Goal: Task Accomplishment & Management: Manage account settings

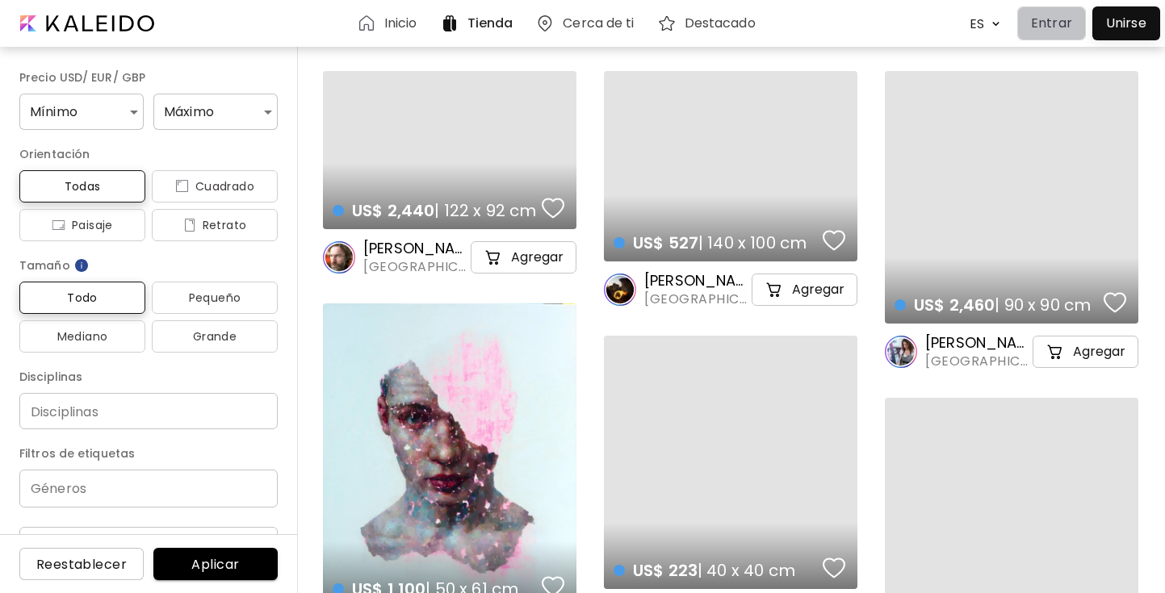
click at [1060, 25] on p "Entrar" at bounding box center [1051, 23] width 41 height 19
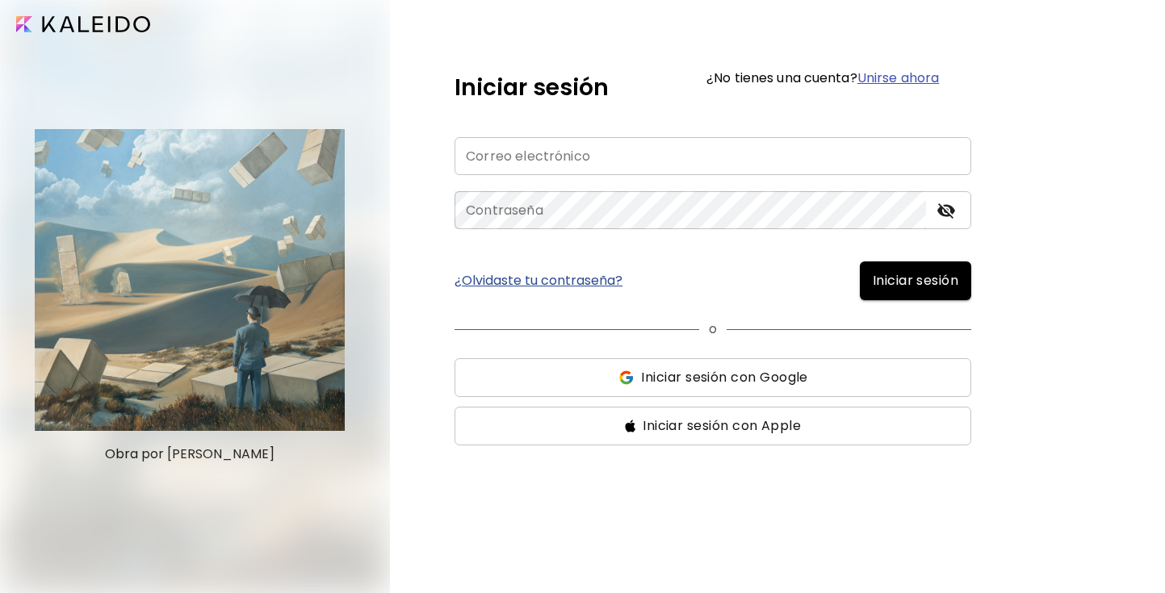
type input "**********"
click at [907, 281] on span "Iniciar sesión" at bounding box center [916, 280] width 86 height 19
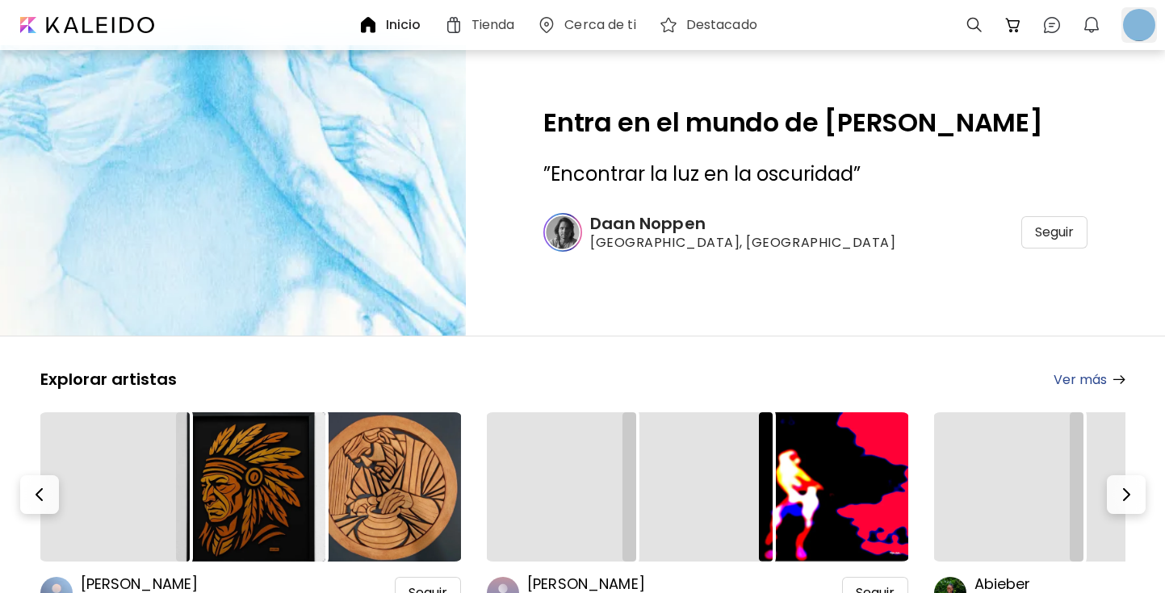
click at [1148, 28] on div at bounding box center [1139, 25] width 36 height 36
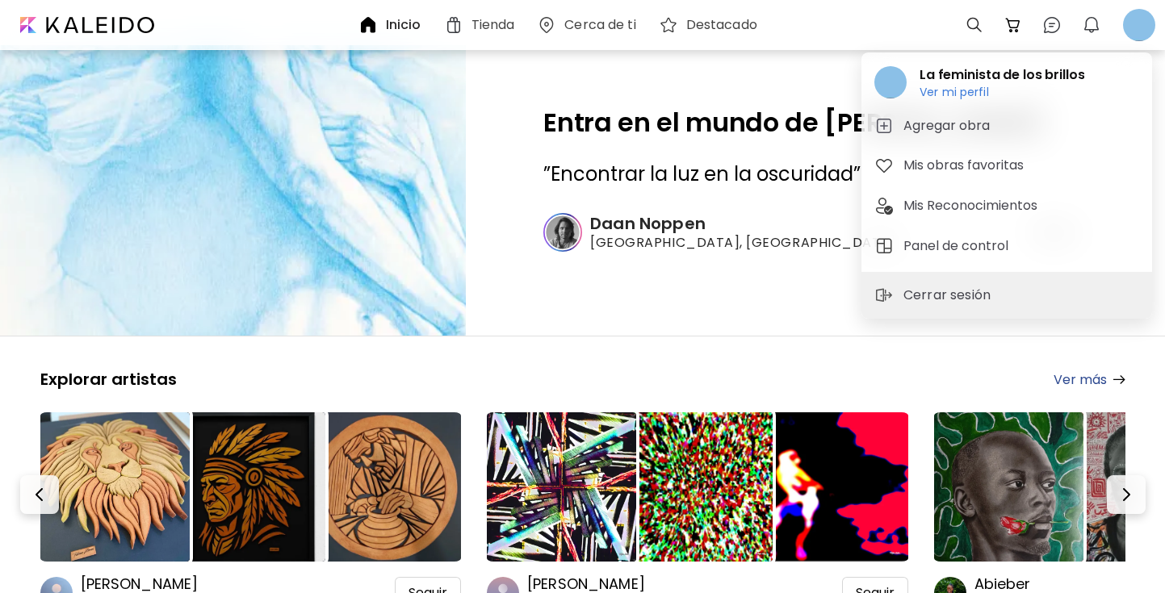
click at [969, 94] on h6 "Ver mi perfil" at bounding box center [1002, 92] width 165 height 15
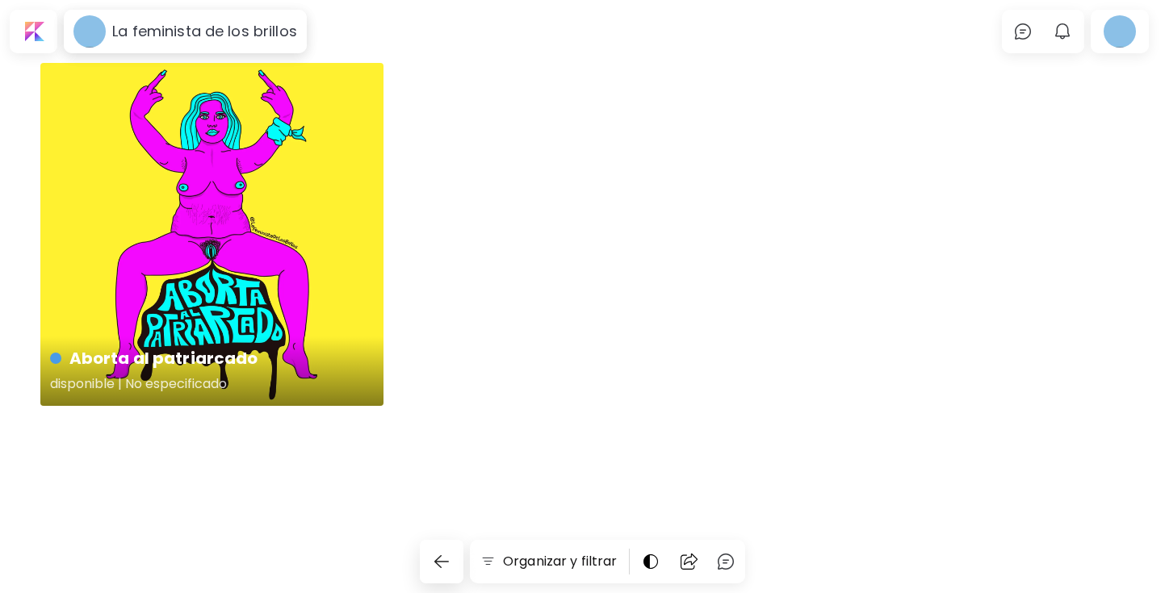
click at [333, 115] on div "Aborta al patriarcado disponible | No especificado" at bounding box center [211, 234] width 343 height 343
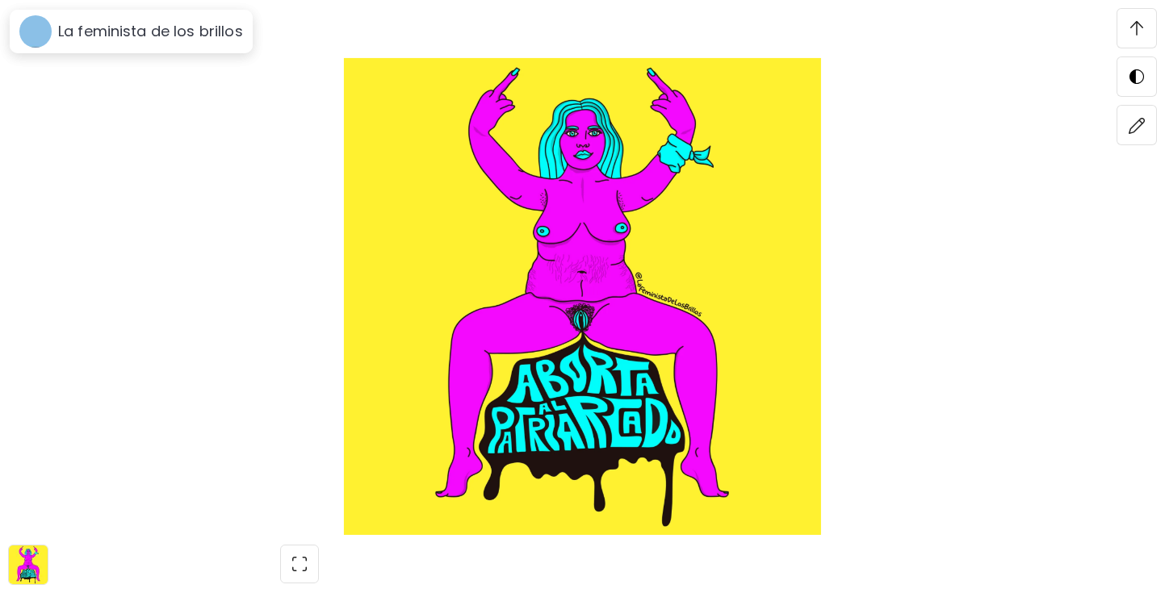
scroll to position [2529, 0]
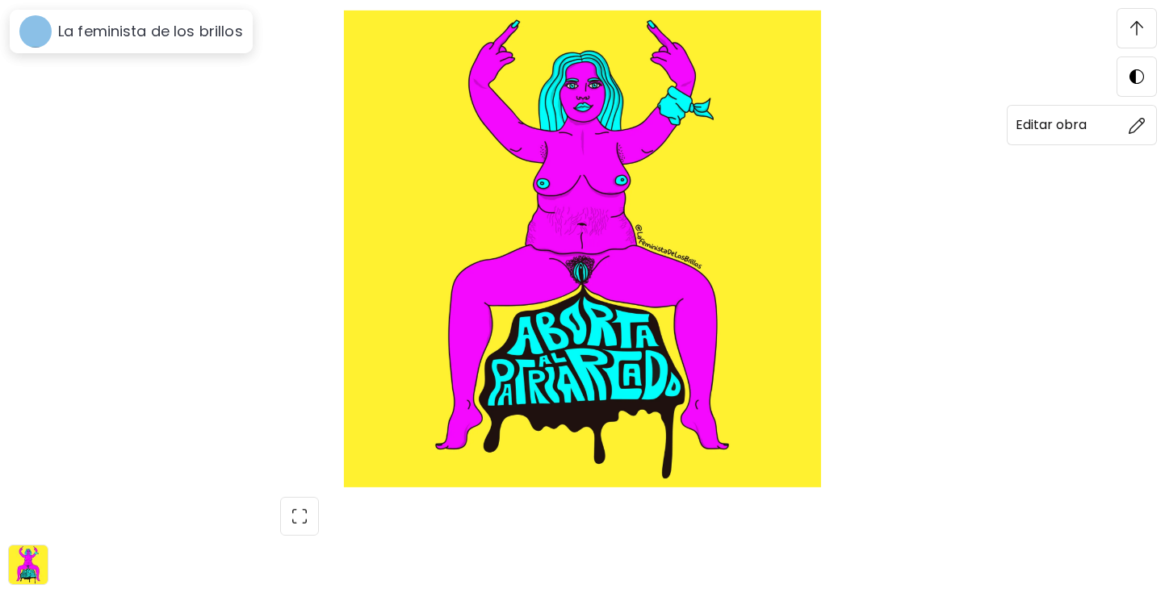
click at [1136, 124] on img at bounding box center [1137, 125] width 17 height 17
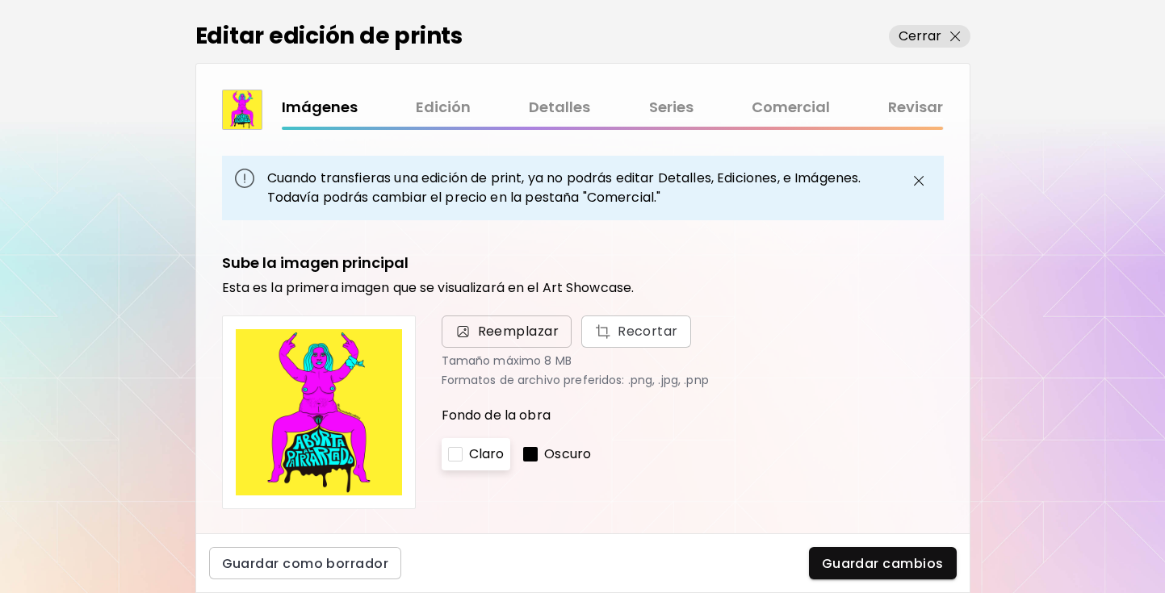
click at [524, 331] on span "Reemplazar" at bounding box center [519, 331] width 82 height 19
click at [0, 0] on input "Reemplazar Recortar" at bounding box center [0, 0] width 0 height 0
click at [923, 182] on img "button" at bounding box center [918, 180] width 19 height 19
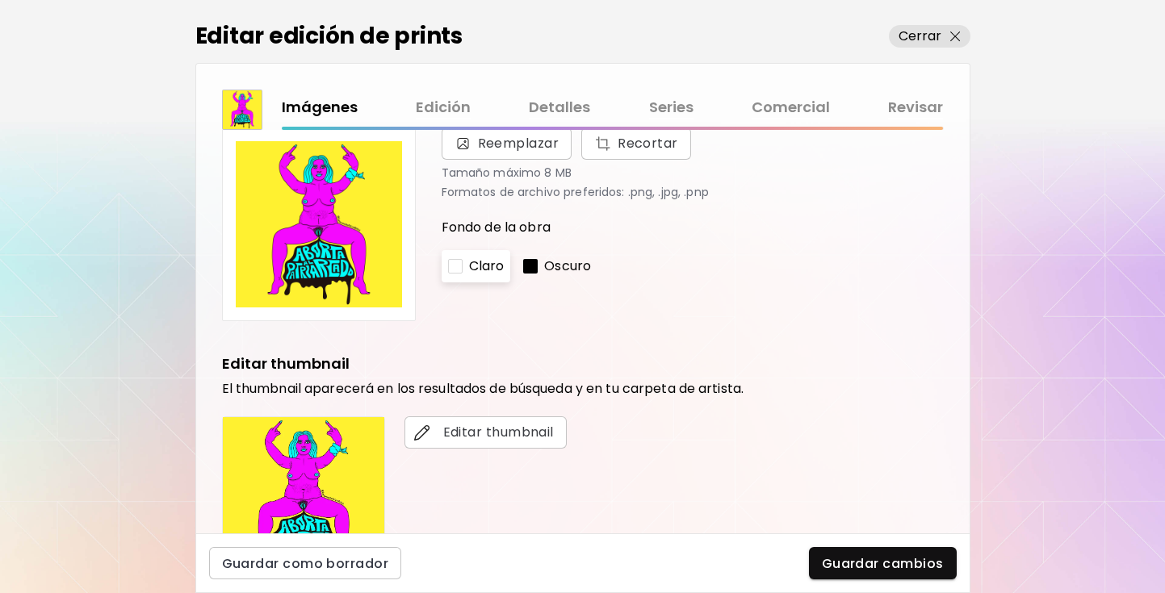
scroll to position [53, 0]
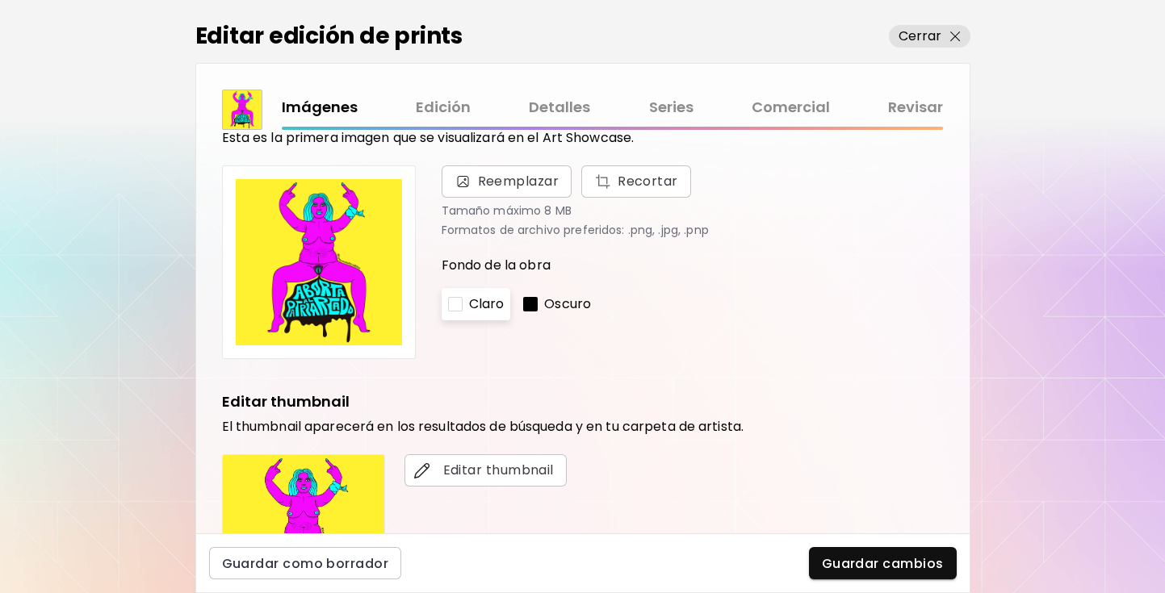
click at [338, 274] on img at bounding box center [319, 262] width 166 height 166
click at [950, 30] on span "Cerrar" at bounding box center [930, 36] width 62 height 19
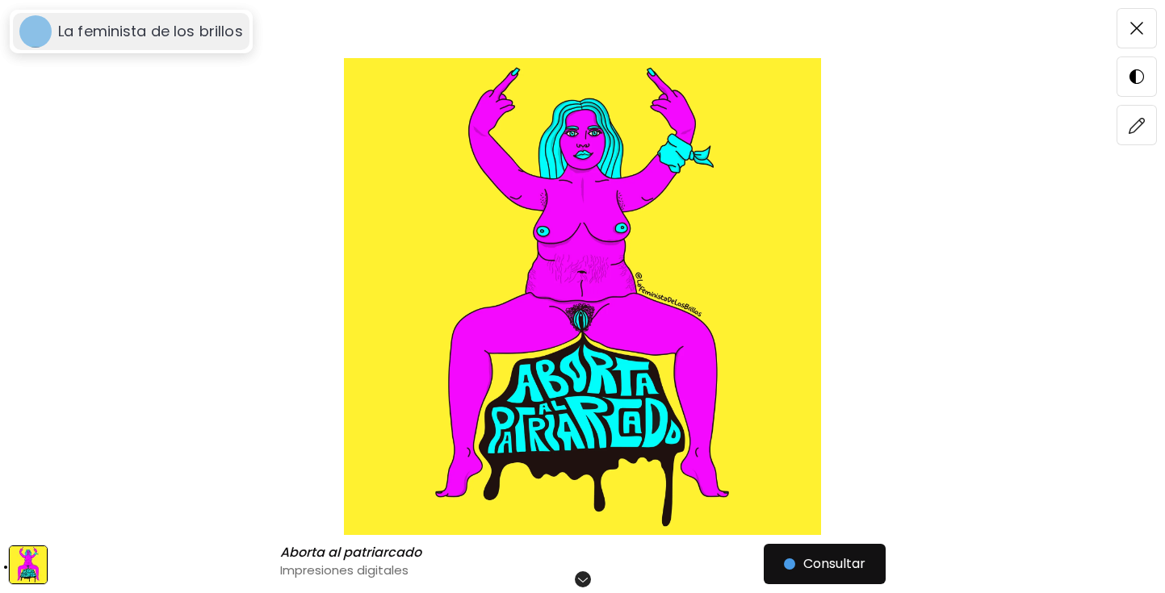
click at [207, 29] on h6 "La feminista de los brillos" at bounding box center [150, 31] width 185 height 19
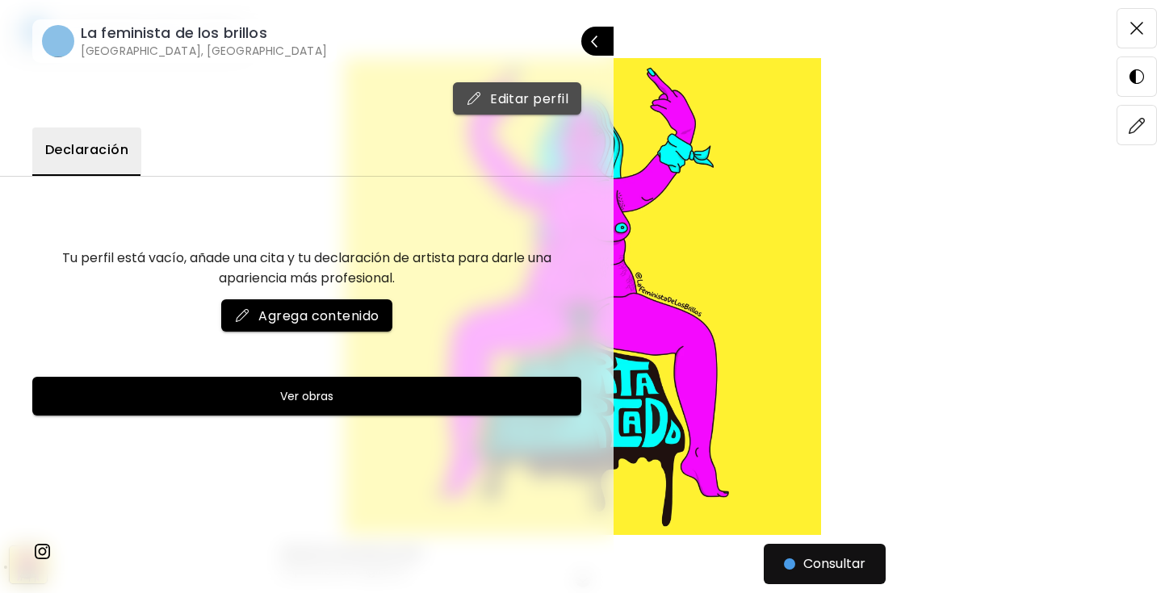
click at [521, 93] on span "Editar perfil" at bounding box center [517, 98] width 103 height 17
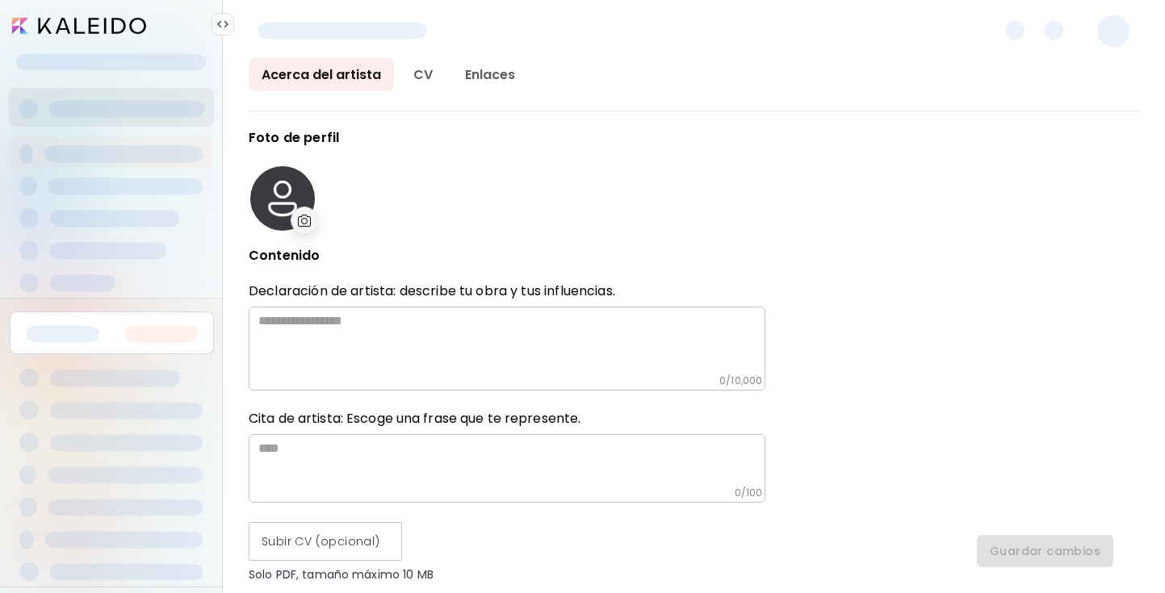
type input "******"
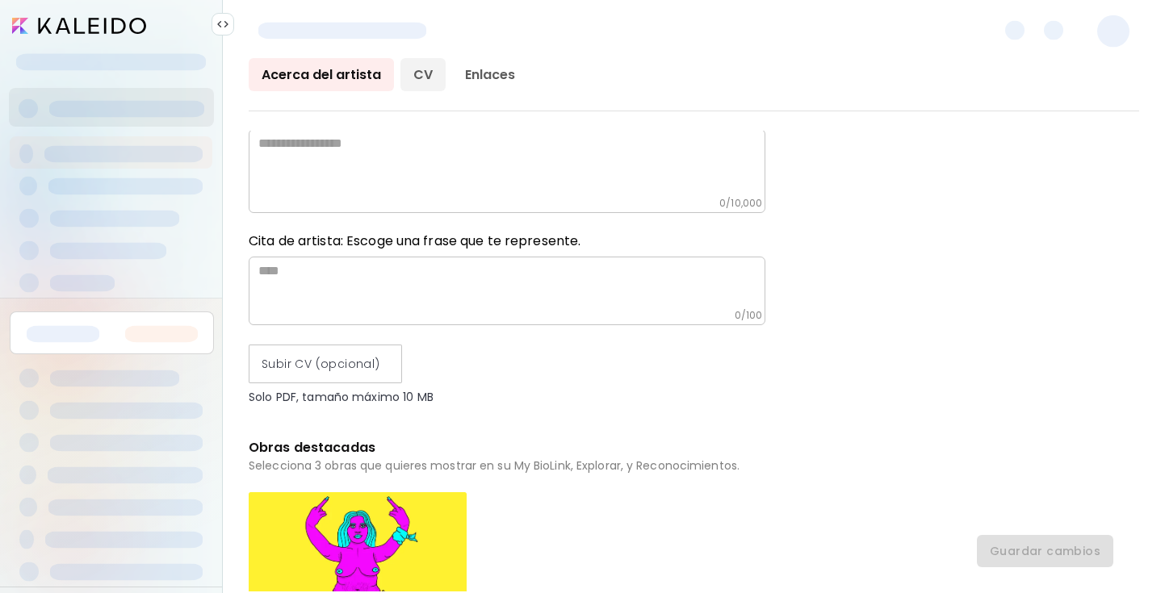
scroll to position [169, 0]
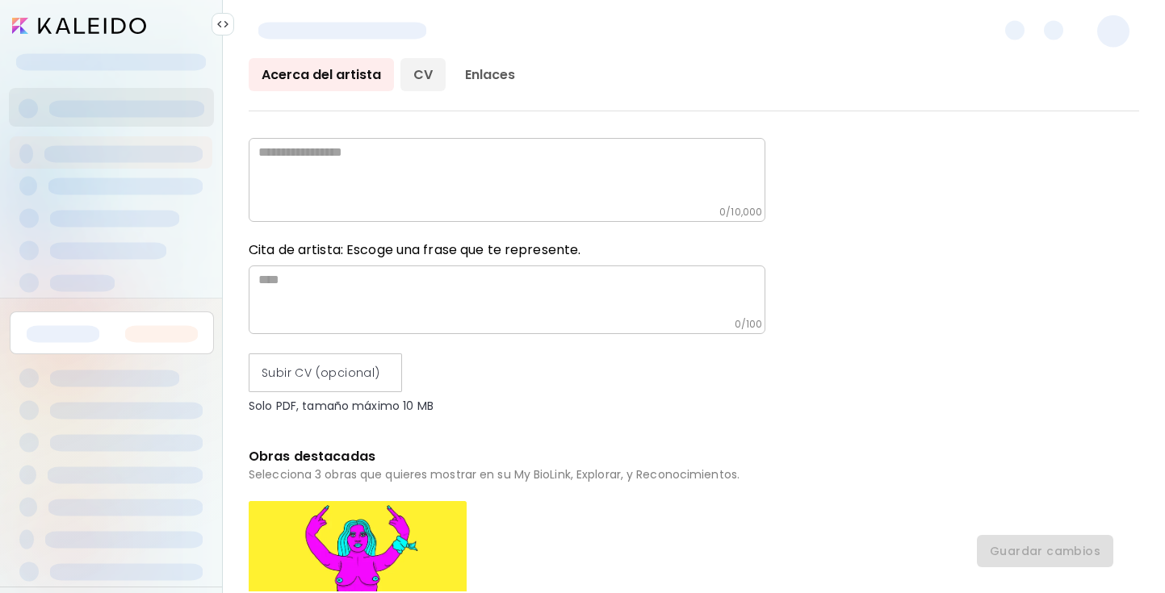
click at [426, 78] on link "CV" at bounding box center [422, 74] width 45 height 33
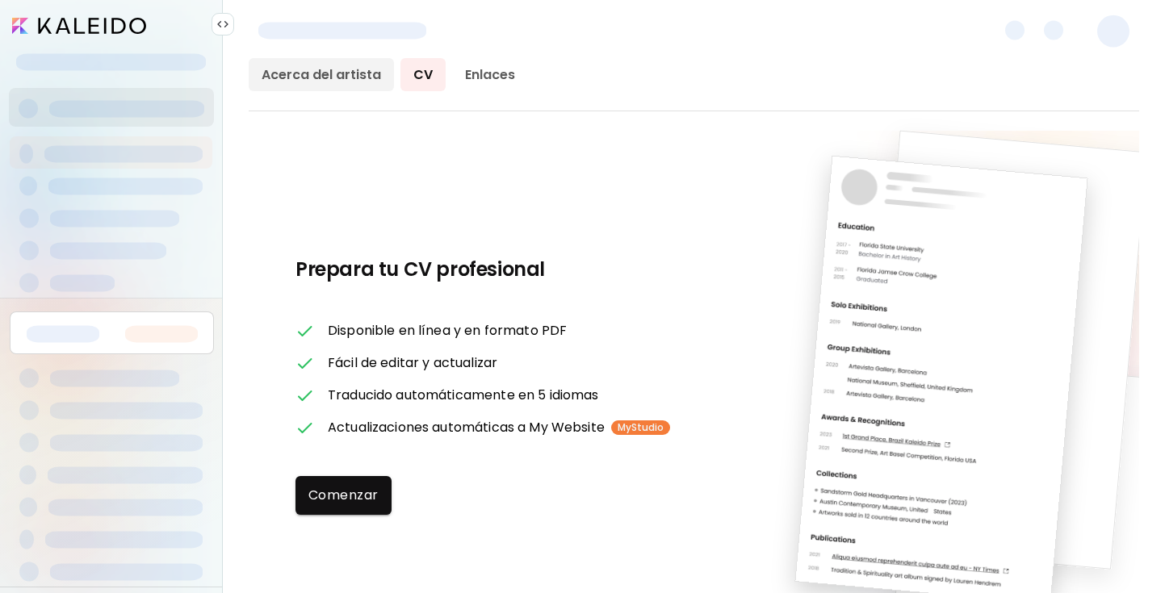
click at [331, 72] on link "Acerca del artista" at bounding box center [321, 74] width 145 height 33
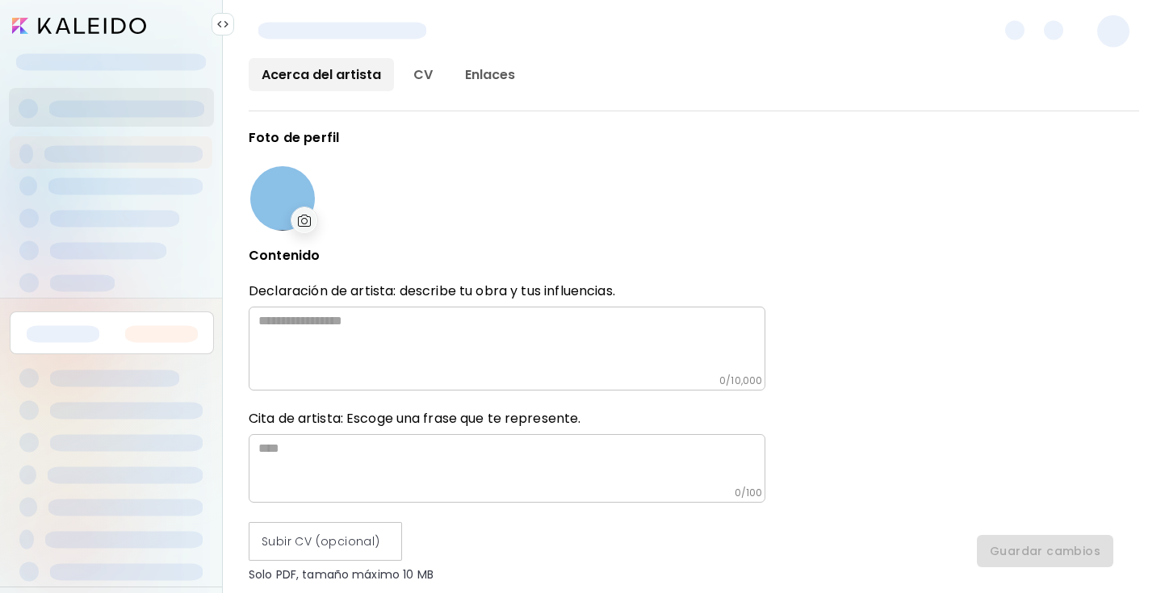
type input "******"
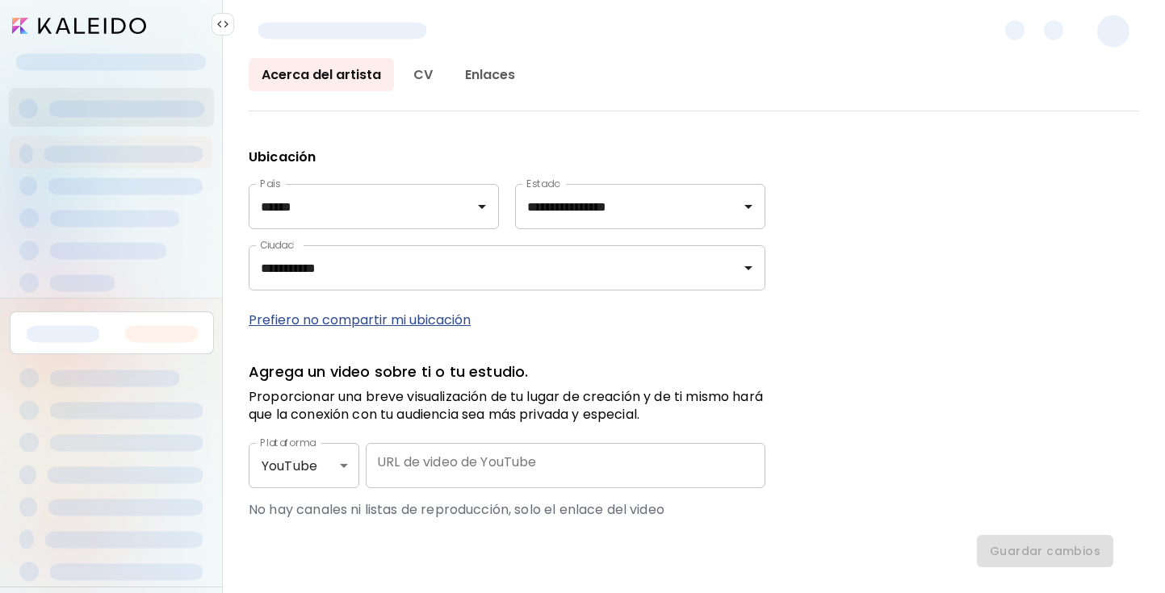
scroll to position [821, 0]
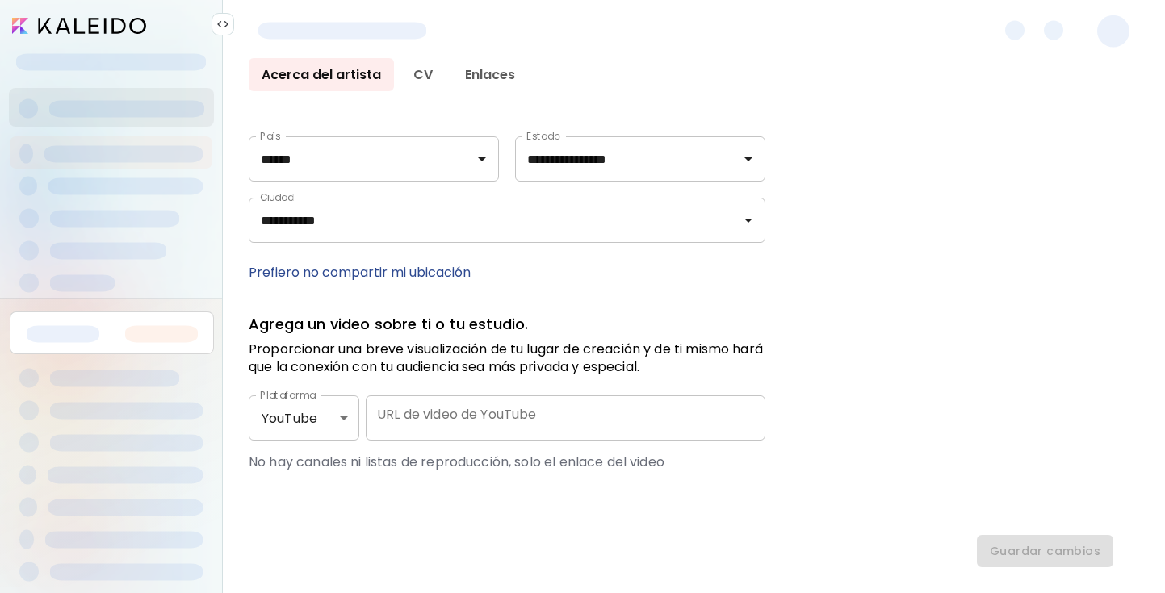
click at [365, 267] on p "Prefiero no compartir mi ubicación" at bounding box center [507, 272] width 517 height 20
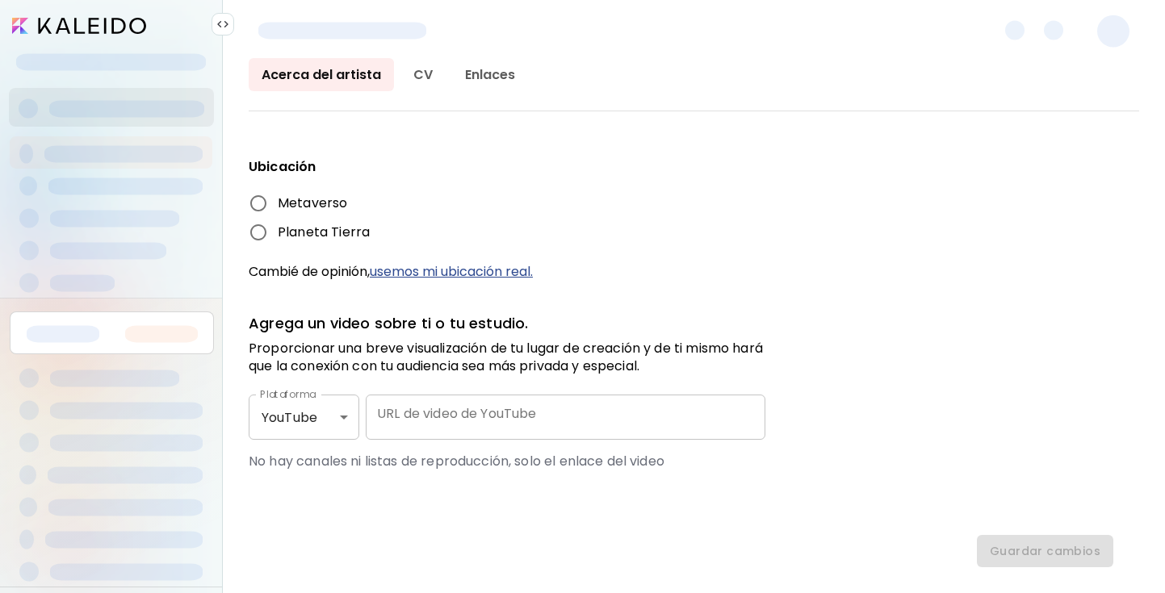
scroll to position [763, 0]
click at [225, 26] on img at bounding box center [222, 24] width 13 height 13
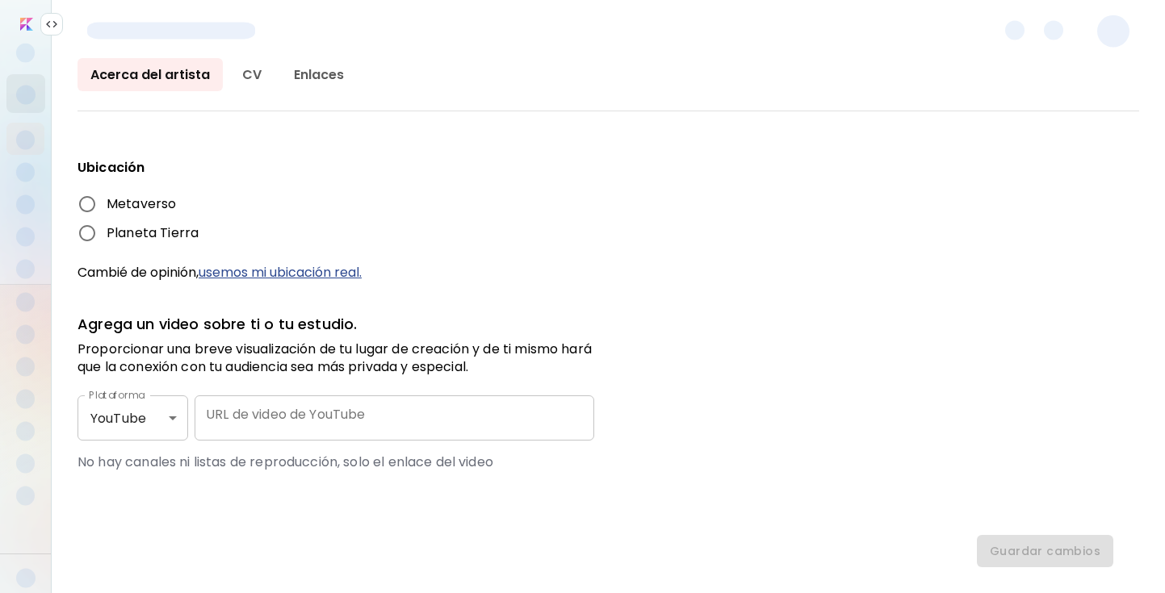
click at [51, 20] on img at bounding box center [51, 24] width 13 height 13
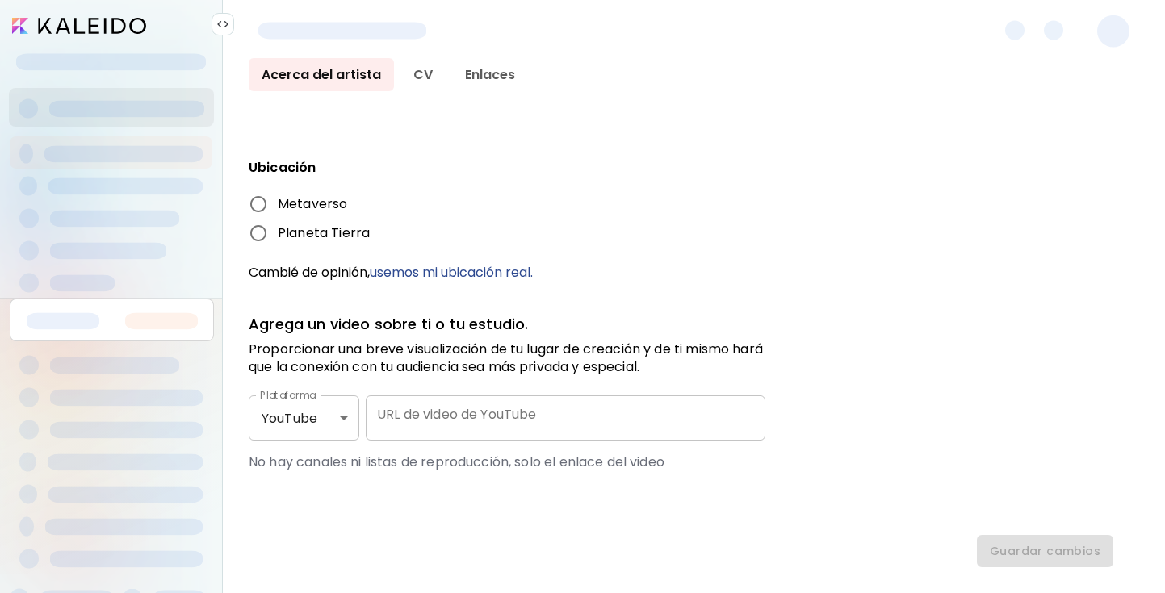
click at [1016, 30] on span at bounding box center [1014, 30] width 19 height 19
click at [1122, 29] on span at bounding box center [1113, 31] width 32 height 32
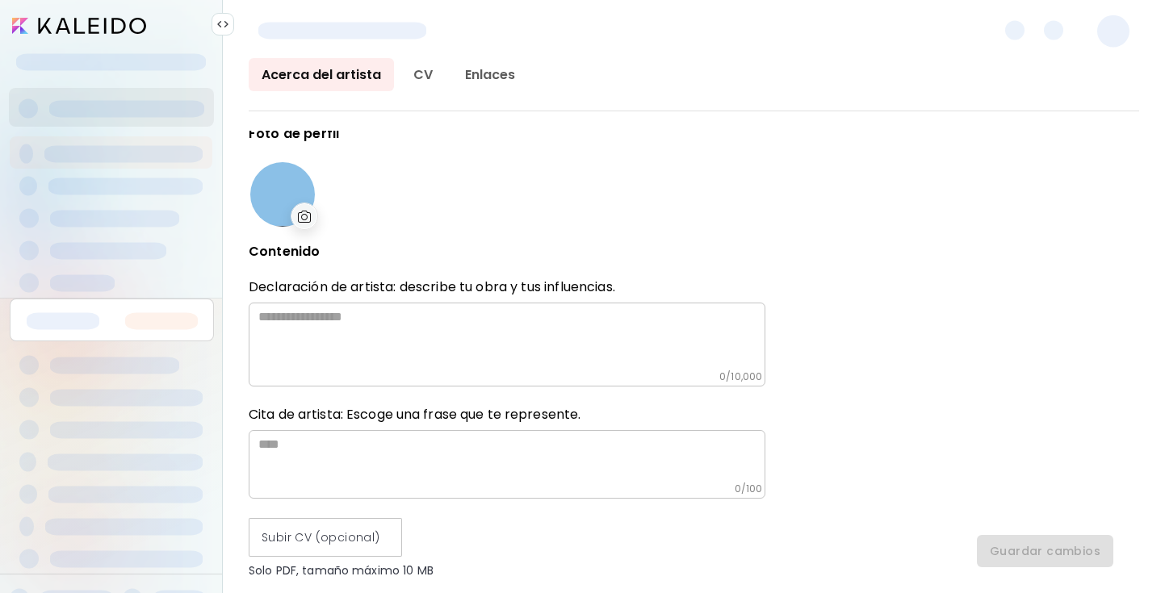
scroll to position [0, 0]
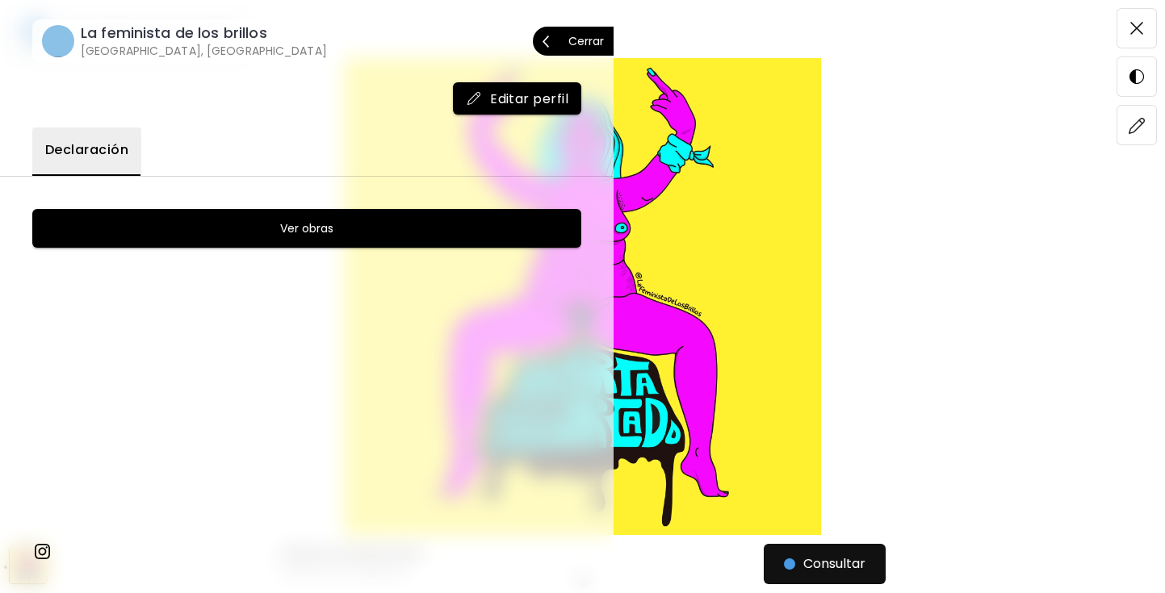
click at [589, 36] on p "Cerrar" at bounding box center [586, 41] width 36 height 11
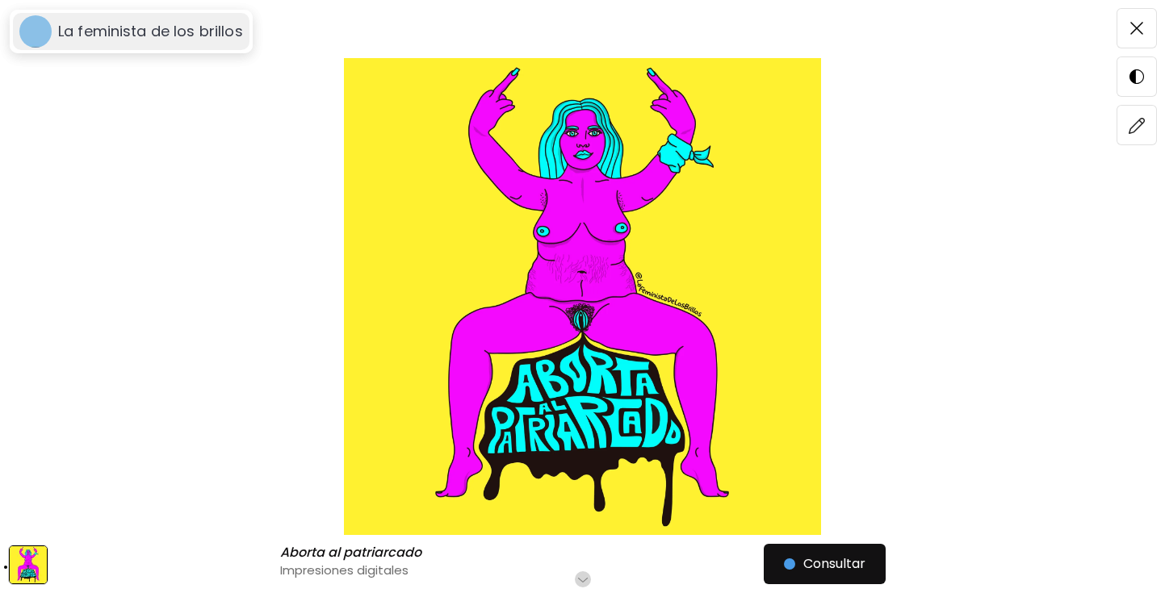
click at [174, 31] on h6 "La feminista de los brillos" at bounding box center [150, 31] width 185 height 19
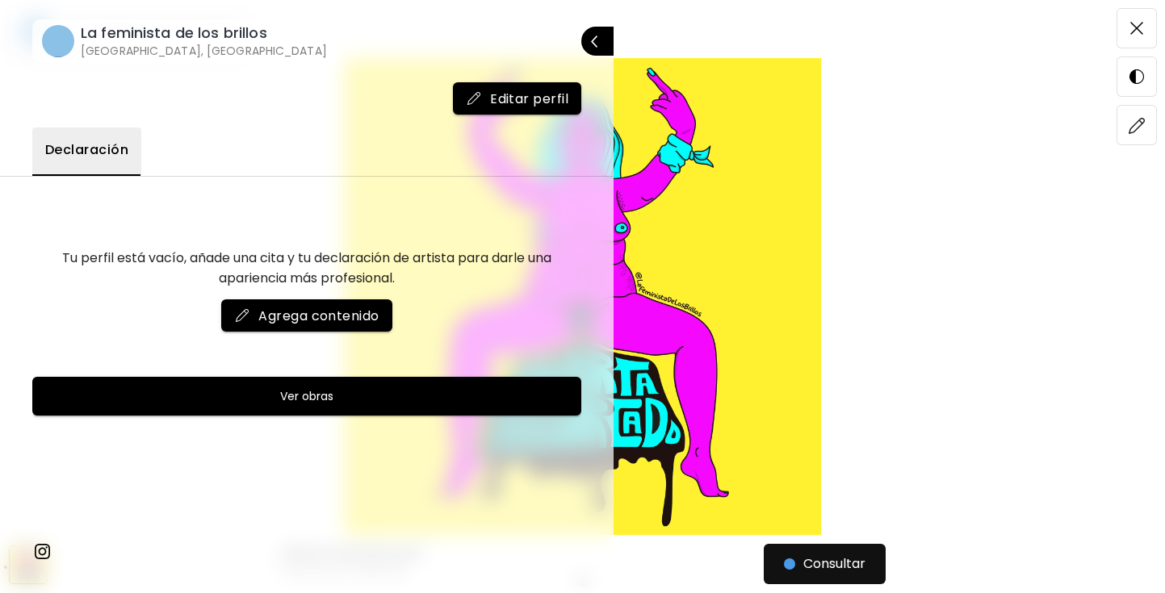
click at [511, 96] on span "Editar perfil" at bounding box center [517, 98] width 103 height 17
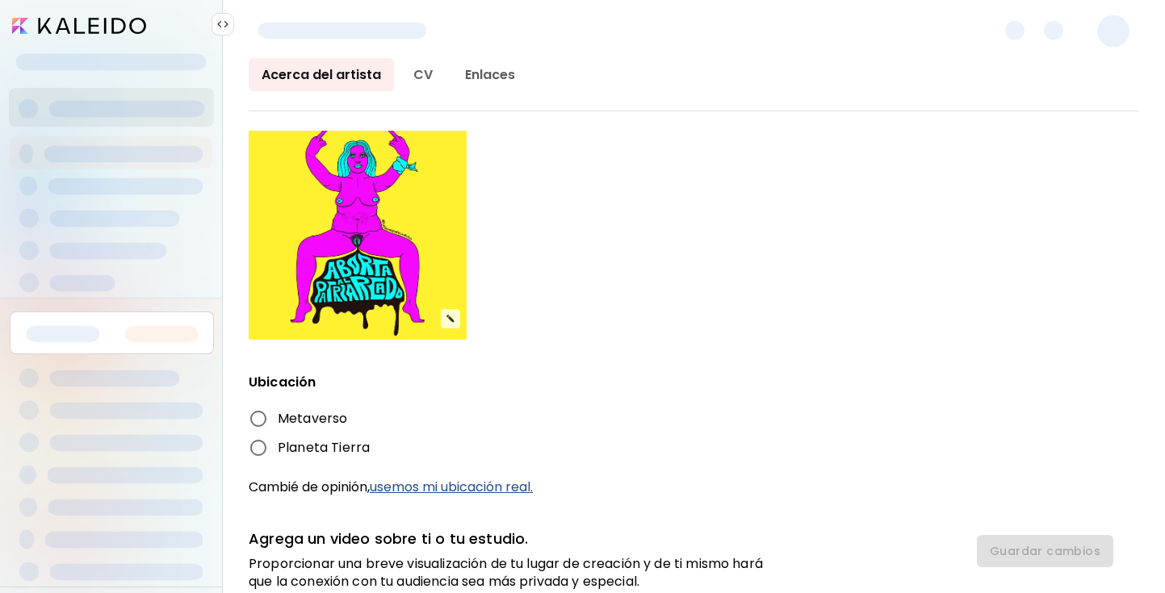
scroll to position [554, 0]
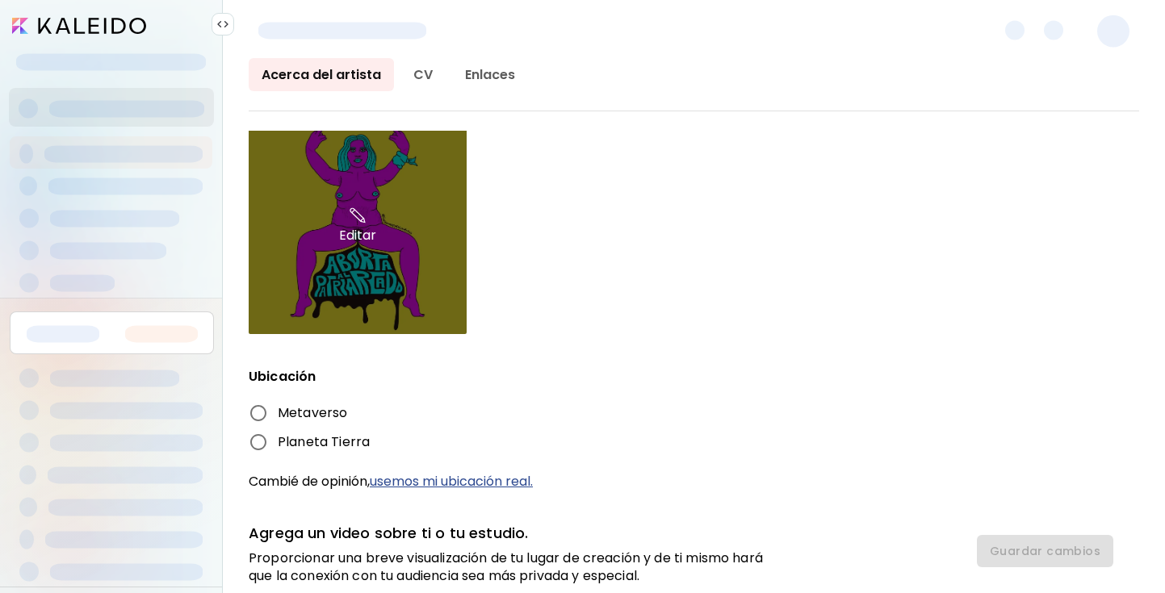
click at [446, 308] on div "Editar" at bounding box center [358, 225] width 218 height 218
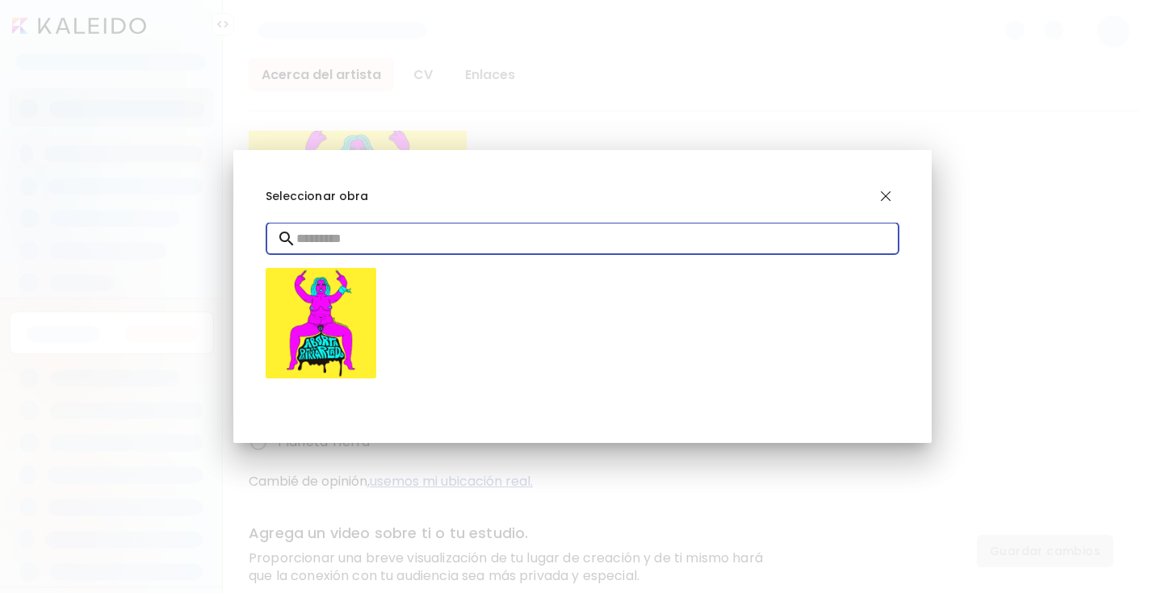
click at [332, 245] on input "text" at bounding box center [598, 238] width 604 height 45
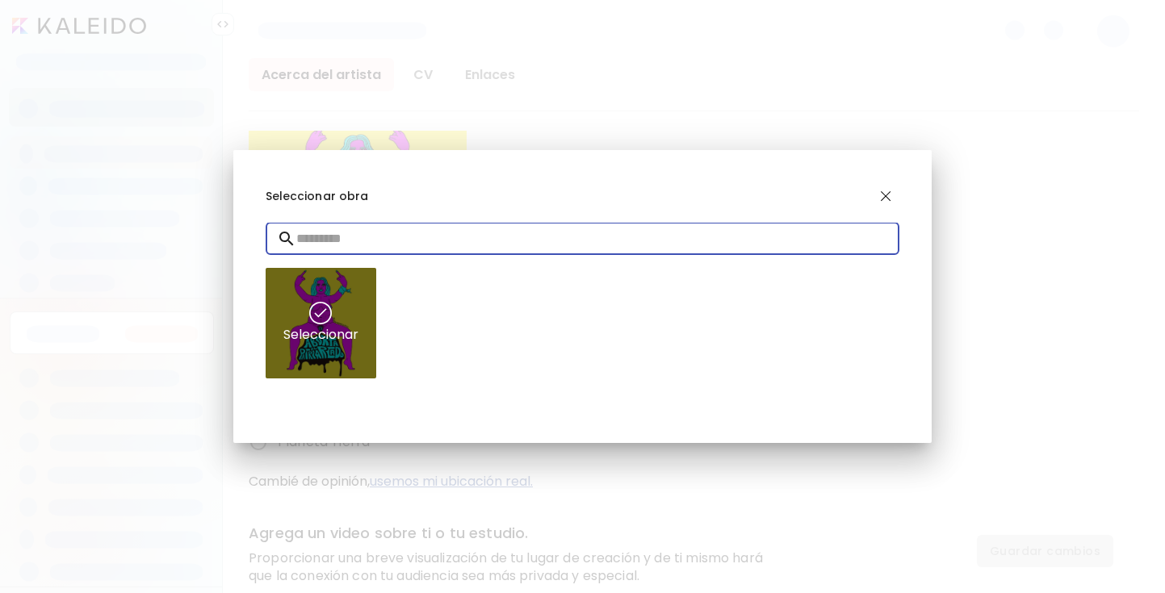
click at [329, 316] on img at bounding box center [320, 313] width 23 height 23
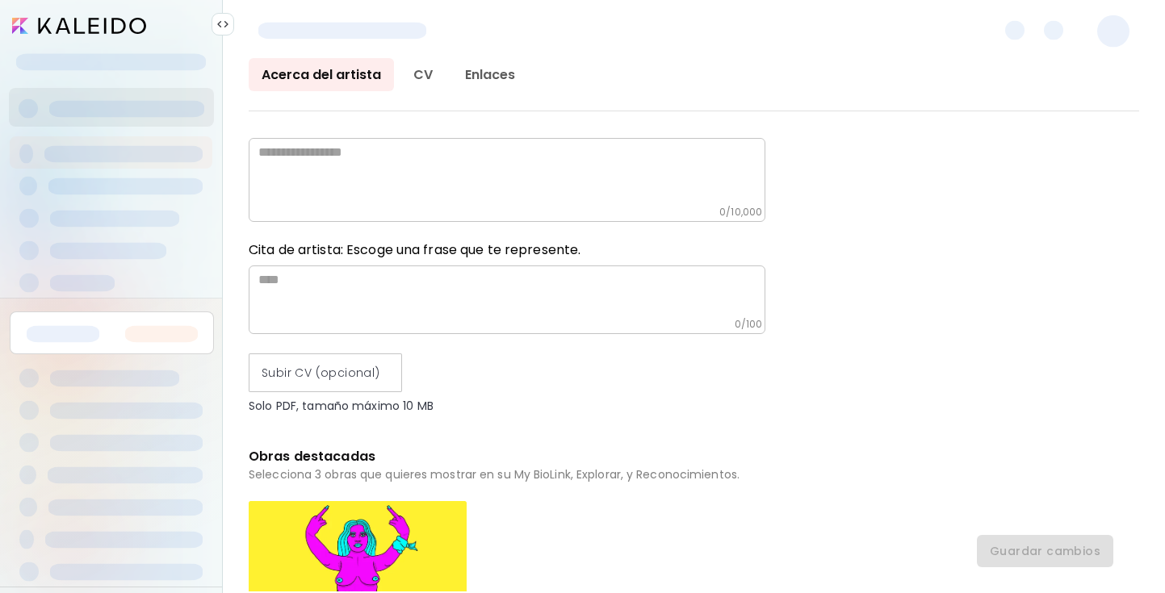
scroll to position [0, 0]
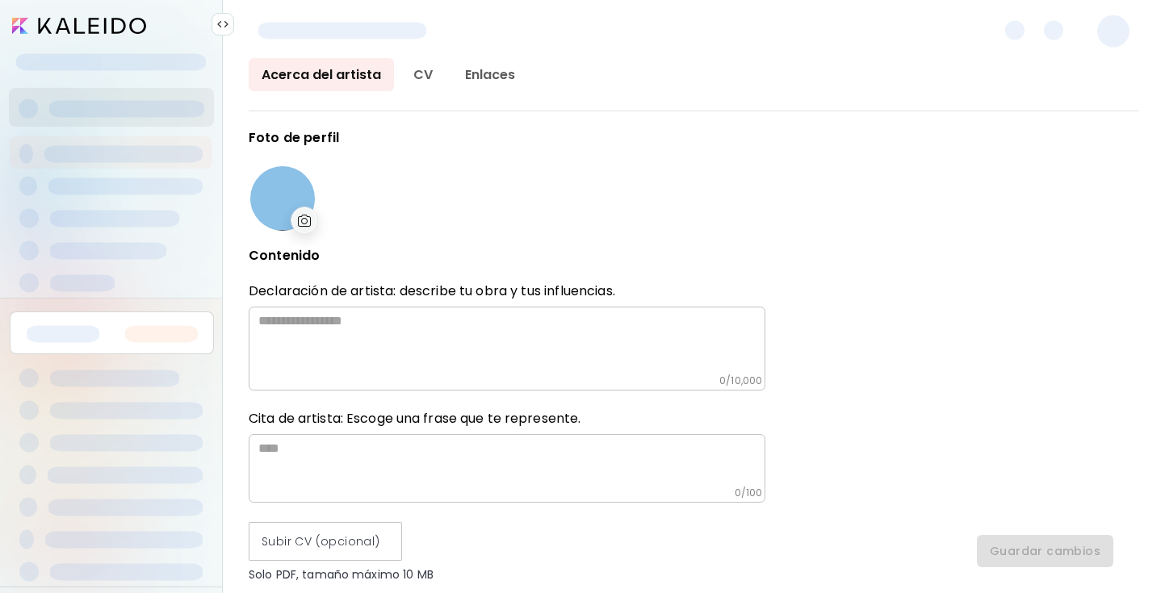
click at [304, 218] on img at bounding box center [305, 221] width 14 height 12
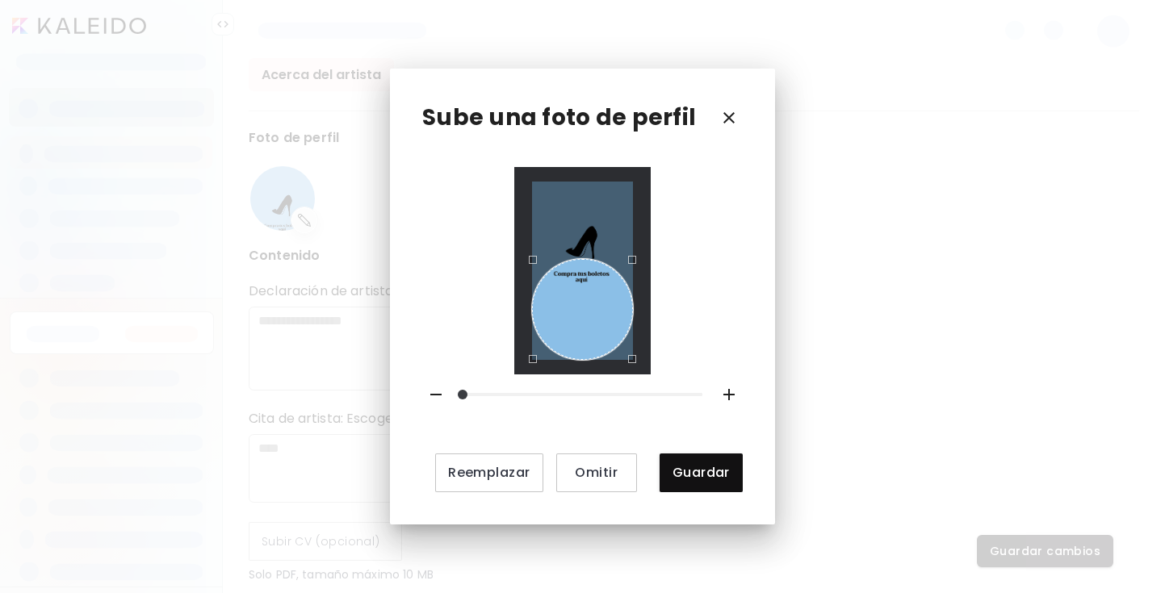
click at [595, 375] on div "Reemplazar Omitir Guardar" at bounding box center [582, 329] width 321 height 325
click at [589, 316] on div at bounding box center [582, 271] width 100 height 178
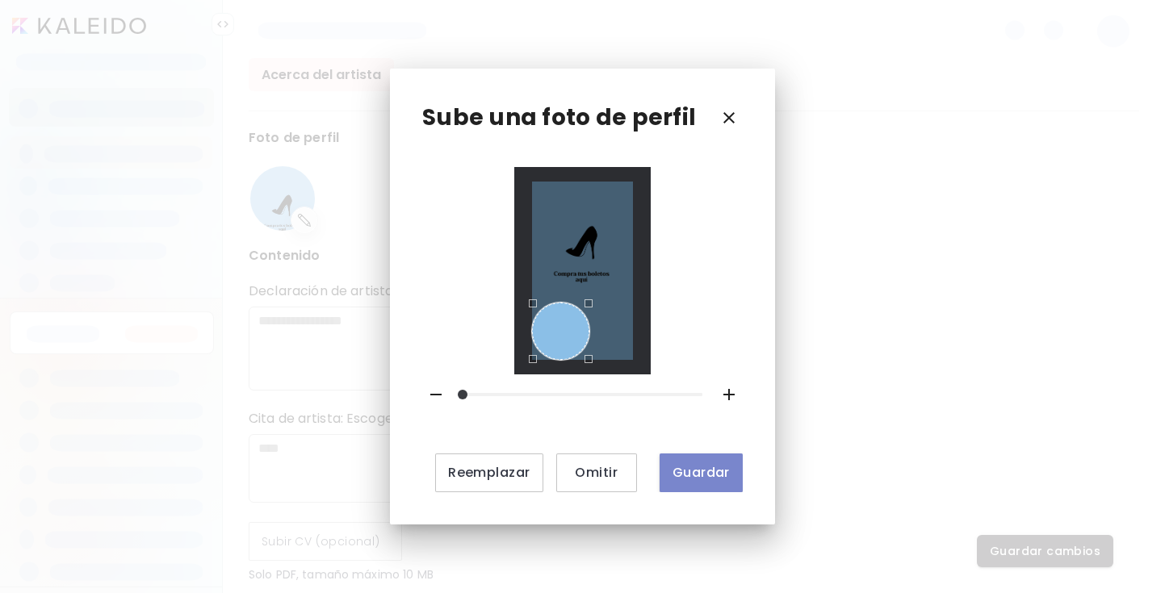
click at [684, 476] on span "Guardar" at bounding box center [700, 472] width 57 height 17
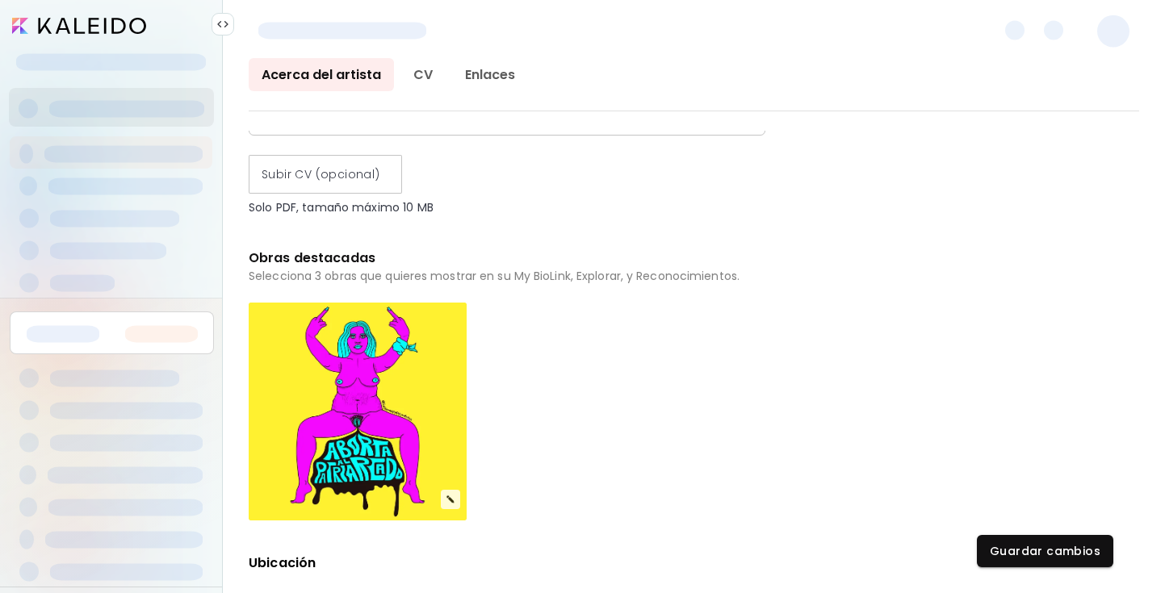
scroll to position [394, 0]
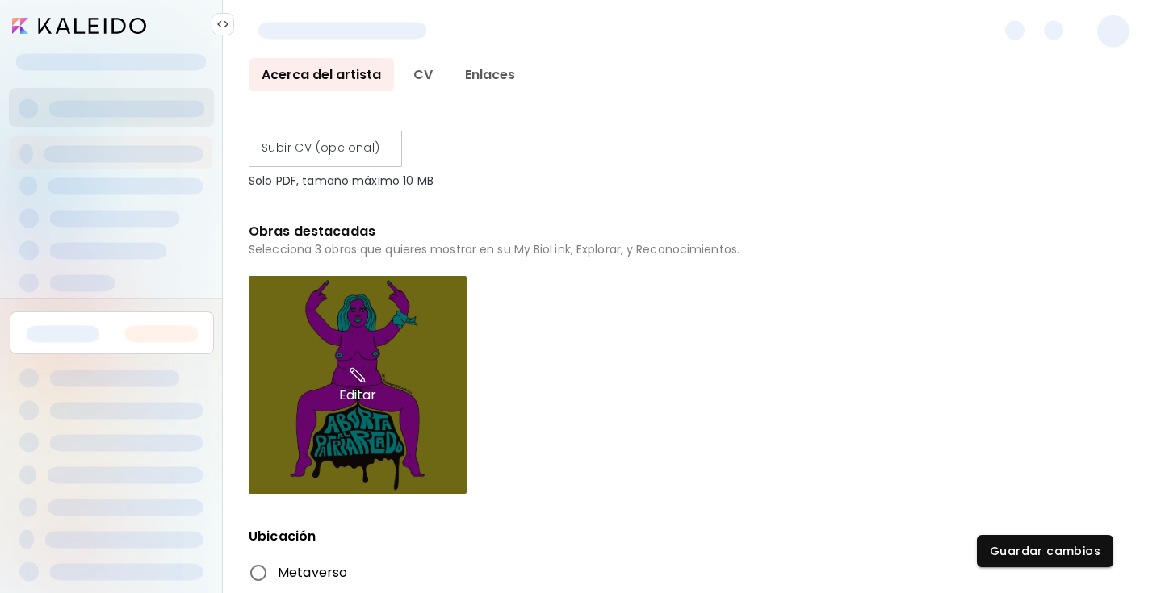
click at [358, 379] on img at bounding box center [358, 375] width 20 height 19
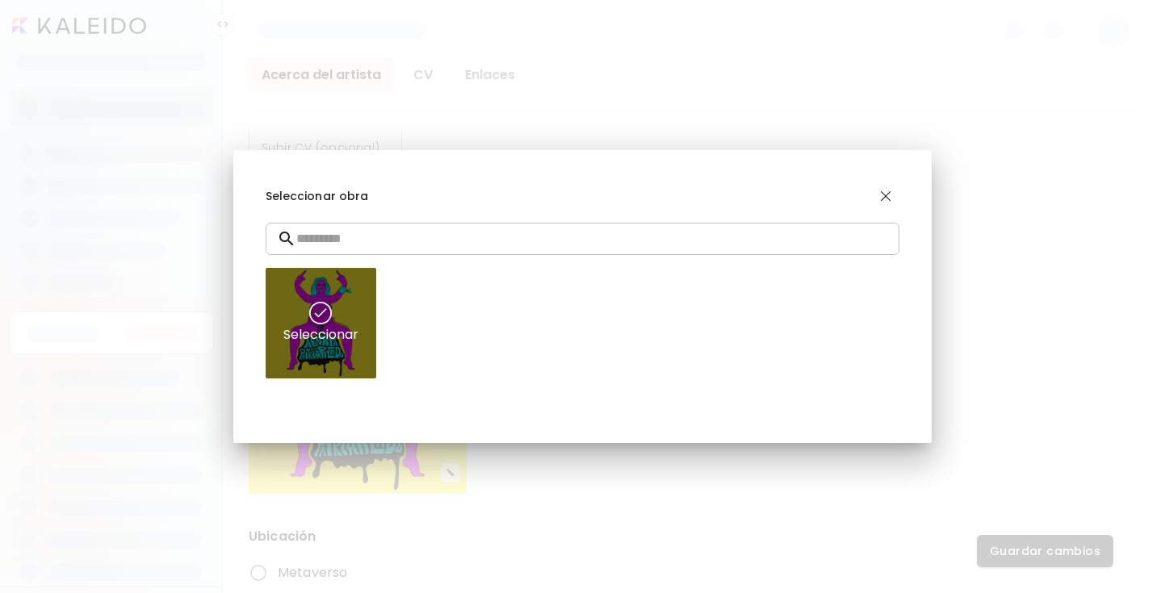
click at [345, 312] on div "Seleccionar" at bounding box center [321, 323] width 111 height 111
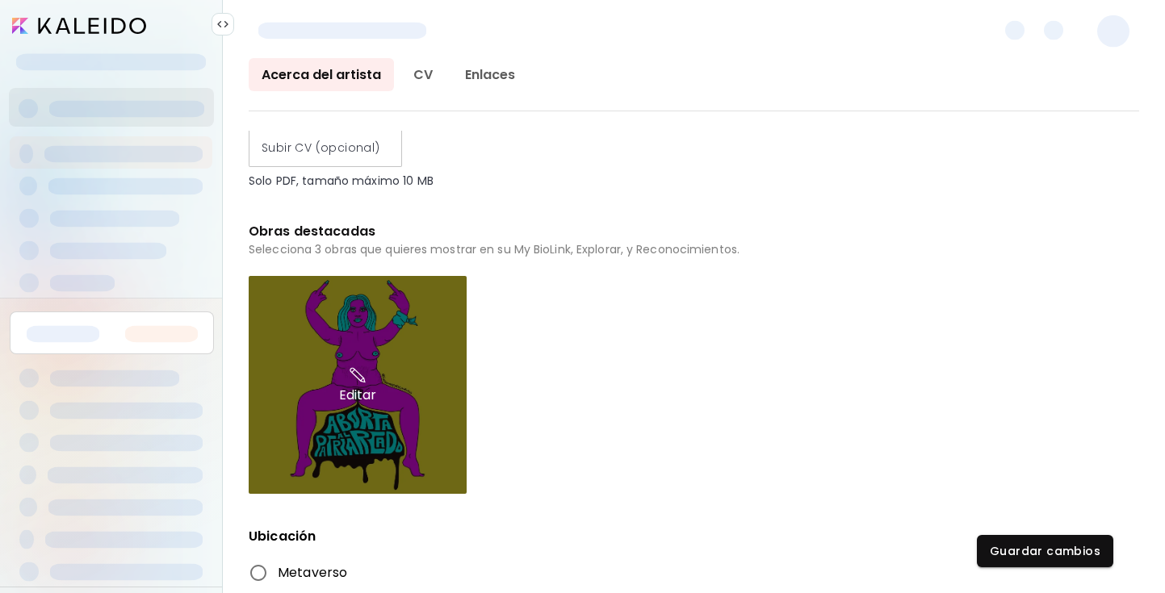
click at [444, 476] on div "Editar" at bounding box center [358, 385] width 218 height 218
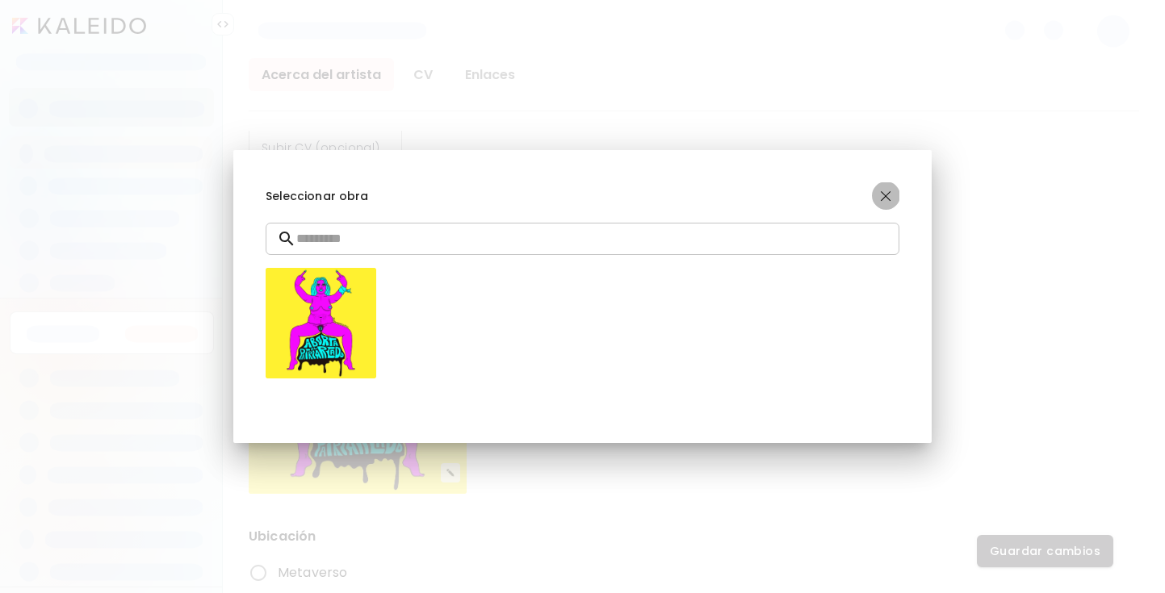
click at [882, 198] on img "button" at bounding box center [885, 195] width 19 height 19
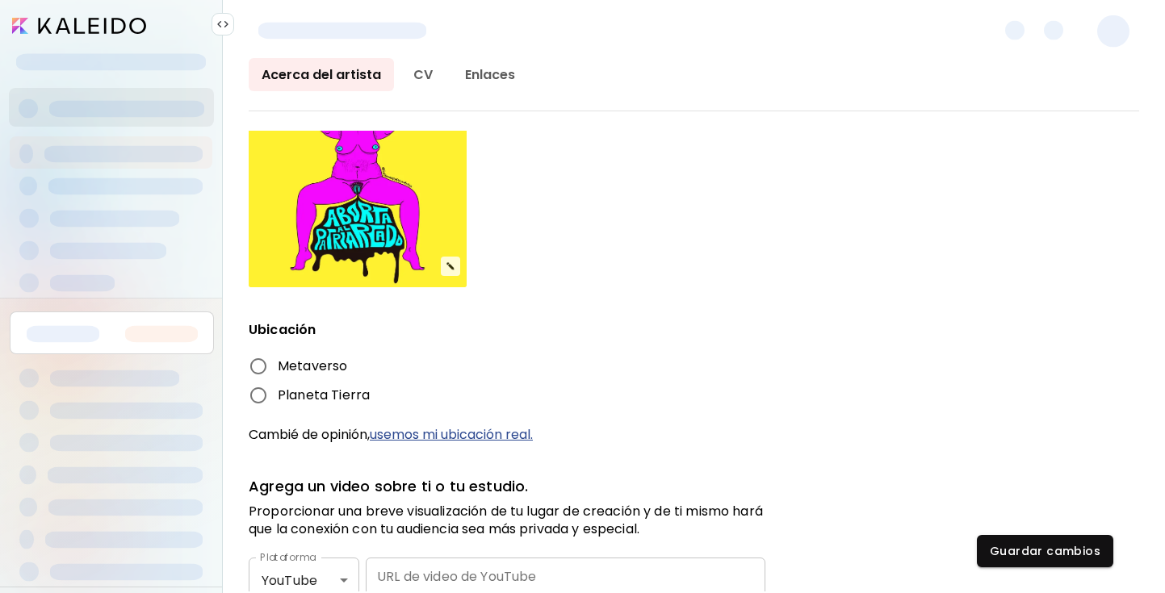
scroll to position [763, 0]
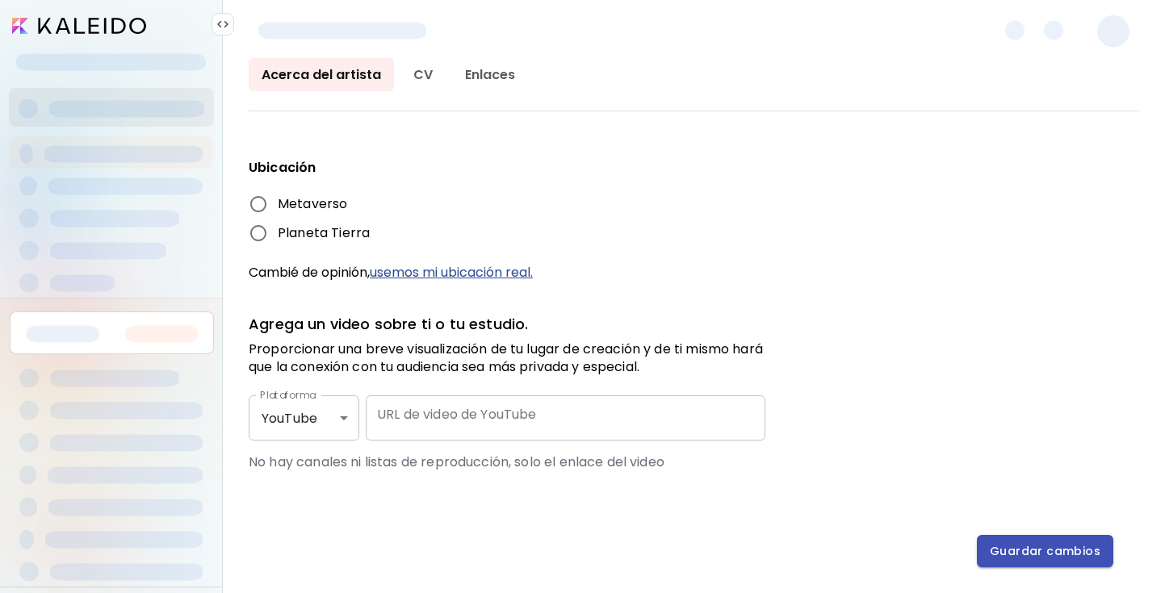
click at [1031, 556] on span "Guardar cambios" at bounding box center [1045, 551] width 111 height 17
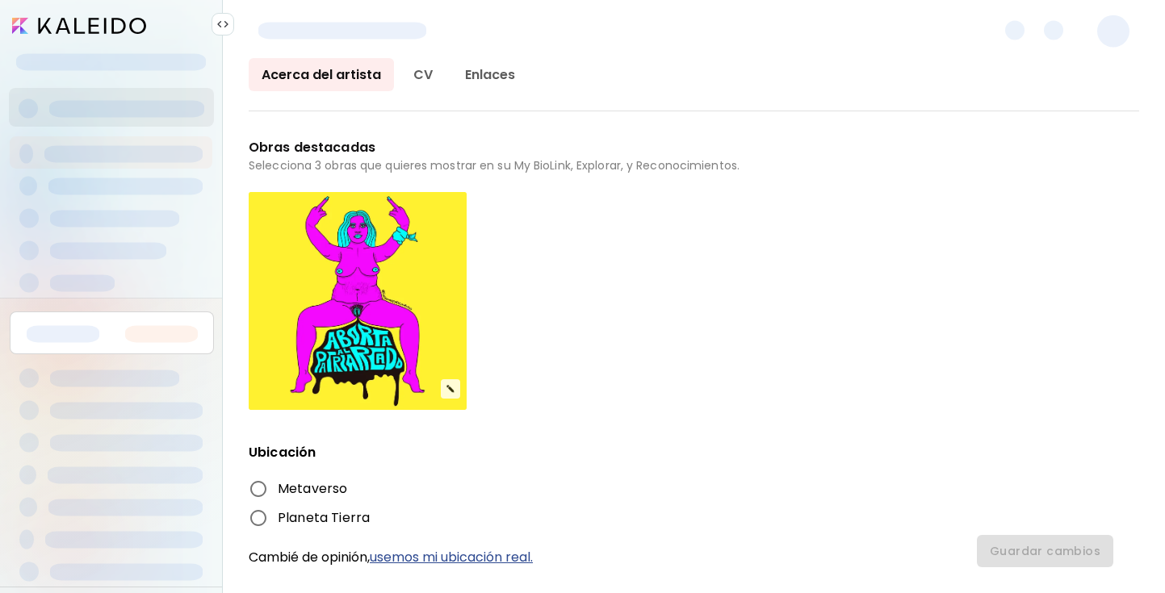
scroll to position [0, 0]
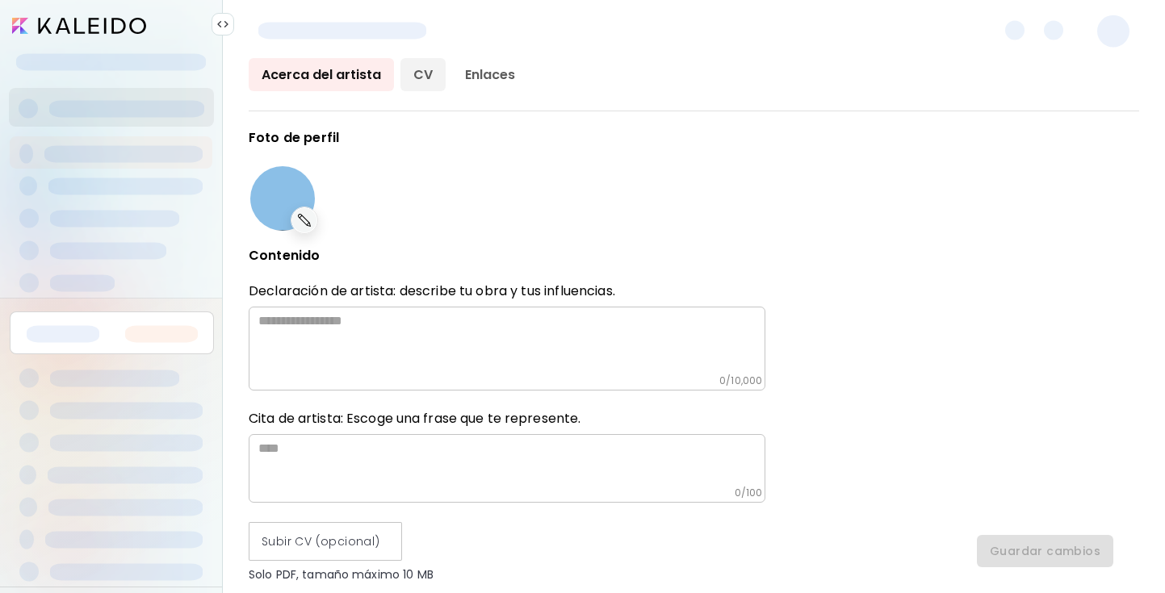
click at [433, 70] on link "CV" at bounding box center [422, 74] width 45 height 33
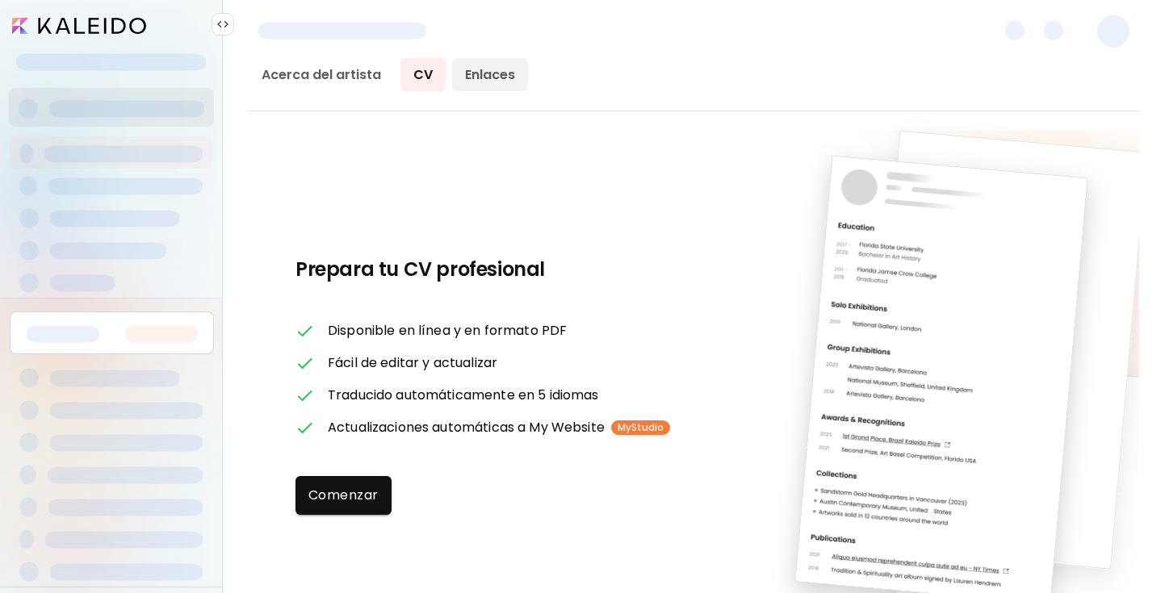
click at [501, 75] on link "Enlaces" at bounding box center [490, 74] width 76 height 33
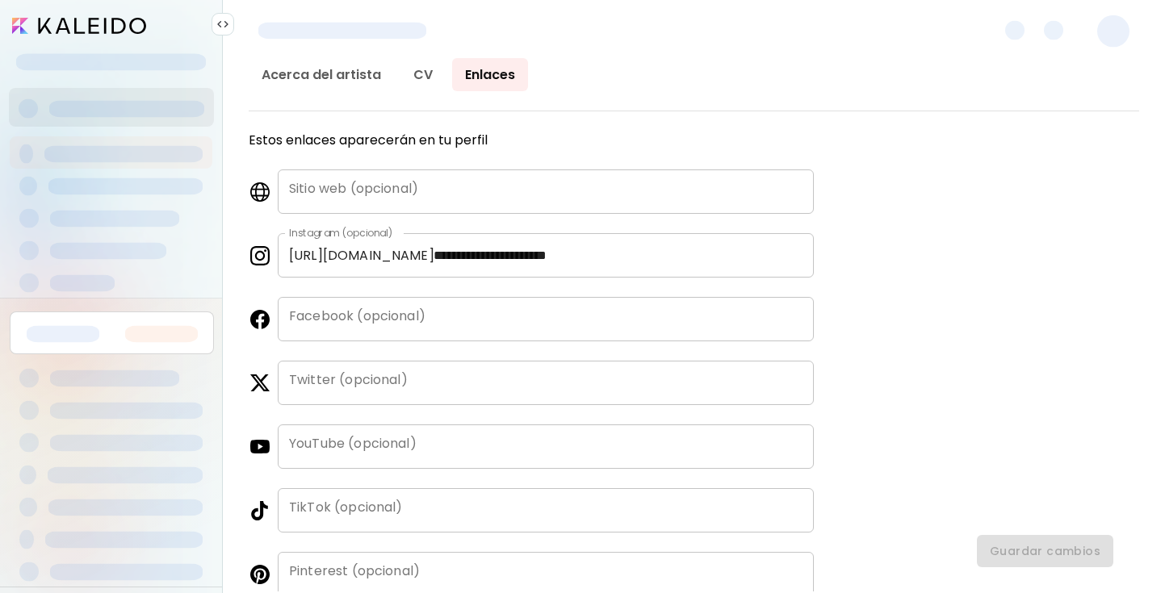
click at [617, 260] on input "**********" at bounding box center [618, 255] width 392 height 44
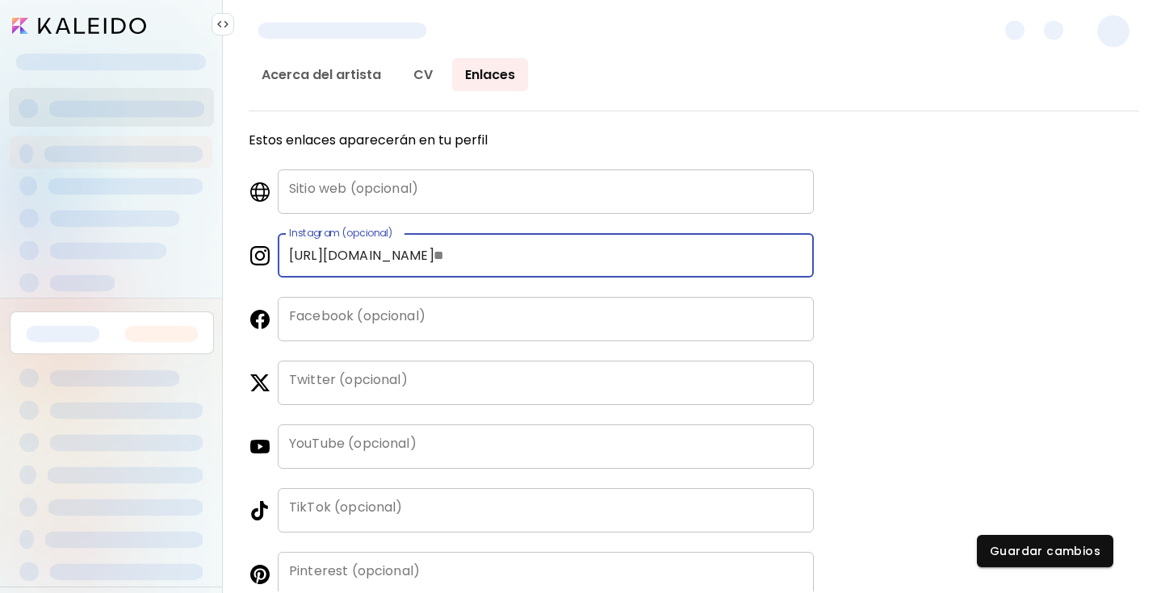
type input "*"
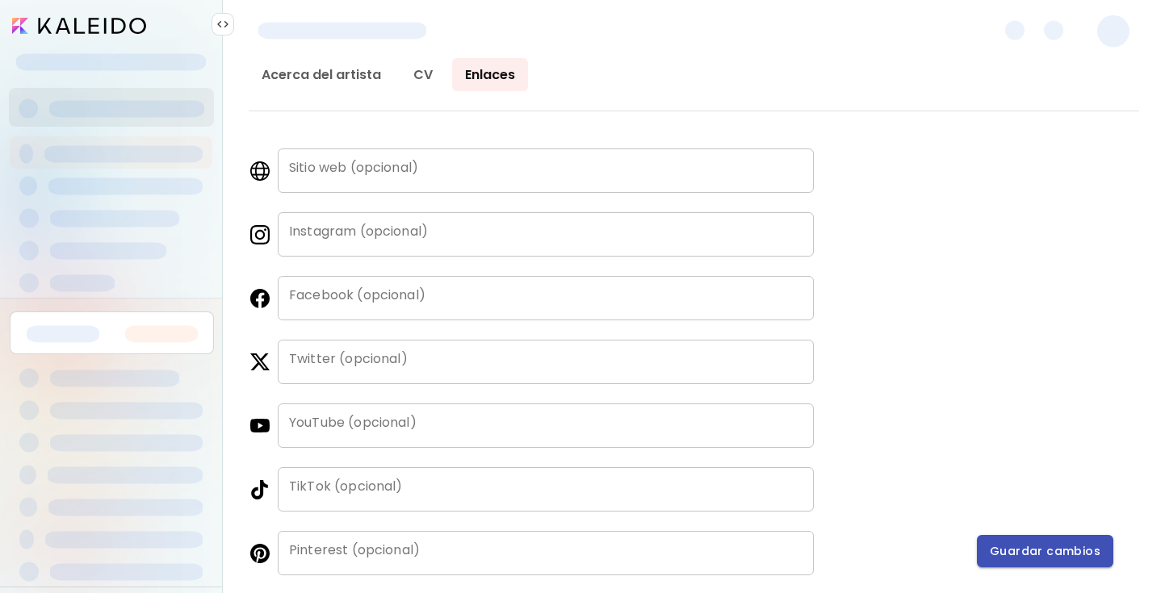
click at [1029, 551] on span "Guardar cambios" at bounding box center [1045, 551] width 111 height 17
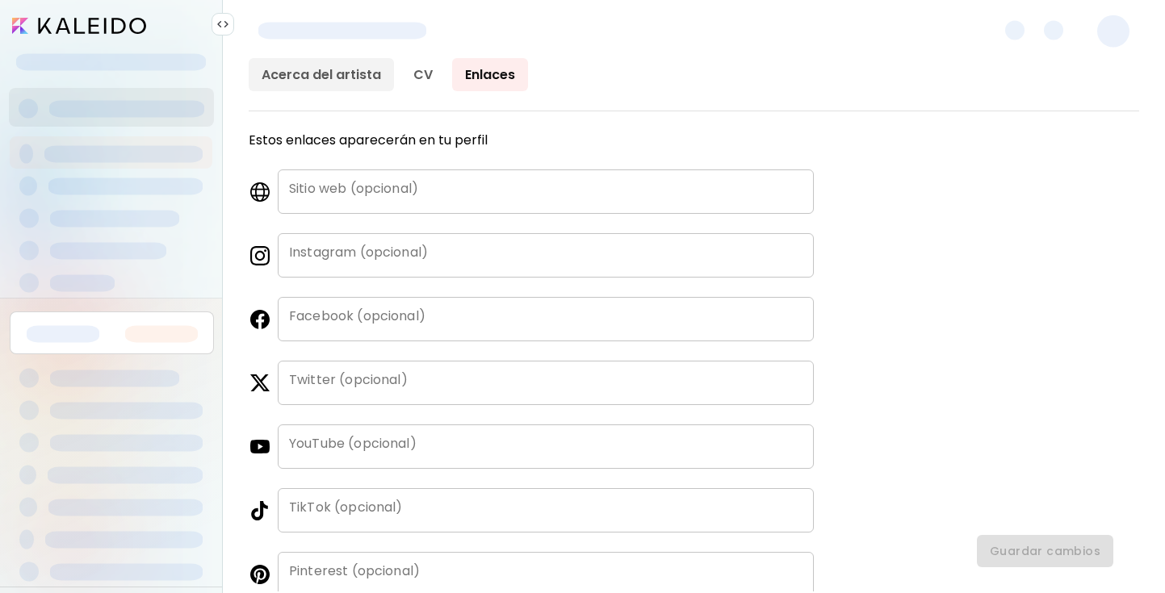
click at [312, 73] on link "Acerca del artista" at bounding box center [321, 74] width 145 height 33
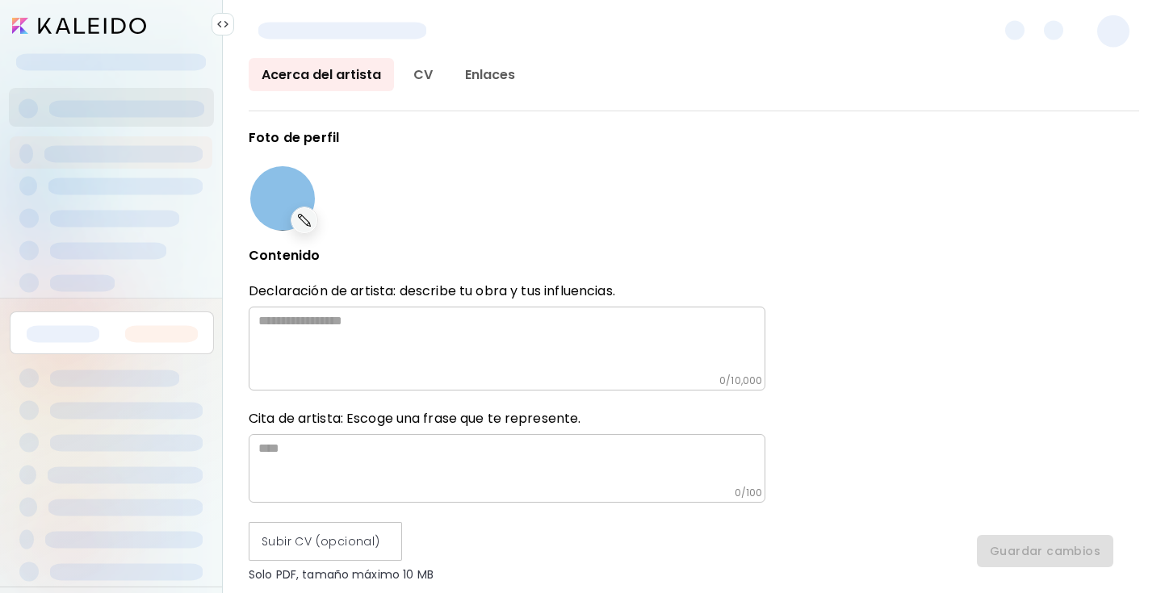
click at [222, 22] on img at bounding box center [222, 24] width 13 height 13
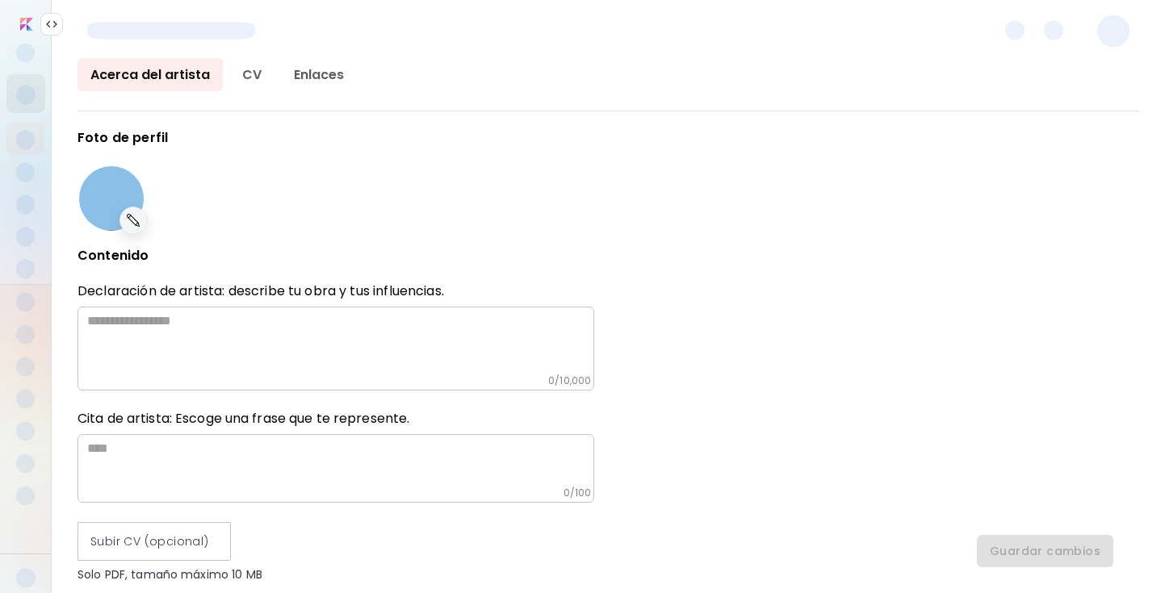
click at [55, 23] on img at bounding box center [51, 24] width 13 height 13
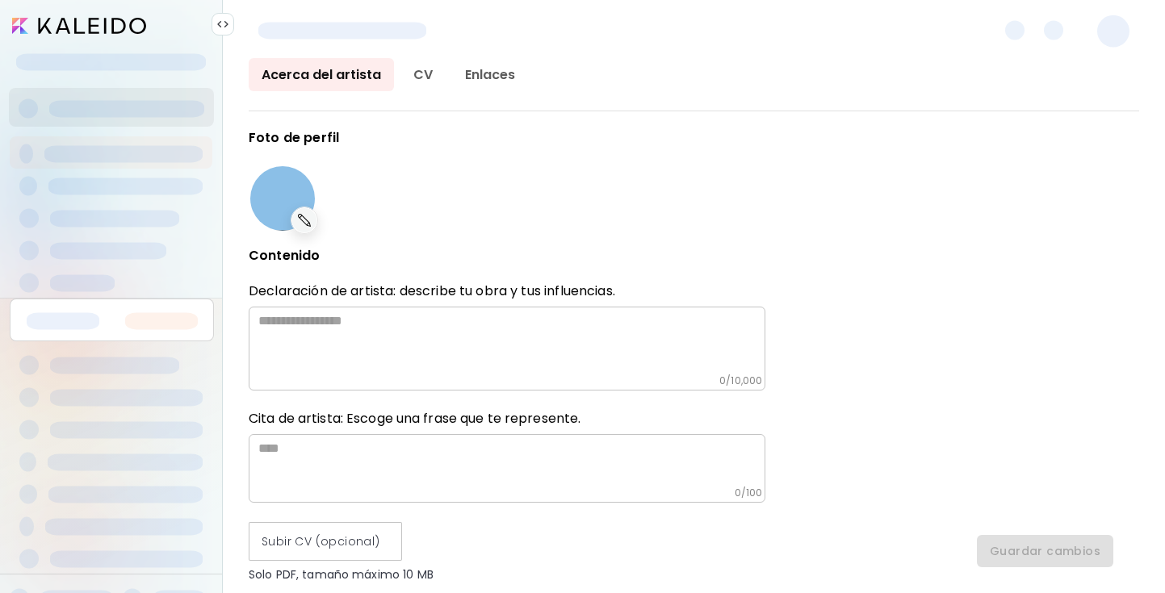
click at [128, 24] on input "image" at bounding box center [79, 26] width 134 height 16
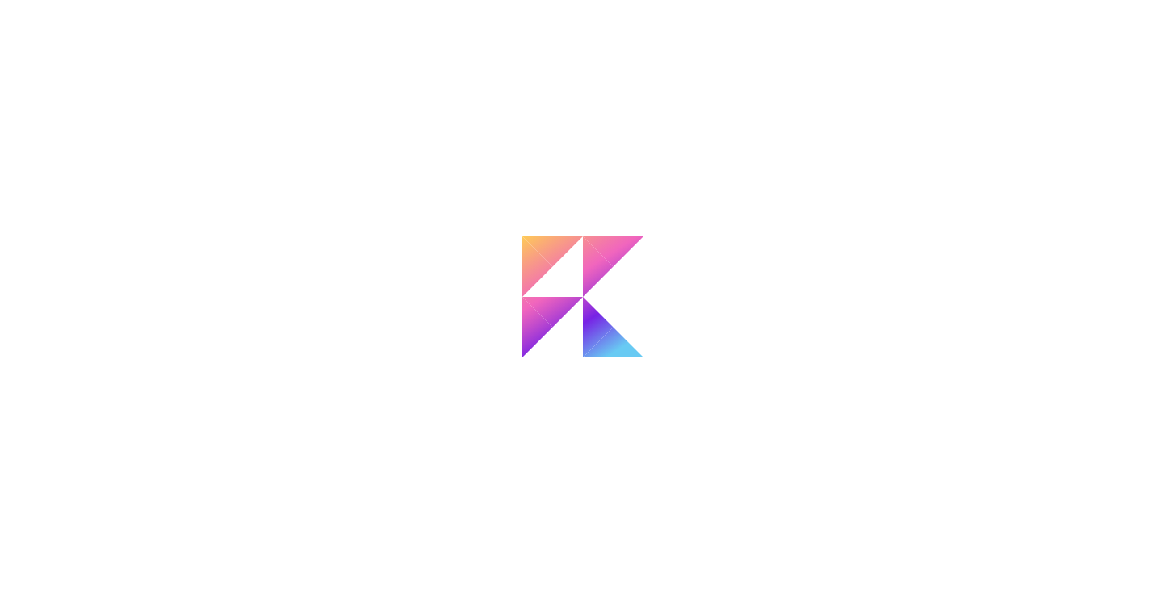
type input "******"
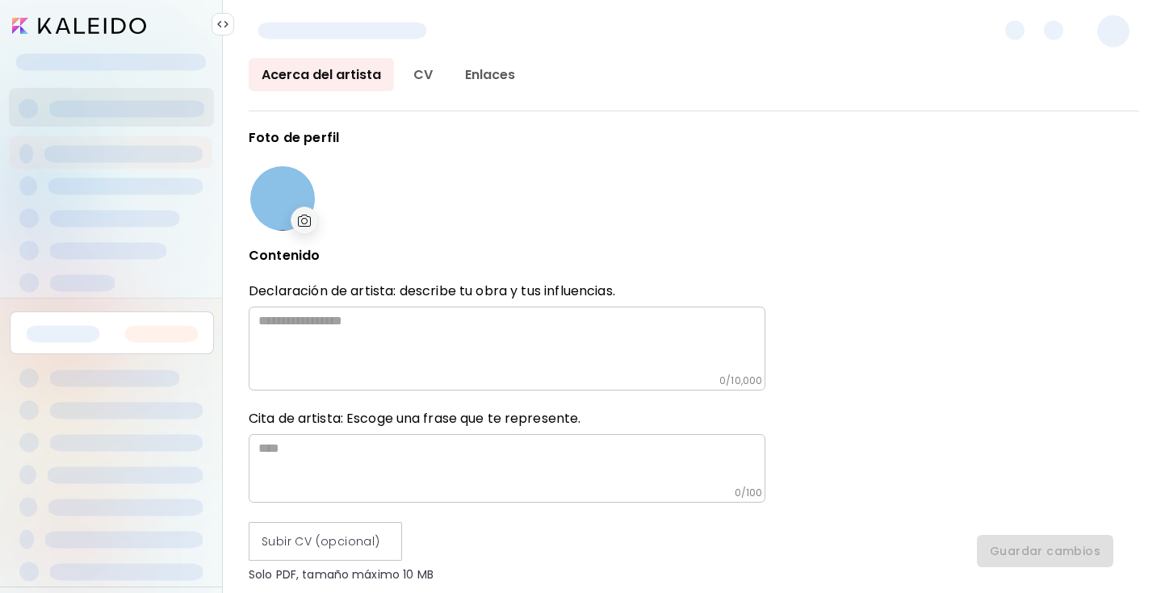
type input "**********"
click at [1109, 31] on span at bounding box center [1113, 31] width 32 height 32
click at [1056, 27] on span at bounding box center [1053, 30] width 19 height 19
click at [138, 112] on span at bounding box center [126, 108] width 155 height 17
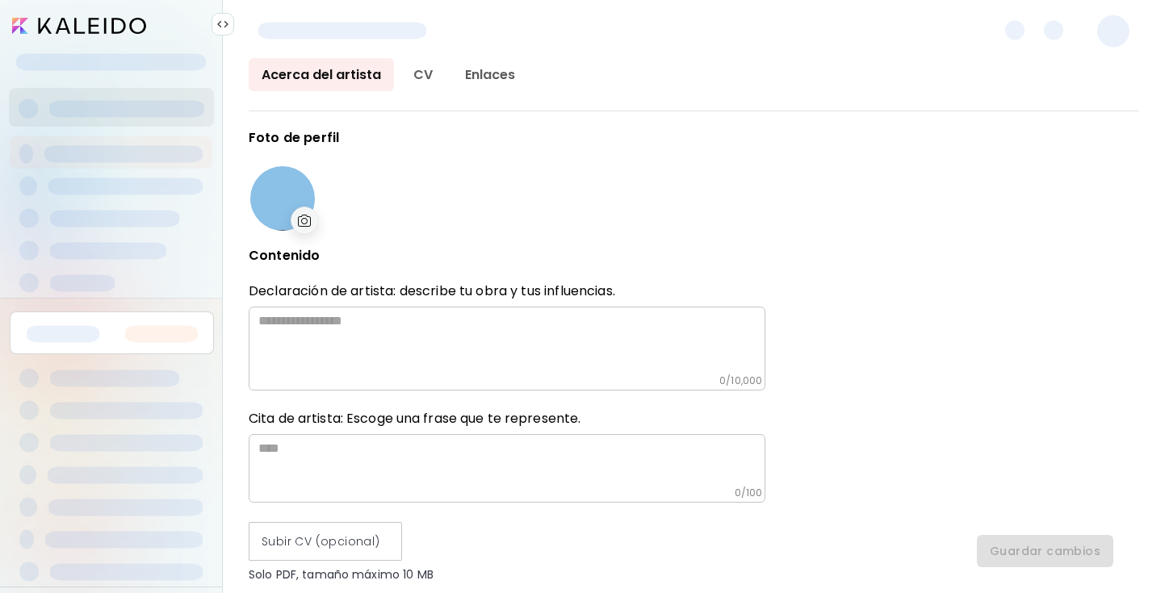
click at [134, 152] on span at bounding box center [123, 153] width 158 height 17
click at [425, 64] on link "CV" at bounding box center [422, 74] width 45 height 33
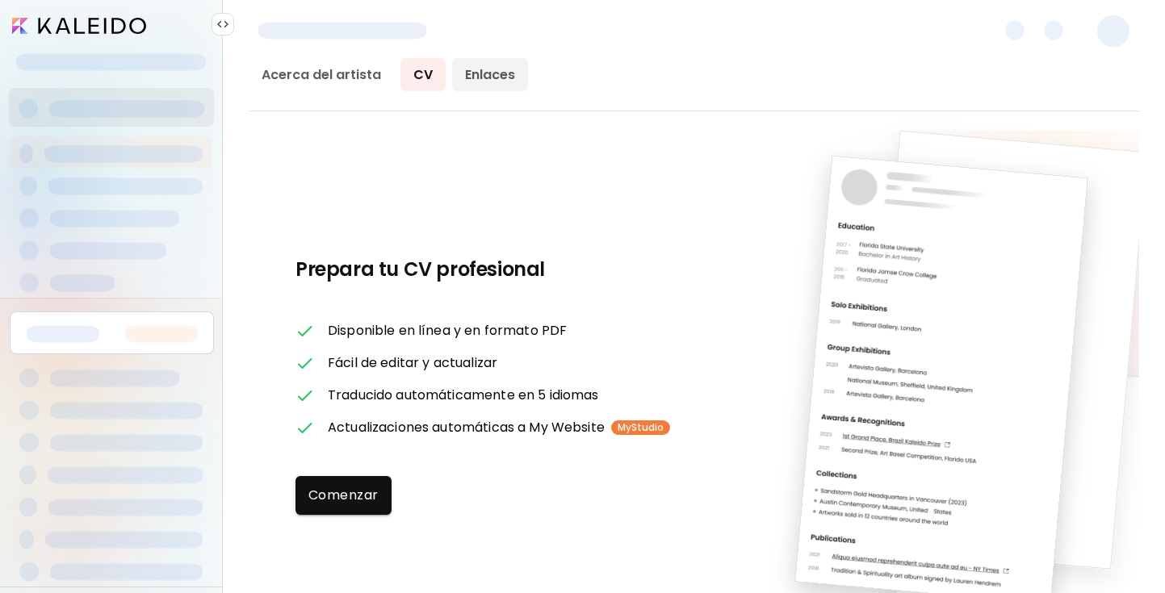
click at [471, 73] on link "Enlaces" at bounding box center [490, 74] width 76 height 33
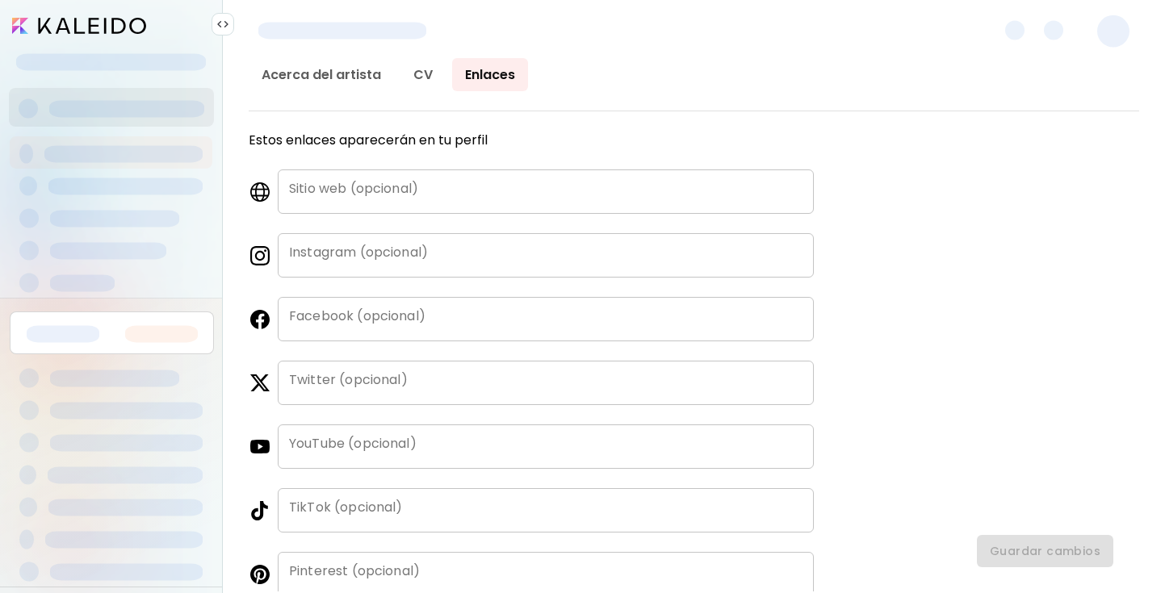
click at [98, 36] on div at bounding box center [111, 300] width 203 height 574
click at [98, 24] on input "image" at bounding box center [79, 26] width 134 height 16
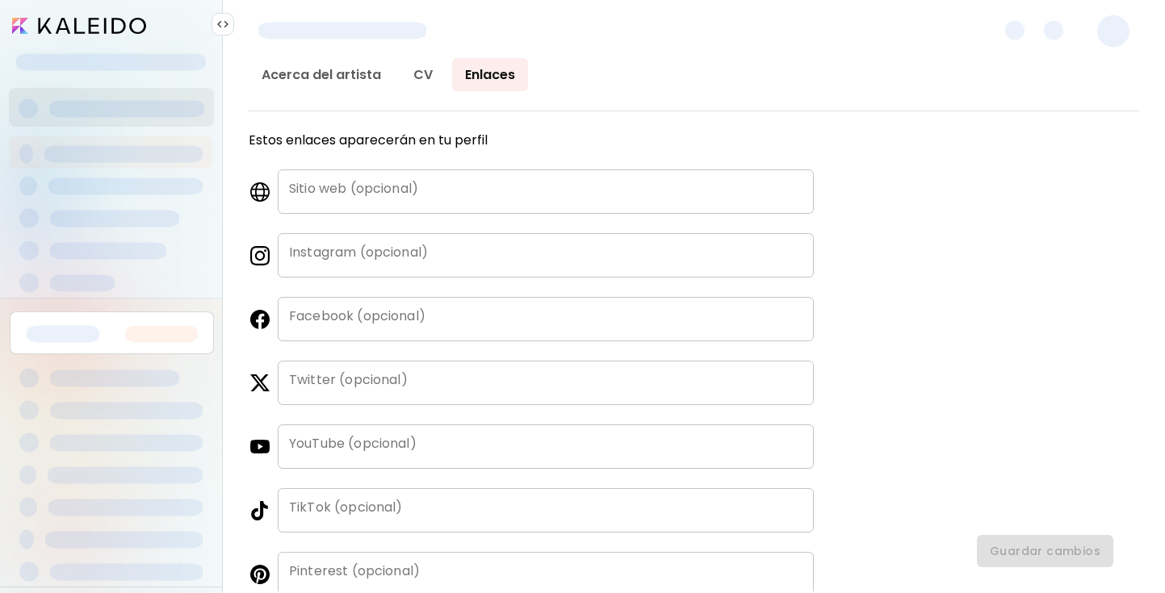
click at [98, 24] on input "image" at bounding box center [79, 26] width 134 height 16
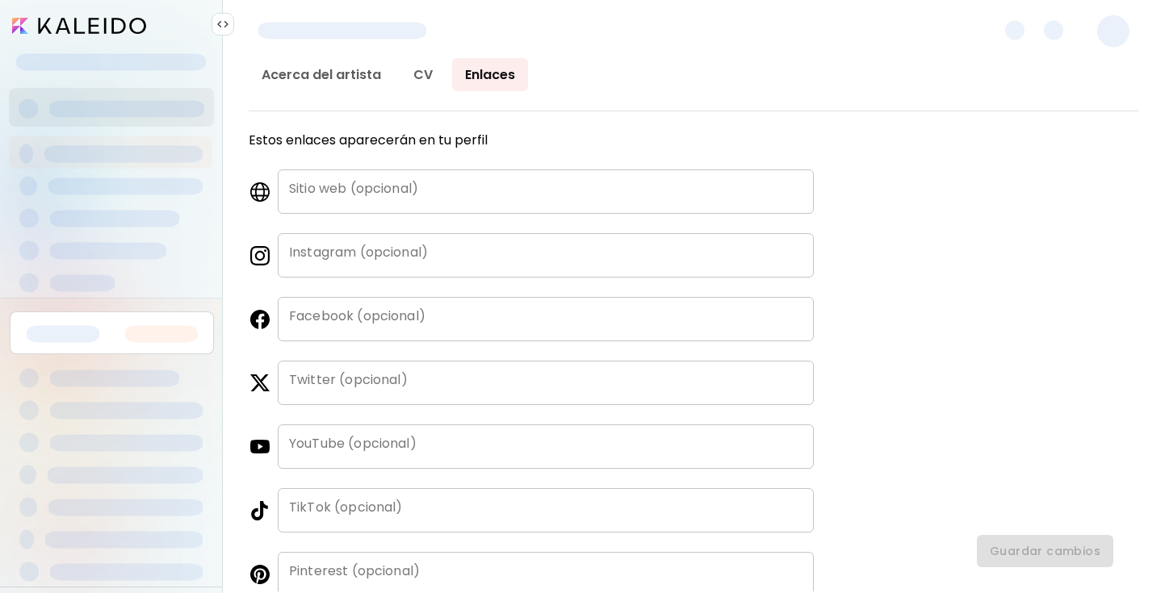
click at [98, 24] on input "image" at bounding box center [79, 26] width 134 height 16
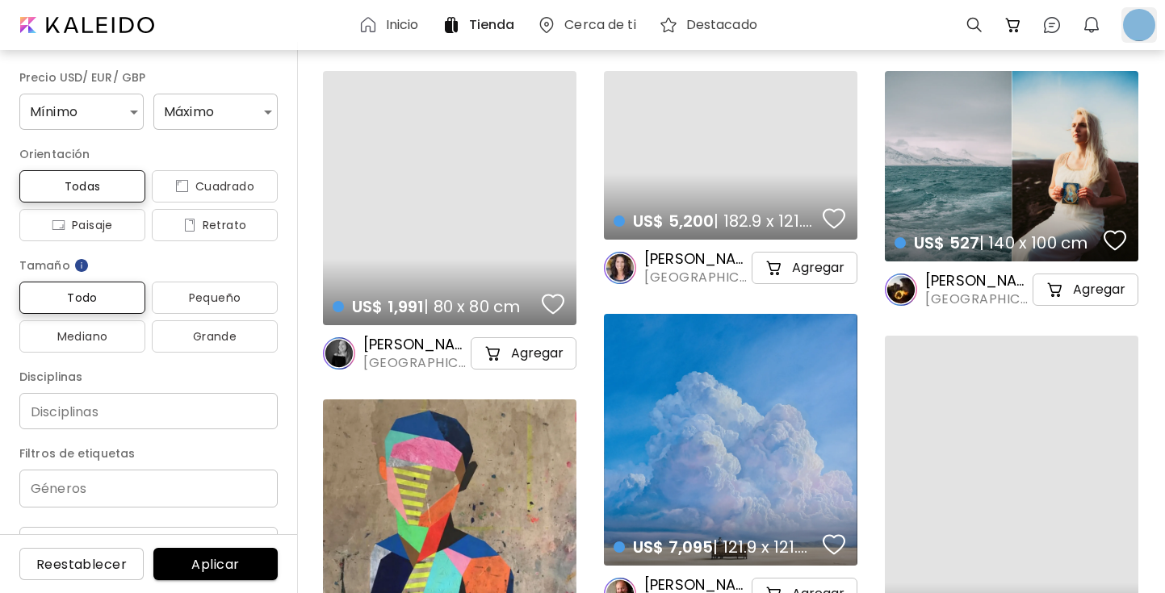
click at [1138, 19] on div at bounding box center [1139, 25] width 36 height 36
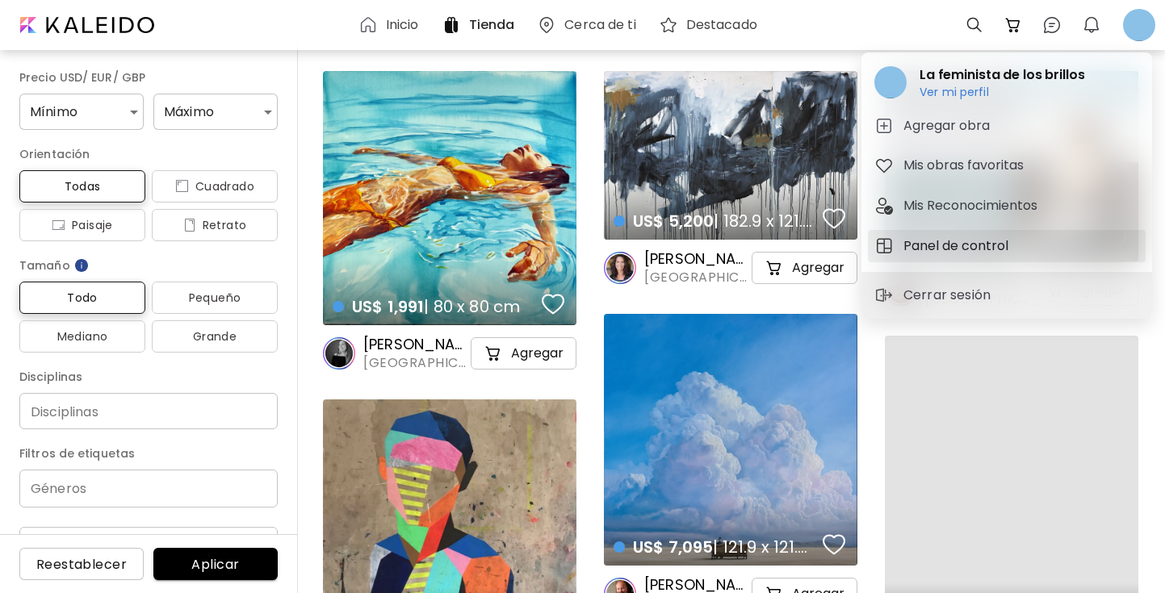
click at [968, 241] on h5 "Panel de control" at bounding box center [958, 246] width 110 height 19
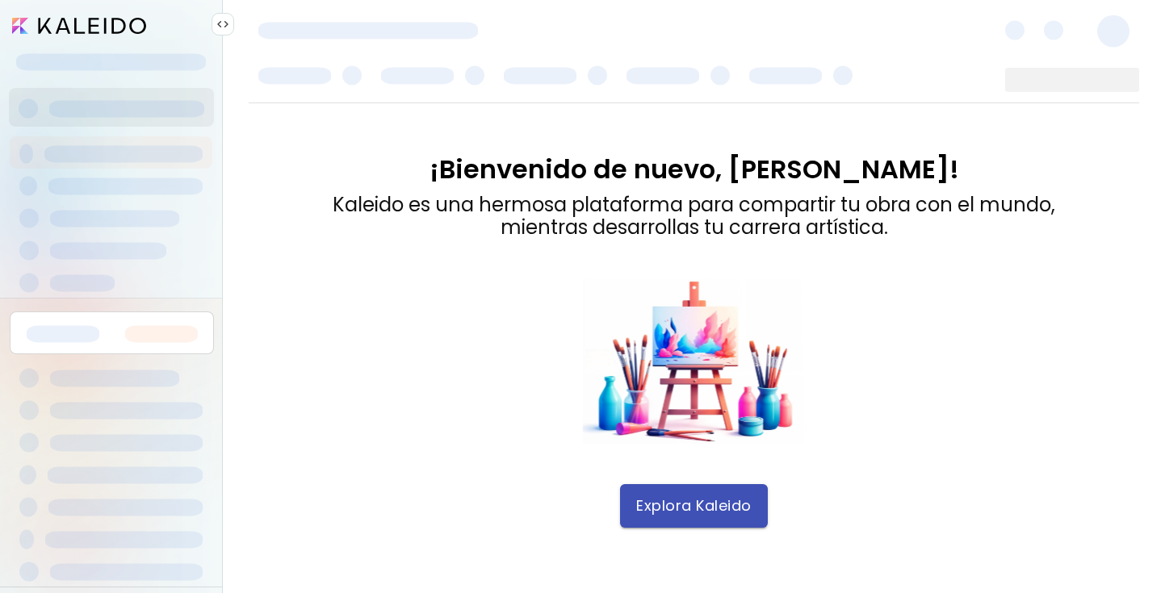
click at [685, 507] on span "Explora Kaleido" at bounding box center [693, 506] width 115 height 18
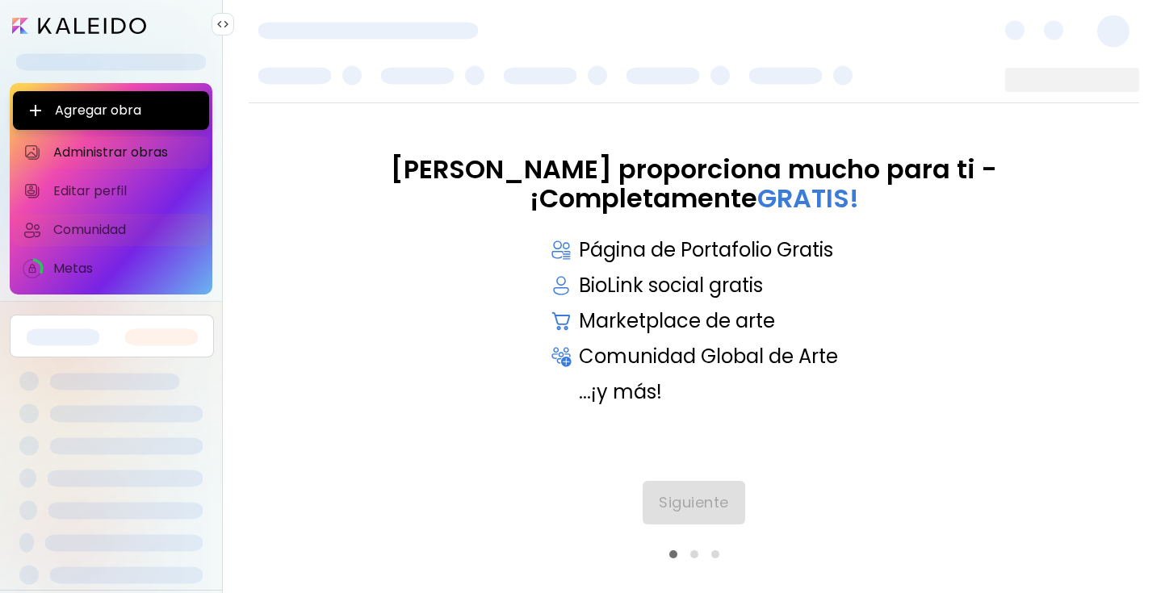
scroll to position [36, 0]
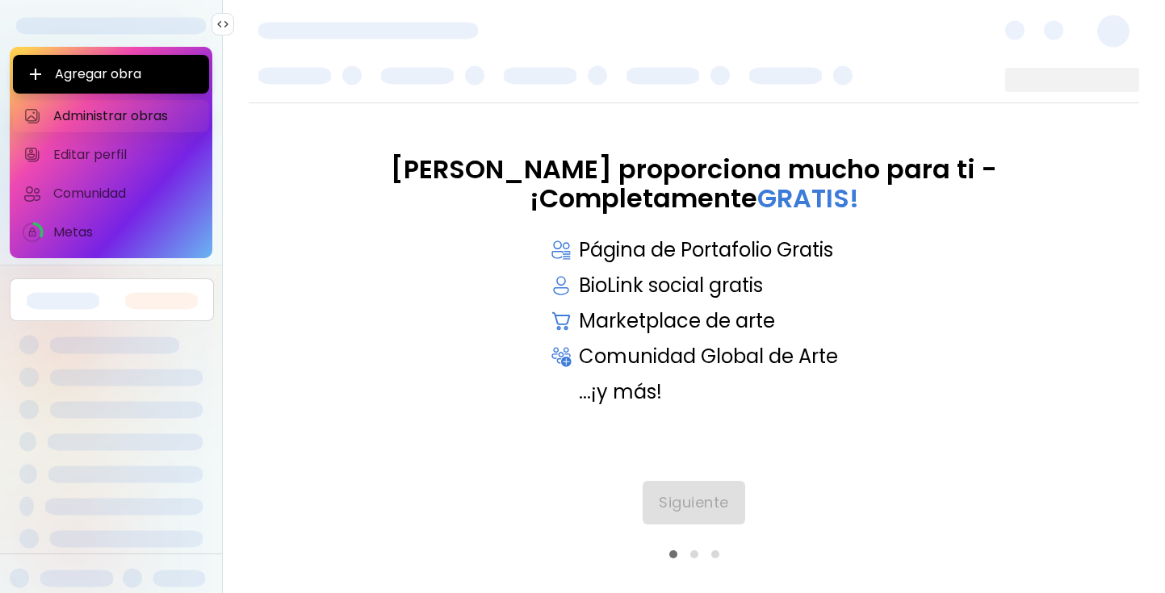
click at [135, 111] on span "Administrar obras" at bounding box center [126, 116] width 146 height 16
click at [716, 509] on span "Siguiente" at bounding box center [694, 503] width 70 height 18
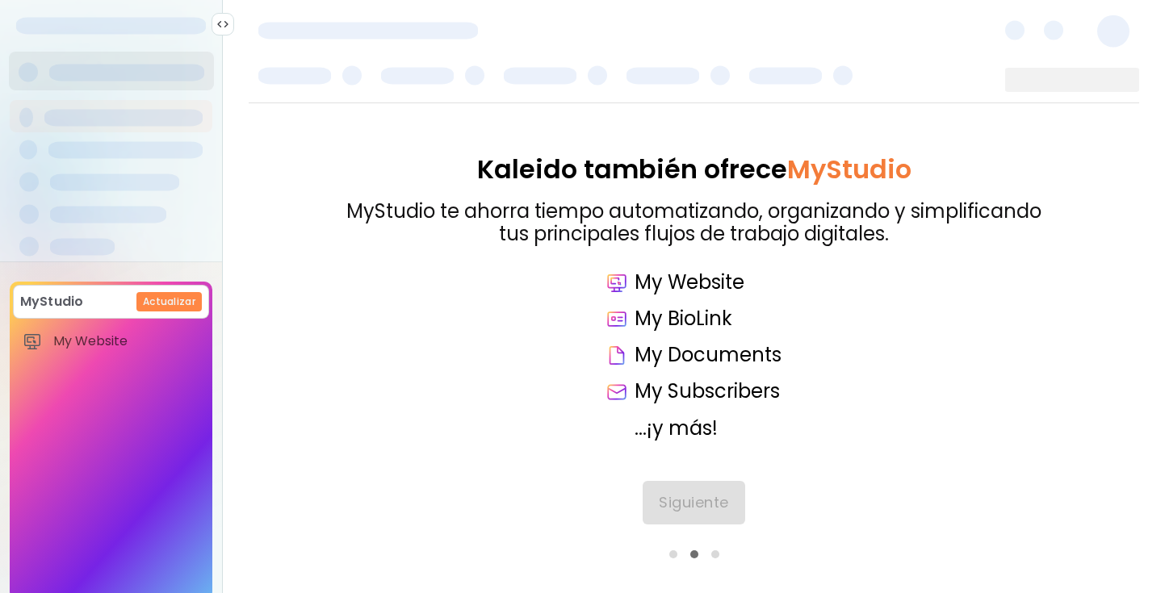
click at [716, 508] on div "Siguiente" at bounding box center [694, 520] width 890 height 78
click at [707, 501] on div "Siguiente" at bounding box center [694, 520] width 890 height 78
click at [698, 503] on span "Siguiente" at bounding box center [694, 503] width 70 height 18
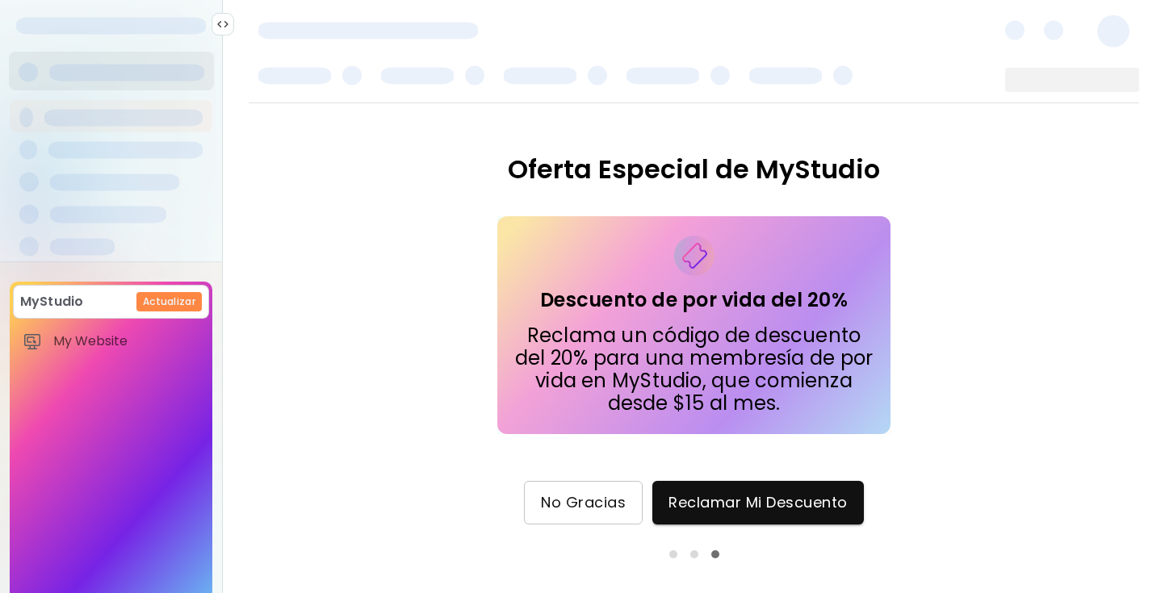
click at [606, 501] on span "No Gracias" at bounding box center [583, 503] width 85 height 18
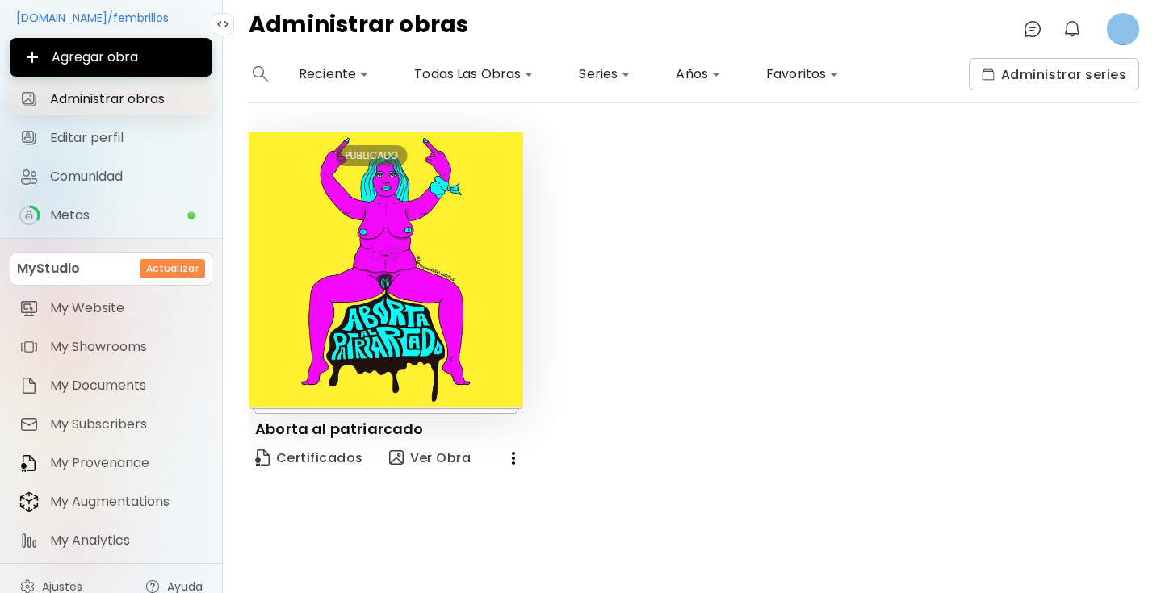
click at [157, 95] on span "Administrar obras" at bounding box center [126, 99] width 153 height 16
click at [510, 456] on icon "button" at bounding box center [513, 458] width 19 height 19
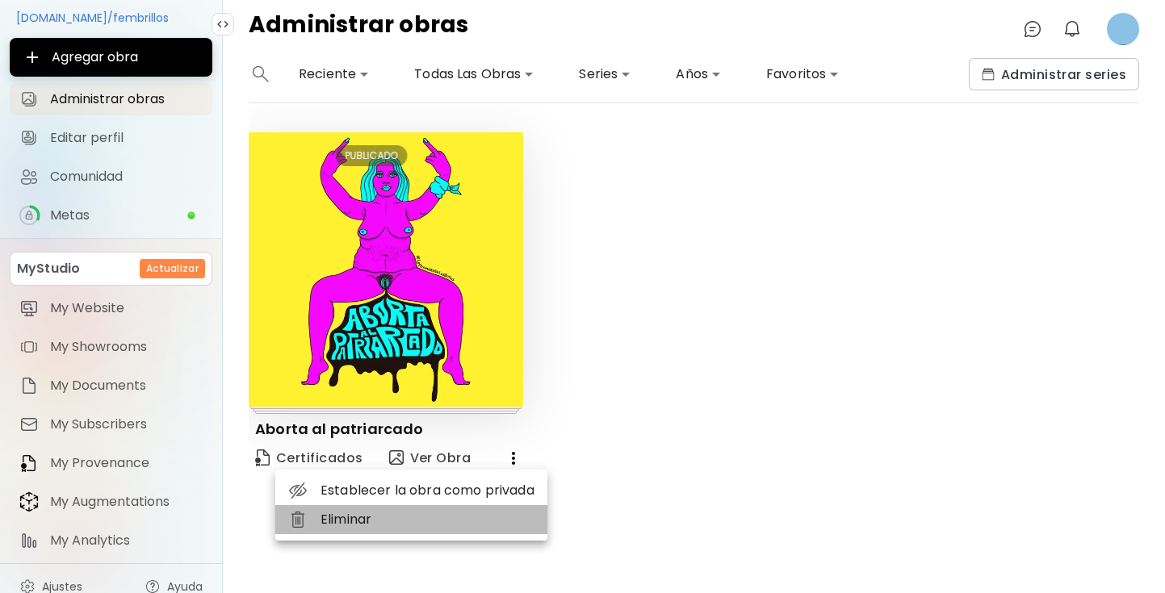
click at [409, 526] on li "Eliminar" at bounding box center [411, 519] width 272 height 29
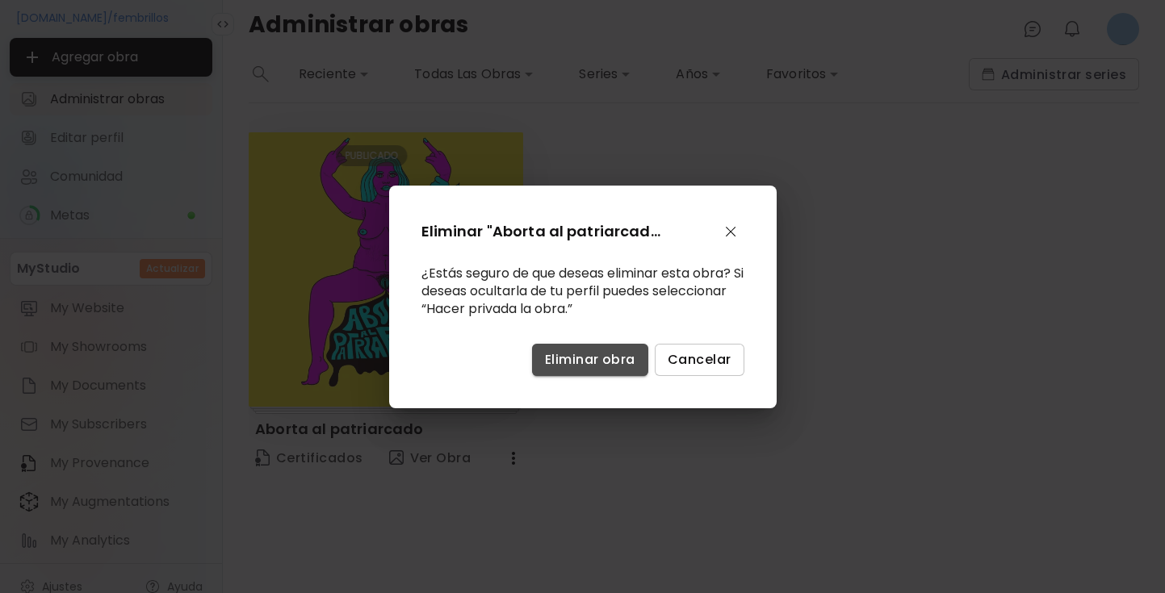
click at [600, 364] on span "Eliminar obra" at bounding box center [590, 359] width 90 height 17
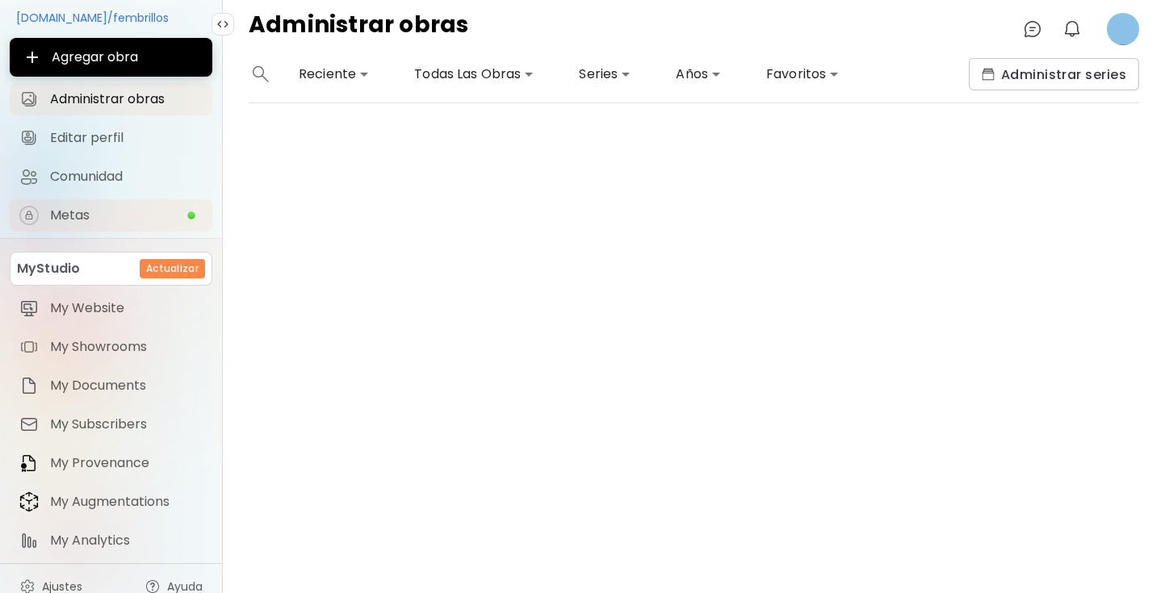
scroll to position [52, 0]
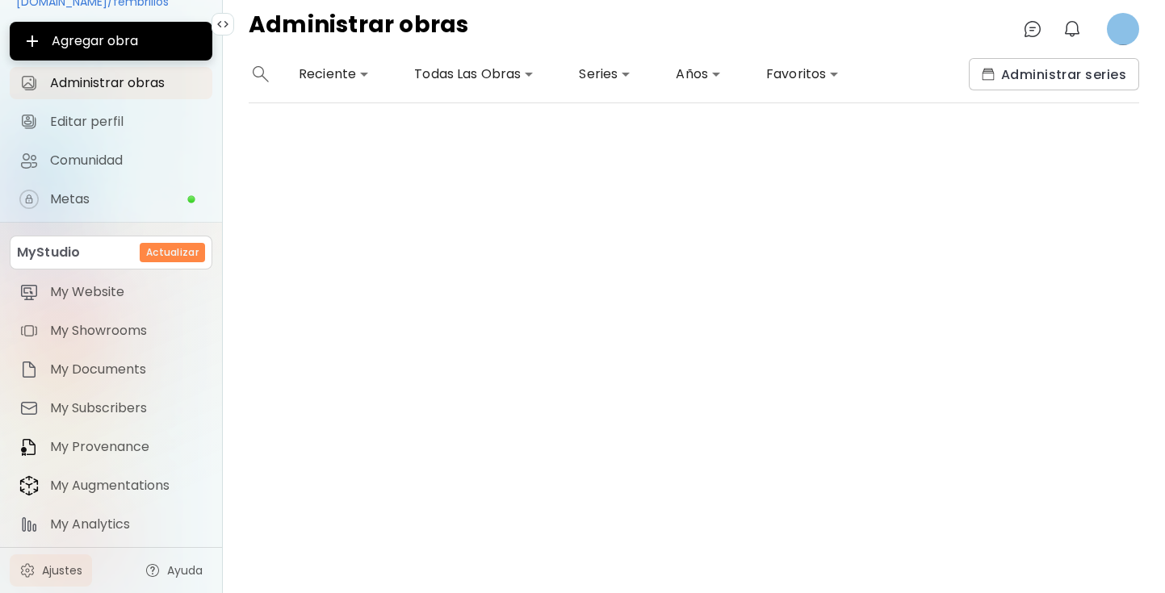
click at [68, 570] on span "Ajustes" at bounding box center [62, 571] width 40 height 16
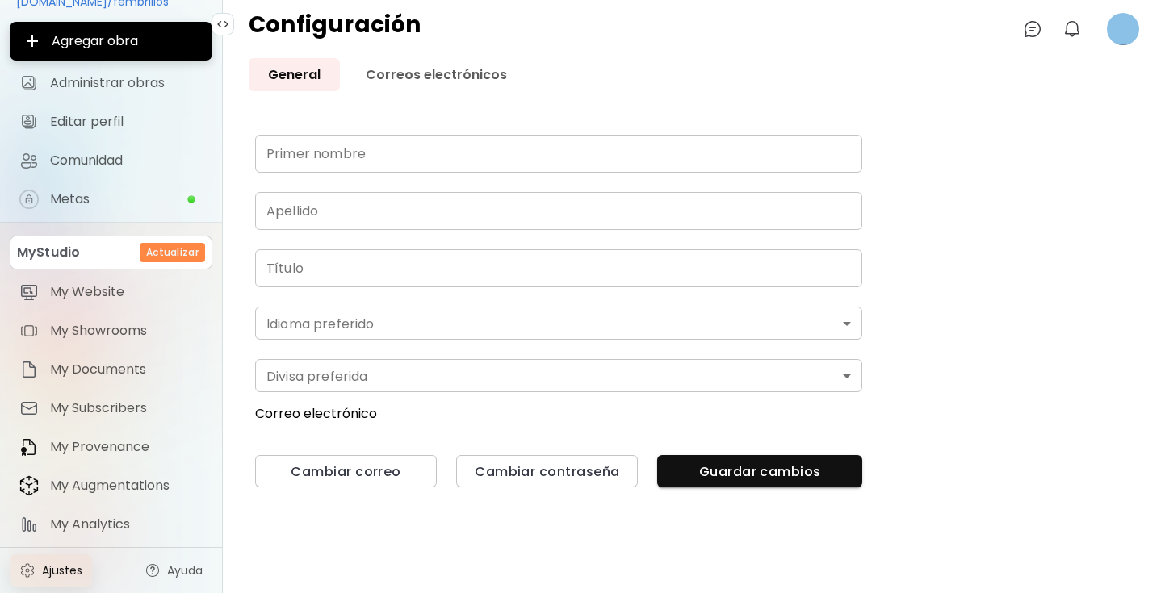
type input "******"
type input "**********"
type input "*******"
type input "*"
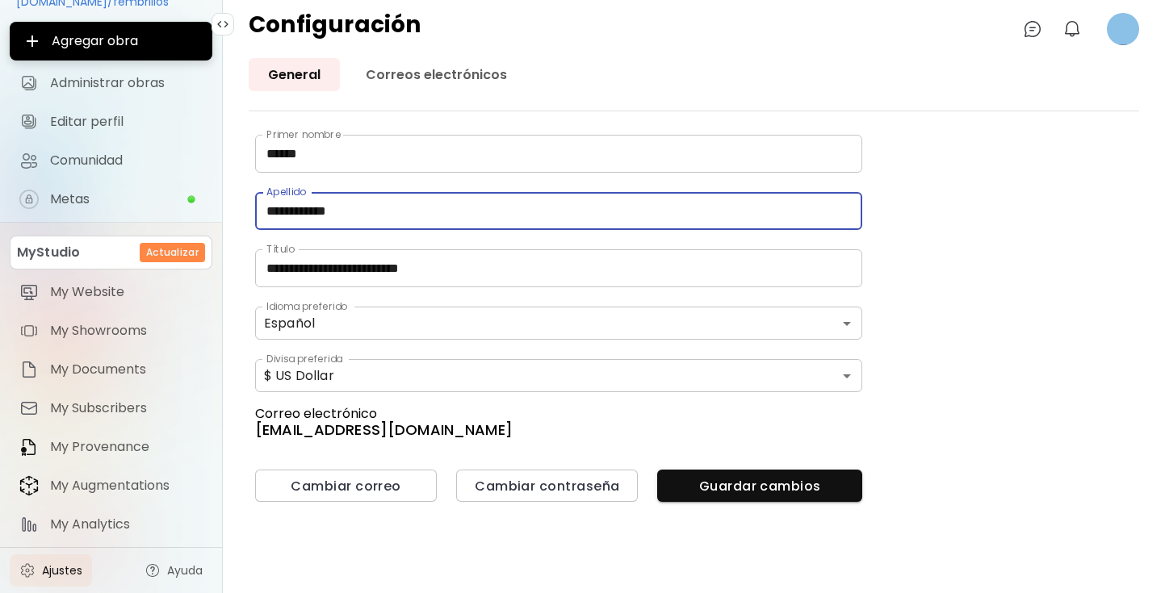
click at [400, 218] on input "**********" at bounding box center [558, 211] width 607 height 38
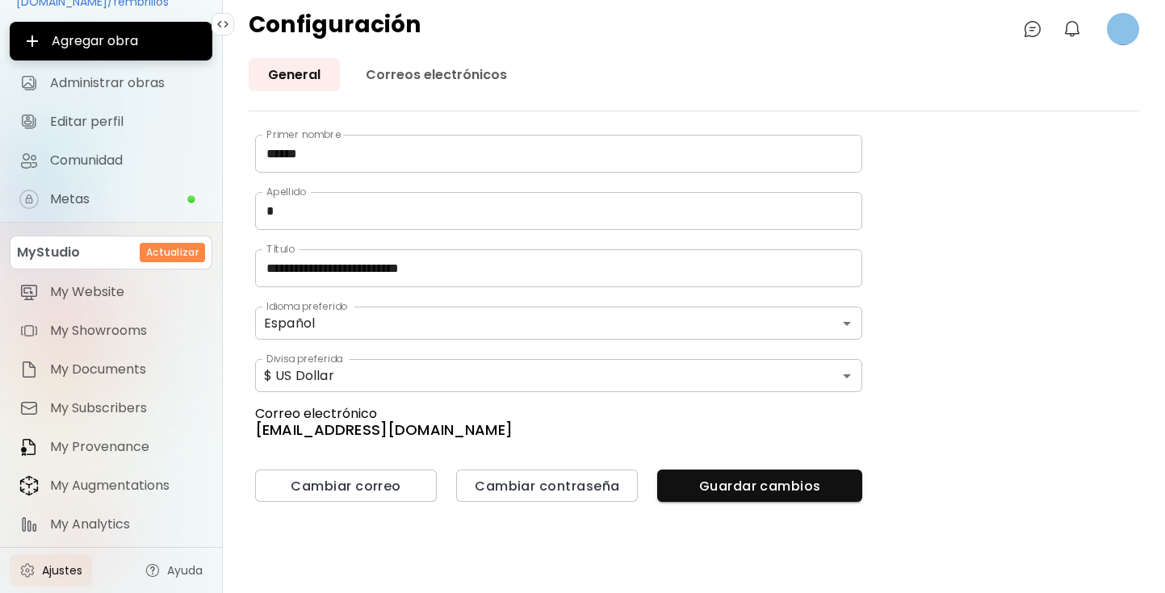
click at [538, 429] on h6 "[EMAIL_ADDRESS][DOMAIN_NAME]" at bounding box center [558, 430] width 607 height 15
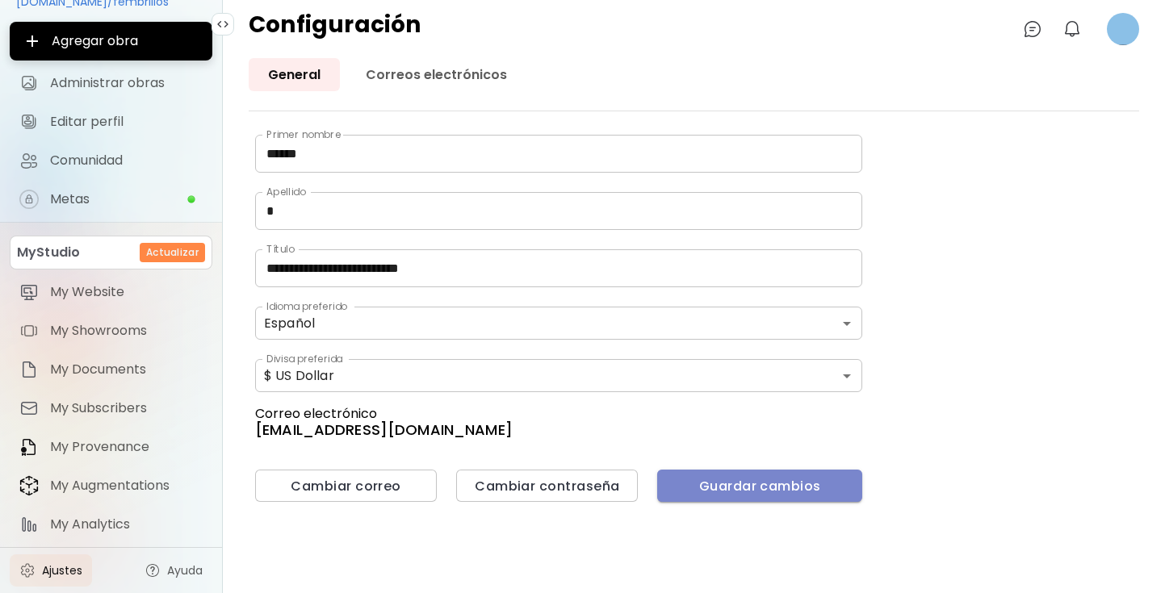
click at [745, 491] on span "Guardar cambios" at bounding box center [759, 486] width 179 height 17
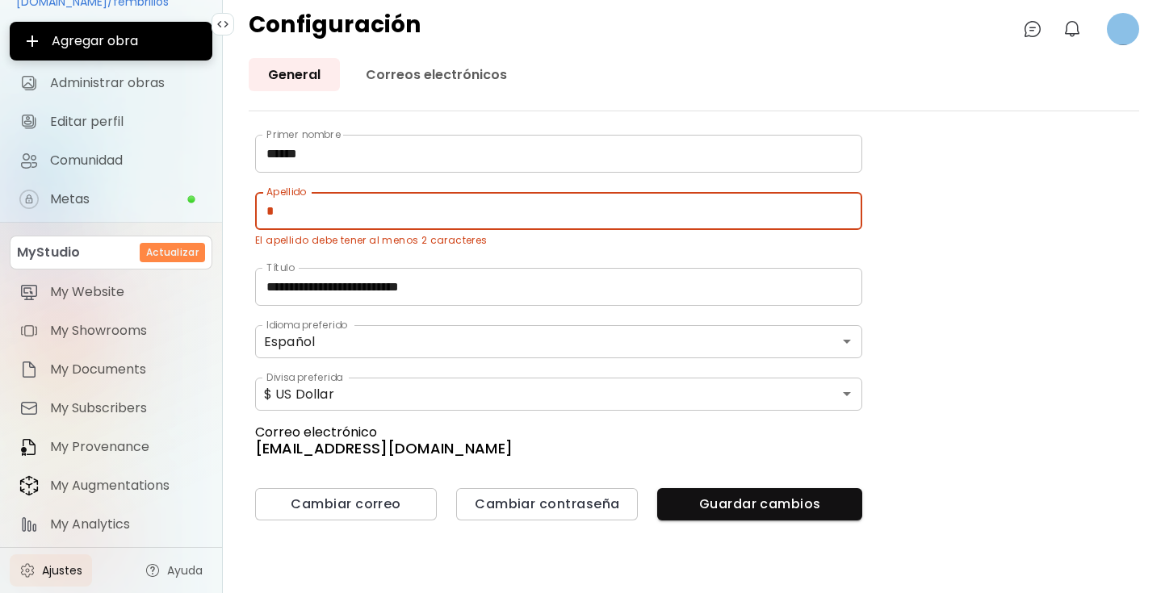
click at [328, 205] on input "*" at bounding box center [558, 211] width 607 height 38
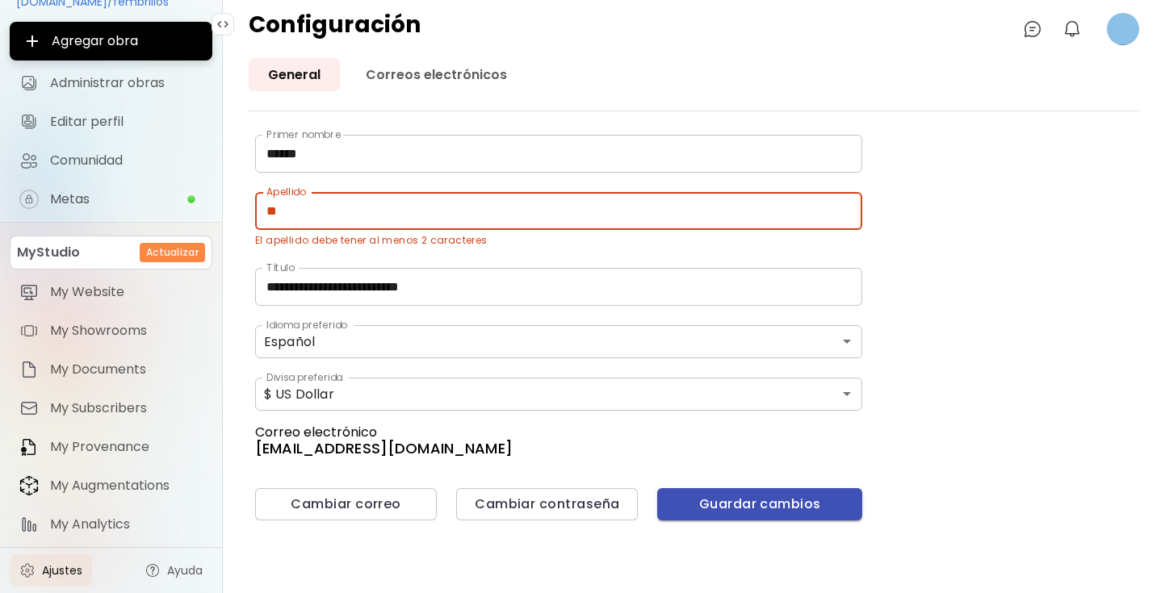
type input "**"
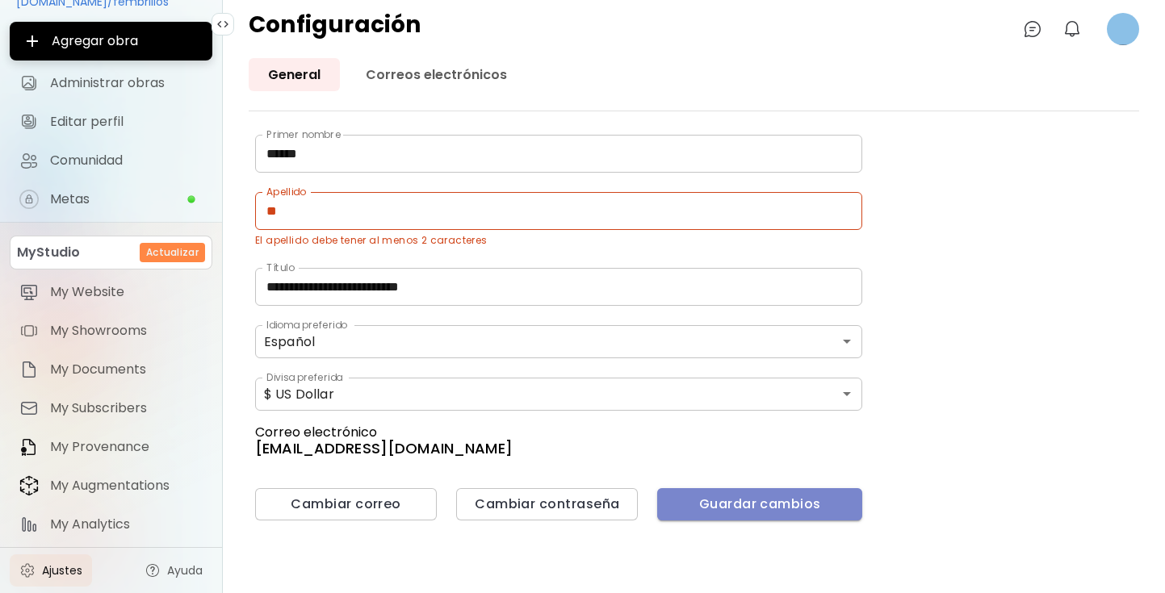
click at [724, 496] on span "Guardar cambios" at bounding box center [759, 504] width 179 height 17
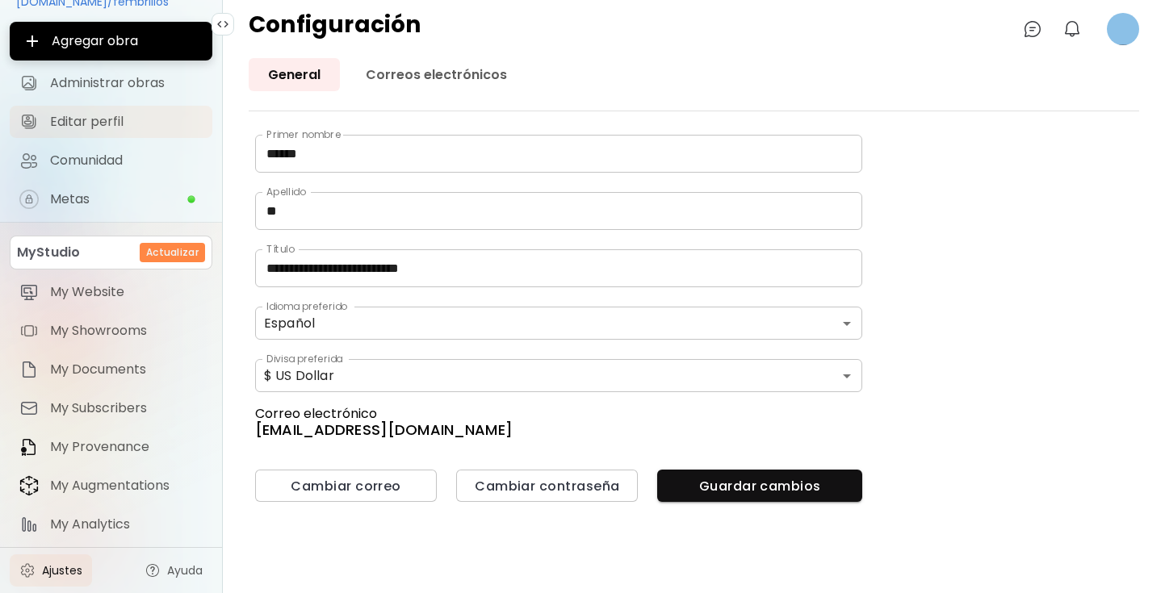
click at [105, 119] on span "Editar perfil" at bounding box center [126, 122] width 153 height 16
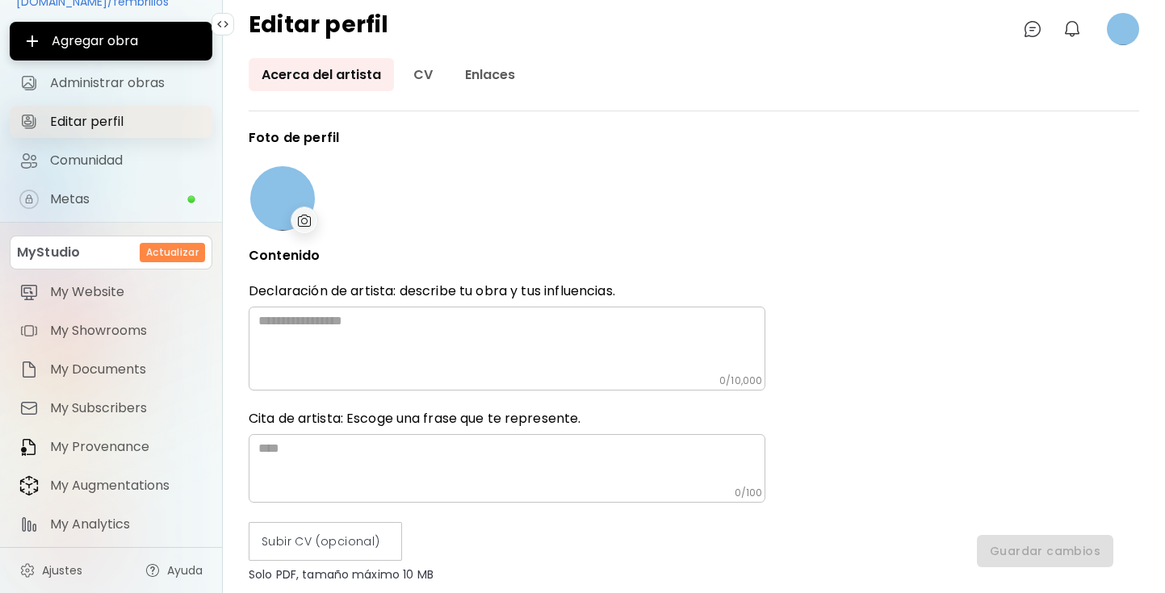
type input "******"
type input "**********"
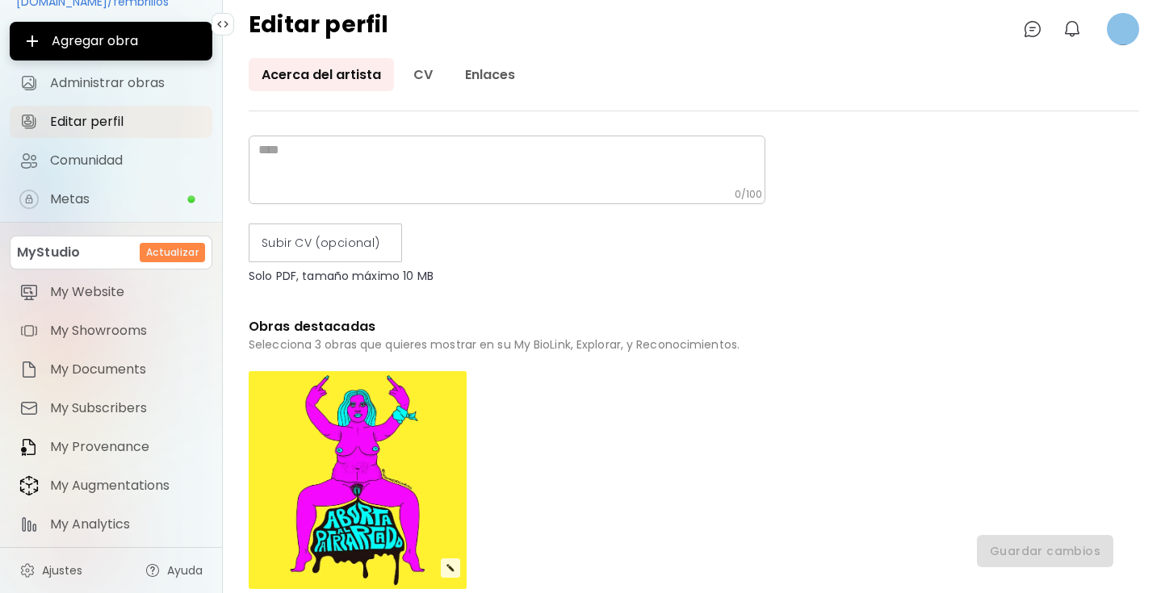
scroll to position [318, 0]
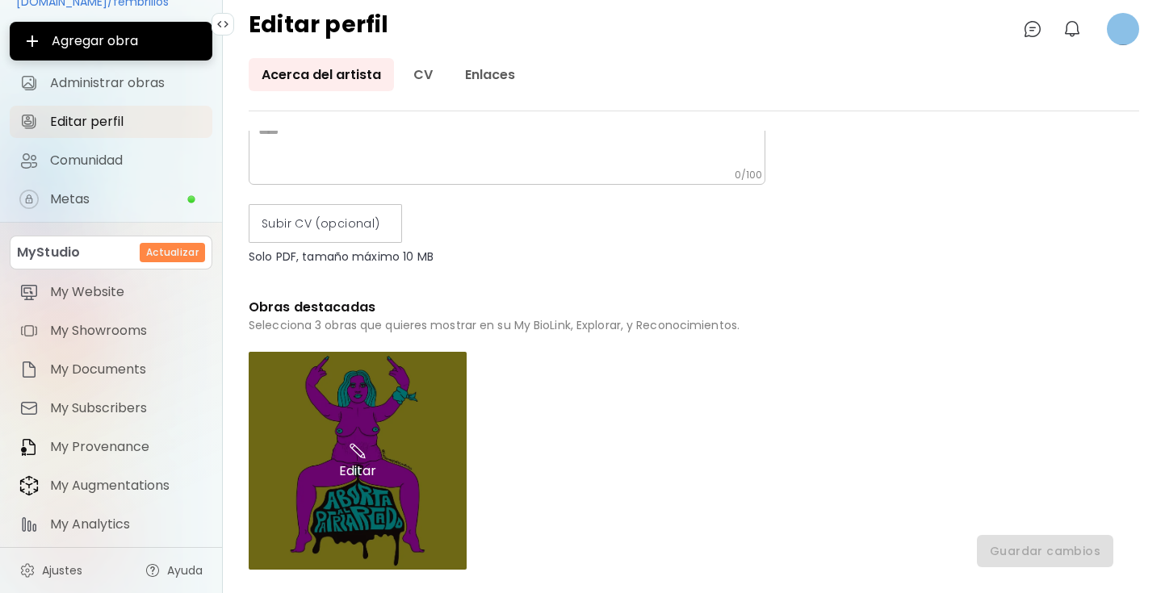
click at [379, 470] on div "Editar" at bounding box center [358, 461] width 218 height 218
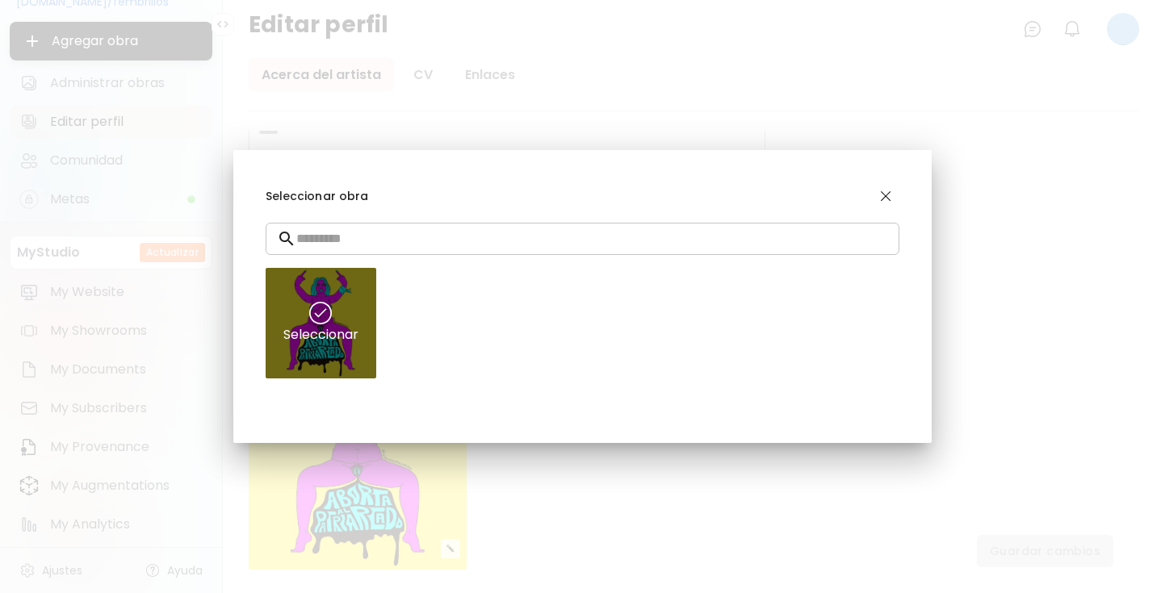
click at [320, 311] on img at bounding box center [320, 313] width 23 height 23
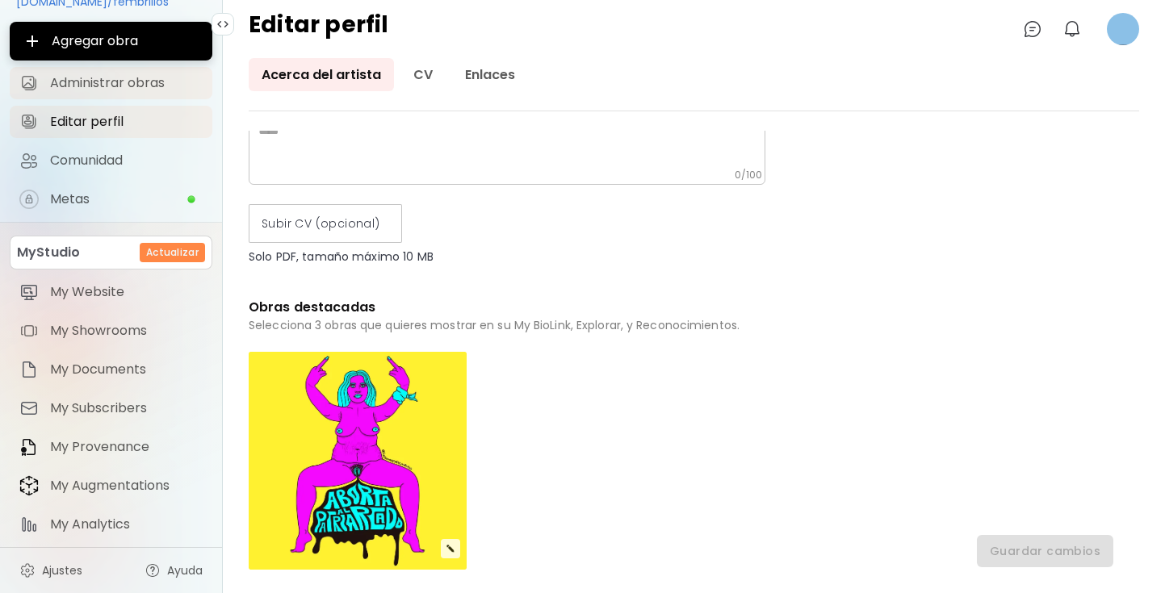
click at [135, 85] on span "Administrar obras" at bounding box center [126, 83] width 153 height 16
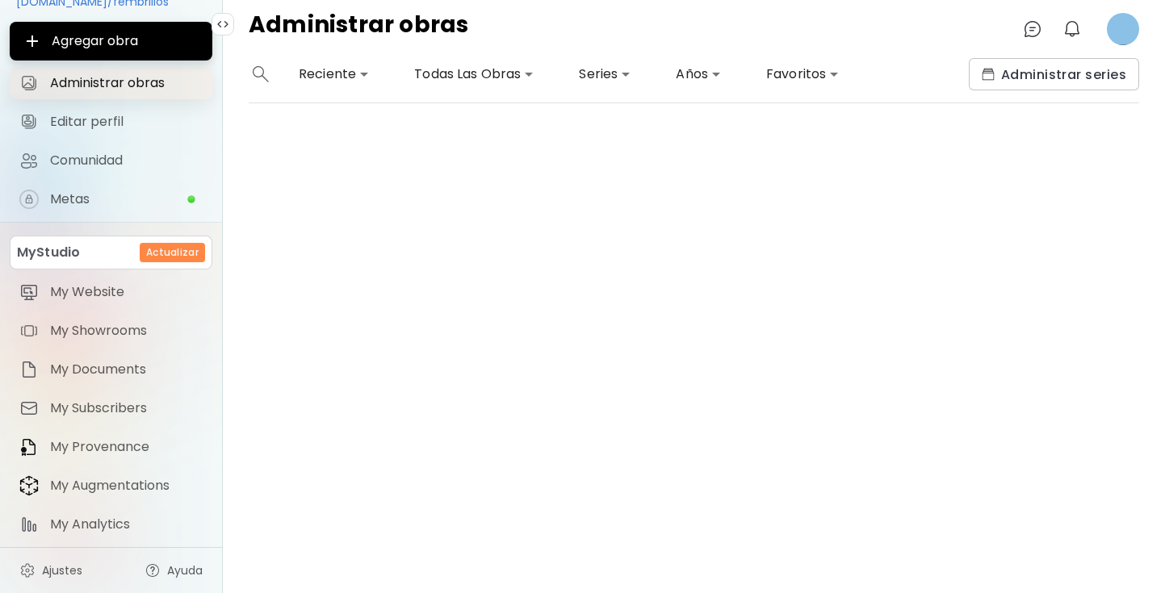
click at [135, 85] on span "Administrar obras" at bounding box center [126, 83] width 153 height 16
click at [487, 77] on body "**********" at bounding box center [582, 296] width 1165 height 593
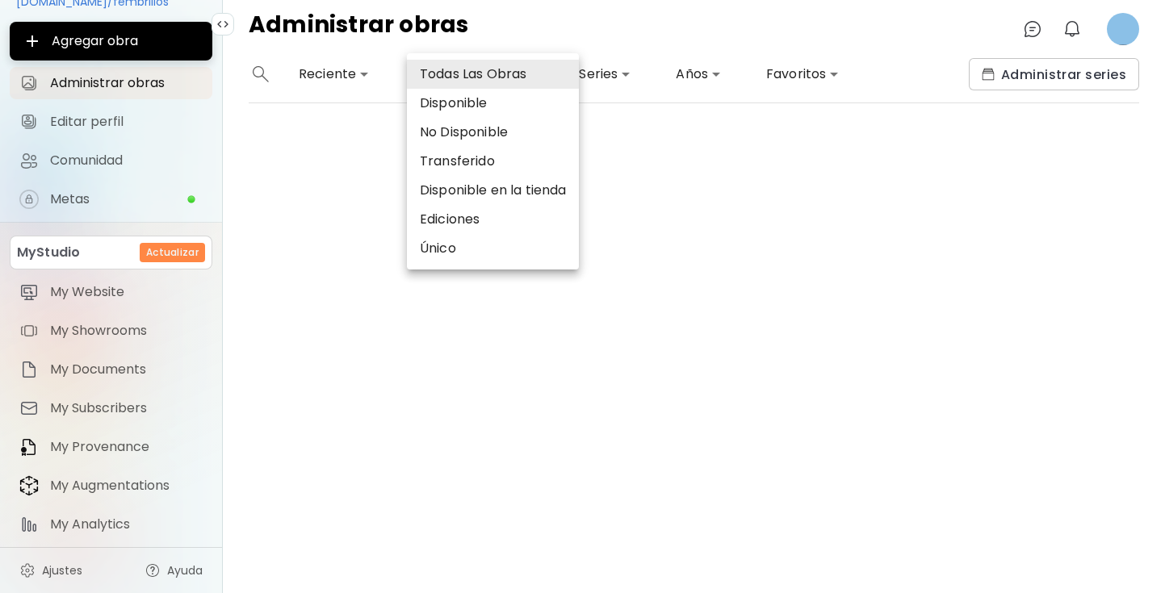
click at [475, 75] on li "Todas Las Obras" at bounding box center [493, 74] width 172 height 29
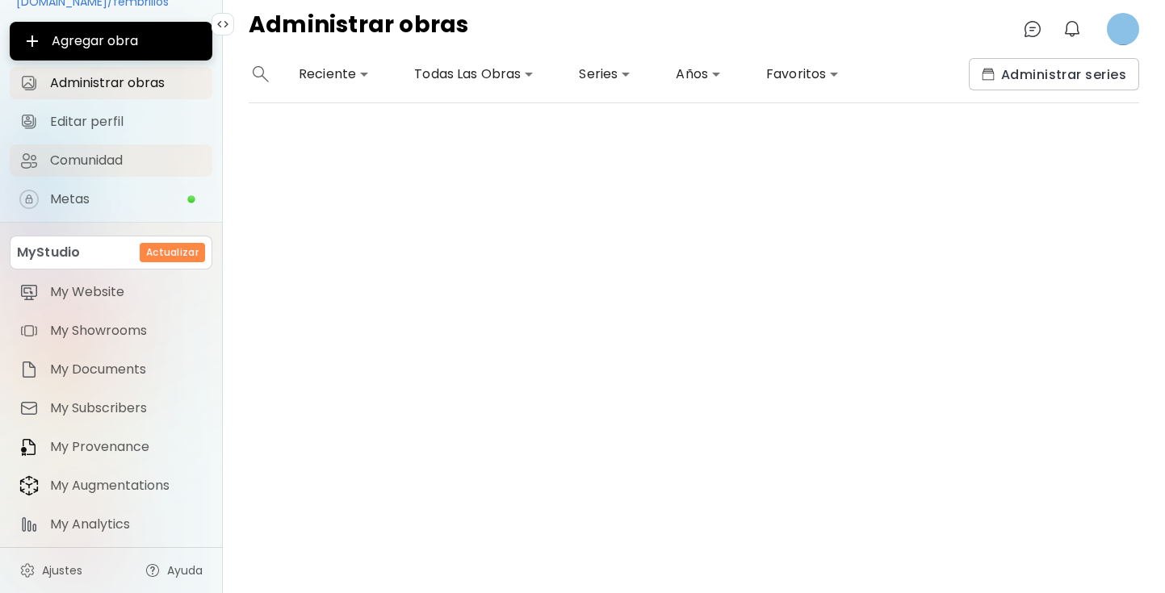
click at [89, 166] on span "Comunidad" at bounding box center [126, 161] width 153 height 16
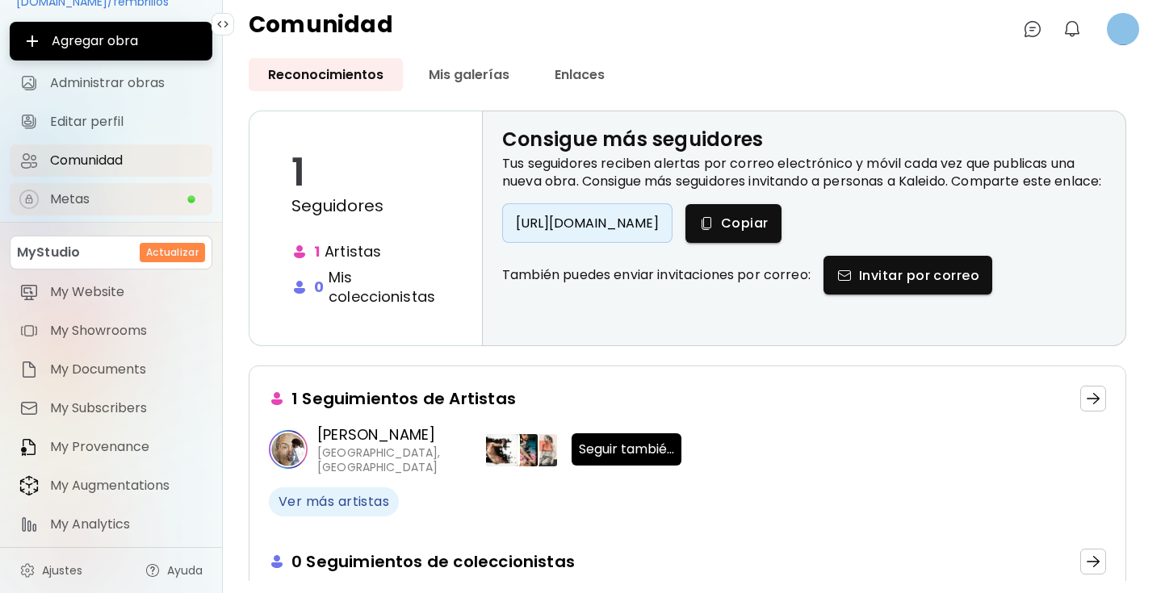
click at [132, 199] on span "Metas" at bounding box center [118, 199] width 136 height 16
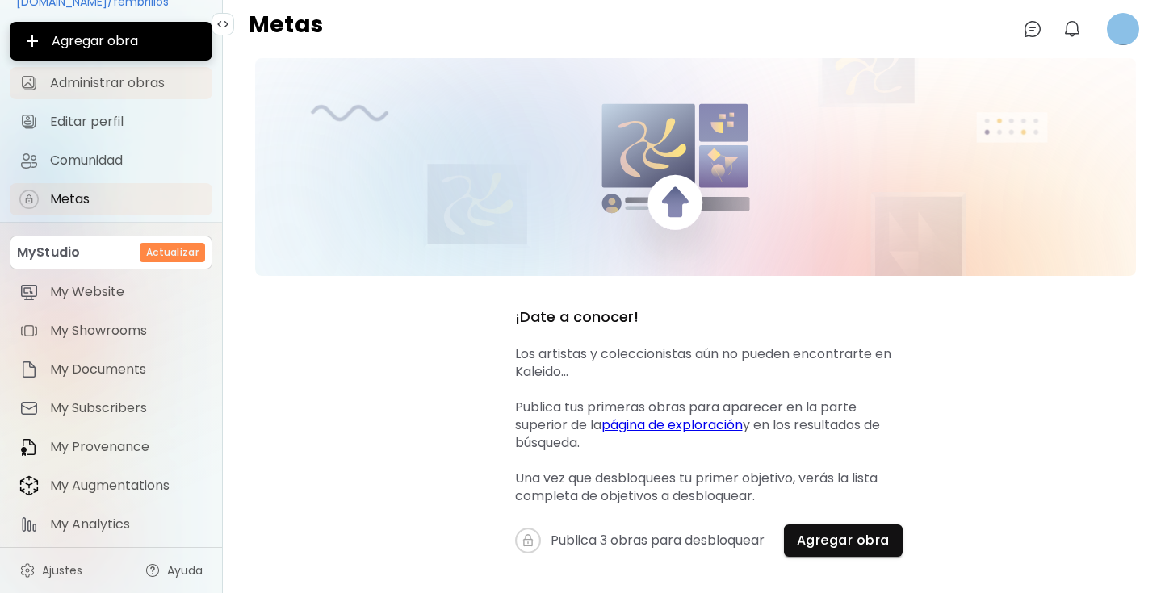
click at [117, 81] on span "Administrar obras" at bounding box center [126, 83] width 153 height 16
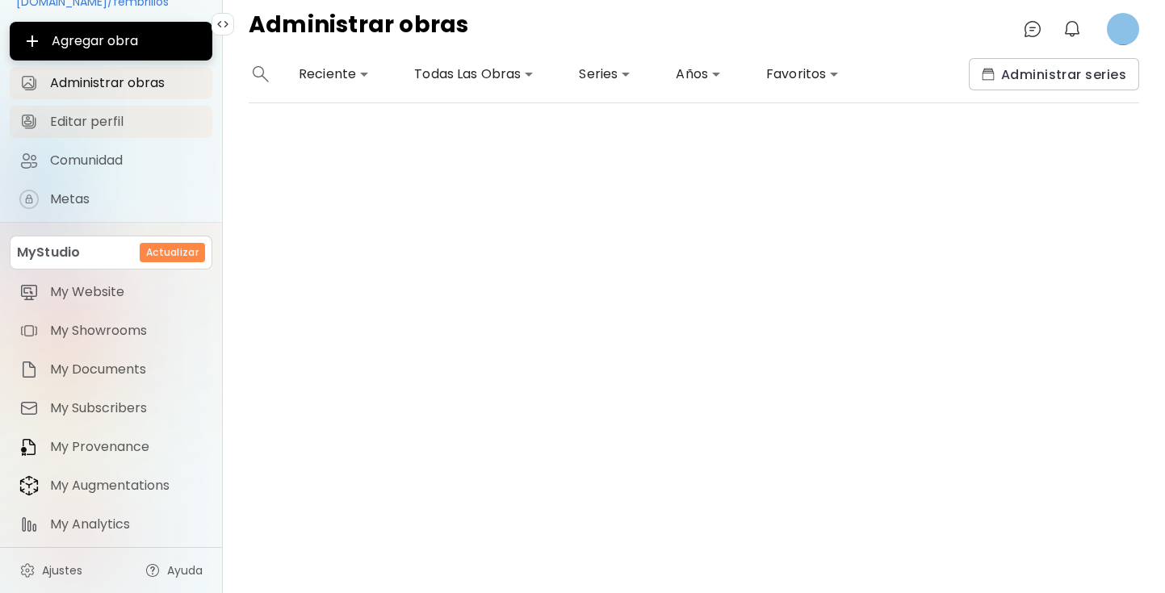
click at [116, 128] on span "Editar perfil" at bounding box center [126, 122] width 153 height 16
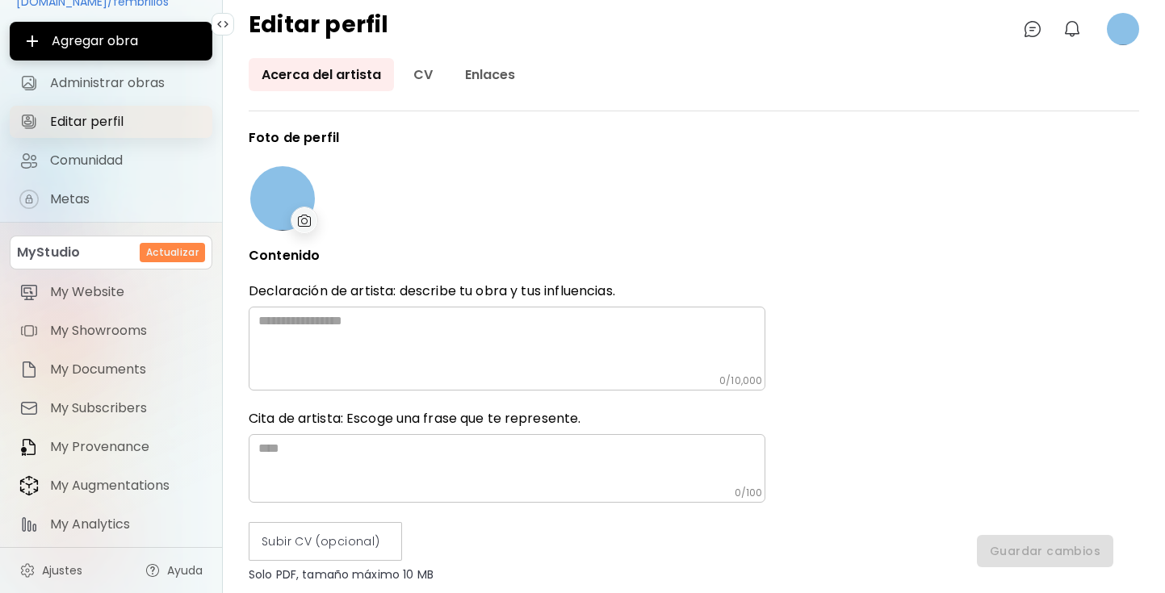
type input "******"
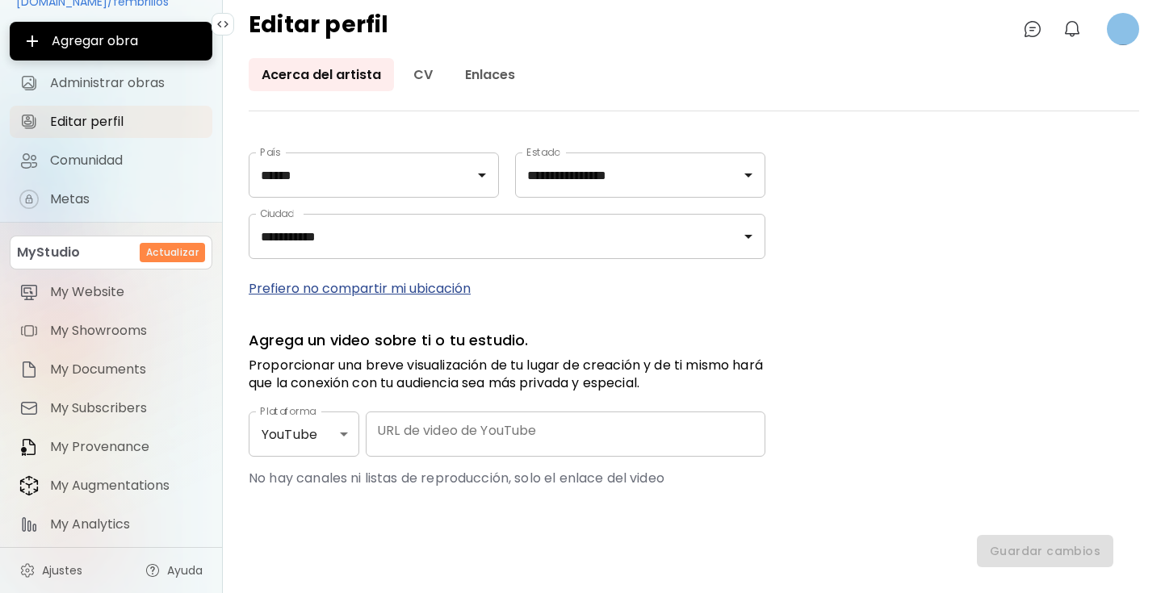
scroll to position [821, 0]
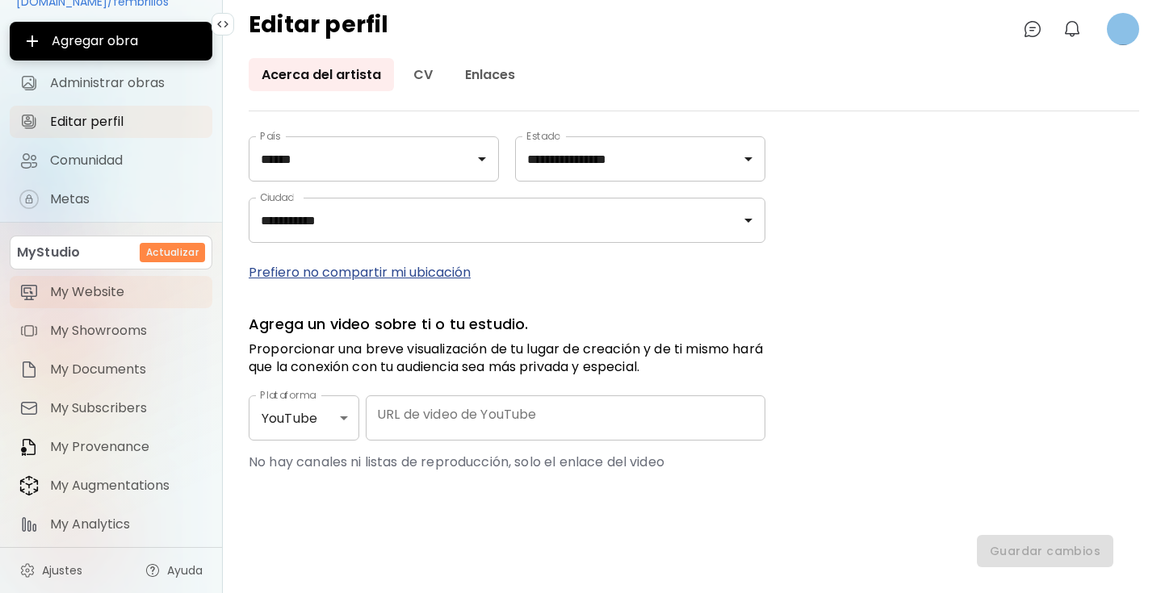
click at [119, 276] on link "My Website" at bounding box center [111, 292] width 203 height 32
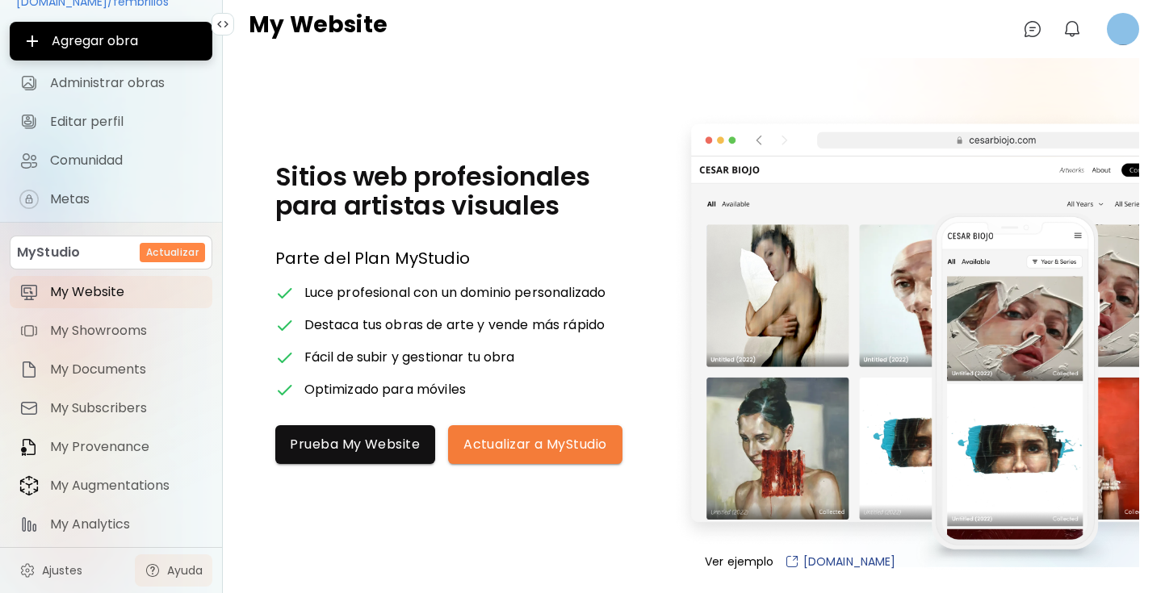
click at [163, 561] on link "Ayuda" at bounding box center [174, 571] width 78 height 32
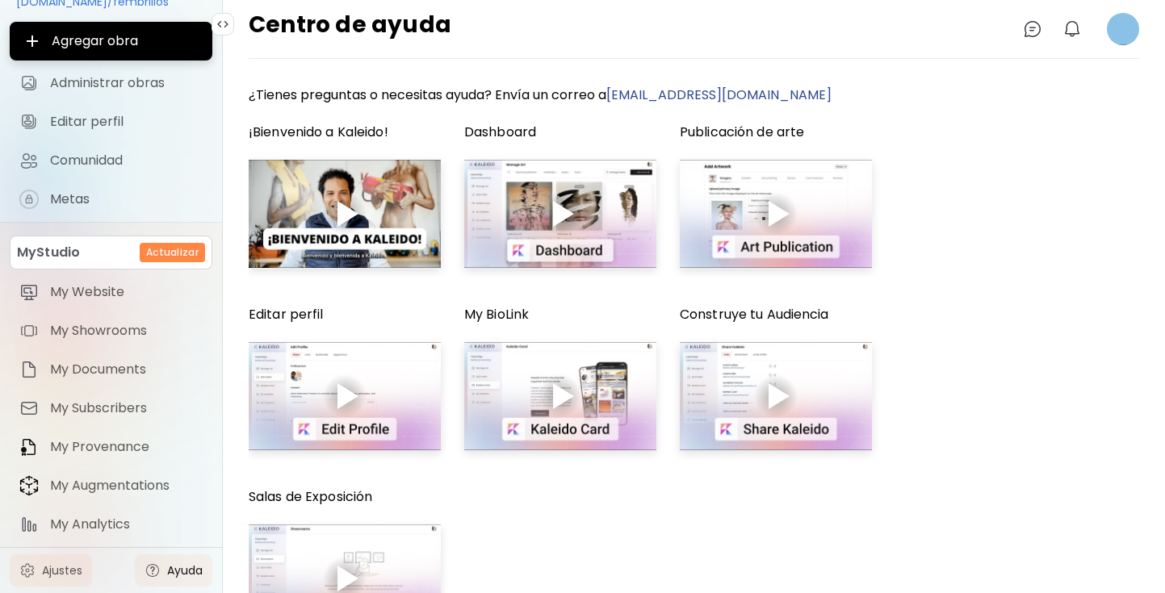
click at [69, 570] on span "Ajustes" at bounding box center [62, 571] width 40 height 16
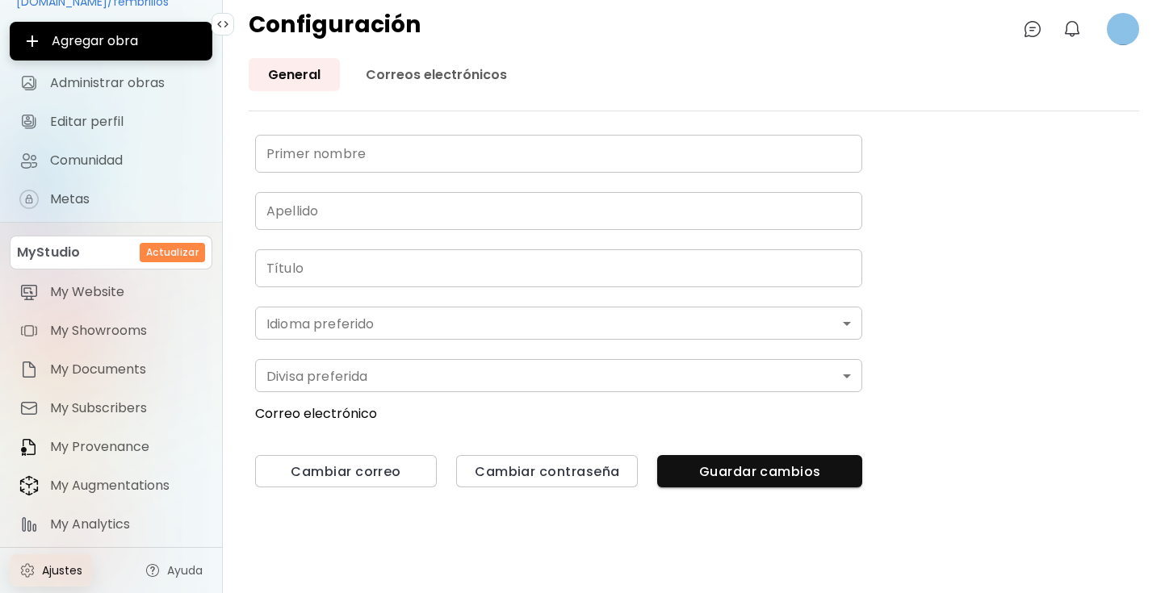
type input "******"
type input "**"
type input "**********"
type input "*******"
type input "*"
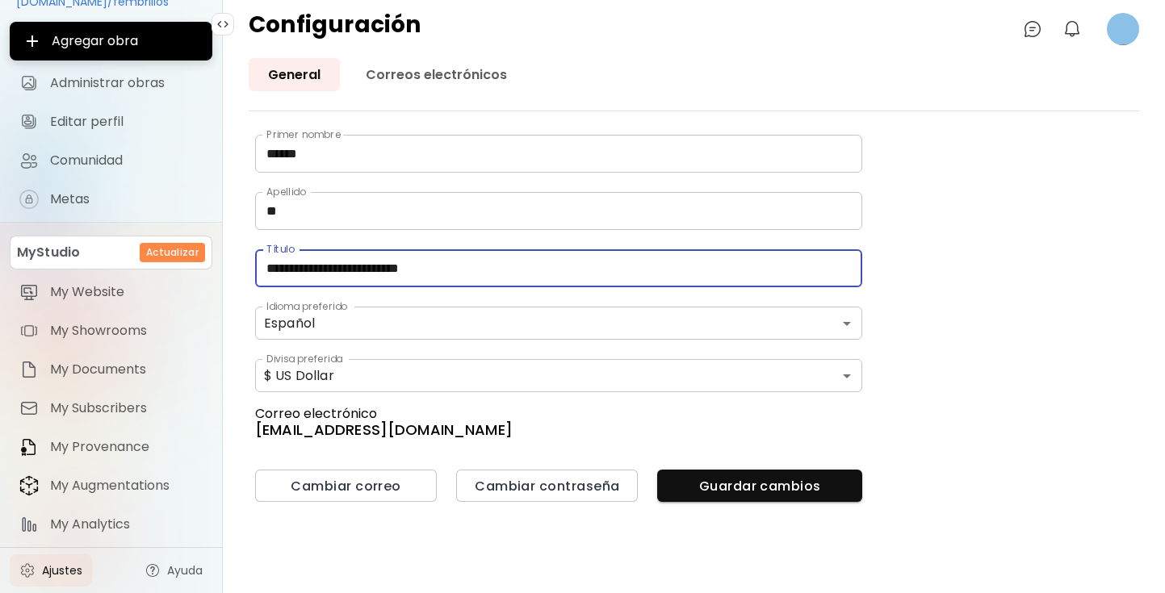
drag, startPoint x: 266, startPoint y: 266, endPoint x: 481, endPoint y: 281, distance: 216.0
click at [481, 283] on input "**********" at bounding box center [558, 268] width 607 height 38
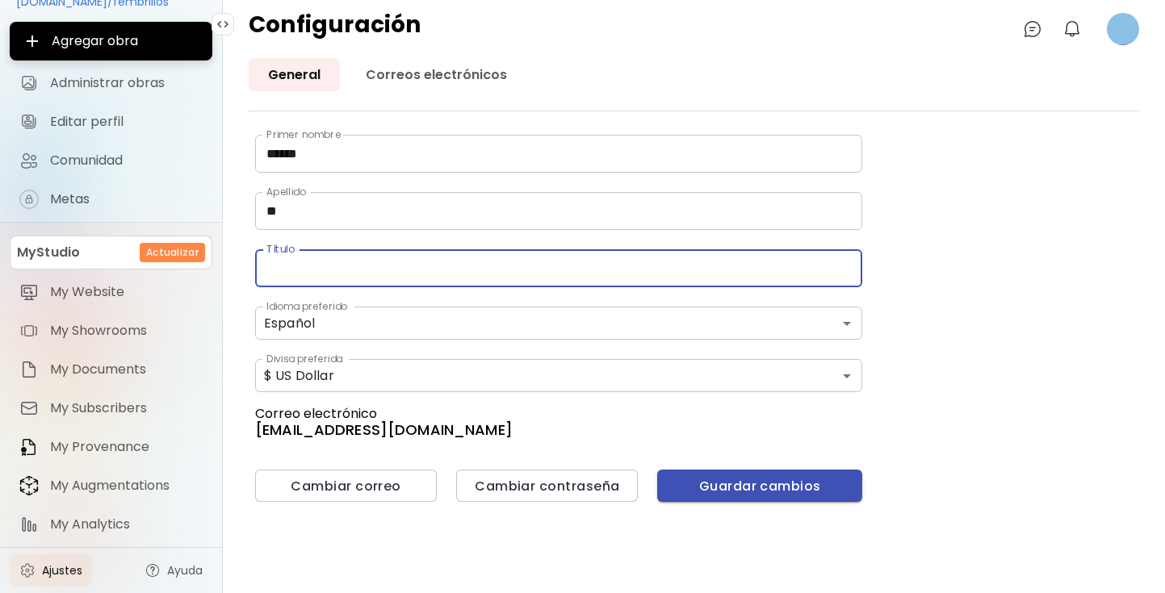
click at [757, 489] on span "Guardar cambios" at bounding box center [759, 486] width 179 height 17
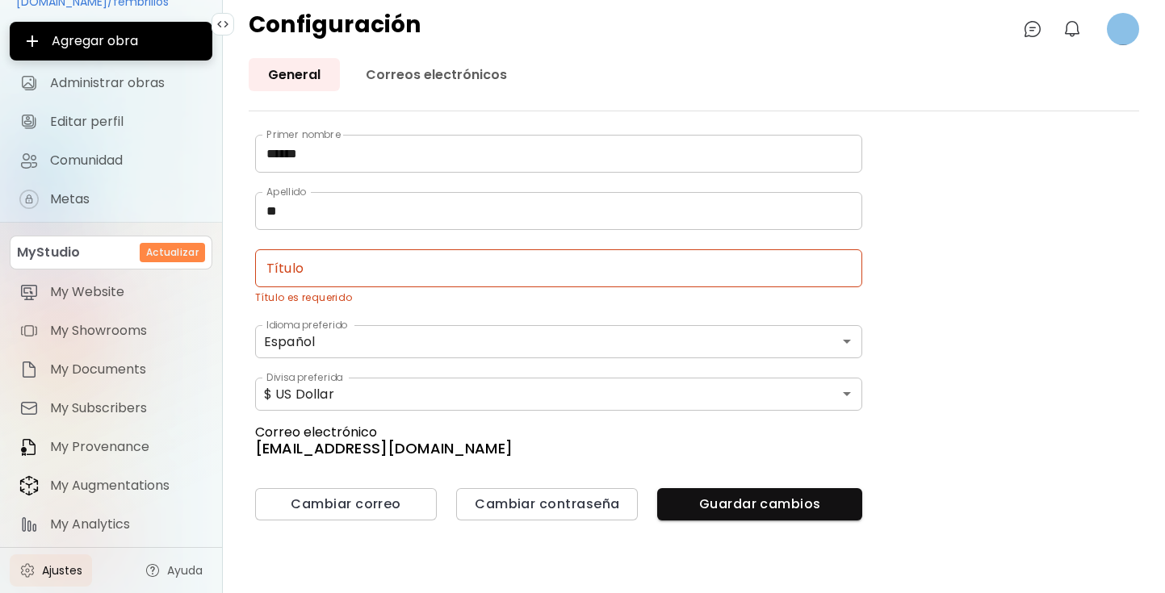
click at [466, 261] on input "text" at bounding box center [558, 268] width 607 height 38
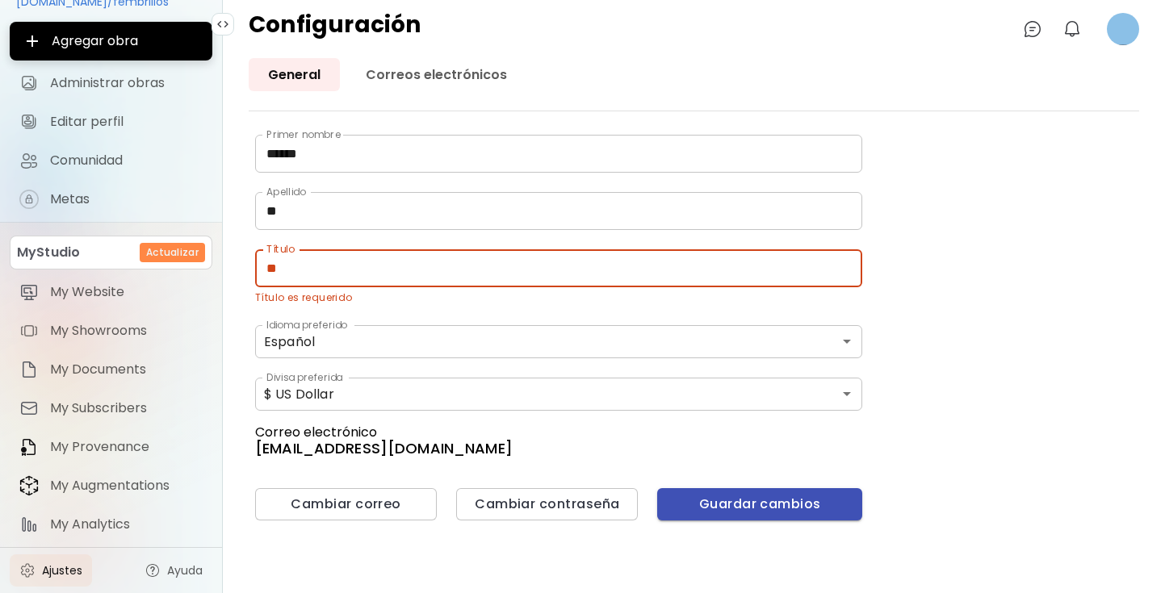
type input "**"
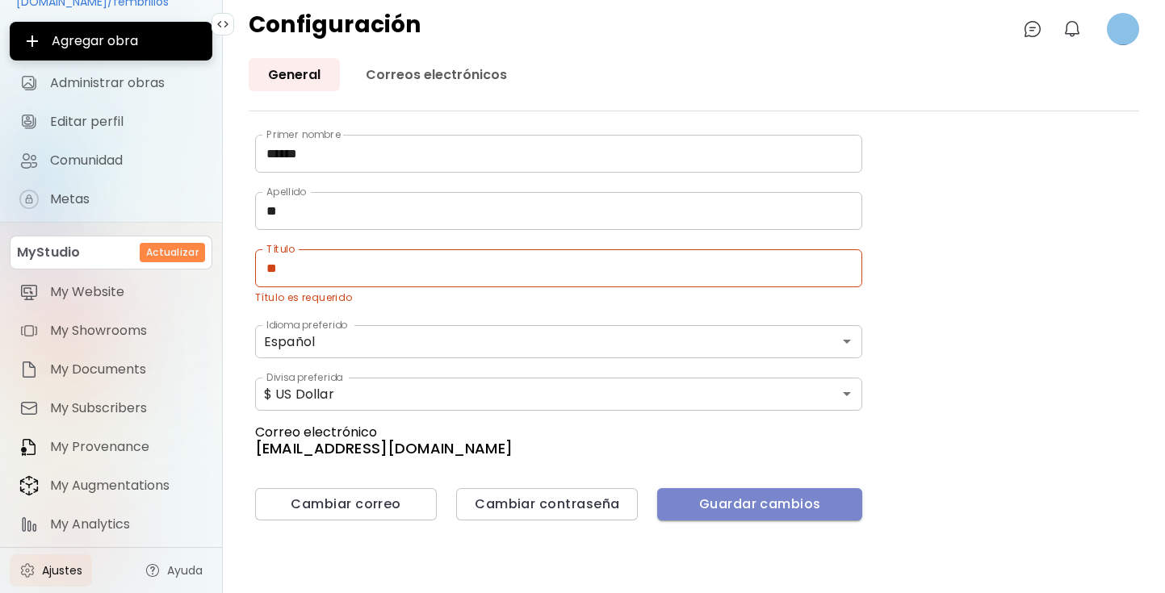
click at [719, 513] on button "Guardar cambios" at bounding box center [759, 504] width 205 height 32
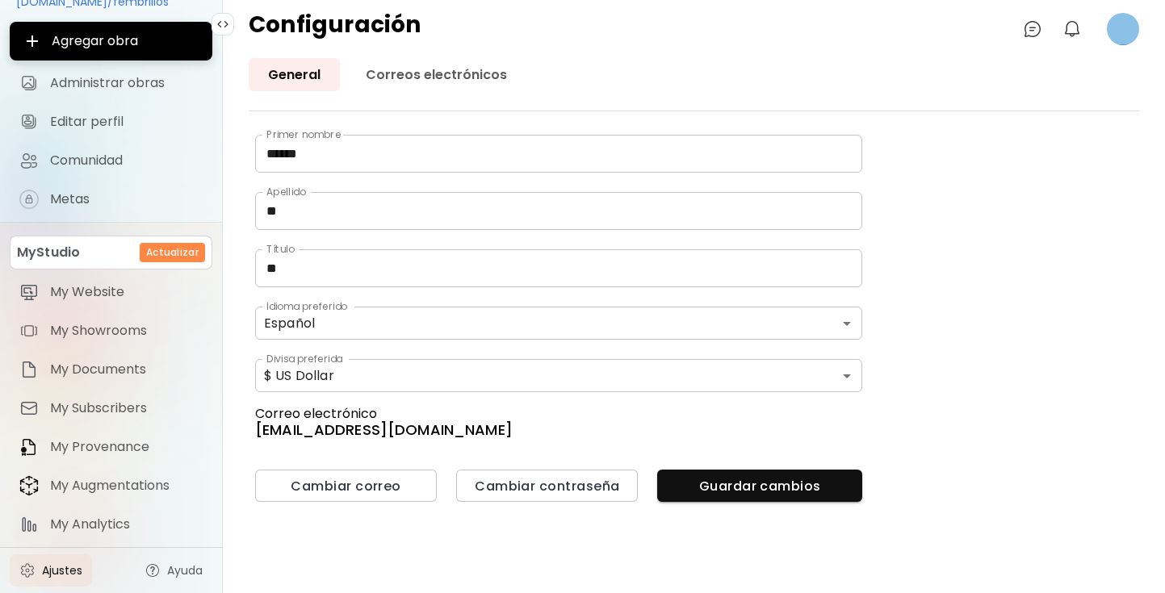
click at [412, 425] on h6 "lafeministadelosbrillos@gmail.com" at bounding box center [558, 430] width 607 height 15
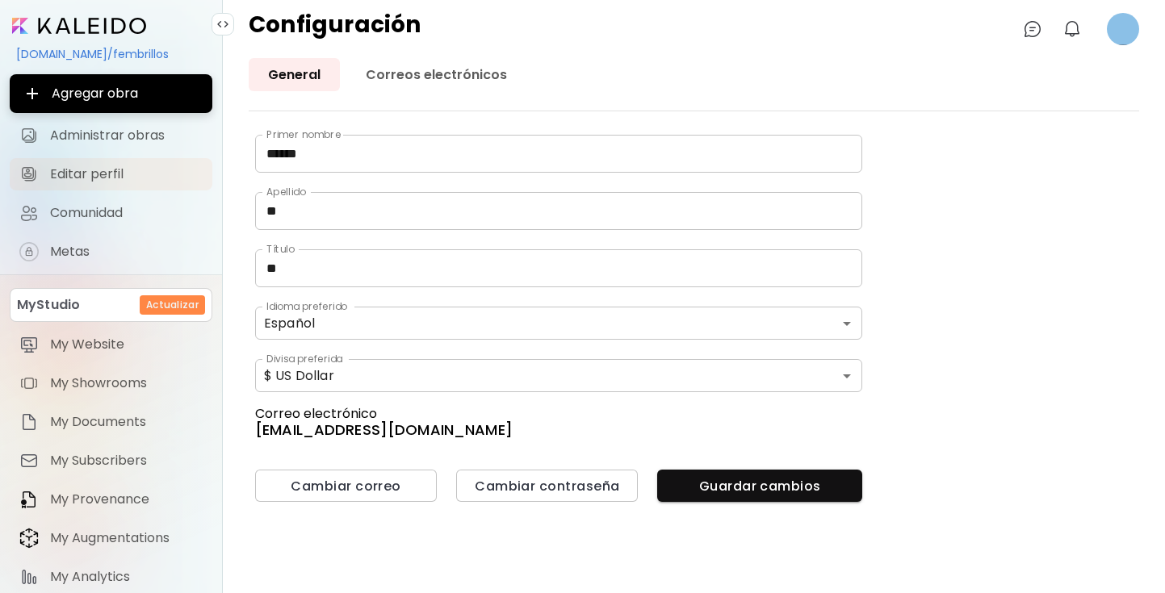
click at [106, 172] on span "Editar perfil" at bounding box center [126, 174] width 153 height 16
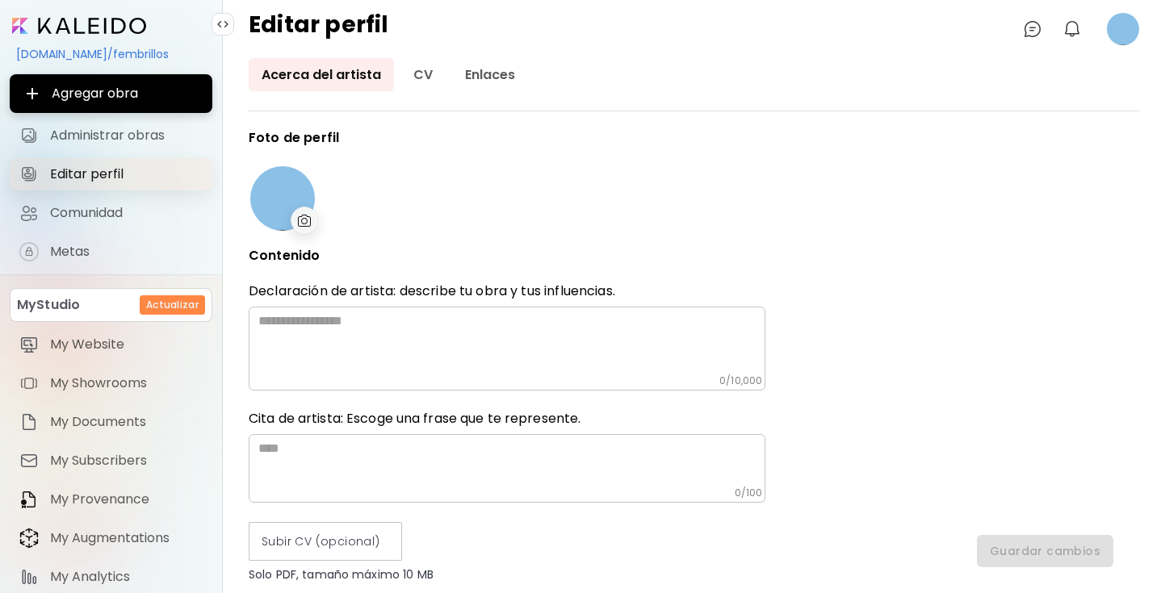
type input "******"
click at [117, 128] on span "Administrar obras" at bounding box center [126, 136] width 153 height 16
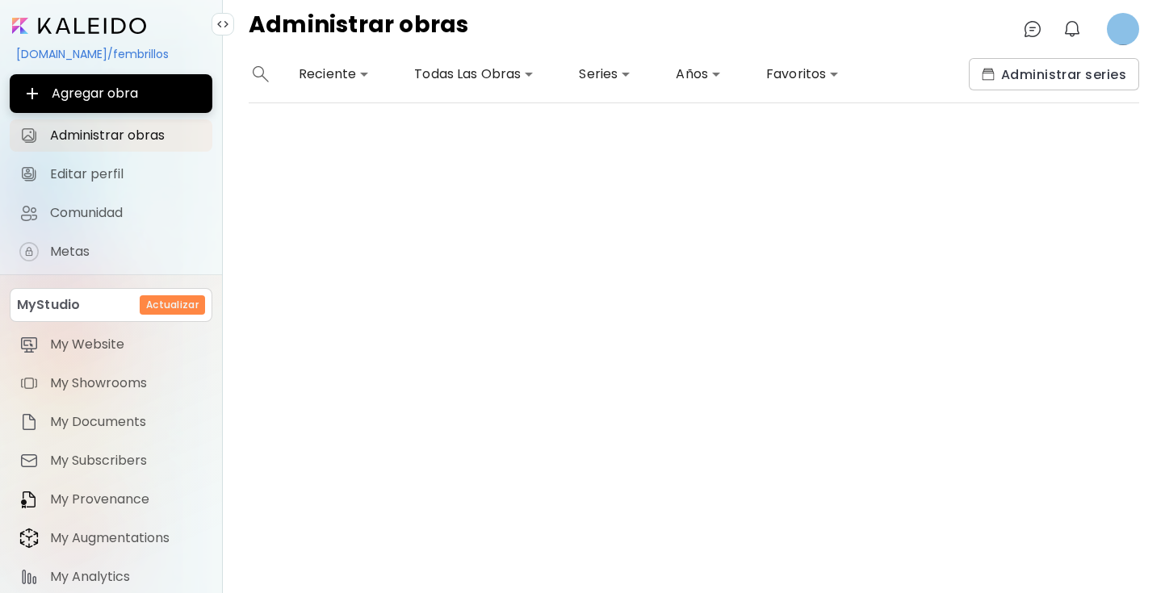
click at [1118, 36] on image at bounding box center [1123, 29] width 32 height 32
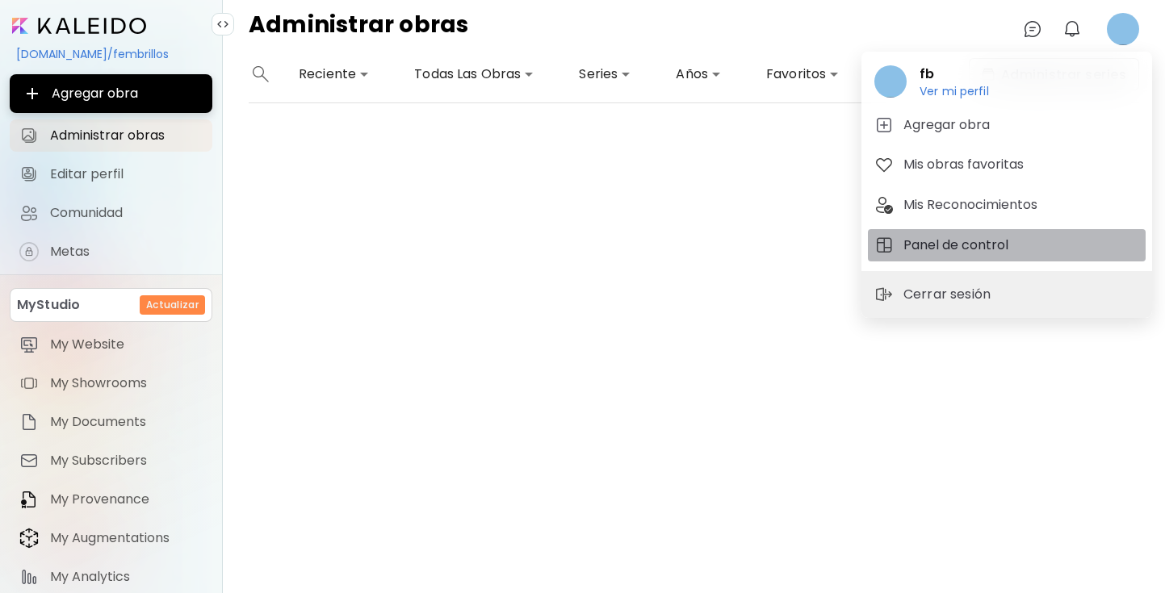
click at [985, 249] on h5 "Panel de control" at bounding box center [958, 245] width 110 height 19
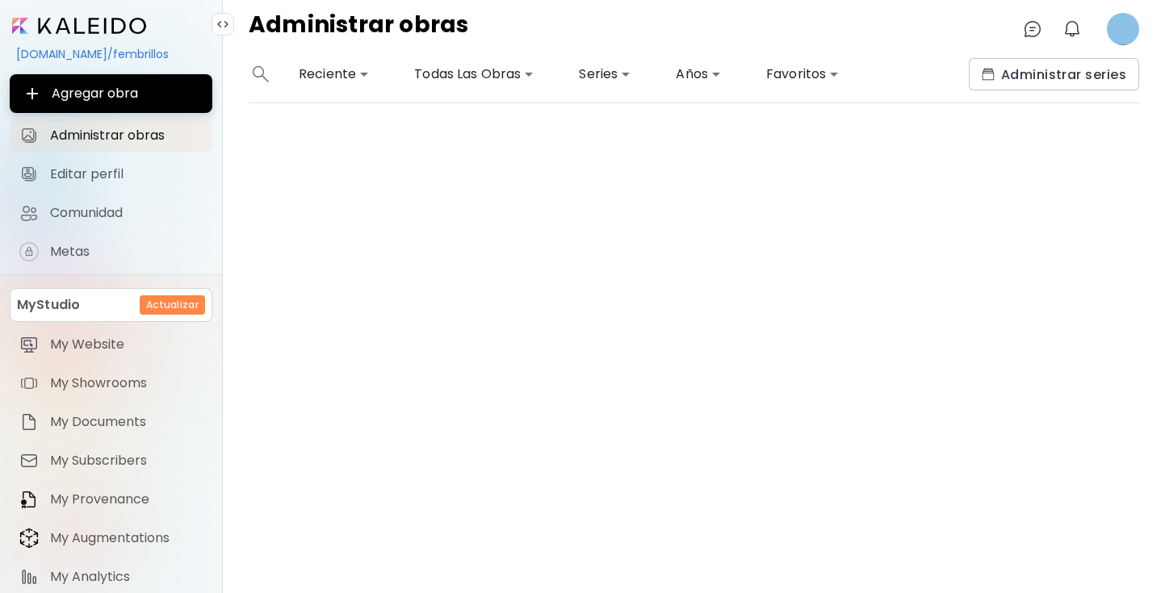
click at [1121, 35] on image at bounding box center [1123, 29] width 32 height 32
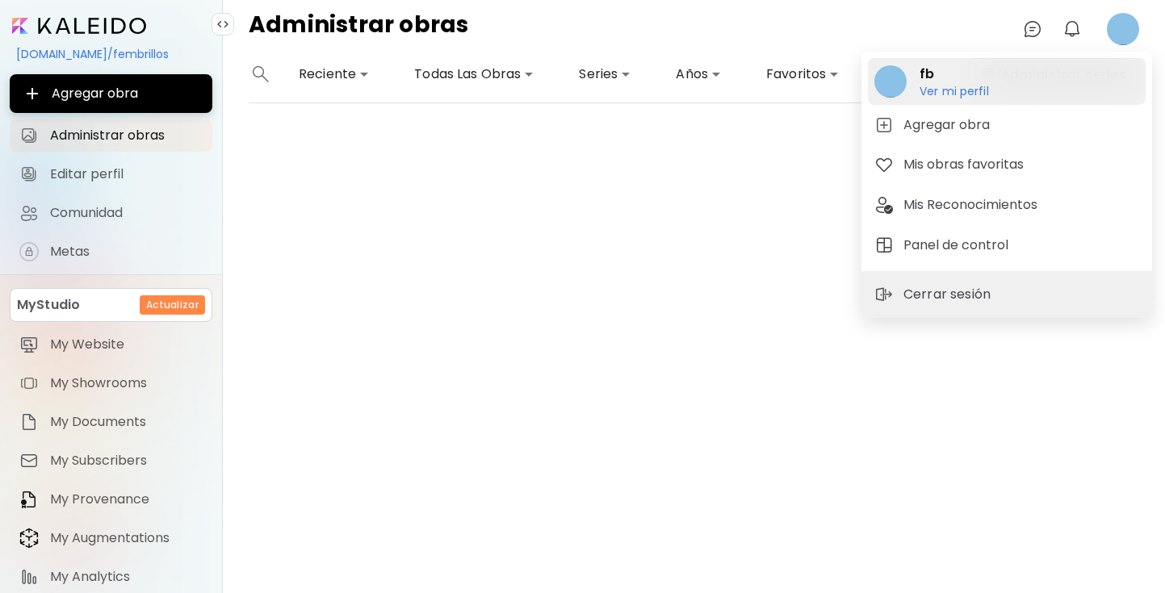
click at [985, 89] on h6 "Ver mi perfil" at bounding box center [954, 91] width 69 height 15
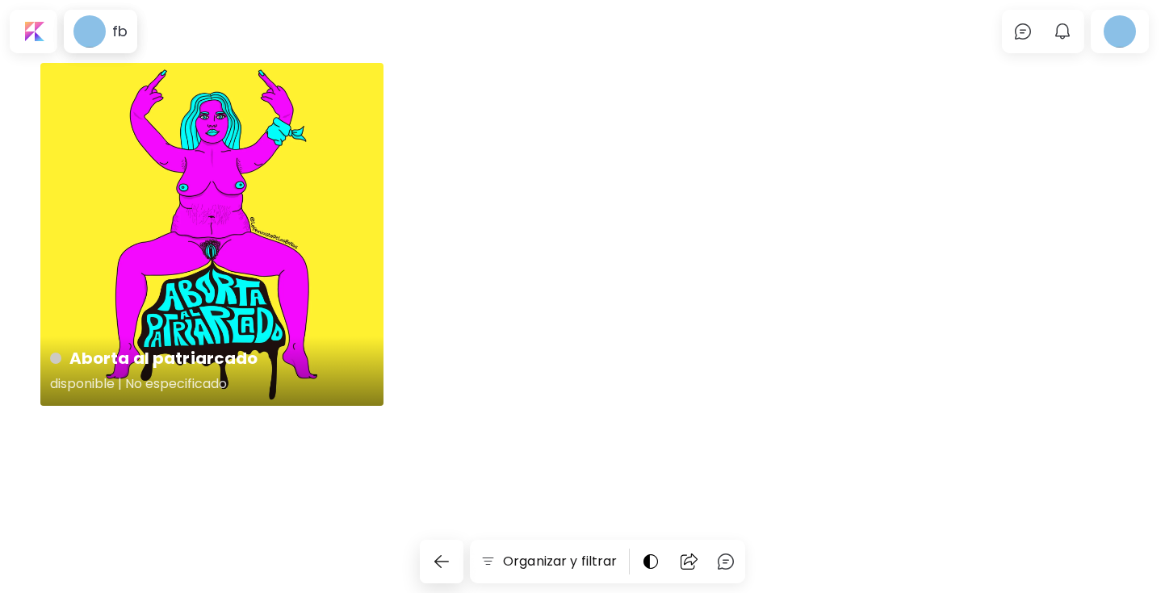
click at [199, 285] on div "Aborta al patriarcado disponible | No especificado" at bounding box center [211, 234] width 343 height 343
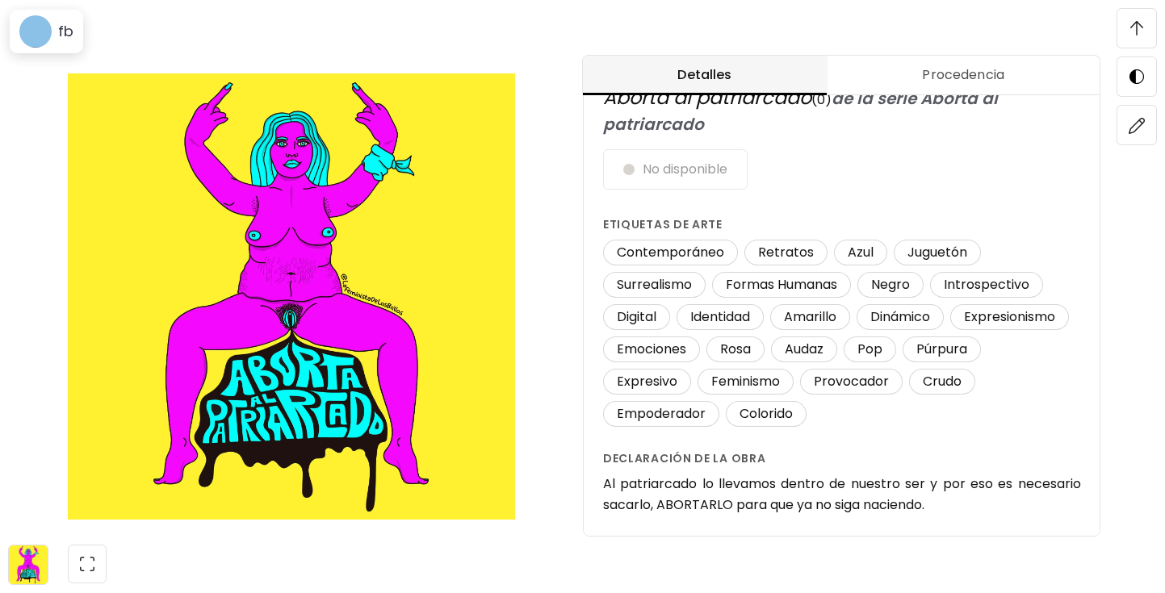
scroll to position [36, 0]
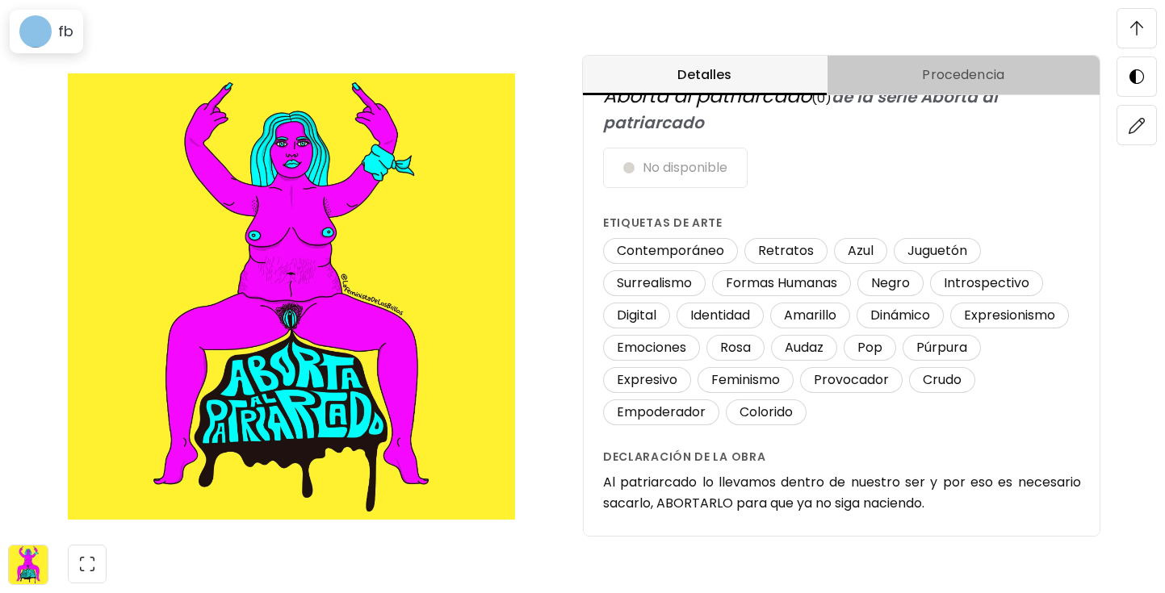
click at [987, 77] on span "Procedencia" at bounding box center [963, 74] width 253 height 19
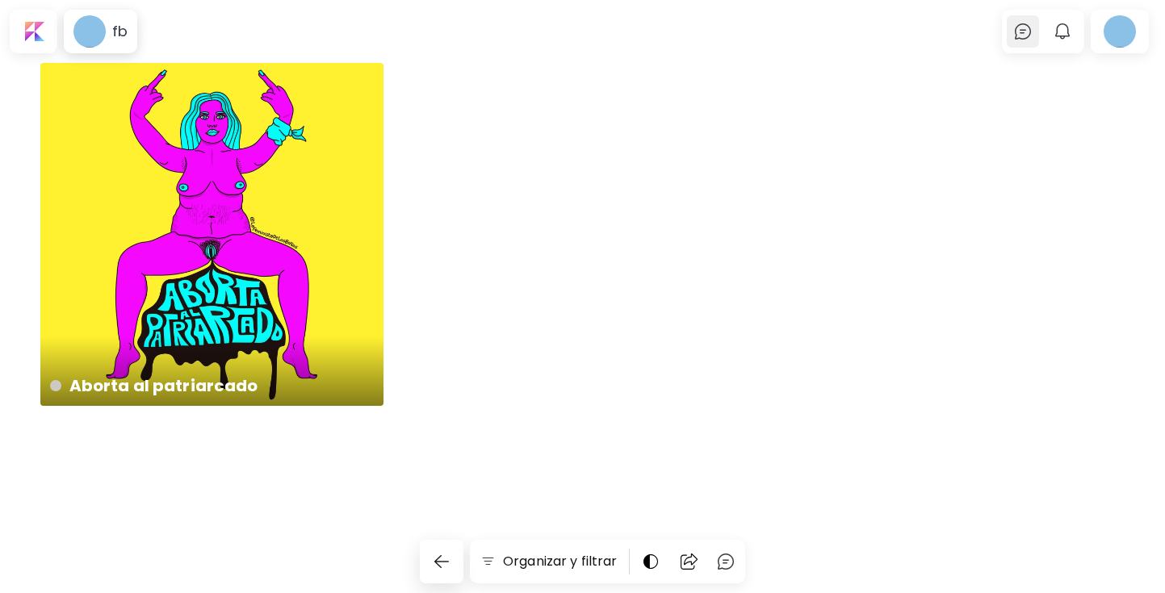
click at [1021, 31] on img at bounding box center [1022, 31] width 19 height 19
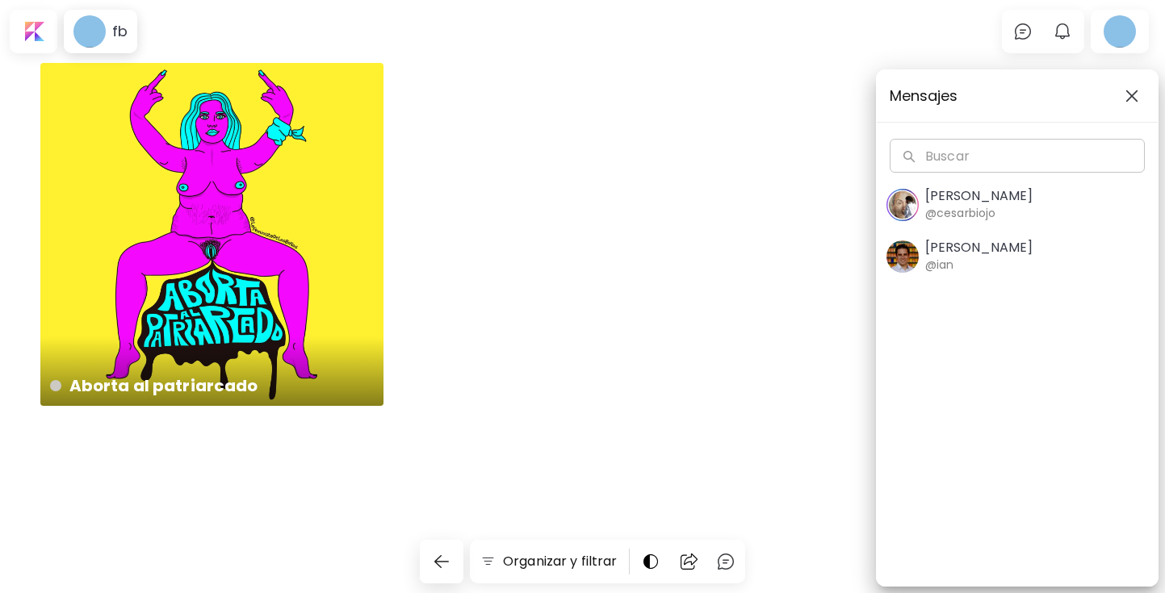
click at [1057, 29] on div "Mensajes Buscar Buscar Cesar Biojo @cesarbiojo Ian Panchevre @ian" at bounding box center [582, 296] width 1165 height 593
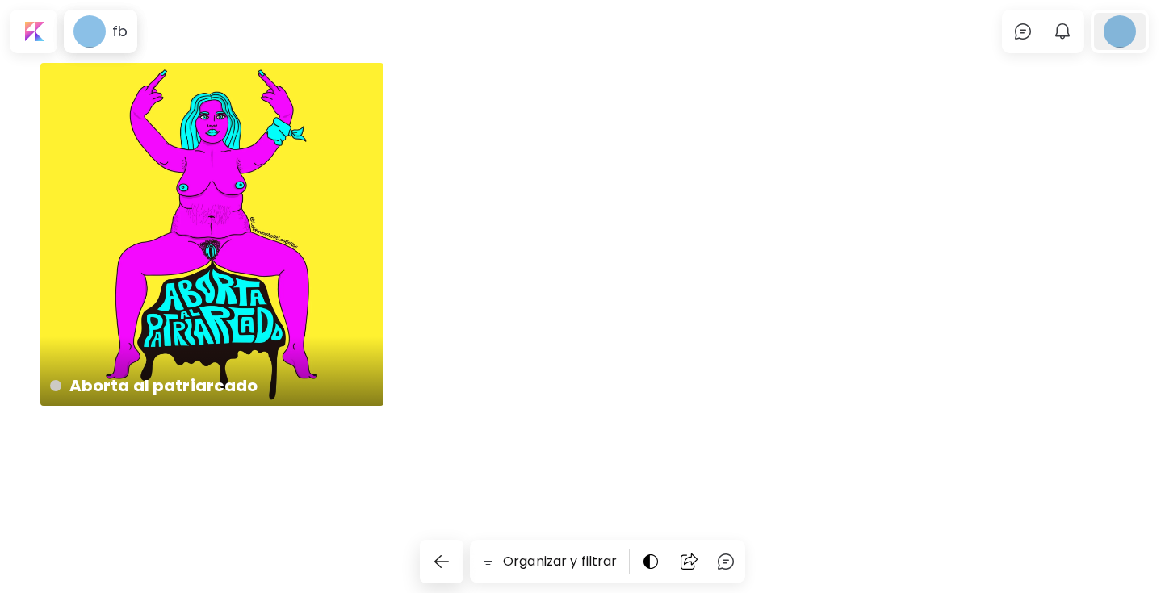
click at [1128, 19] on div at bounding box center [1120, 31] width 52 height 37
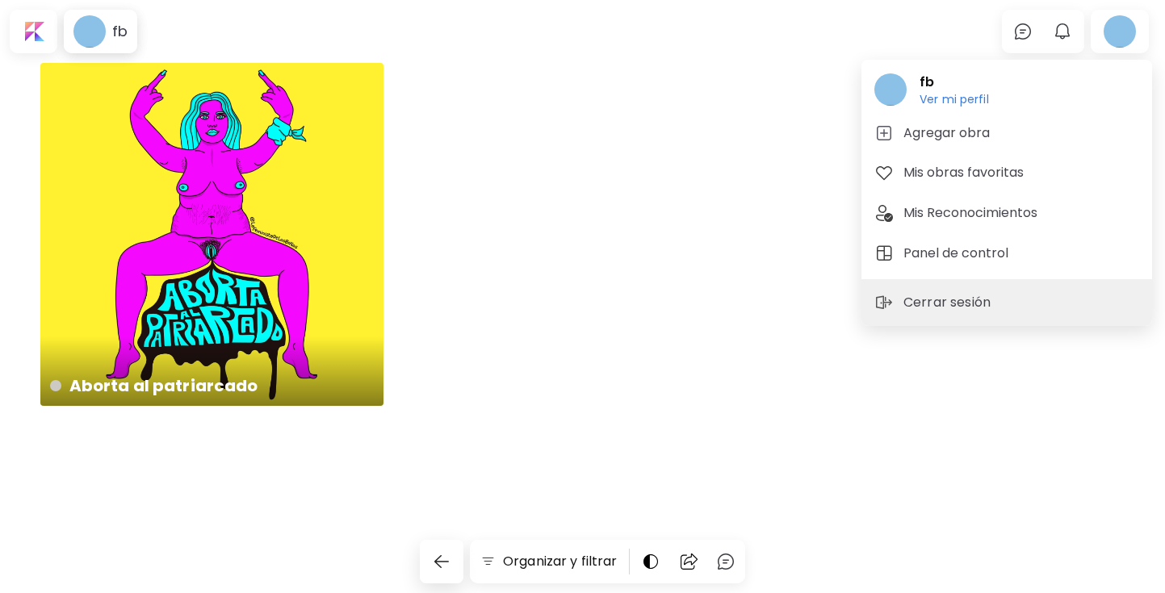
click at [720, 93] on div at bounding box center [582, 296] width 1165 height 593
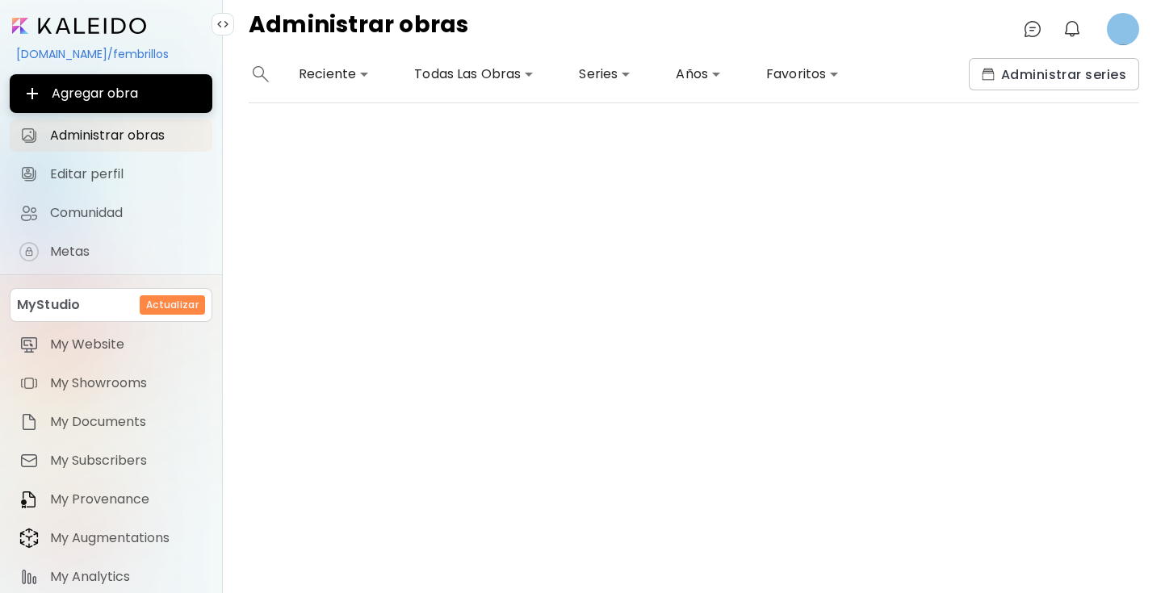
click at [348, 74] on body "**********" at bounding box center [582, 296] width 1165 height 593
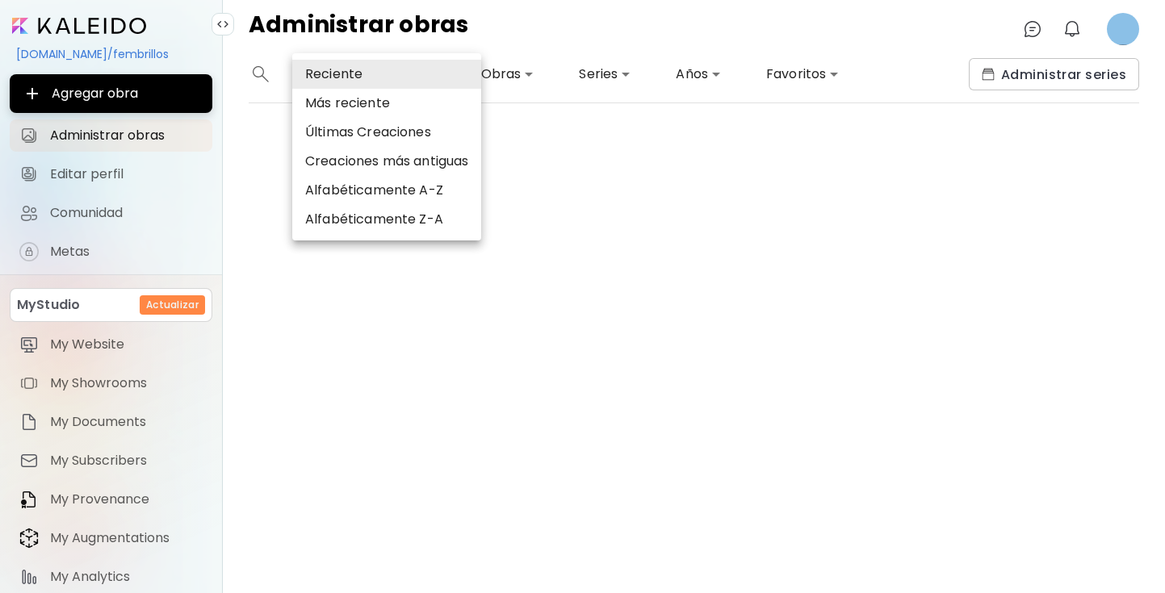
click at [503, 65] on div at bounding box center [582, 296] width 1165 height 593
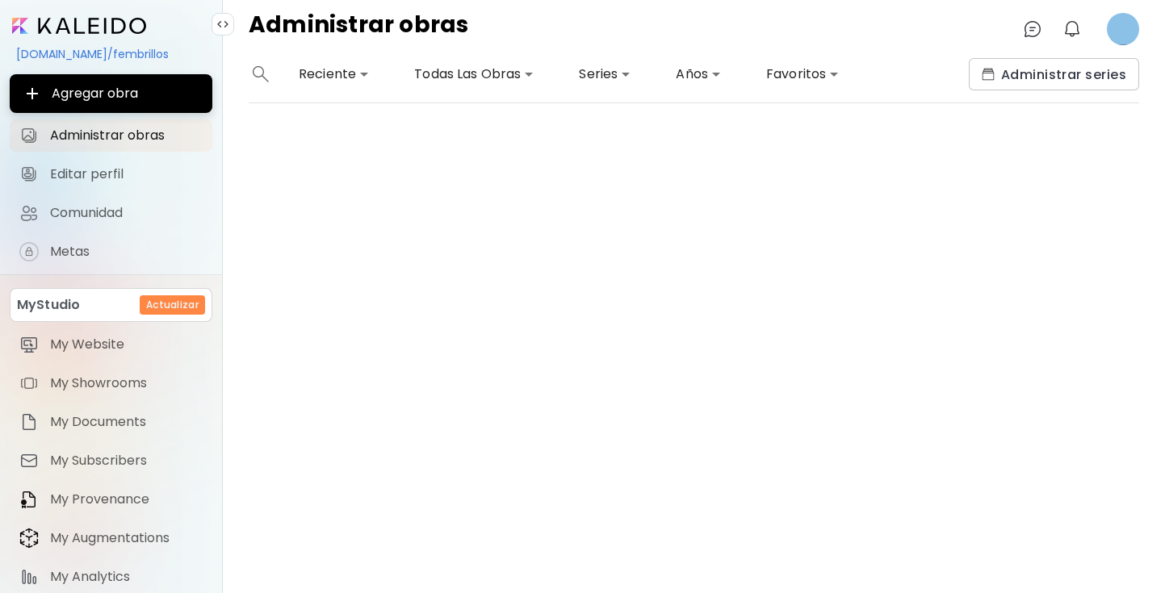
click at [513, 71] on body "**********" at bounding box center [582, 296] width 1165 height 593
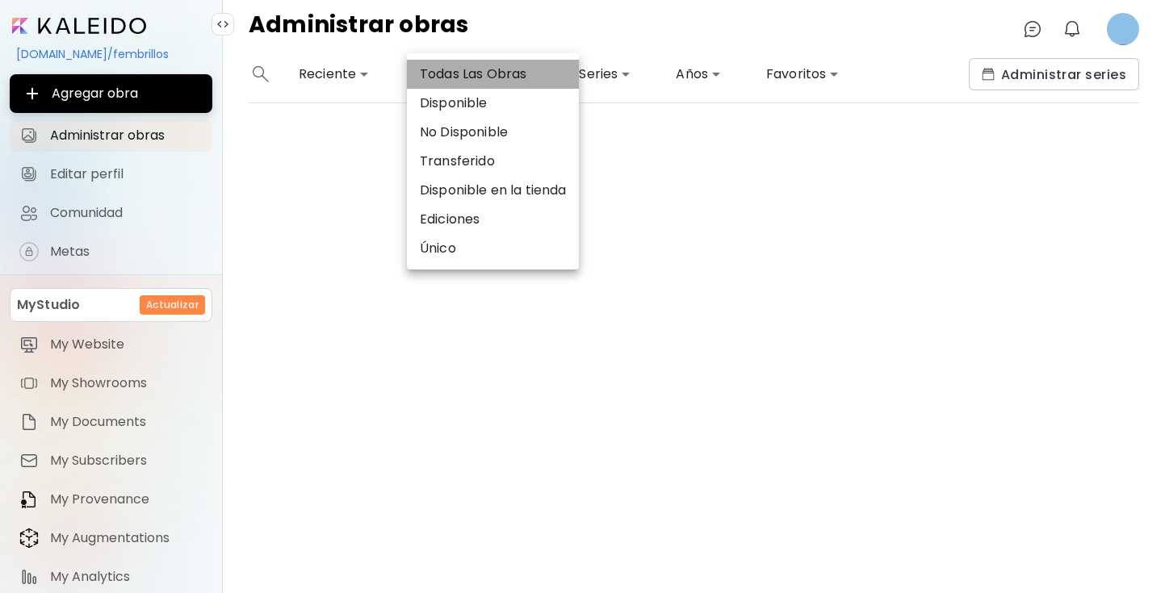
click at [513, 67] on li "Todas Las Obras" at bounding box center [493, 74] width 172 height 29
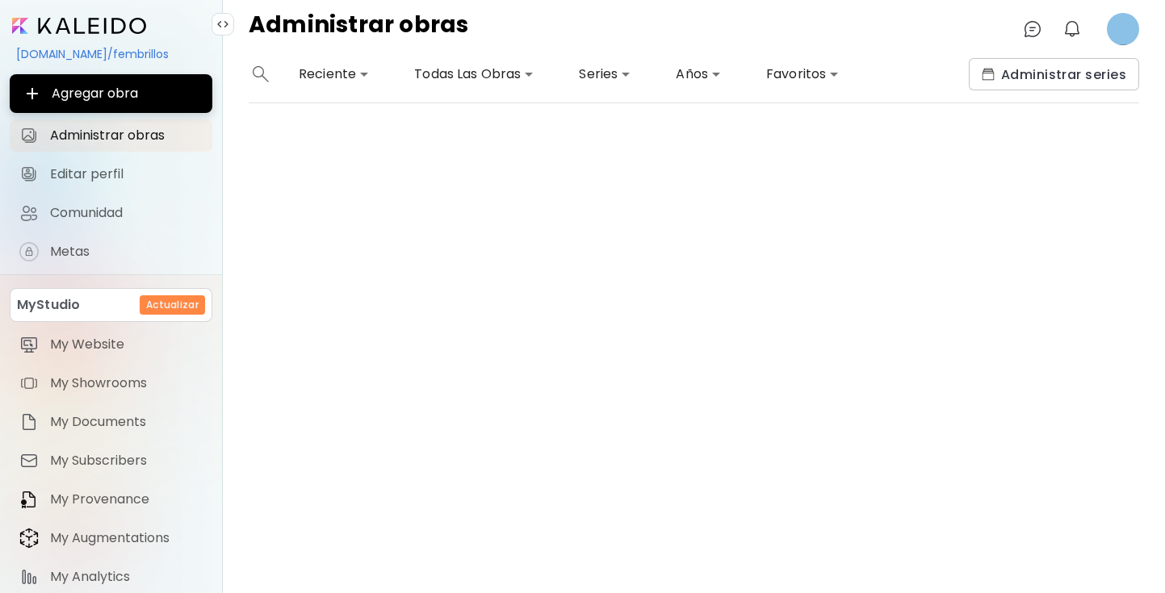
click at [606, 64] on body "**********" at bounding box center [582, 296] width 1165 height 593
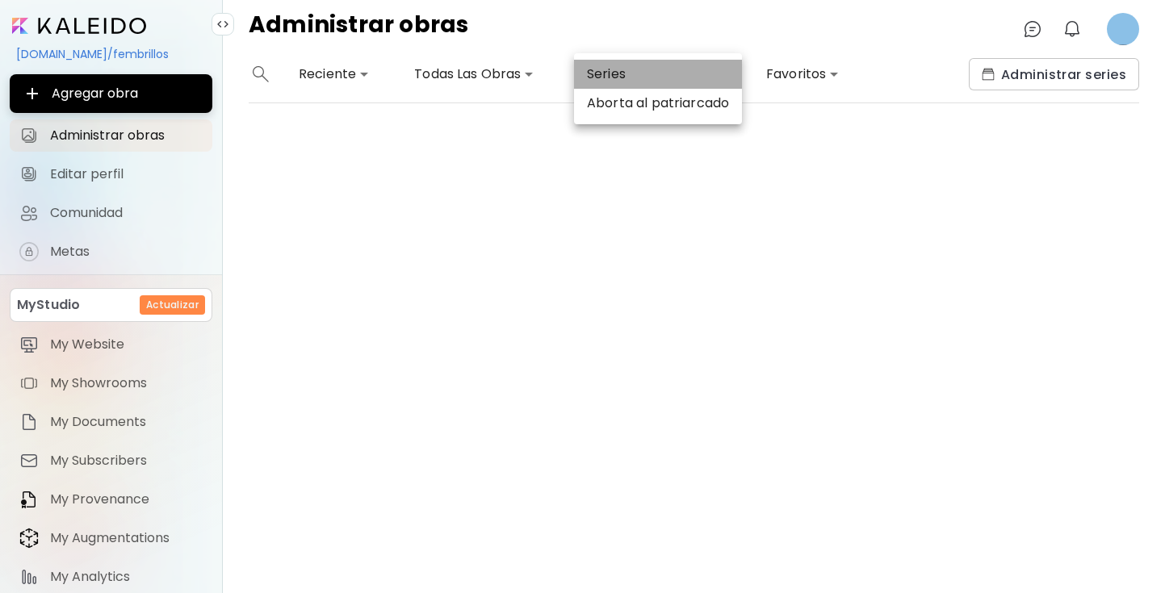
click at [609, 73] on li "Series" at bounding box center [658, 74] width 168 height 29
click at [610, 111] on li "Aborta al patriarcado" at bounding box center [658, 103] width 168 height 29
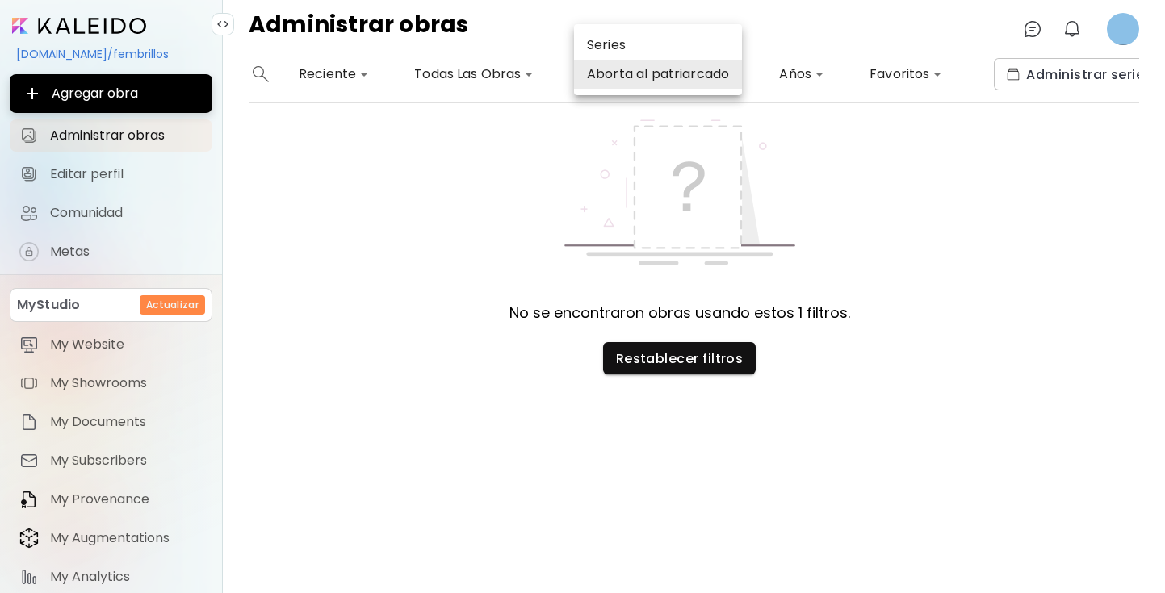
click at [818, 148] on div at bounding box center [582, 296] width 1165 height 593
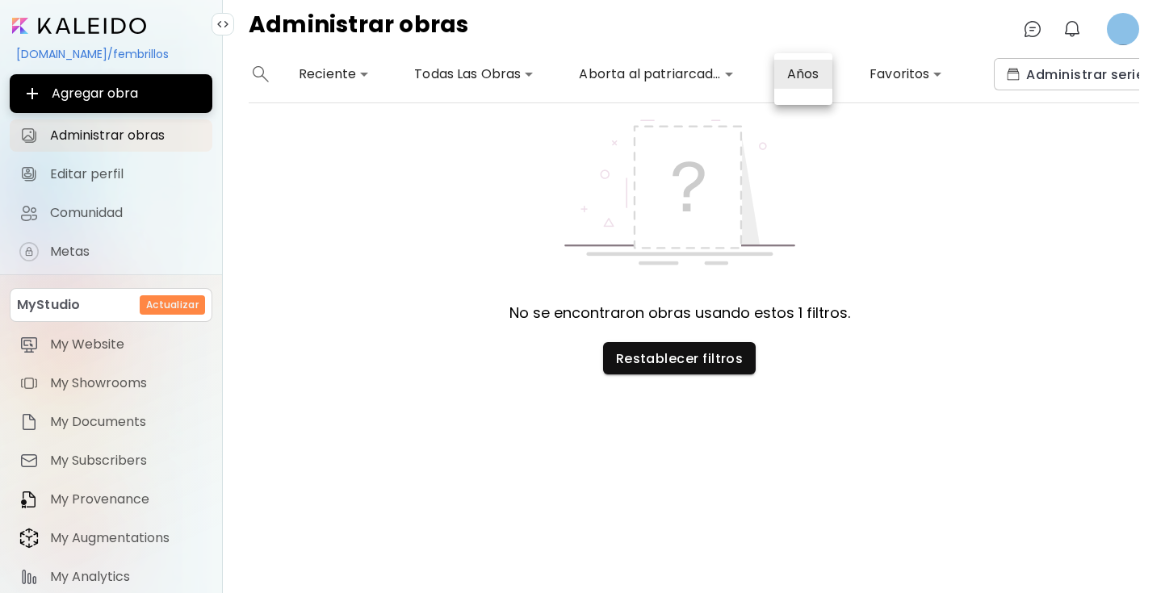
click at [806, 70] on body "**********" at bounding box center [582, 296] width 1165 height 593
click at [890, 75] on div at bounding box center [582, 296] width 1165 height 593
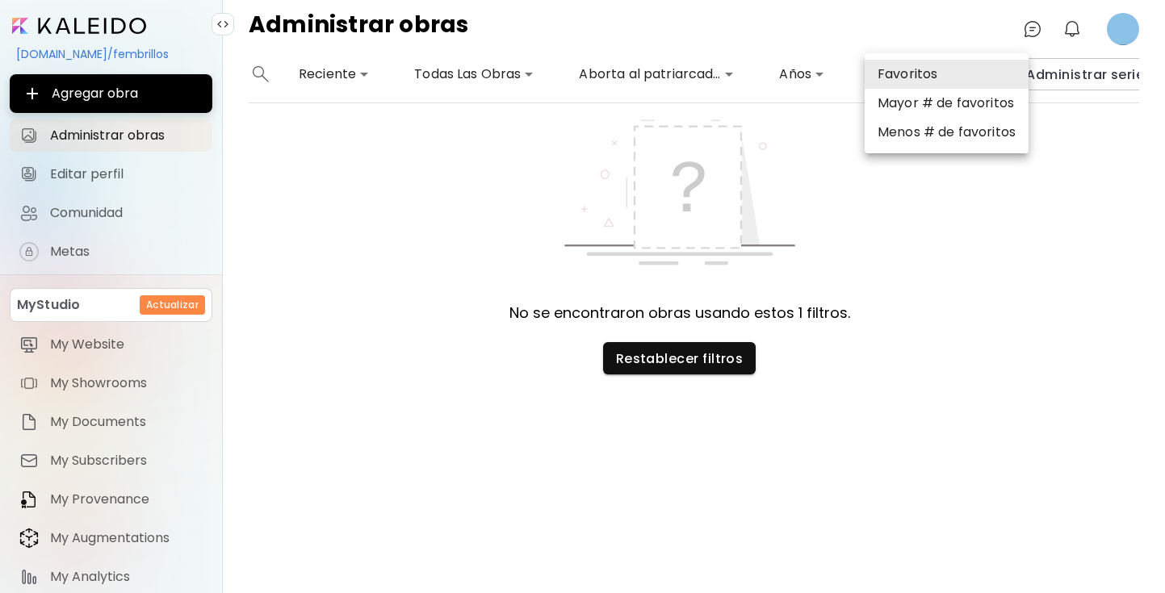
click at [895, 73] on body "**********" at bounding box center [582, 296] width 1165 height 593
click at [675, 75] on div at bounding box center [582, 296] width 1165 height 593
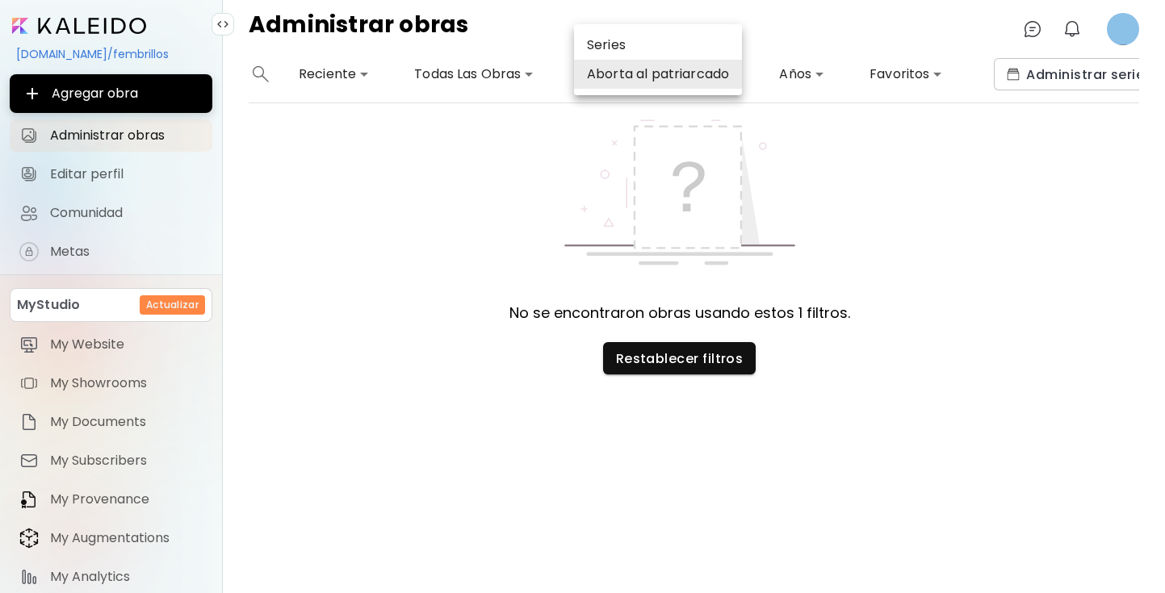
click at [675, 76] on body "**********" at bounding box center [582, 296] width 1165 height 593
click at [675, 76] on li "Aborta al patriarcado" at bounding box center [658, 74] width 168 height 29
type input "*"
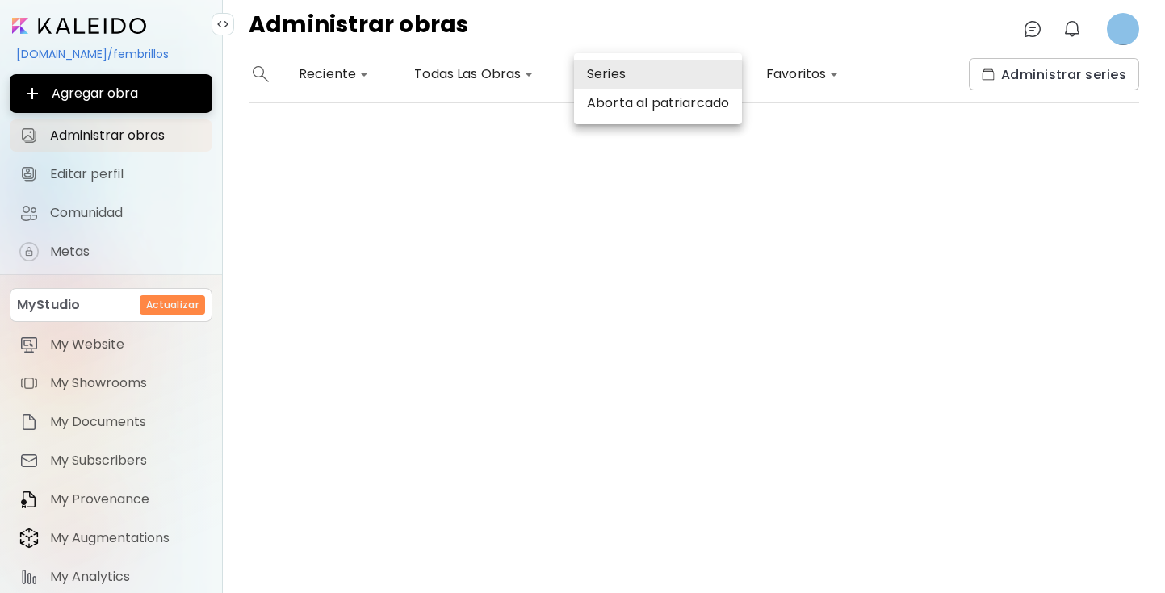
click at [1014, 73] on div at bounding box center [582, 296] width 1165 height 593
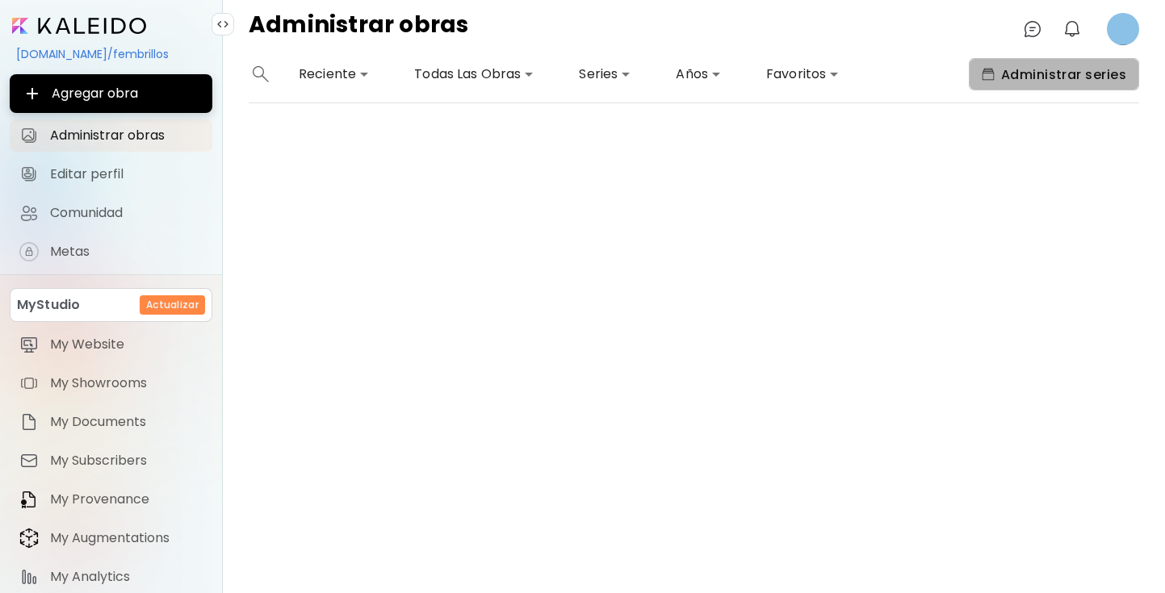
click at [1014, 73] on span "Administrar series" at bounding box center [1054, 74] width 145 height 17
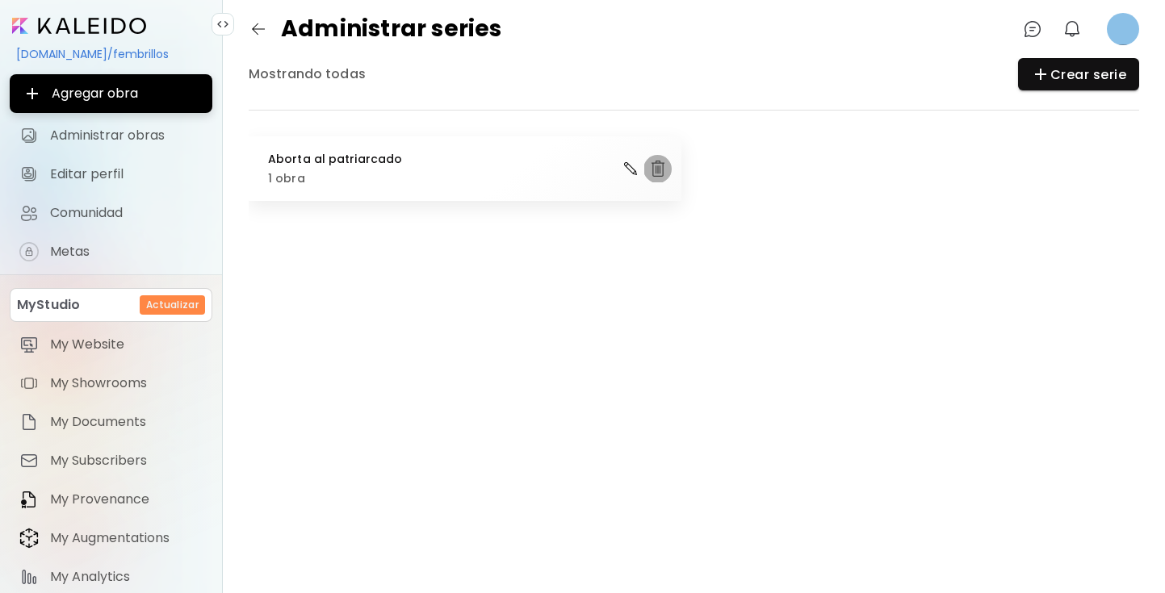
click at [656, 167] on img "button" at bounding box center [657, 168] width 19 height 19
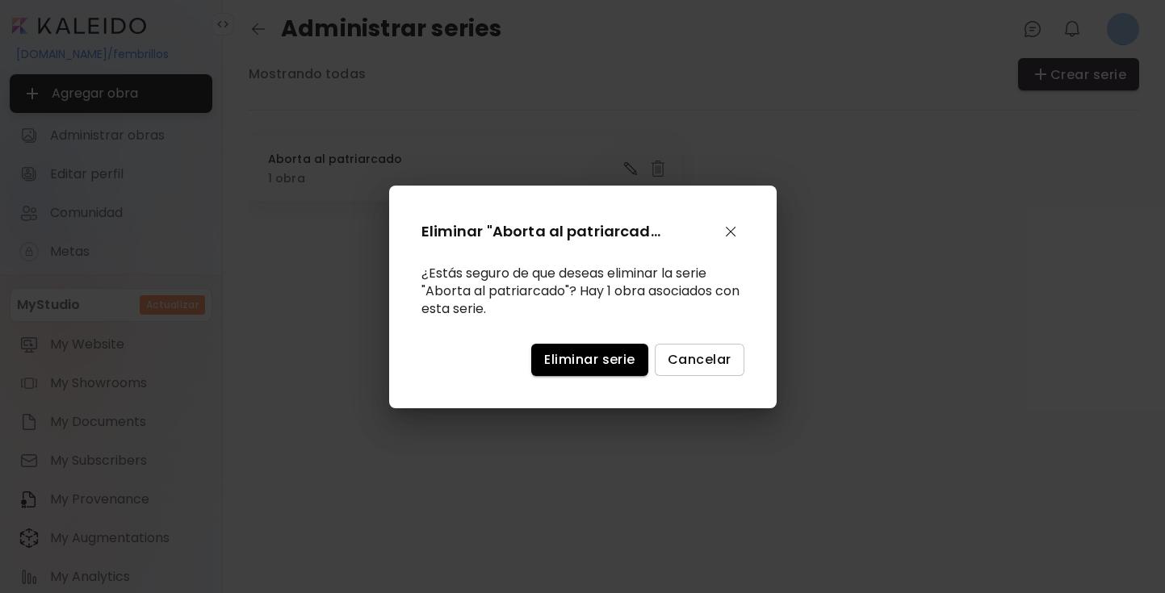
click at [601, 372] on button "Eliminar serie" at bounding box center [589, 360] width 116 height 32
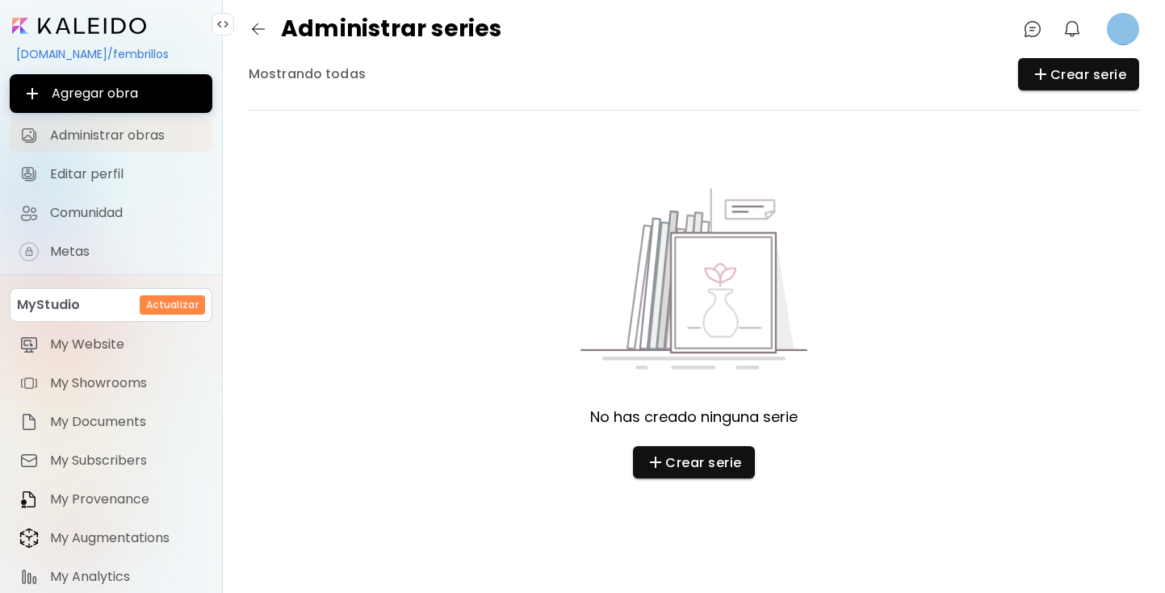
click at [106, 135] on span "Administrar obras" at bounding box center [126, 136] width 153 height 16
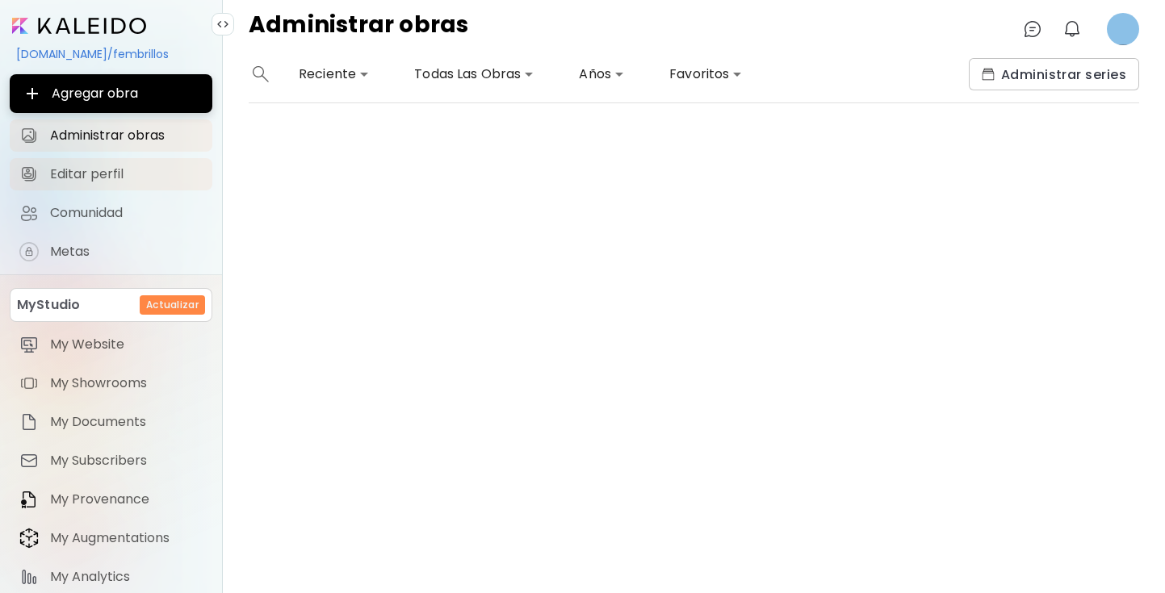
click at [87, 173] on span "Editar perfil" at bounding box center [126, 174] width 153 height 16
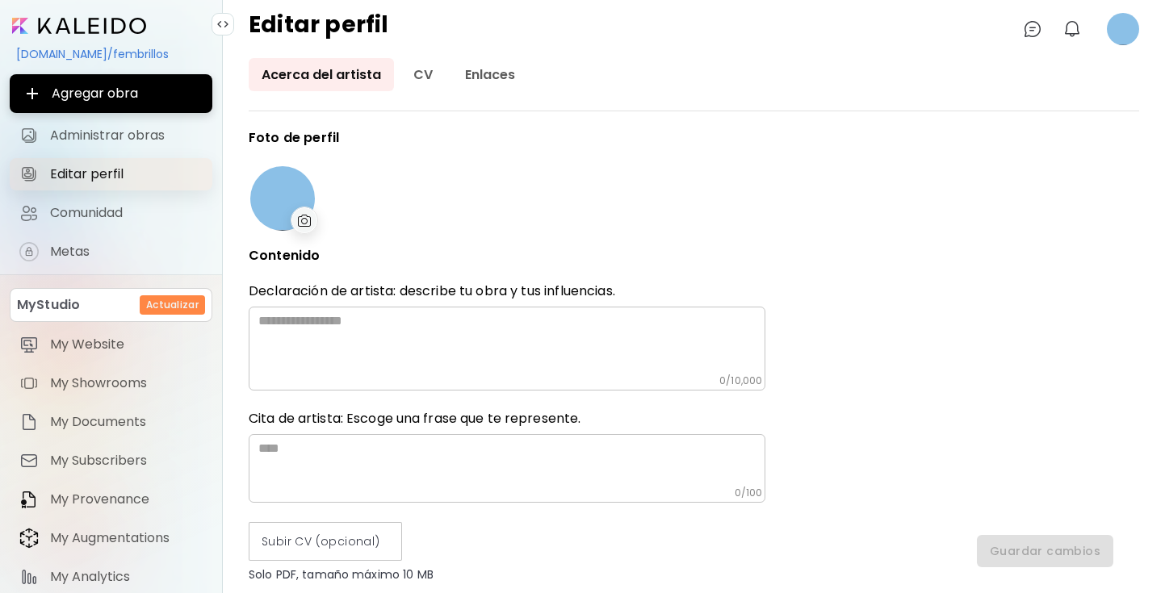
type input "******"
click at [116, 54] on div "[DOMAIN_NAME]/fembrillos" at bounding box center [111, 53] width 203 height 27
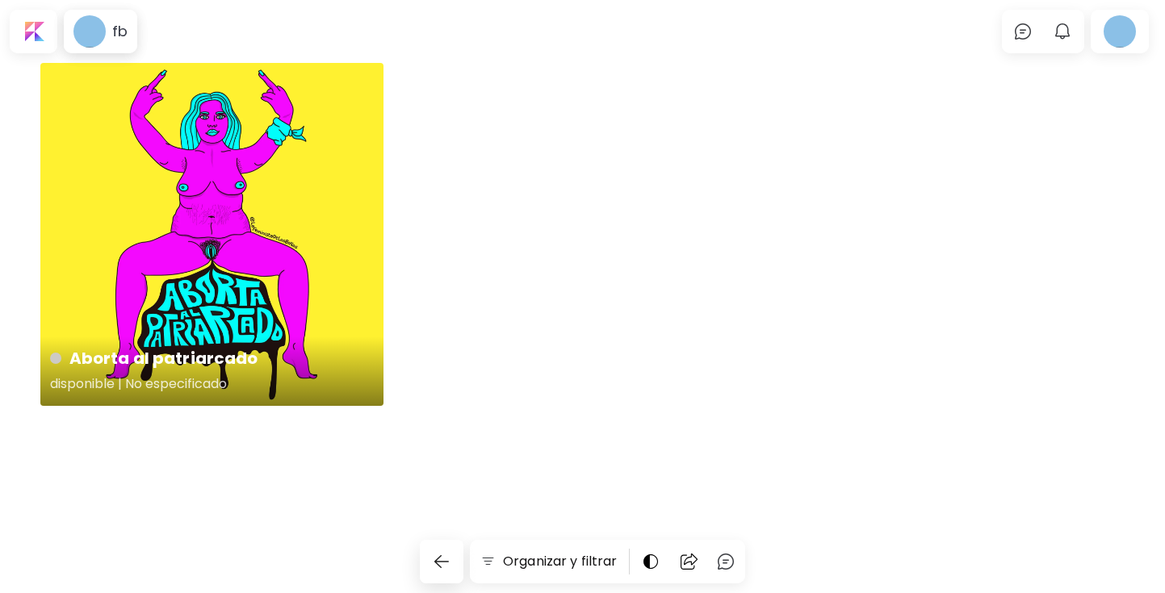
click at [227, 207] on div "Aborta al patriarcado disponible | No especificado" at bounding box center [211, 234] width 343 height 343
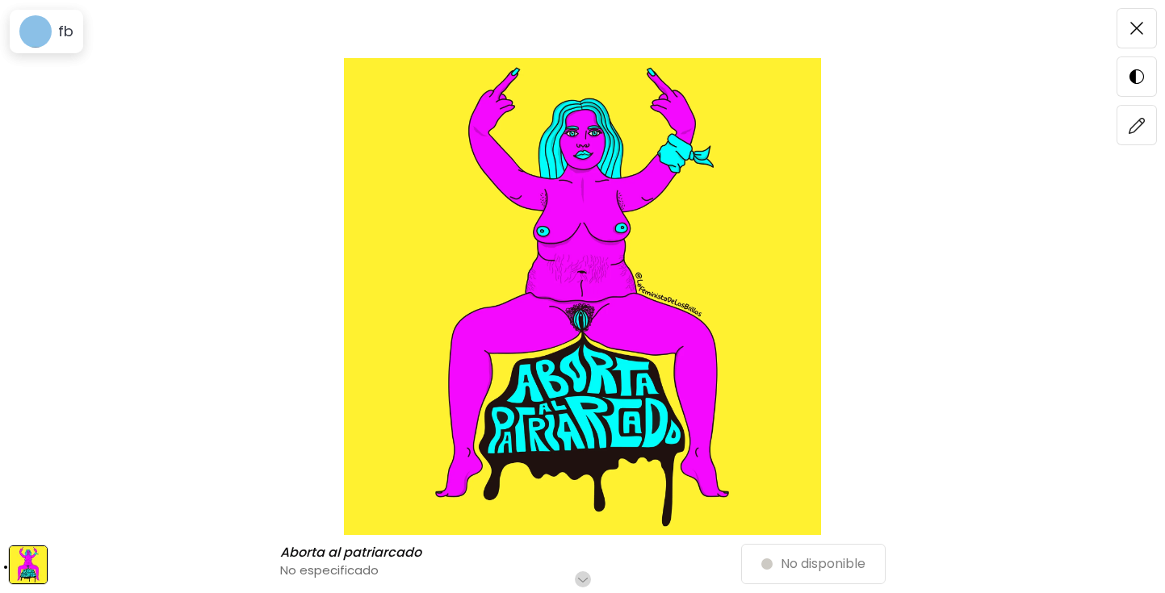
click at [37, 560] on img at bounding box center [28, 565] width 37 height 37
click at [1139, 128] on img at bounding box center [1137, 125] width 17 height 17
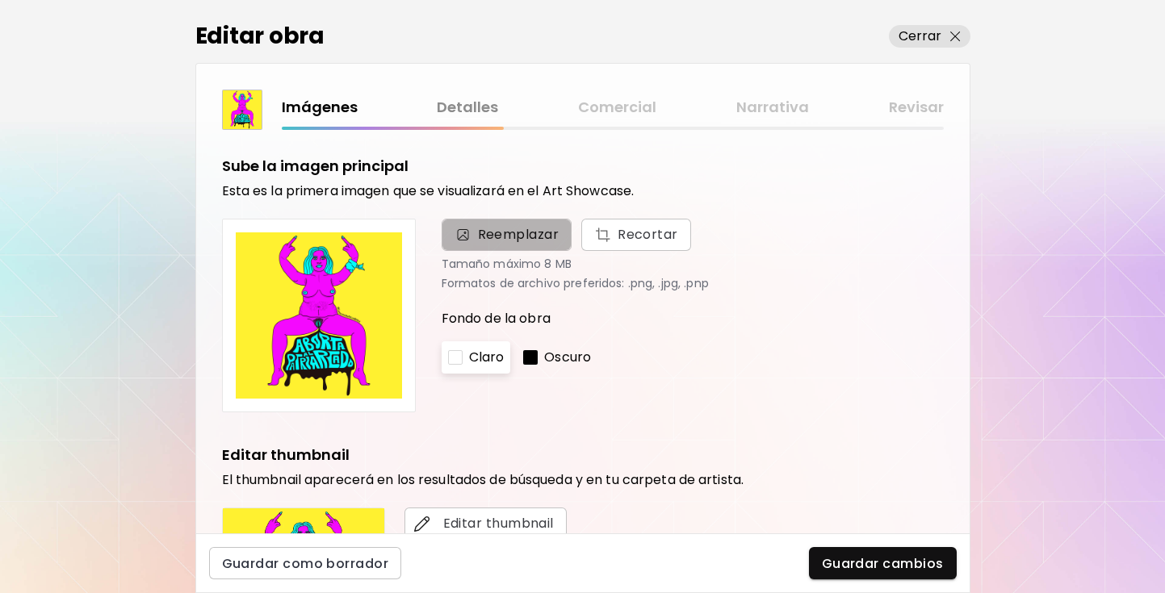
click at [514, 233] on span "Reemplazar" at bounding box center [519, 234] width 82 height 19
click at [0, 0] on input "Reemplazar Recortar" at bounding box center [0, 0] width 0 height 0
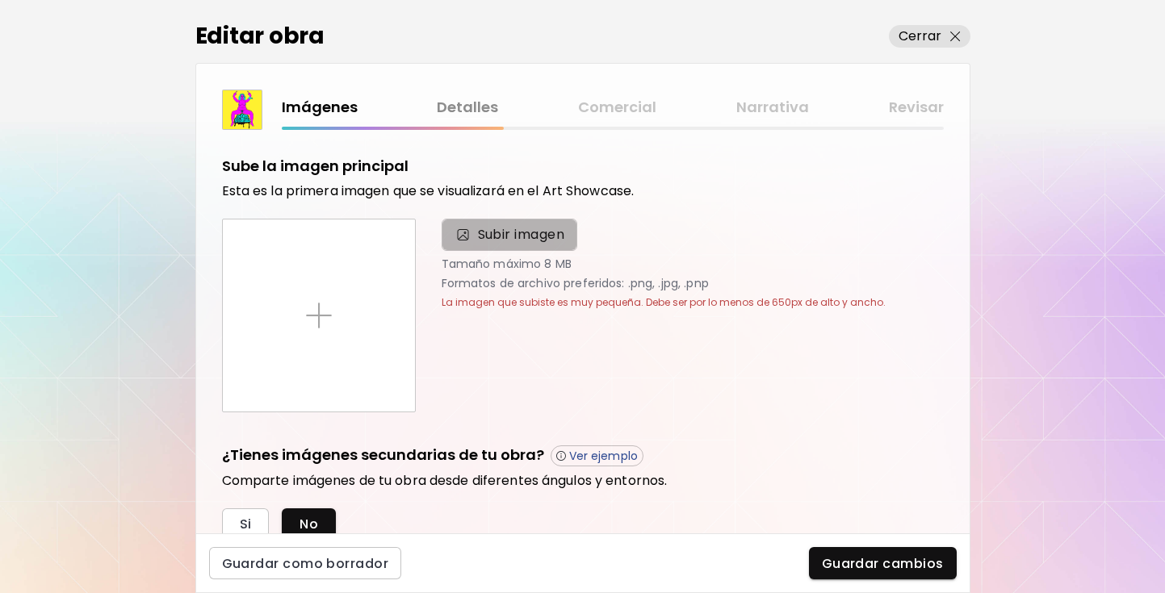
click at [526, 235] on span "Subir imagen" at bounding box center [521, 234] width 87 height 19
click at [0, 0] on input "Subir imagen" at bounding box center [0, 0] width 0 height 0
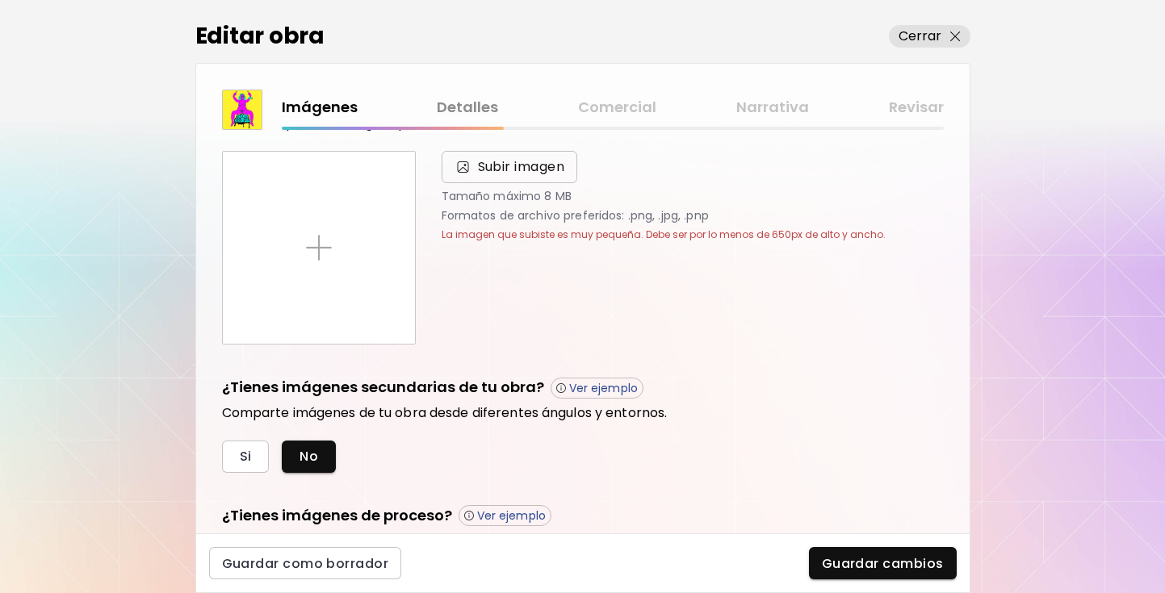
scroll to position [192, 0]
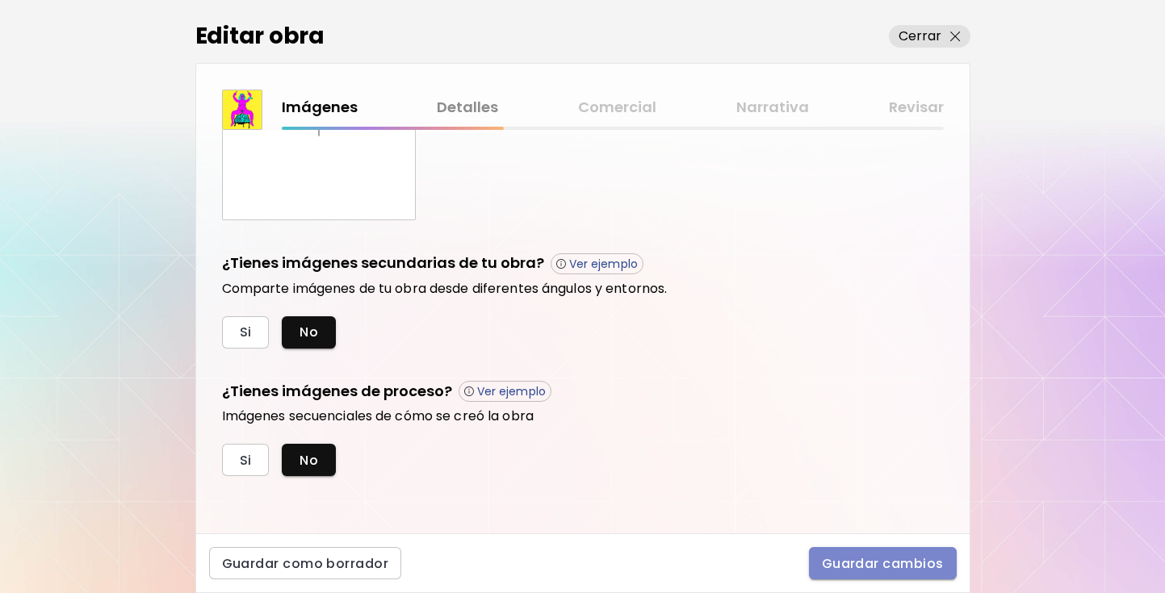
click at [874, 561] on span "Guardar cambios" at bounding box center [883, 563] width 122 height 17
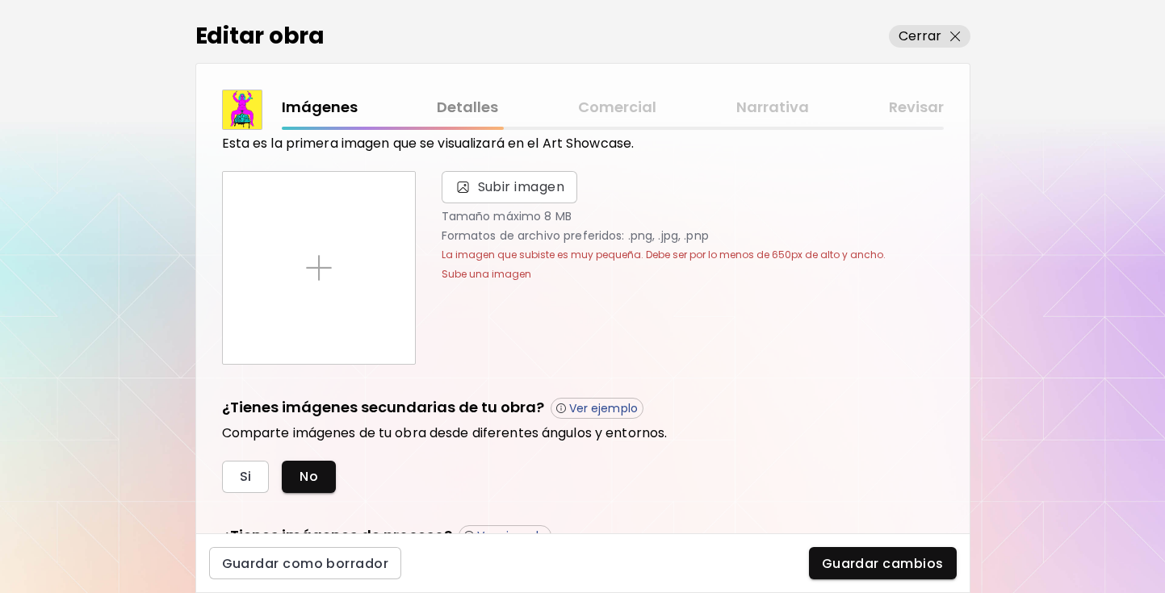
scroll to position [0, 0]
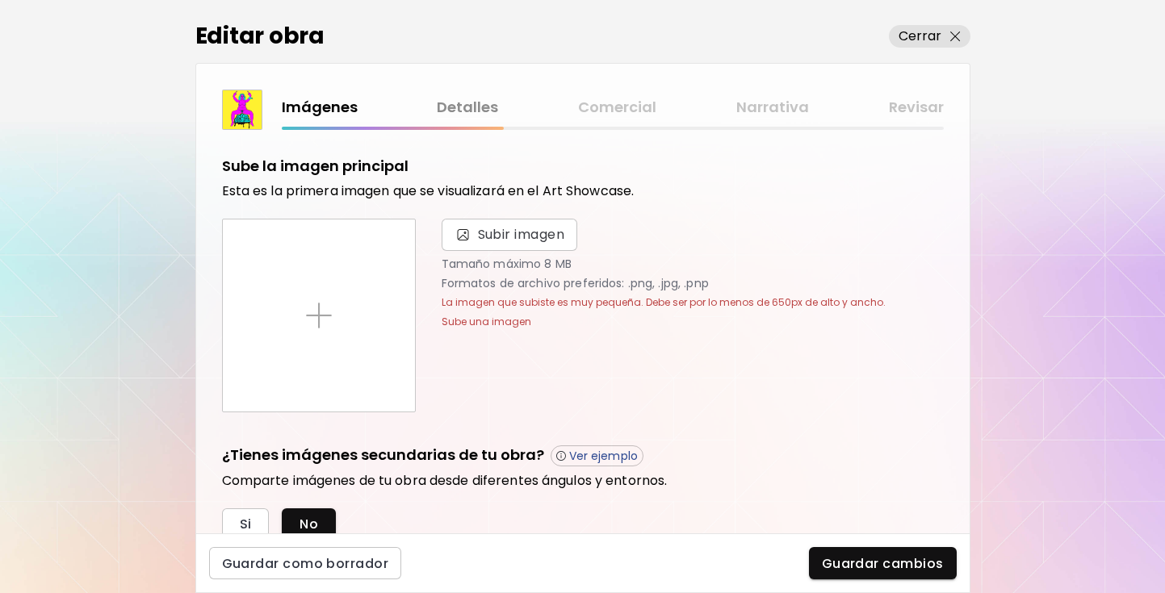
click at [459, 102] on link "Detalles" at bounding box center [467, 107] width 61 height 23
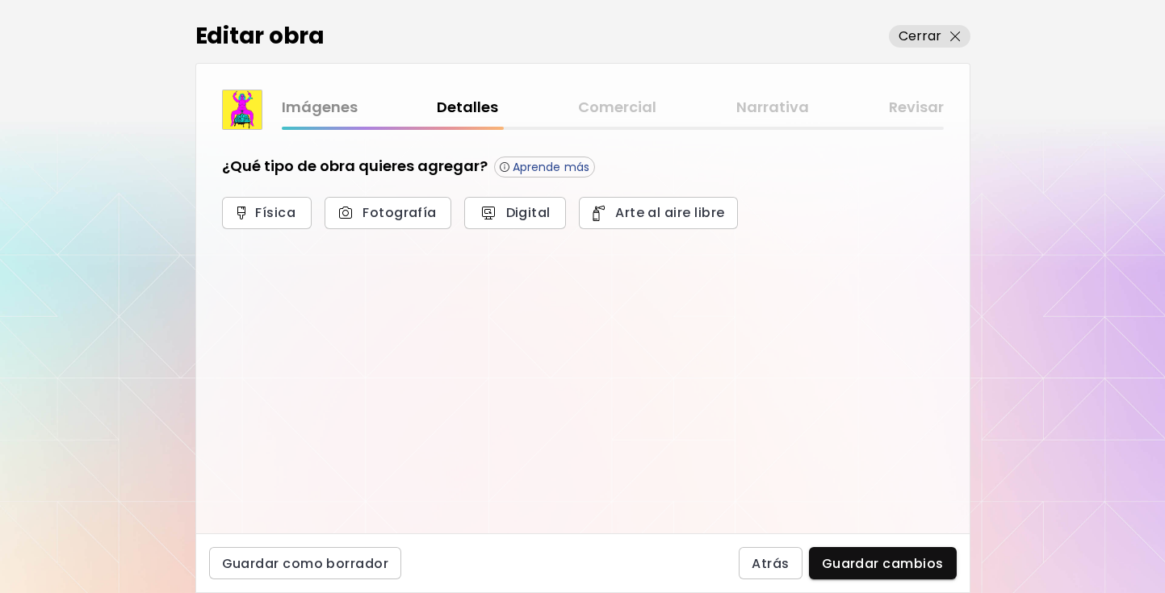
click at [316, 111] on link "Imágenes" at bounding box center [320, 107] width 76 height 23
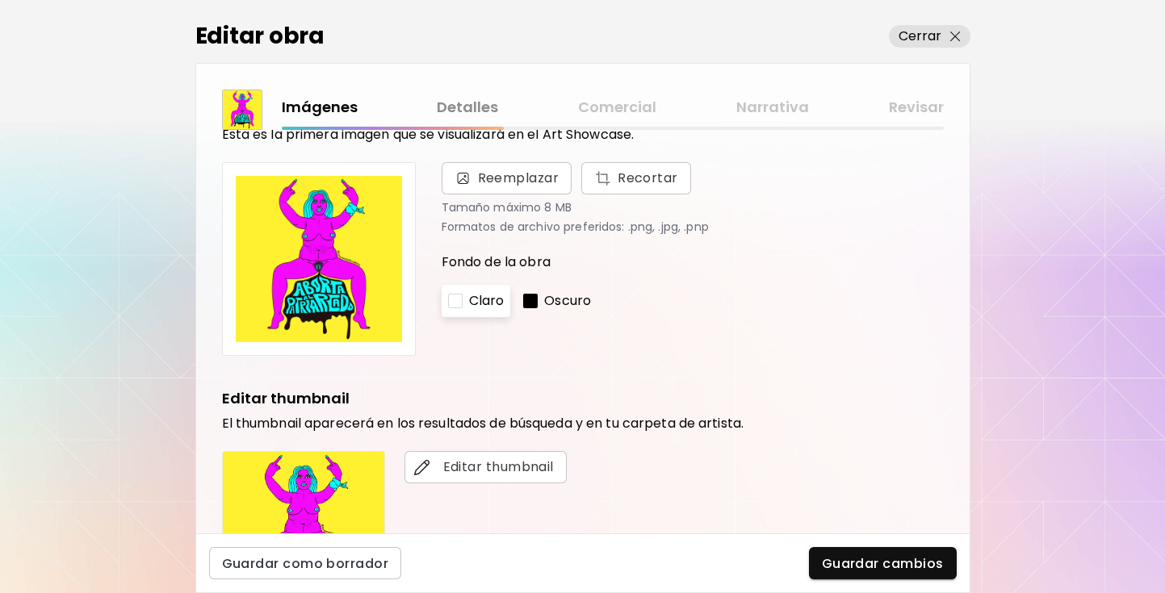
scroll to position [74, 0]
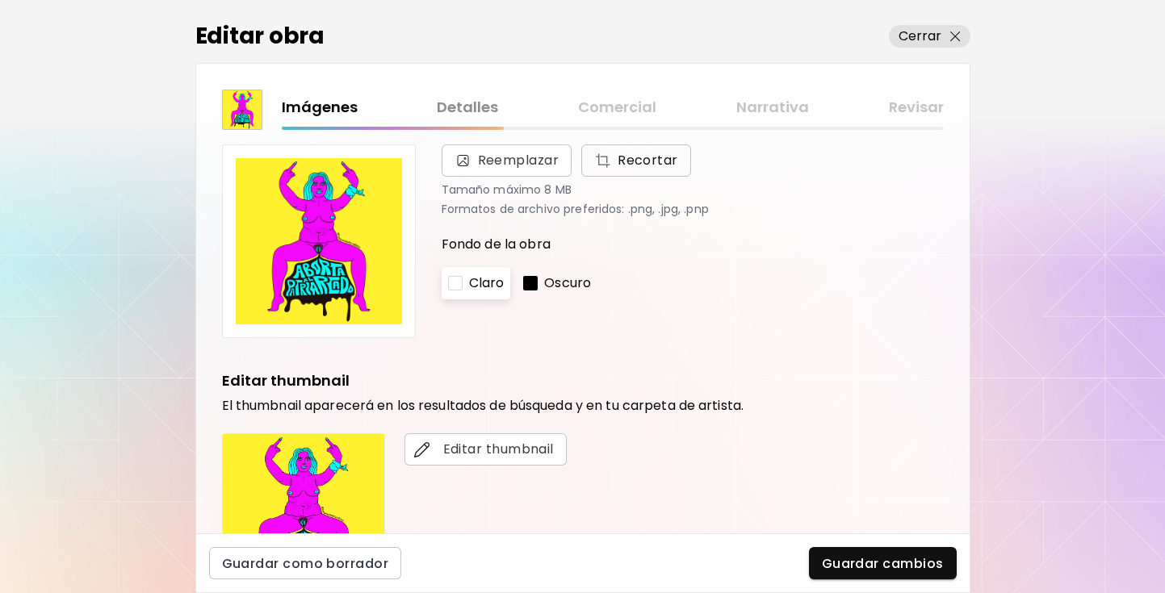
click at [609, 165] on img "button" at bounding box center [602, 161] width 17 height 16
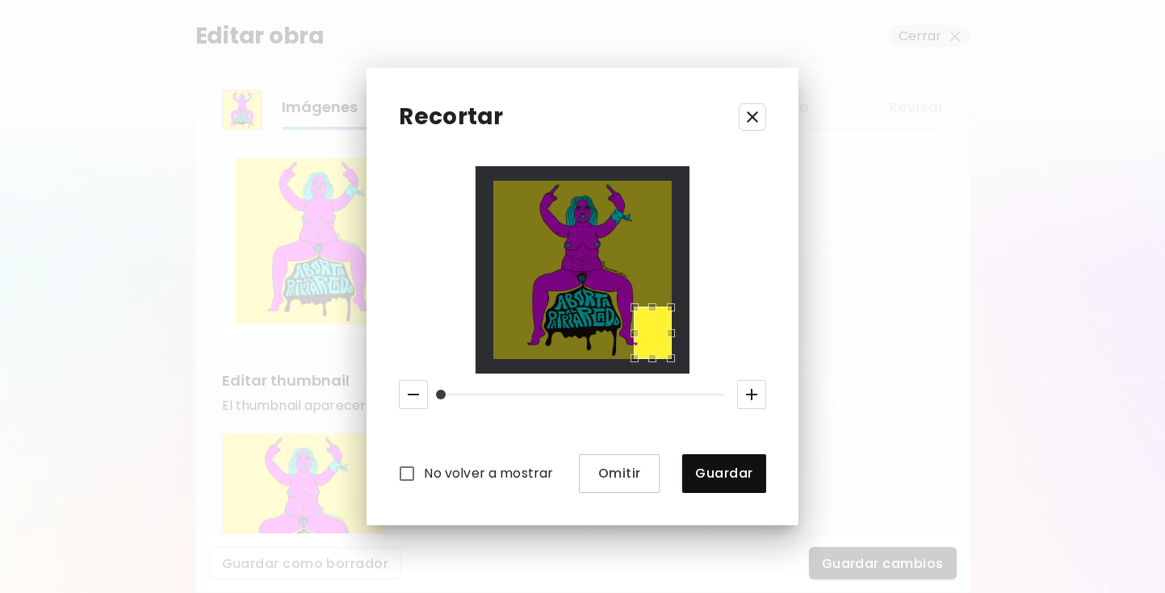
click at [631, 304] on div "Use the arrow keys to move the north west drag handle to change the crop select…" at bounding box center [631, 304] width 0 height 0
click at [667, 344] on div "Use the arrow keys to move the south east drag handle to change the crop select…" at bounding box center [667, 344] width 0 height 0
click at [719, 480] on span "Guardar" at bounding box center [723, 473] width 57 height 17
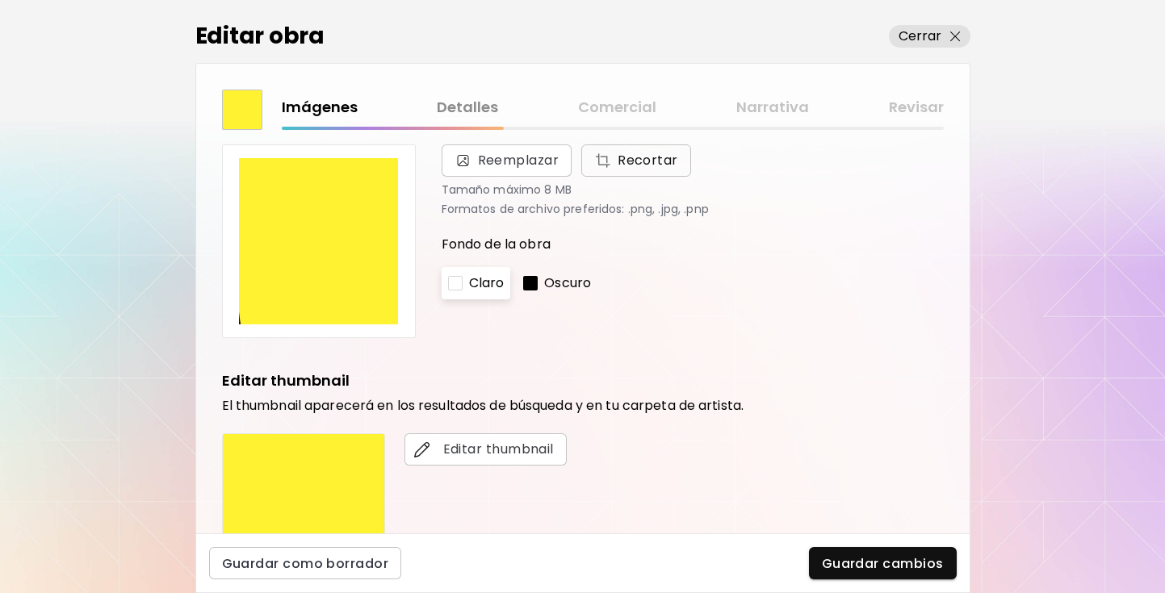
click at [611, 161] on span "Recortar" at bounding box center [636, 160] width 84 height 19
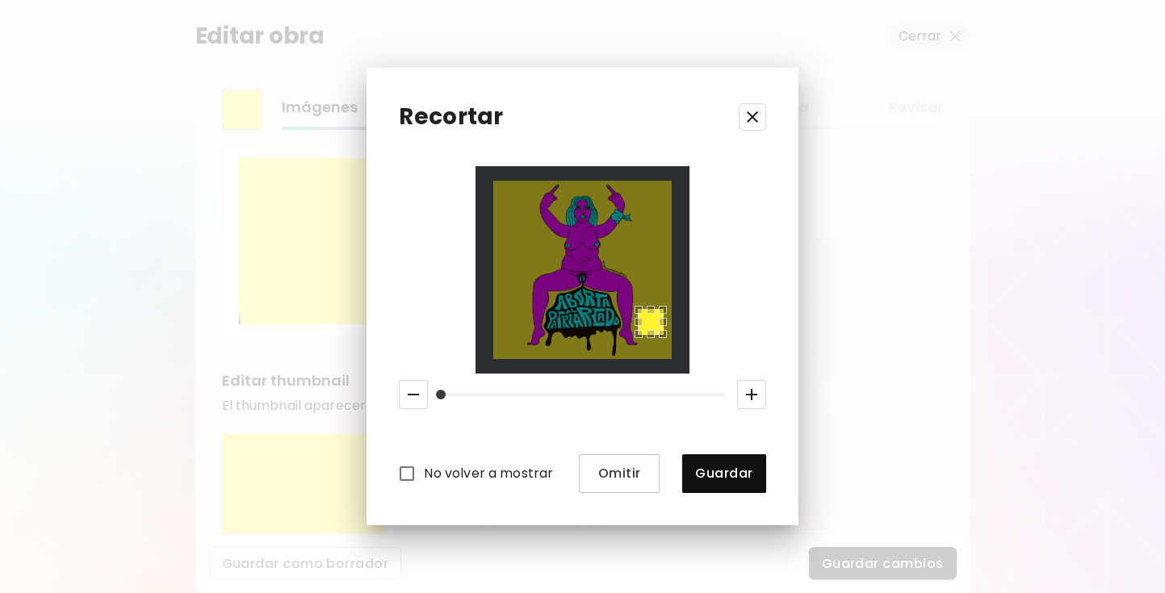
click at [635, 338] on div "Use the arrow keys to move the south west drag handle to change the crop select…" at bounding box center [635, 338] width 0 height 0
click at [712, 477] on span "Guardar" at bounding box center [723, 473] width 57 height 17
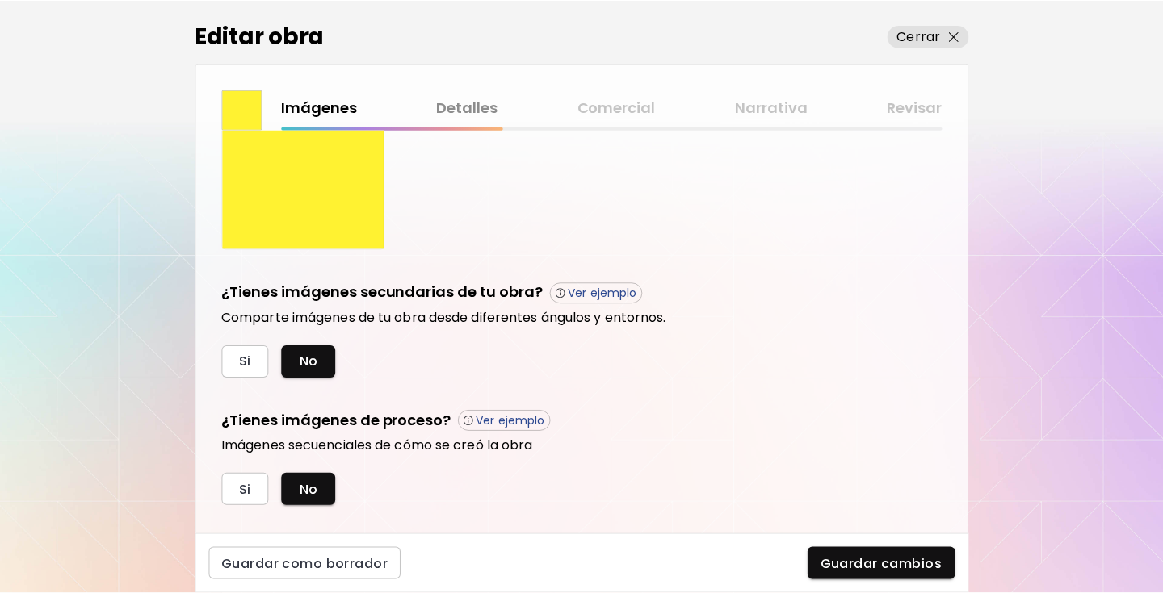
scroll to position [450, 0]
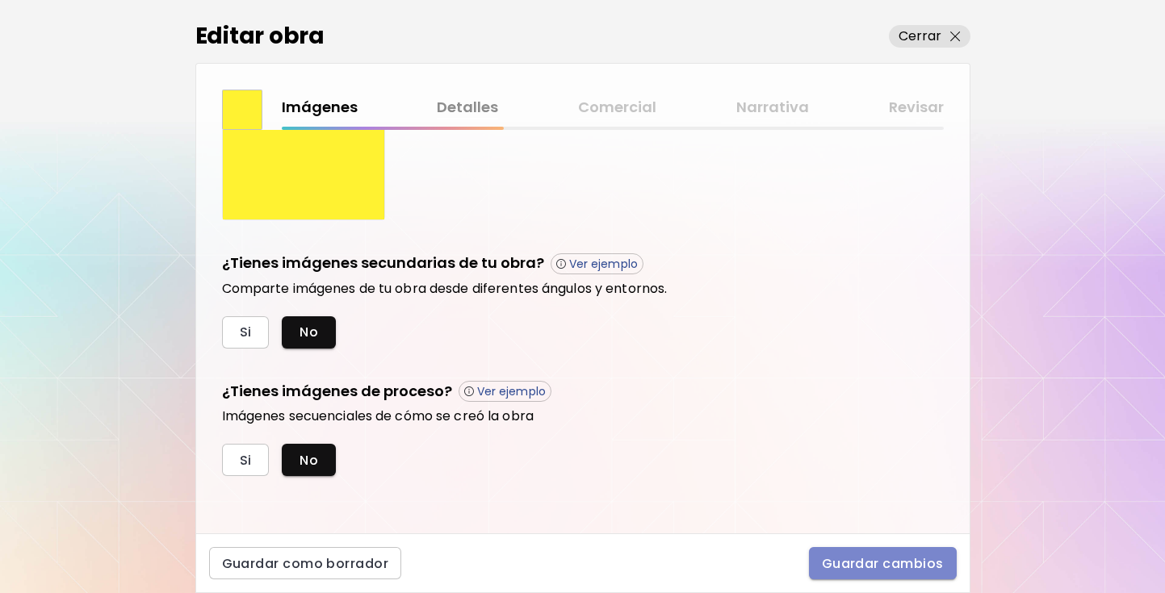
click at [899, 567] on span "Guardar cambios" at bounding box center [883, 563] width 122 height 17
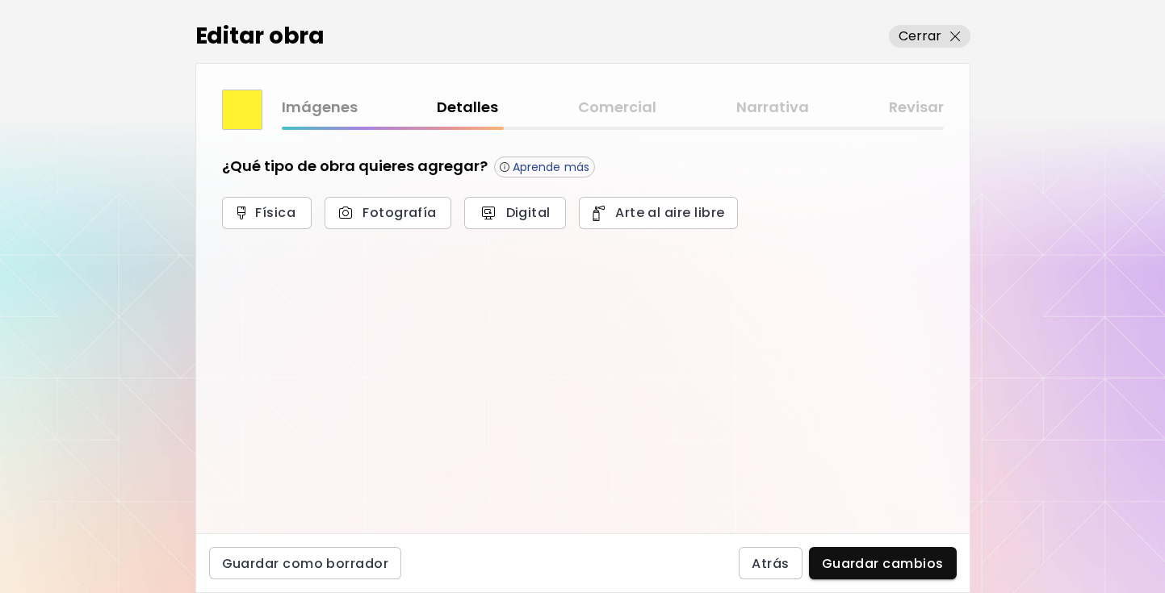
click at [613, 113] on div "Imágenes Detalles Comercial Narrativa Revisar" at bounding box center [613, 107] width 662 height 23
click at [332, 115] on link "Imágenes" at bounding box center [320, 107] width 76 height 23
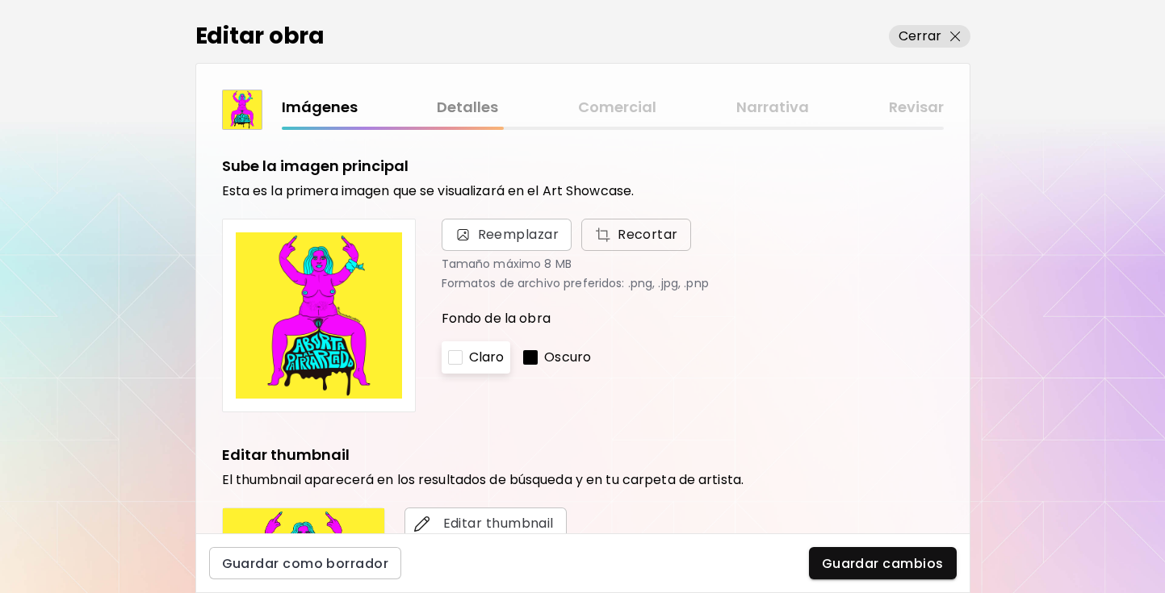
click at [632, 241] on span "Recortar" at bounding box center [636, 234] width 84 height 19
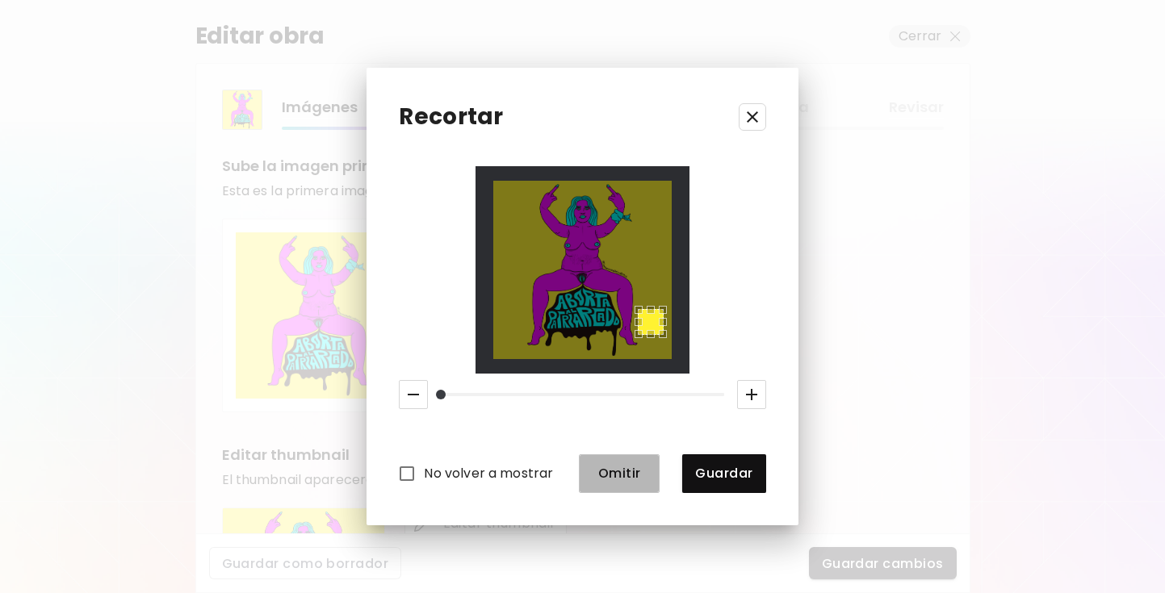
click at [622, 476] on span "Omitir" at bounding box center [619, 473] width 55 height 17
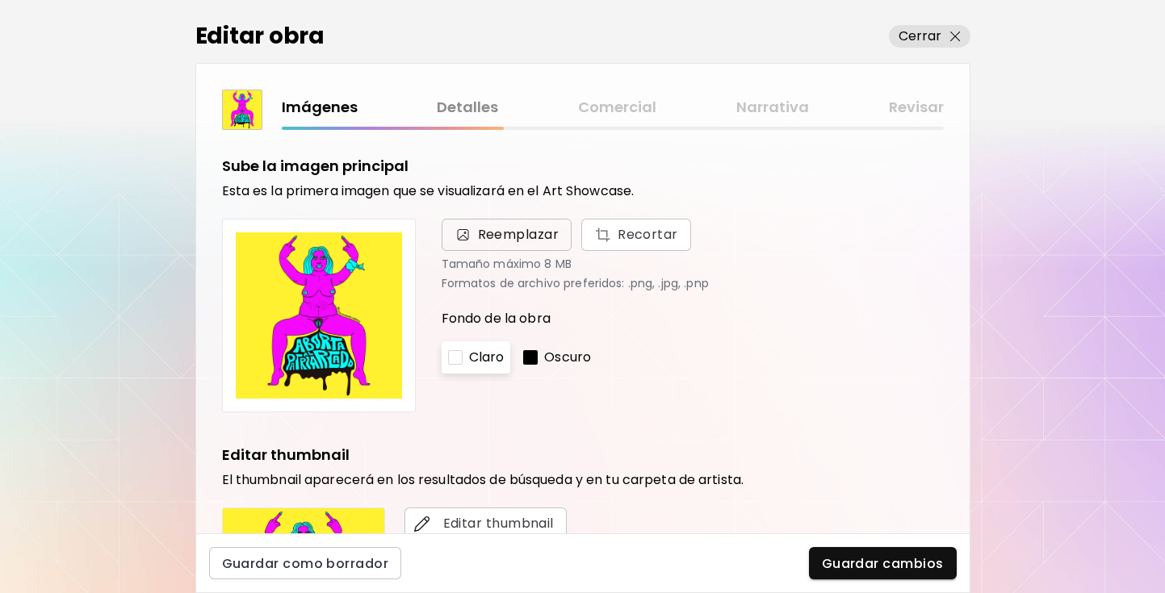
click at [545, 228] on span "Reemplazar" at bounding box center [519, 234] width 82 height 19
click at [0, 0] on input "Reemplazar Recortar" at bounding box center [0, 0] width 0 height 0
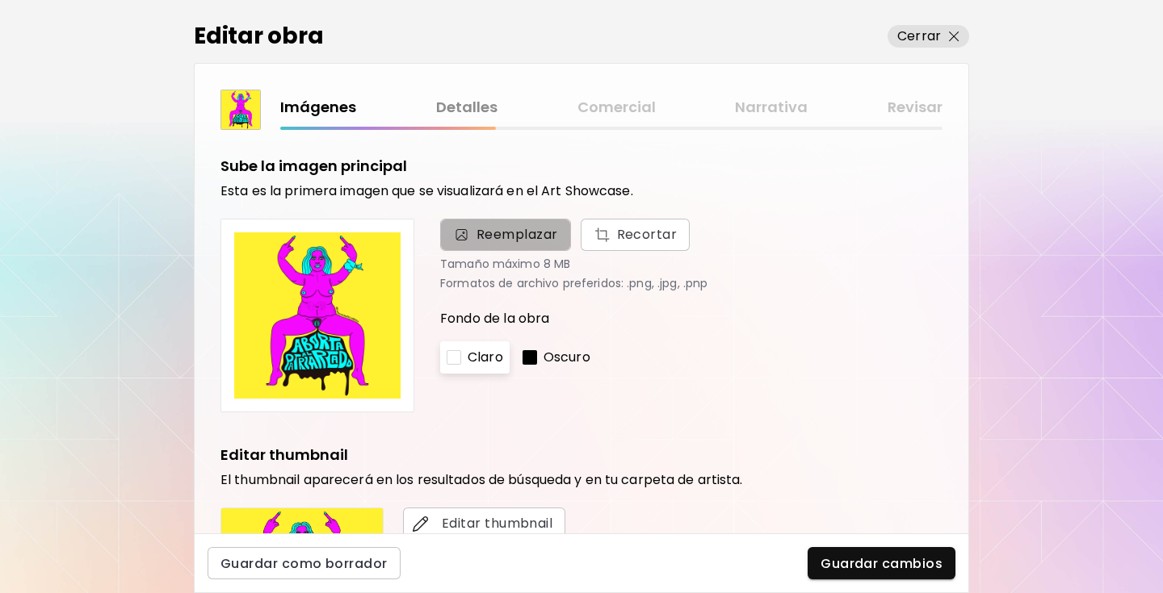
click at [513, 220] on span "Reemplazar" at bounding box center [505, 235] width 131 height 32
click at [0, 0] on input "Reemplazar Recortar" at bounding box center [0, 0] width 0 height 0
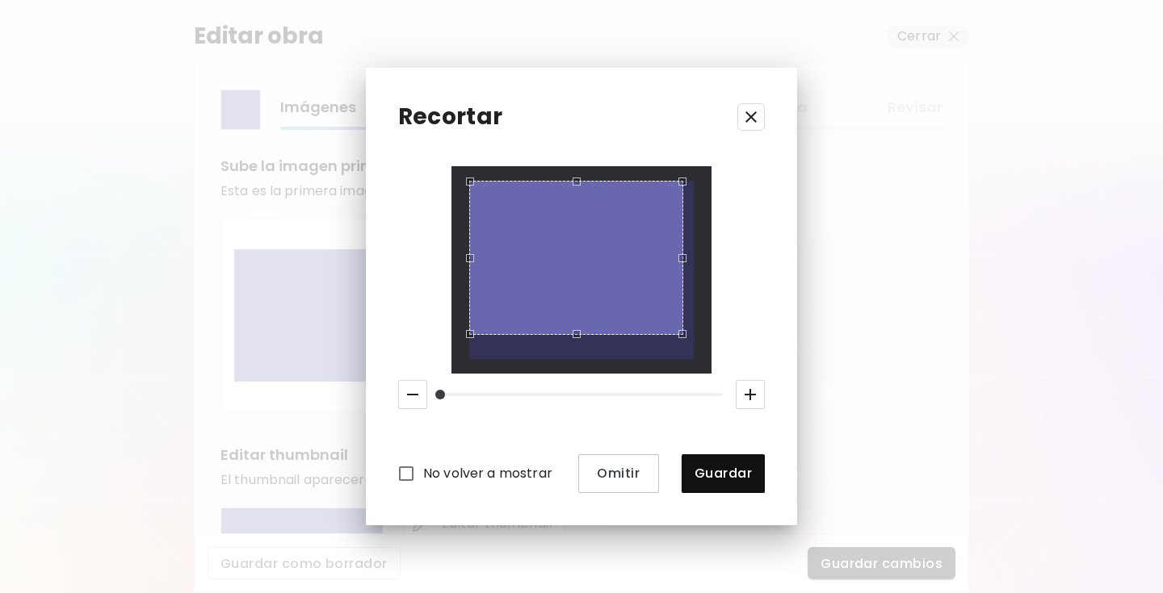
click at [414, 103] on div "Recortar No volver a mostrar Omitir Guardar" at bounding box center [581, 296] width 431 height 457
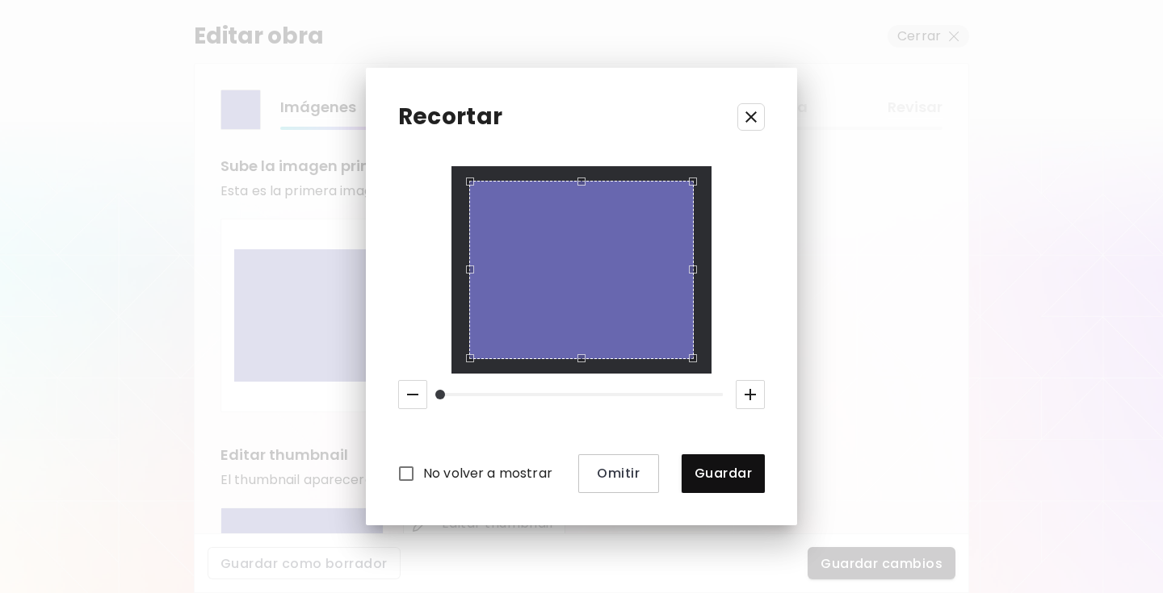
click at [731, 409] on div "No volver a mostrar Omitir Guardar" at bounding box center [581, 329] width 367 height 326
click at [731, 462] on button "Guardar" at bounding box center [722, 474] width 83 height 39
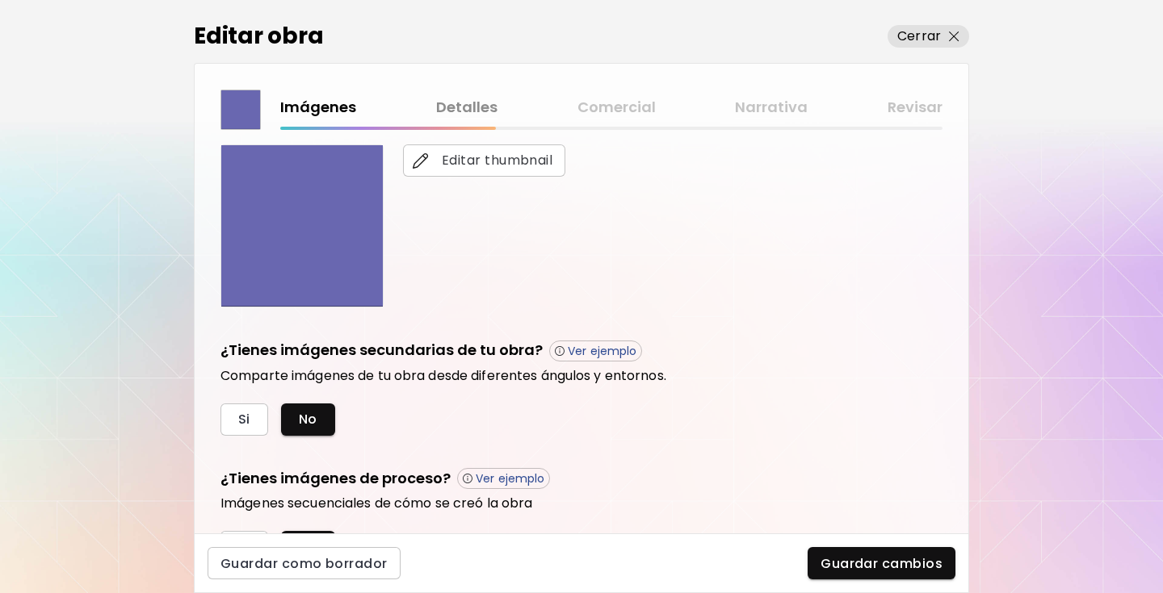
scroll to position [450, 0]
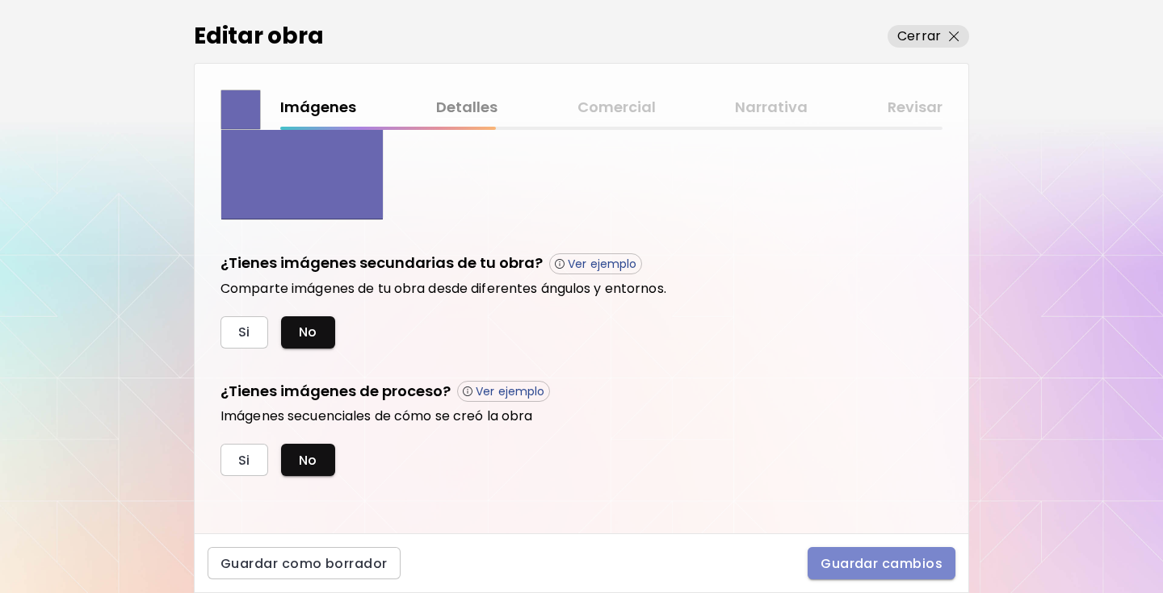
click at [860, 566] on span "Guardar cambios" at bounding box center [881, 563] width 122 height 17
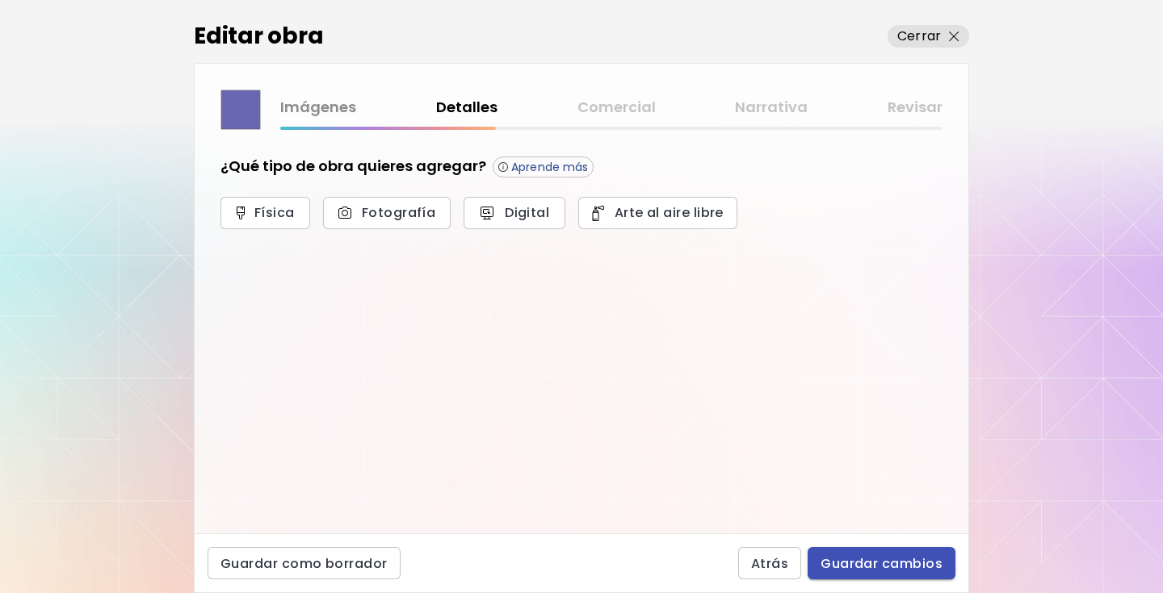
click at [850, 561] on span "Guardar cambios" at bounding box center [881, 563] width 122 height 17
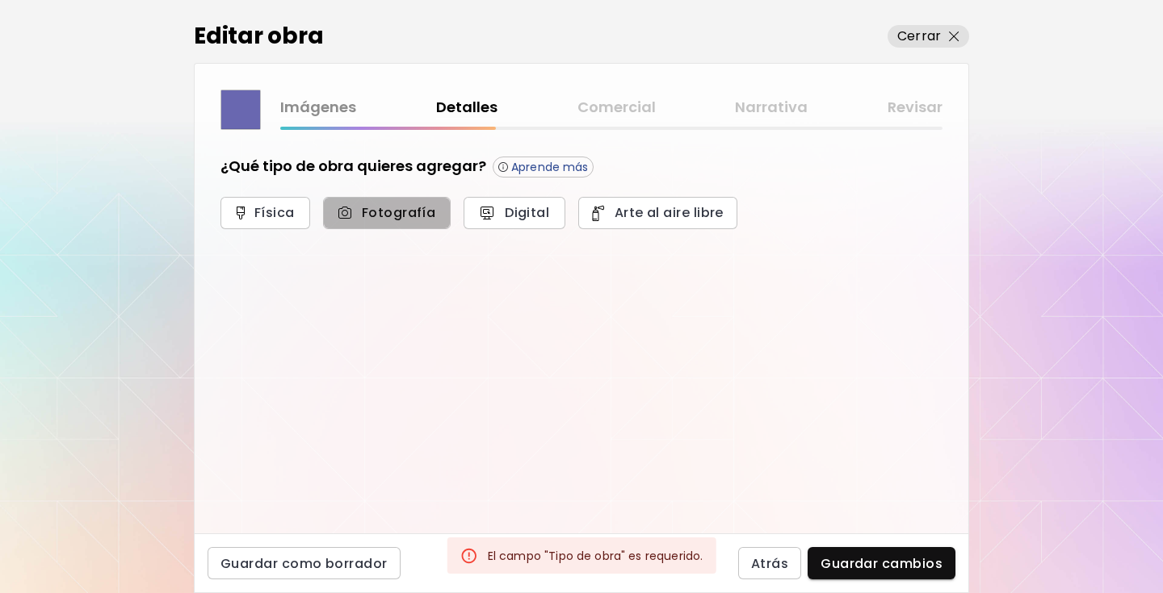
click at [388, 212] on span "Fotografía" at bounding box center [386, 212] width 91 height 17
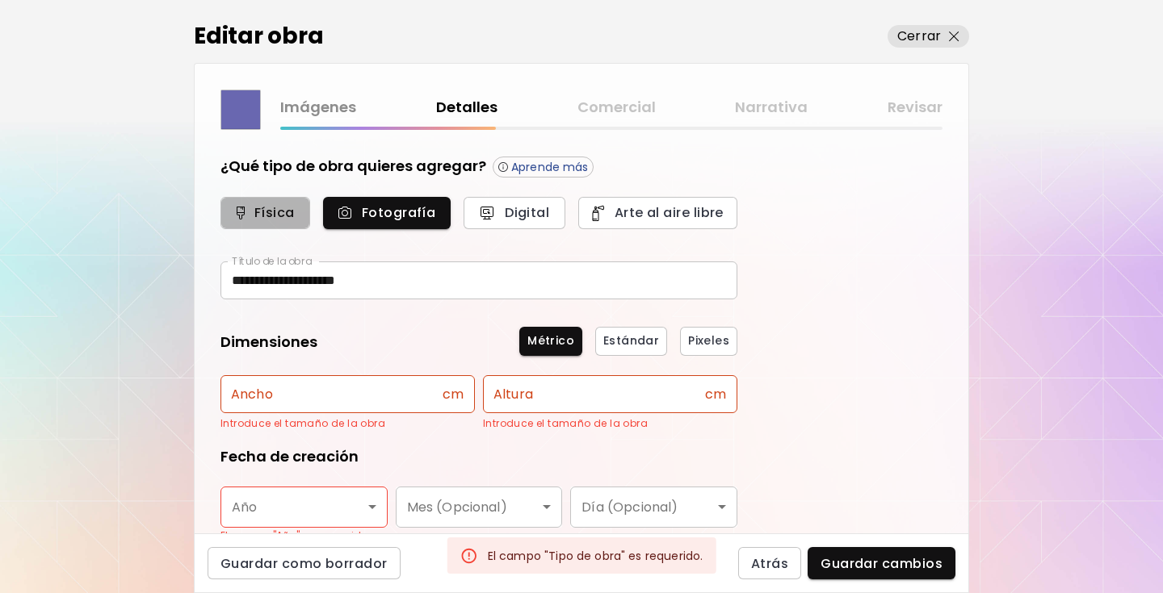
click at [270, 205] on span "Física" at bounding box center [265, 212] width 54 height 17
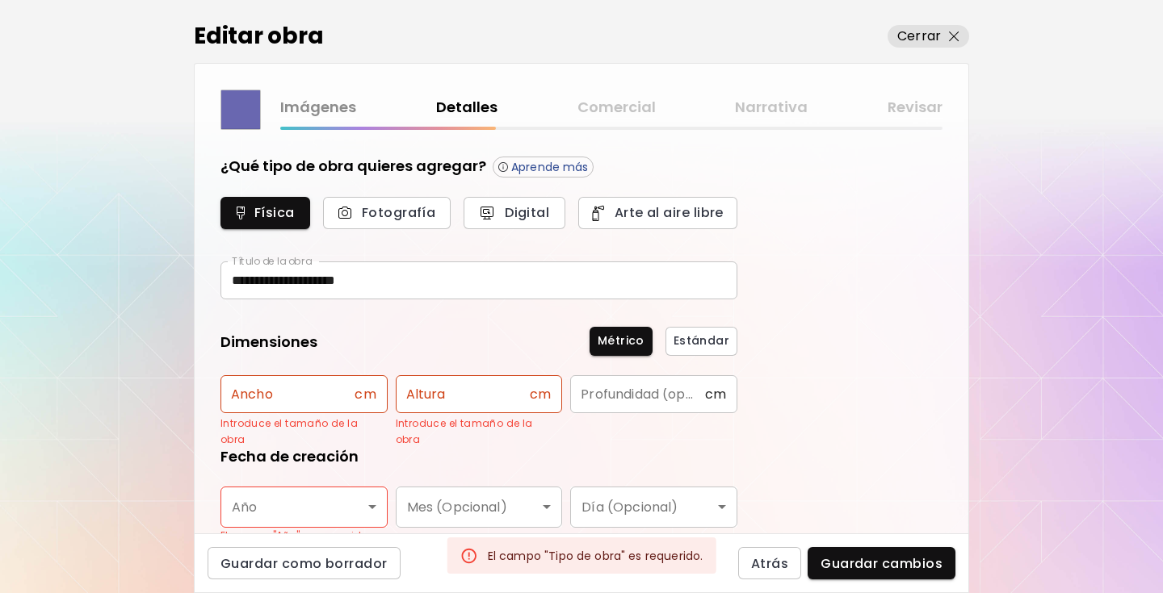
click at [241, 117] on img at bounding box center [240, 109] width 39 height 39
click at [327, 109] on link "Imágenes" at bounding box center [318, 107] width 76 height 23
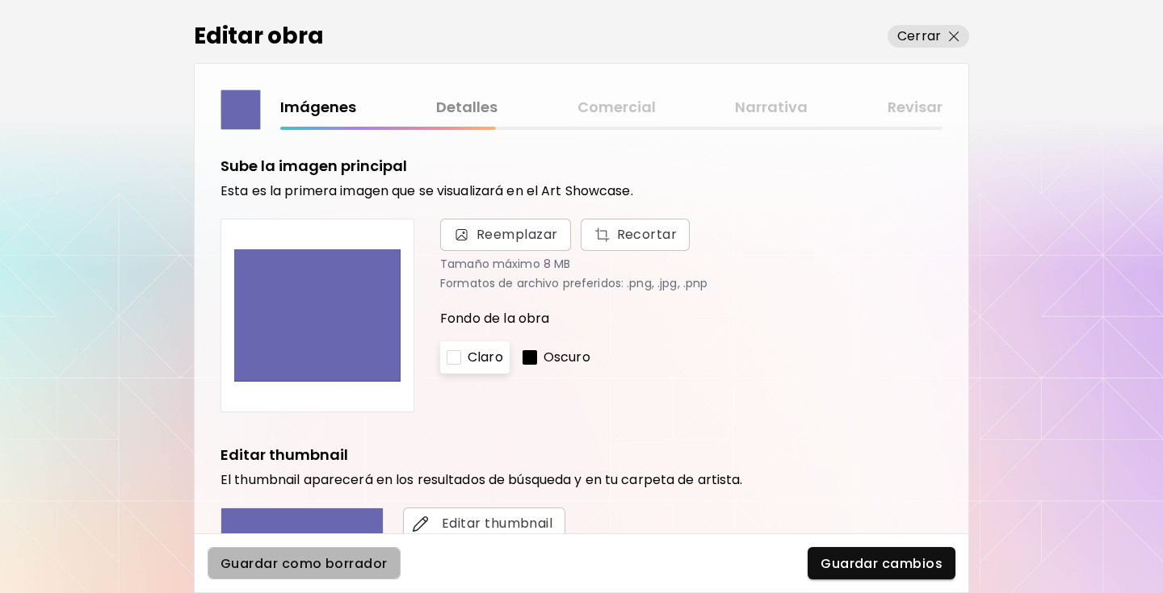
click at [381, 564] on span "Guardar como borrador" at bounding box center [303, 563] width 167 height 17
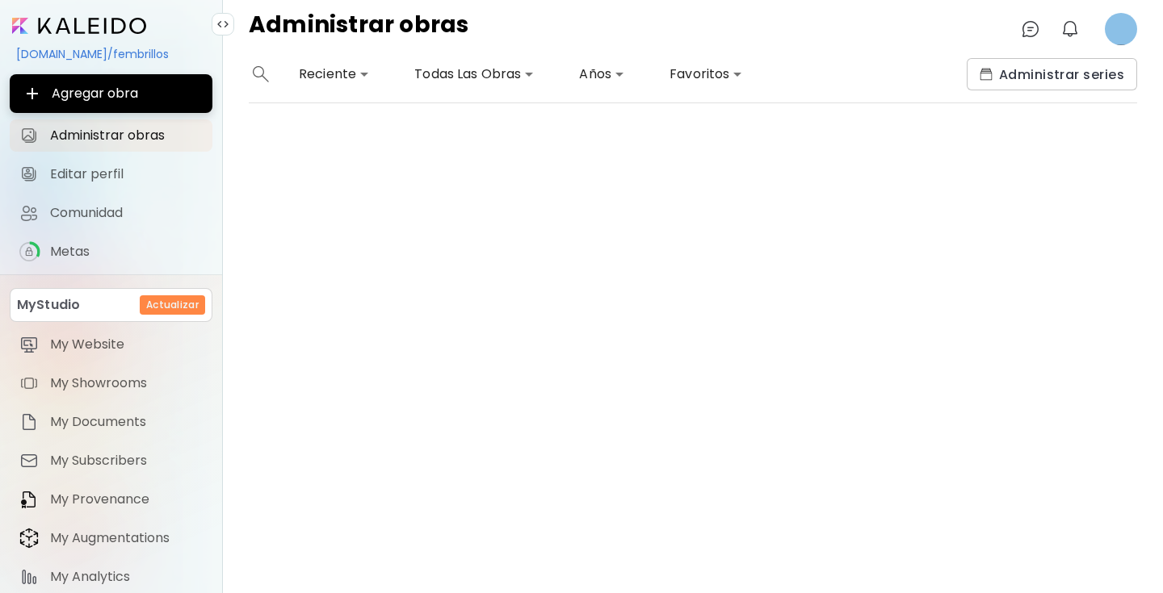
click at [88, 51] on div "[DOMAIN_NAME]/fembrillos" at bounding box center [111, 53] width 203 height 27
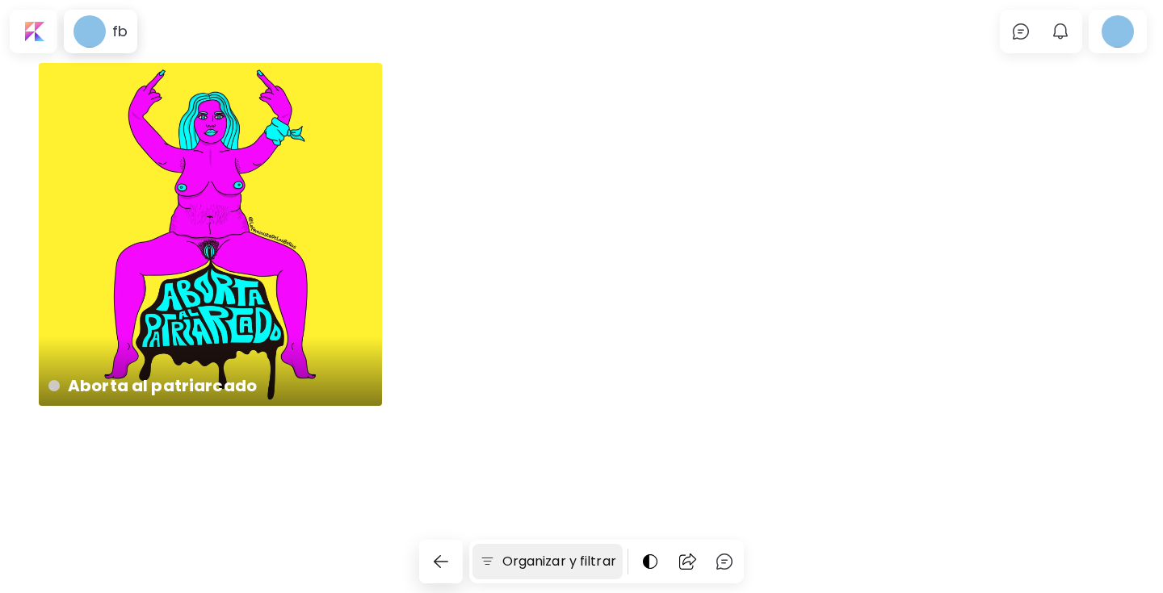
click at [556, 565] on h6 "Organizar y filtrar" at bounding box center [559, 561] width 114 height 19
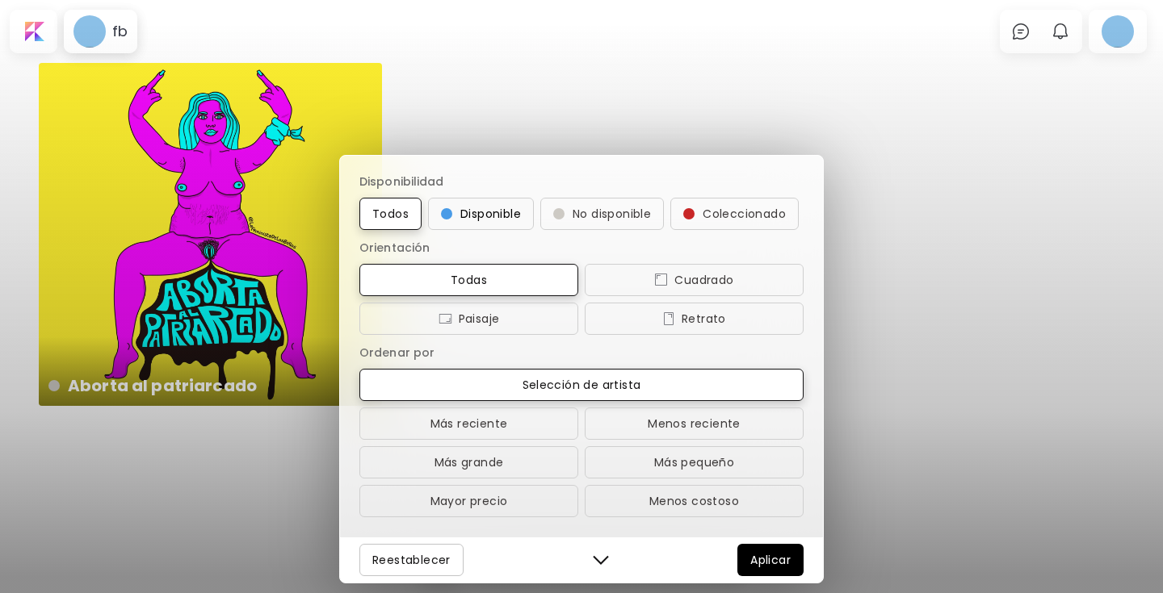
click at [496, 212] on span "Disponible" at bounding box center [481, 213] width 80 height 19
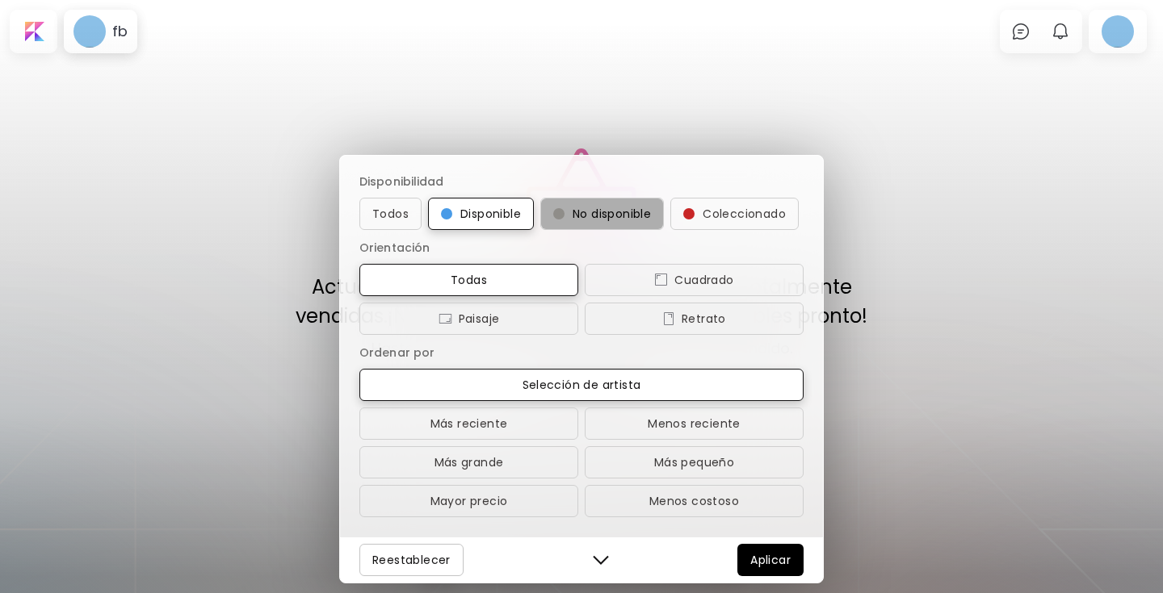
click at [597, 218] on span "No disponible" at bounding box center [602, 213] width 98 height 19
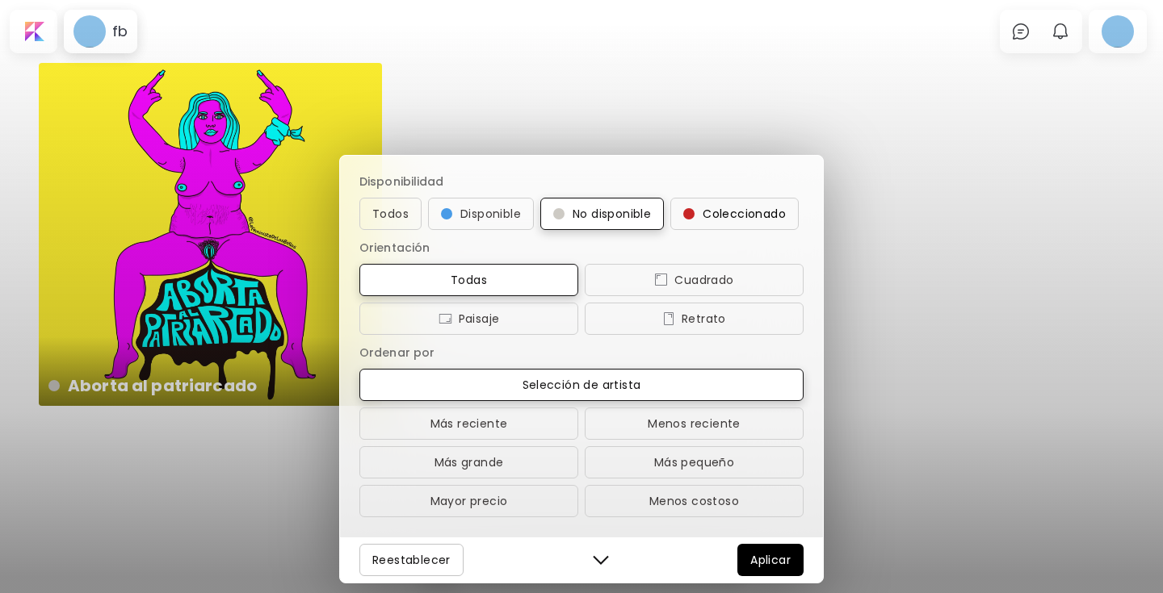
click at [726, 216] on span "Coleccionado" at bounding box center [734, 213] width 103 height 19
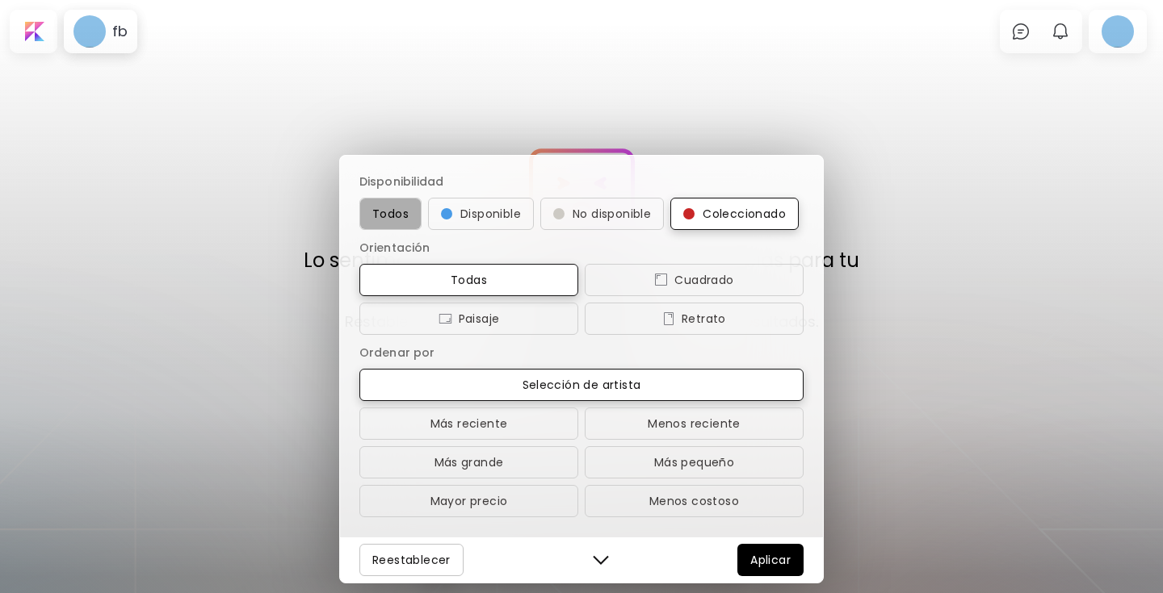
click at [388, 211] on span "Todos" at bounding box center [390, 213] width 36 height 19
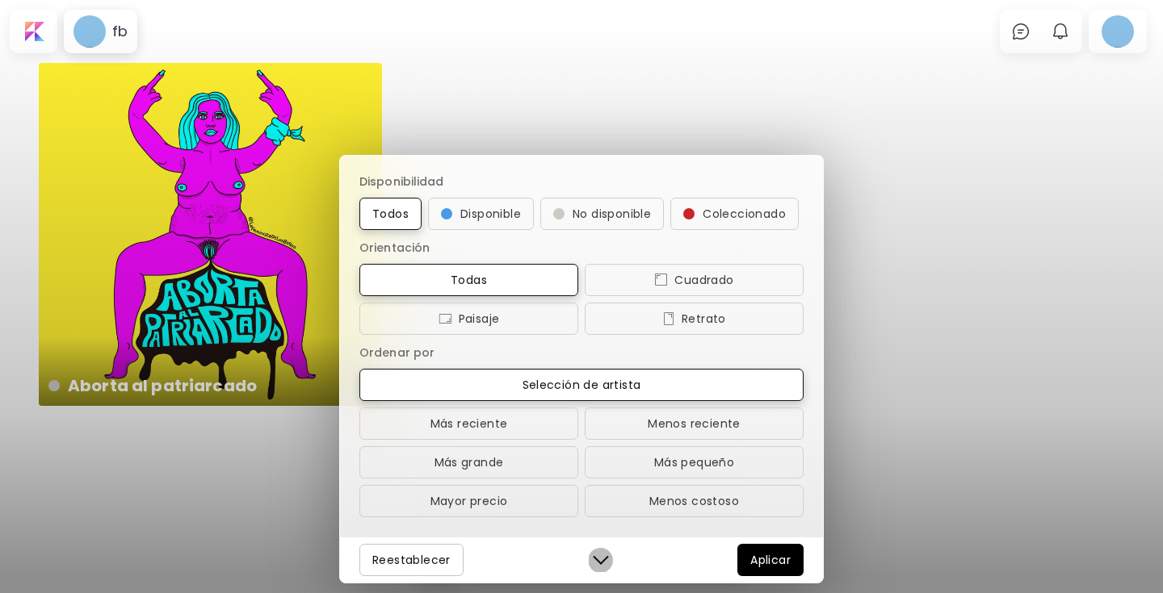
click at [597, 561] on img "button" at bounding box center [601, 560] width 16 height 16
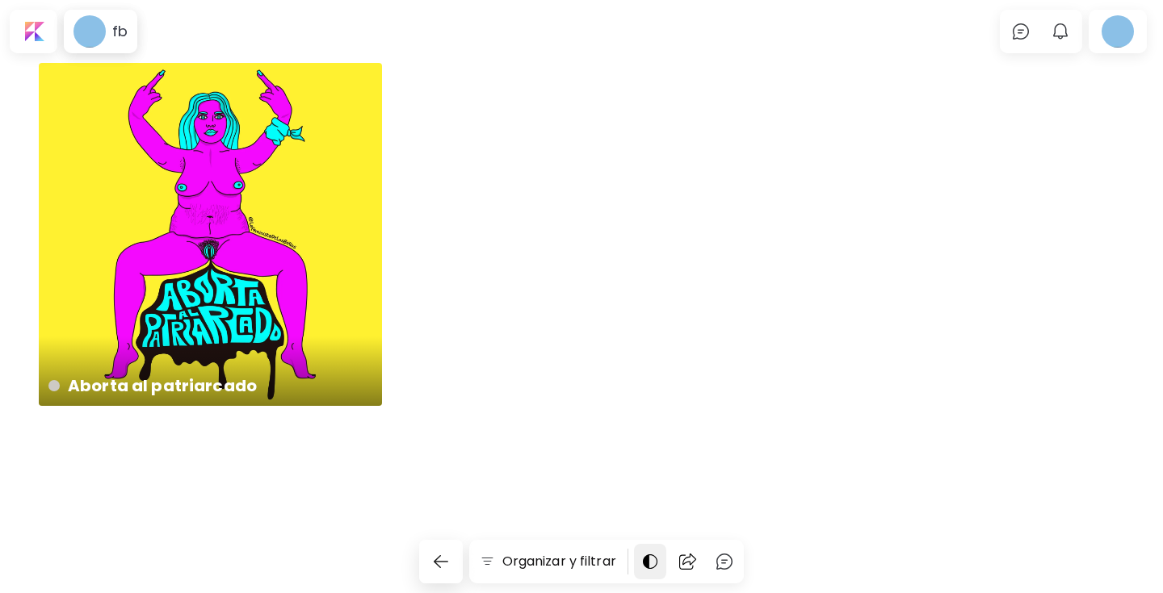
click at [648, 562] on img at bounding box center [649, 561] width 19 height 19
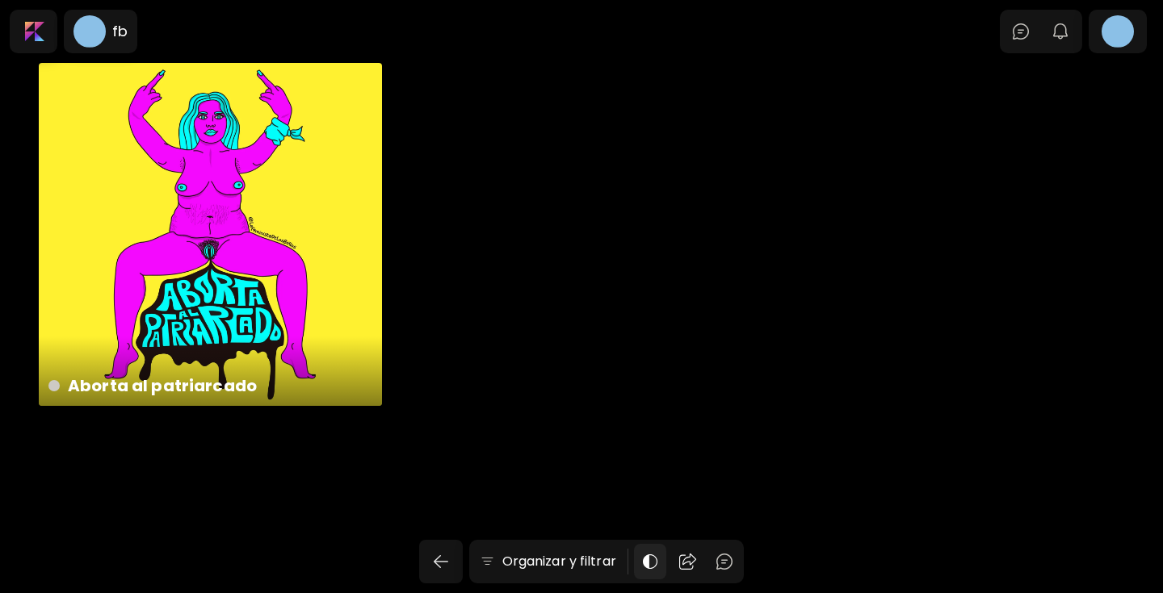
click at [648, 562] on img at bounding box center [649, 561] width 19 height 19
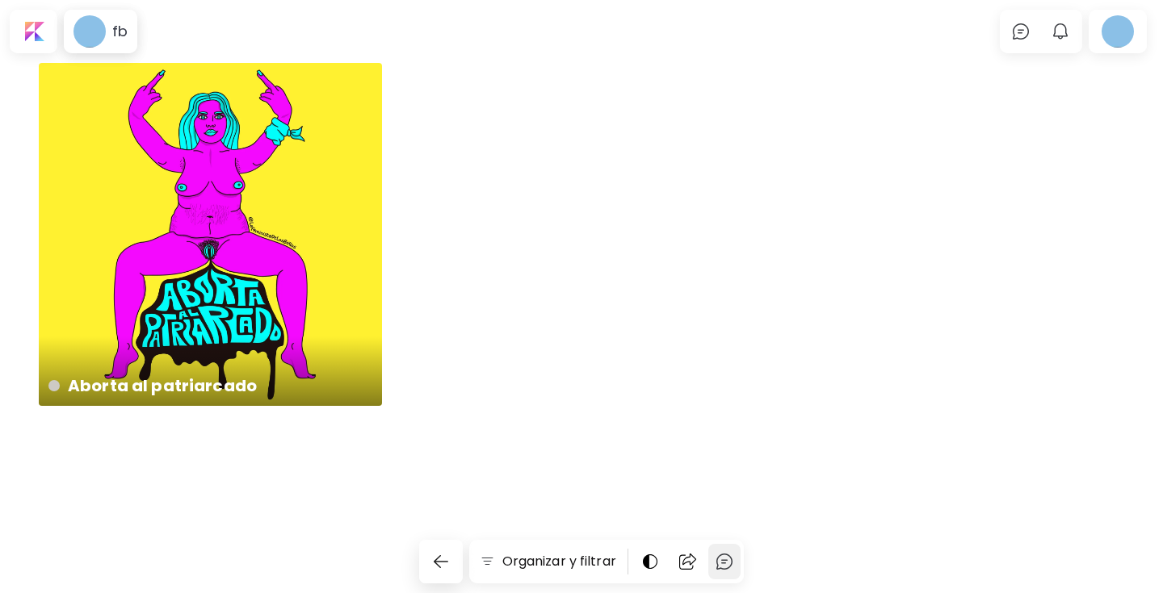
click at [723, 562] on img at bounding box center [723, 561] width 19 height 19
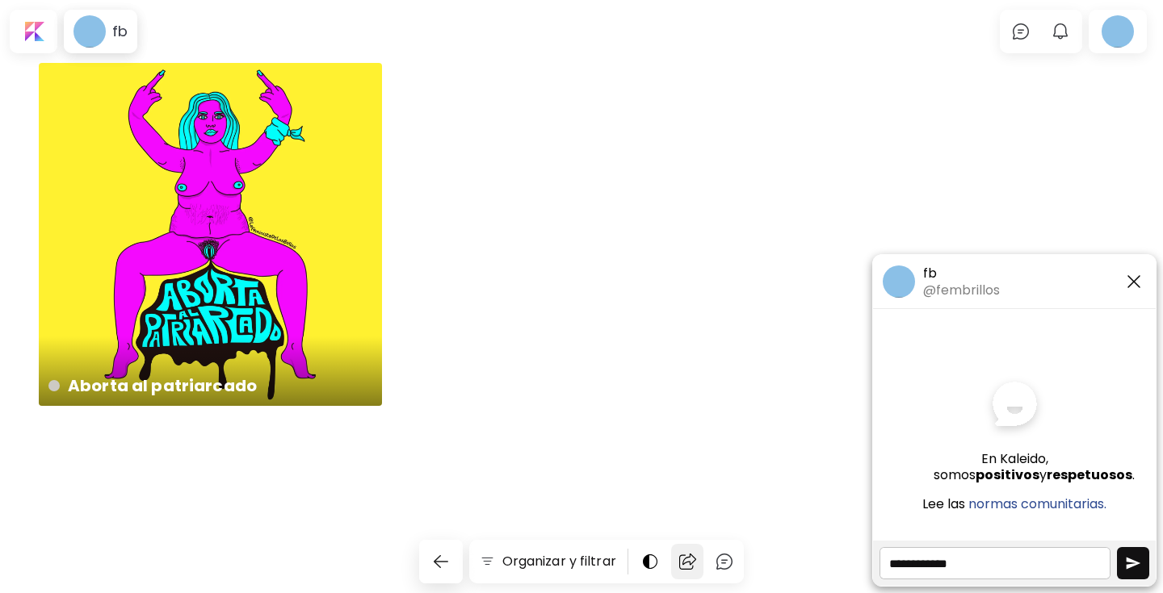
click at [699, 564] on div at bounding box center [687, 562] width 32 height 36
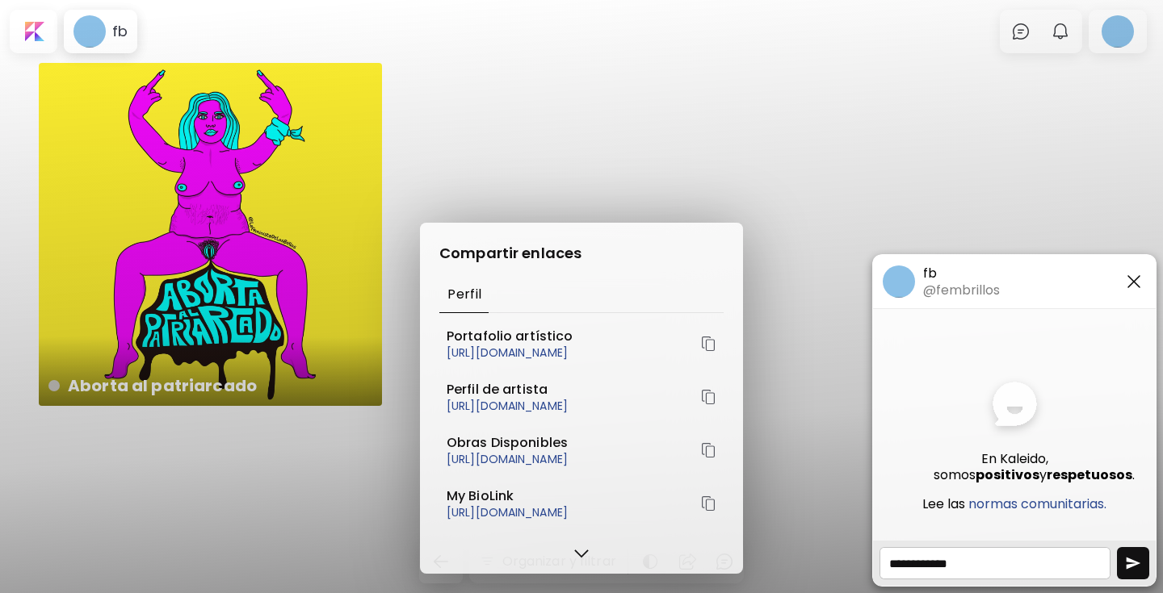
click at [777, 271] on div "Compartir enlaces Perfil Portafolio artístico [URL][DOMAIN_NAME] Perfil de arti…" at bounding box center [581, 296] width 1163 height 593
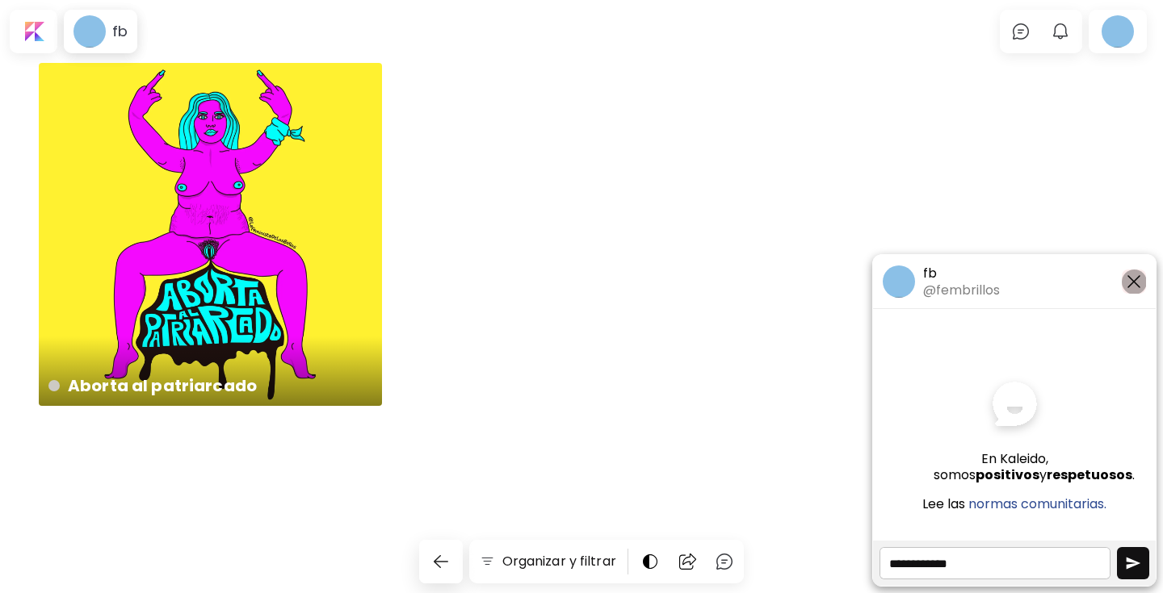
click at [1133, 274] on img "button" at bounding box center [1133, 281] width 19 height 19
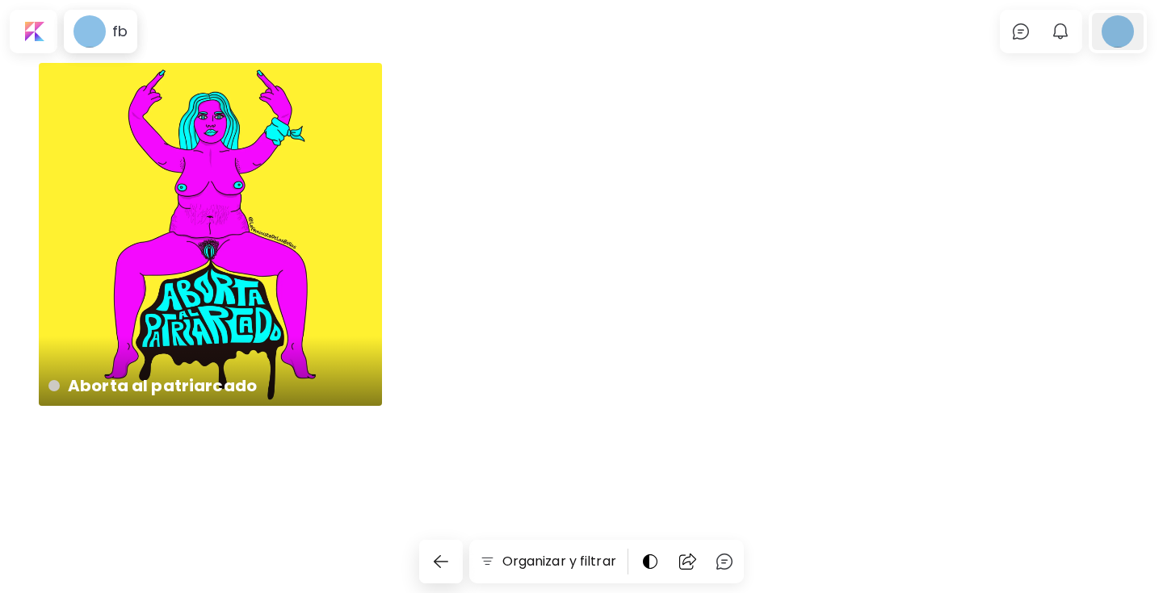
click at [1115, 33] on div at bounding box center [1117, 31] width 52 height 37
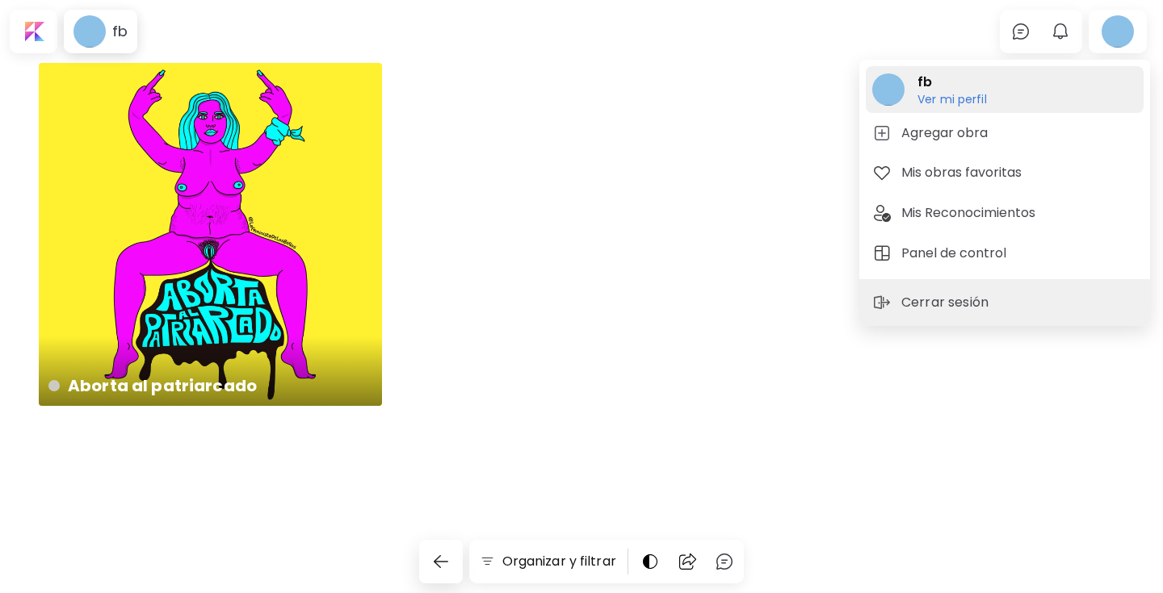
click at [973, 102] on h6 "Ver mi perfil" at bounding box center [951, 99] width 69 height 15
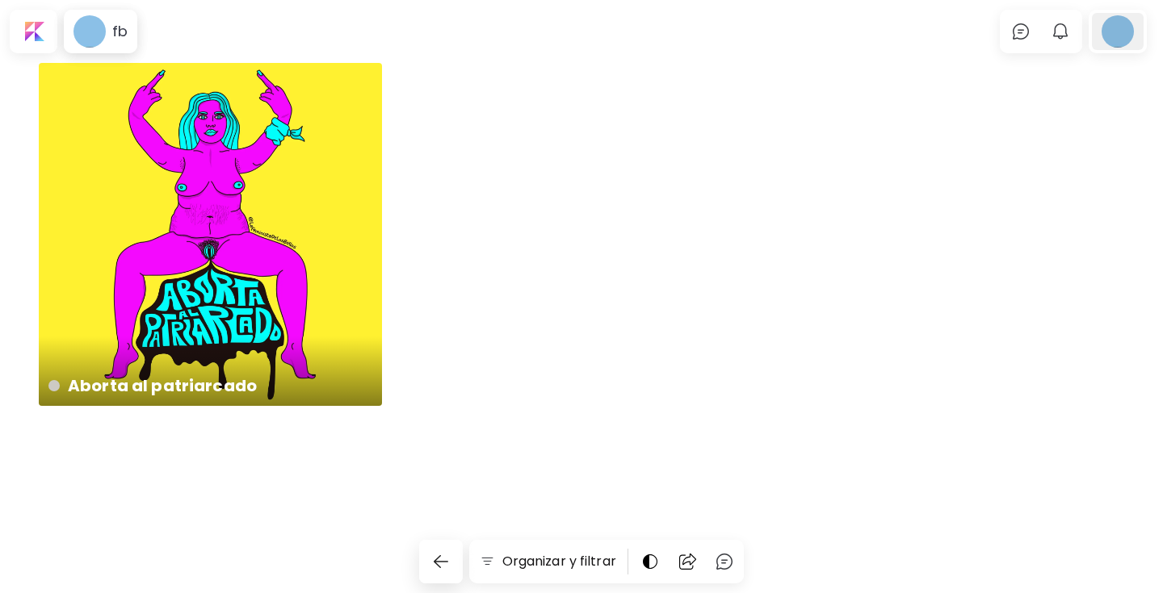
click at [1111, 34] on div at bounding box center [1117, 31] width 52 height 37
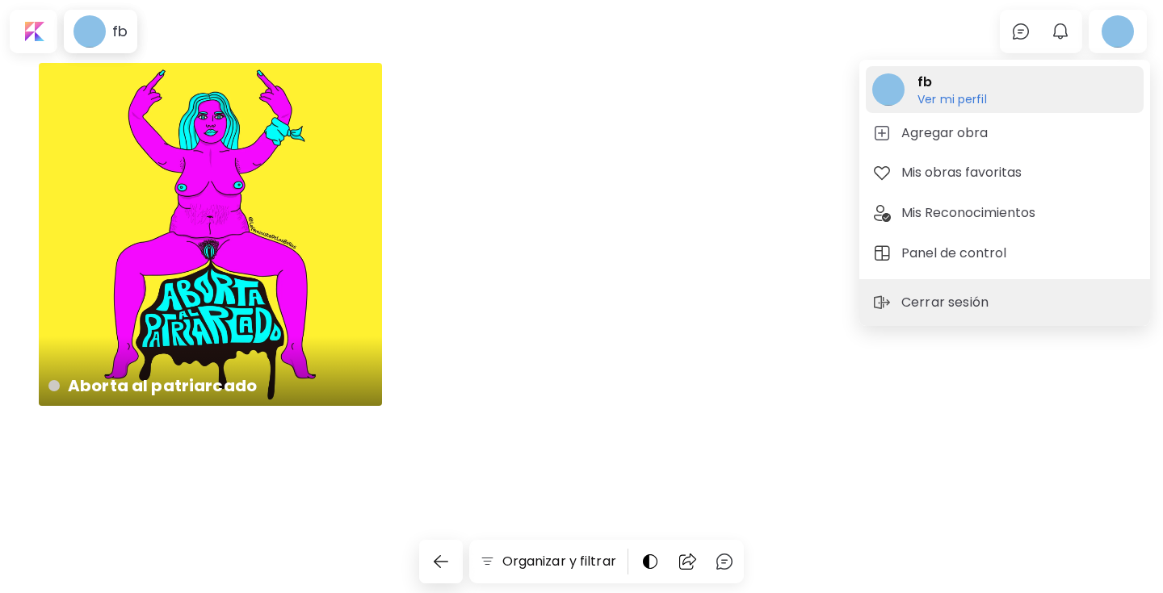
click at [932, 92] on h6 "Ver mi perfil" at bounding box center [951, 99] width 69 height 15
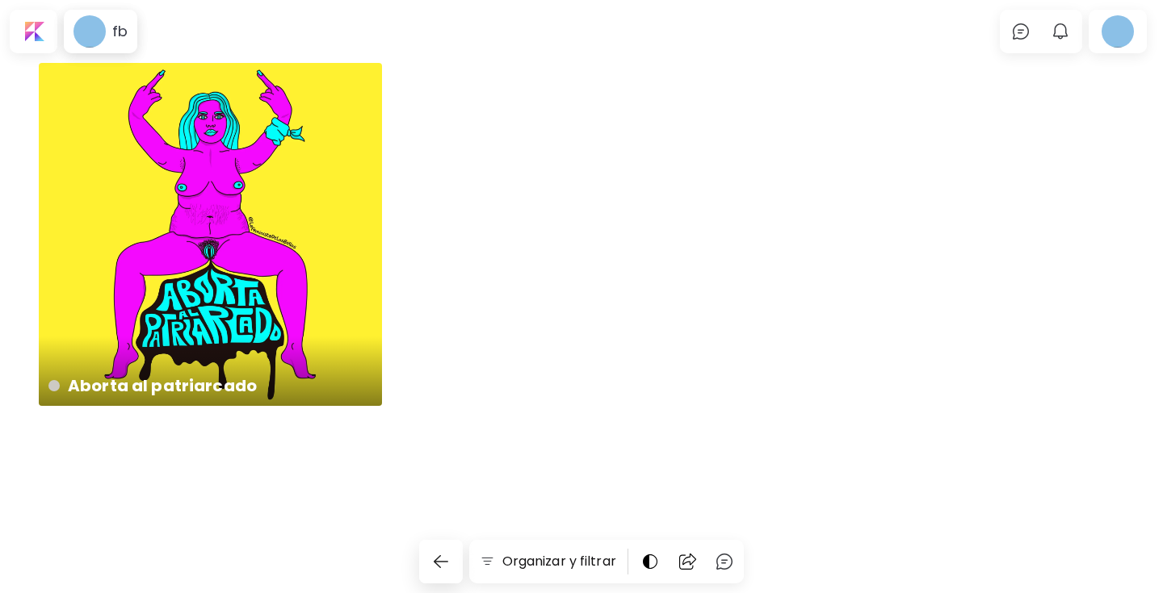
click at [933, 92] on h6 "Ver mi perfil" at bounding box center [951, 99] width 69 height 15
click at [107, 40] on div "fb" at bounding box center [117, 31] width 22 height 19
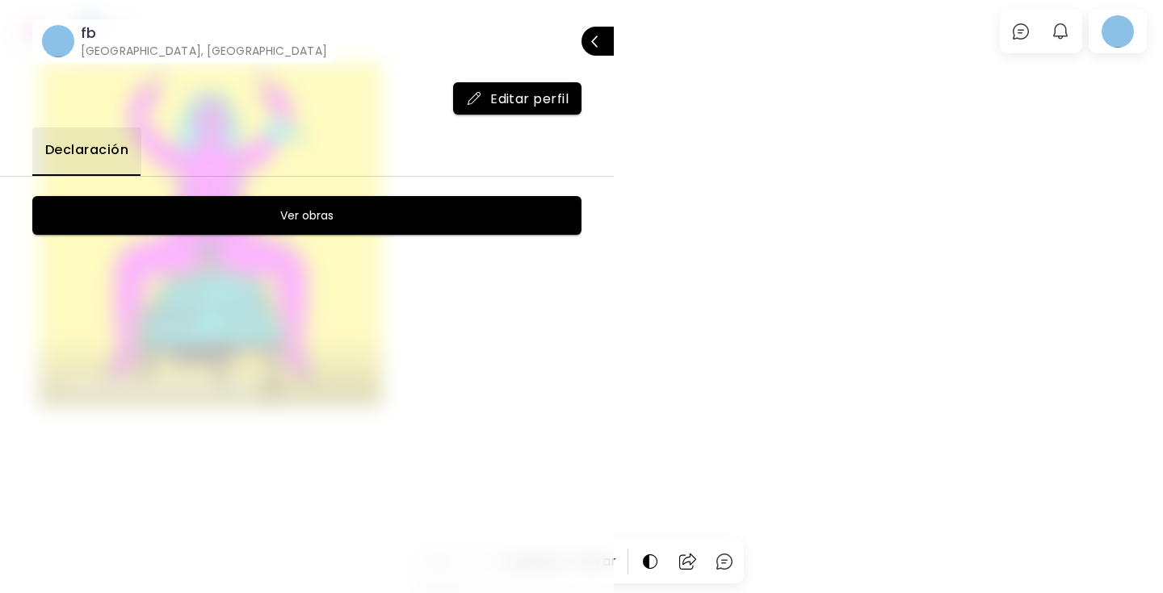
click at [239, 216] on span "Ver obras" at bounding box center [306, 215] width 509 height 19
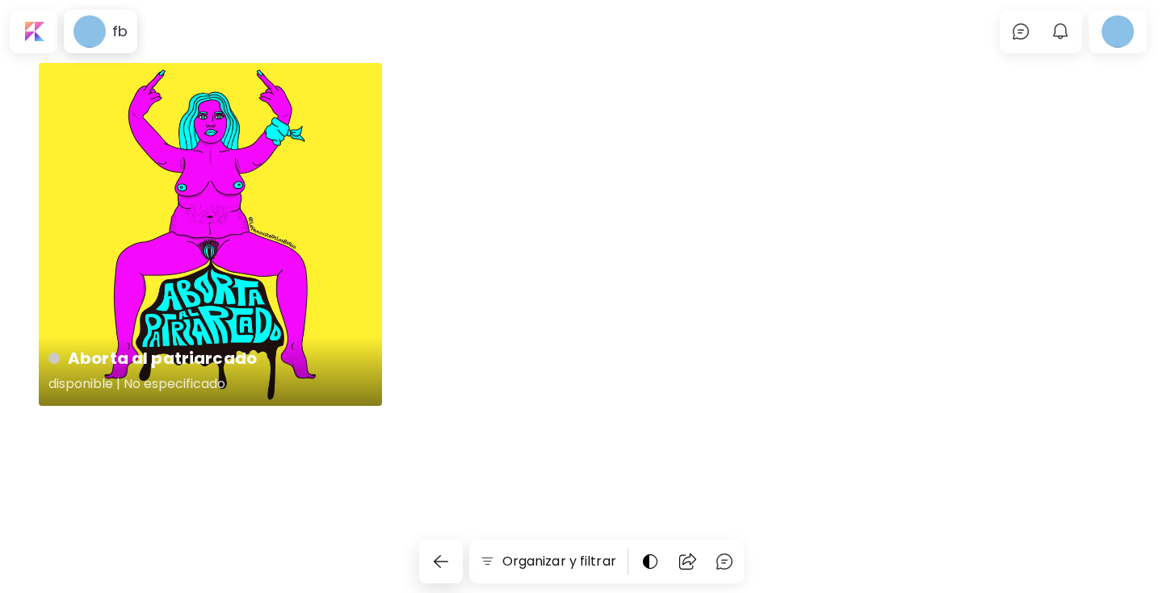
click at [157, 367] on h4 "Aborta al patriarcado" at bounding box center [208, 358] width 321 height 24
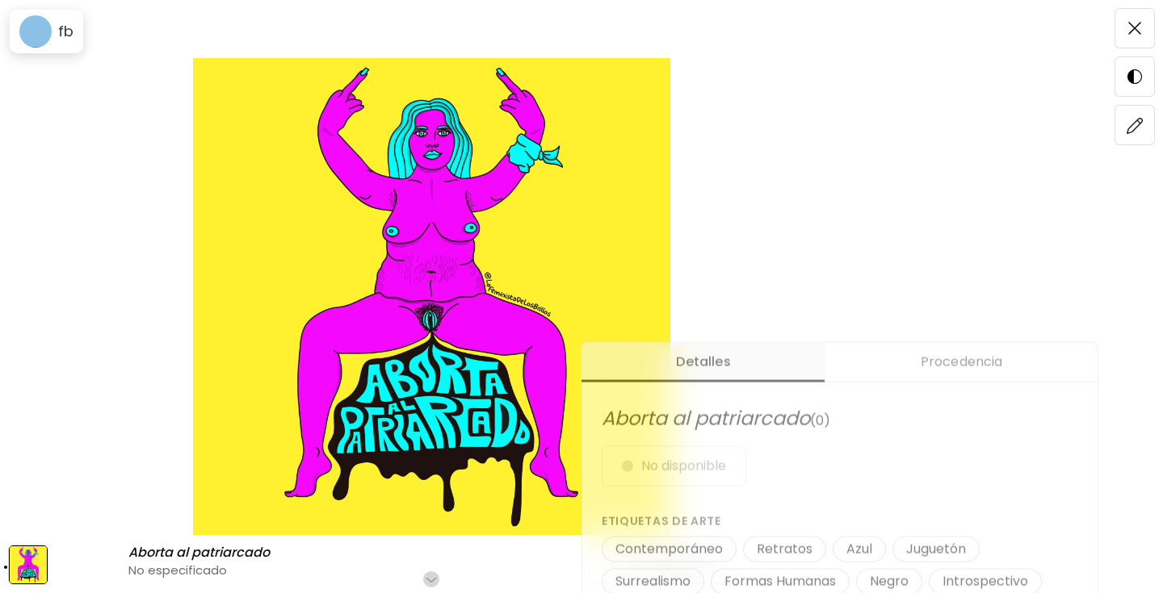
scroll to position [435, 0]
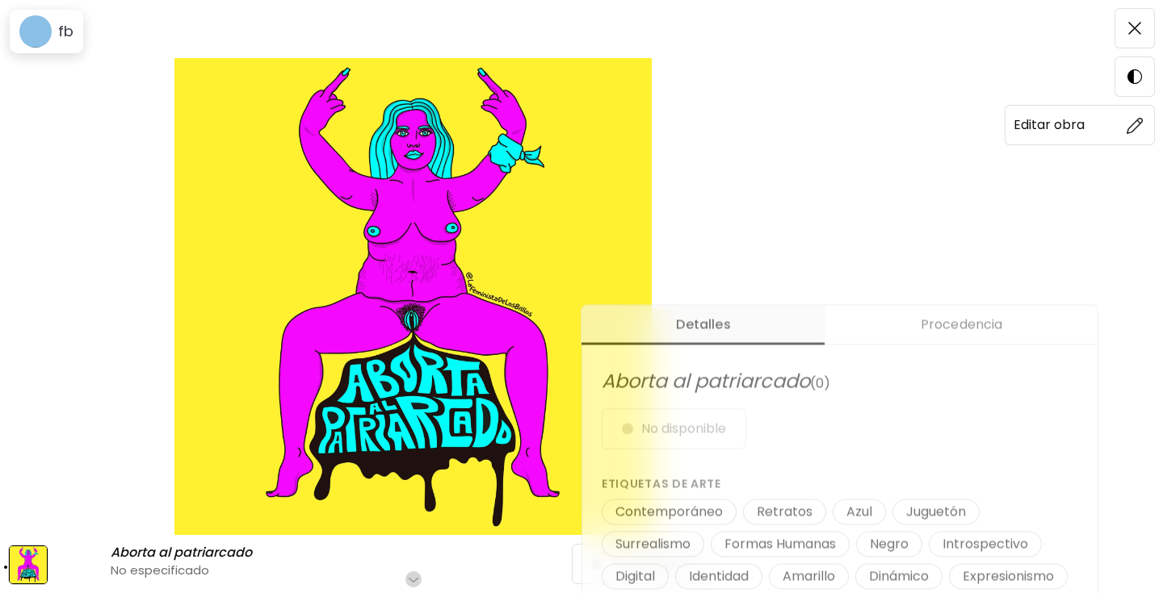
click at [1138, 117] on img at bounding box center [1134, 125] width 17 height 17
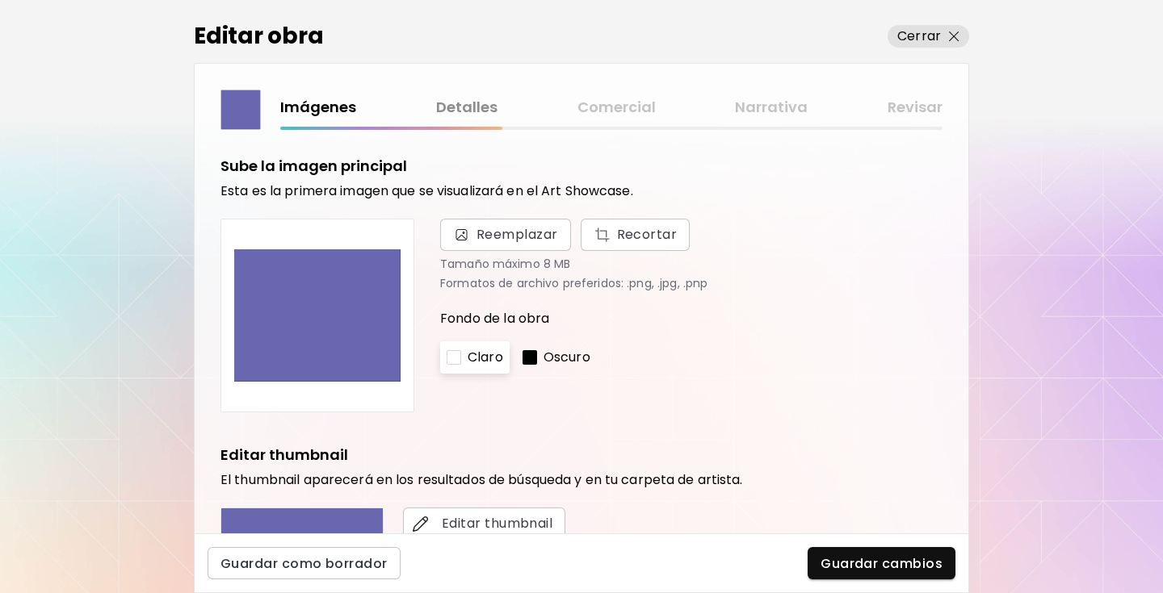
click at [467, 115] on link "Detalles" at bounding box center [466, 107] width 61 height 23
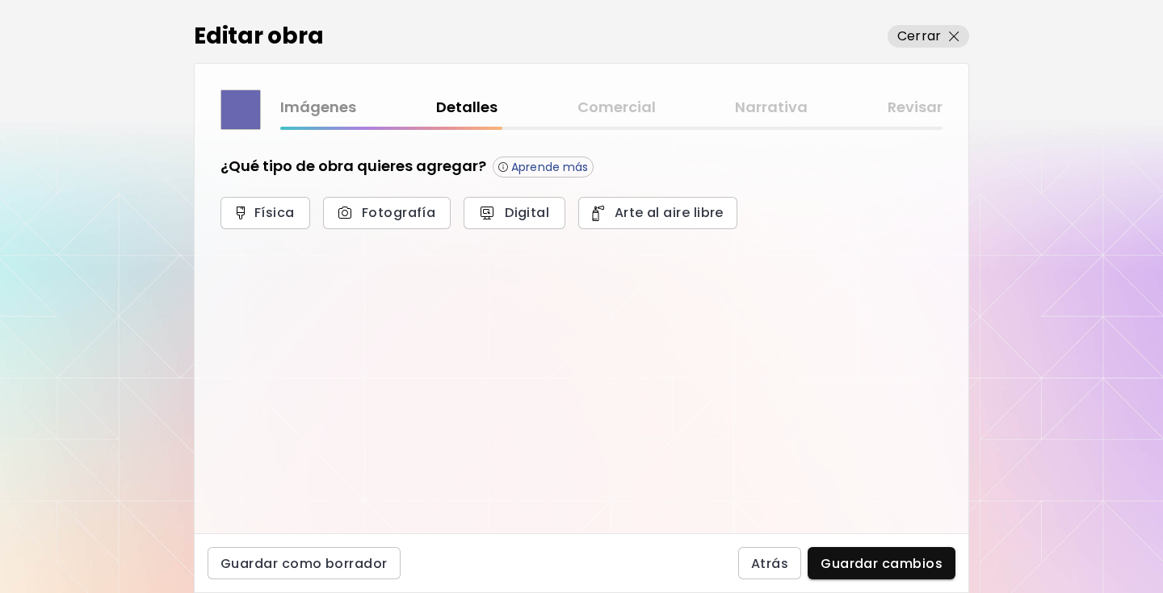
click at [612, 107] on div "Imágenes Detalles Comercial Narrativa Revisar" at bounding box center [611, 107] width 662 height 23
click at [782, 106] on div "Imágenes Detalles Comercial Narrativa Revisar" at bounding box center [611, 107] width 662 height 23
click at [465, 210] on button "Digital" at bounding box center [514, 213] width 102 height 32
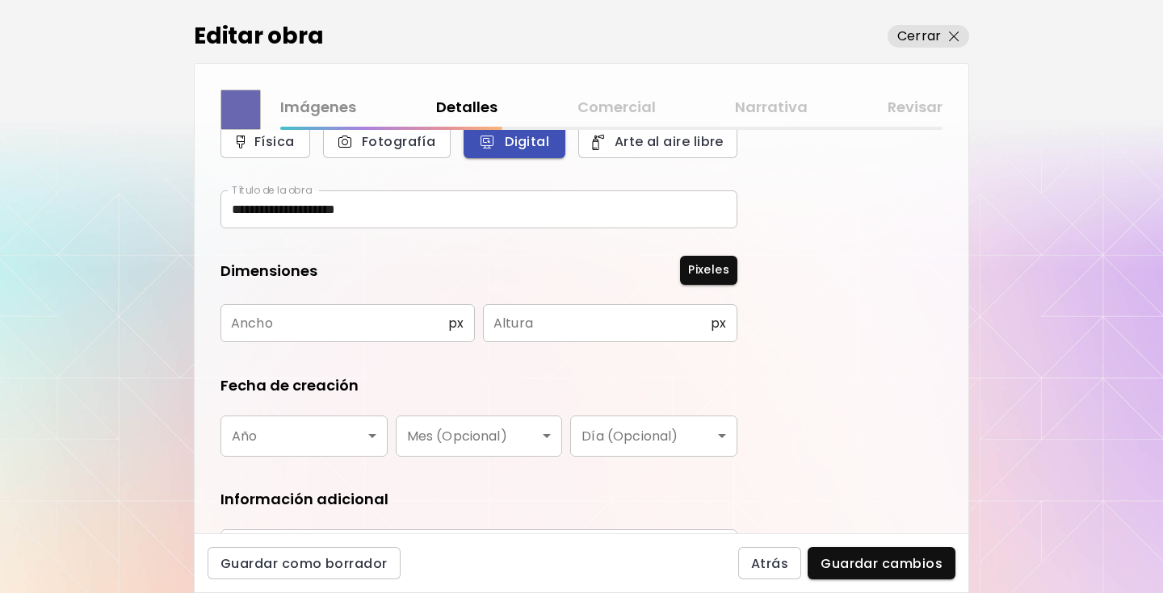
scroll to position [46, 0]
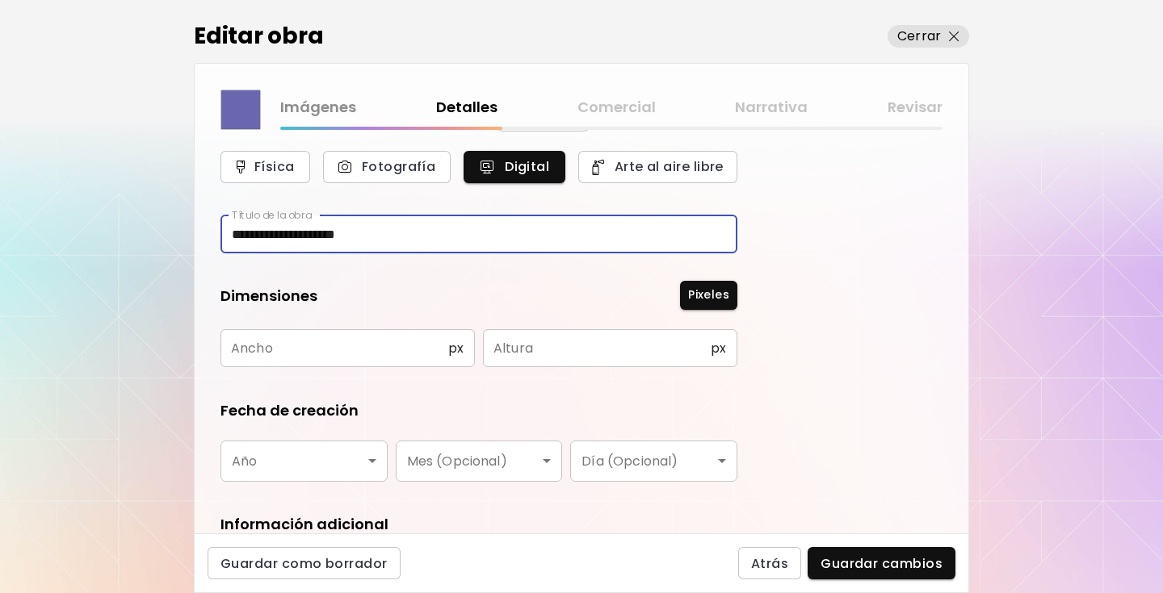
drag, startPoint x: 443, startPoint y: 233, endPoint x: 174, endPoint y: 213, distance: 270.3
click at [174, 213] on div "**********" at bounding box center [581, 296] width 1163 height 593
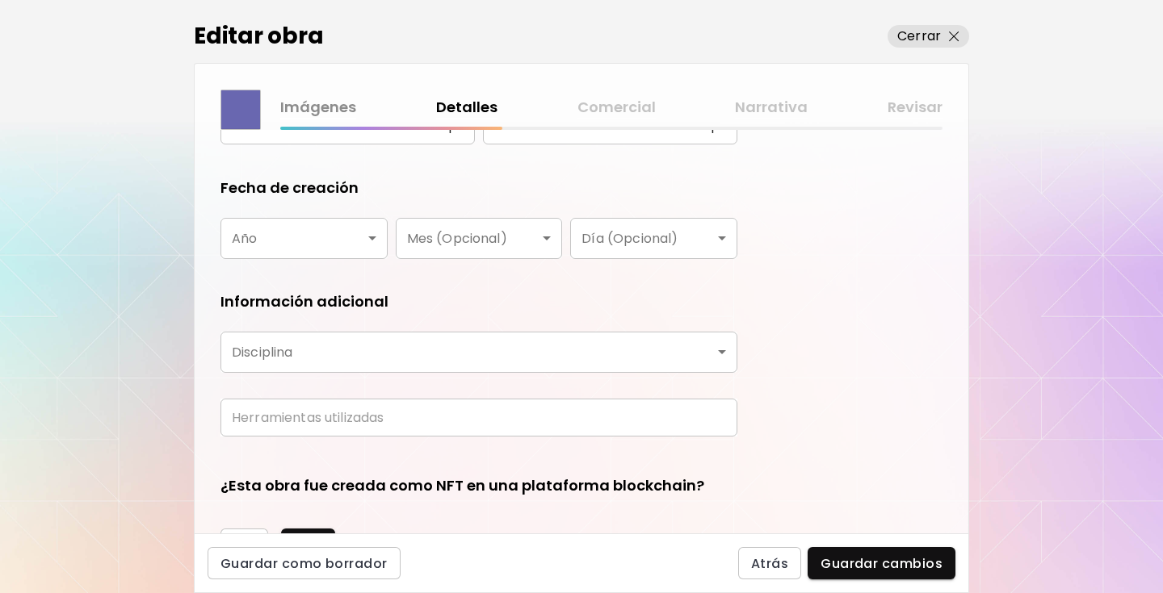
scroll to position [373, 0]
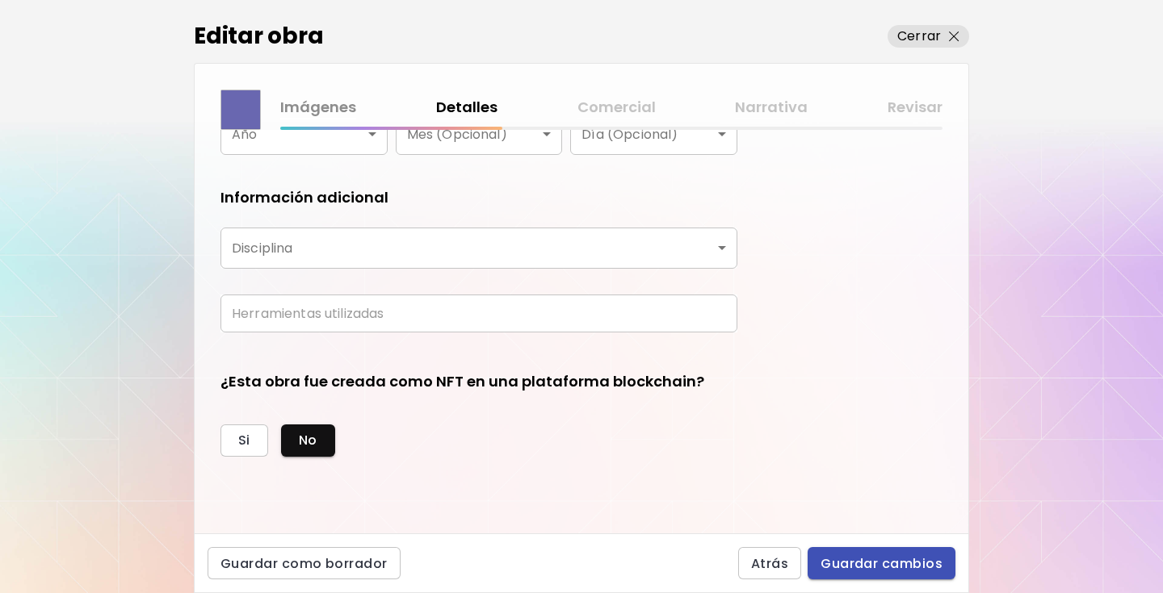
type input "*"
click at [894, 566] on span "Guardar cambios" at bounding box center [881, 563] width 122 height 17
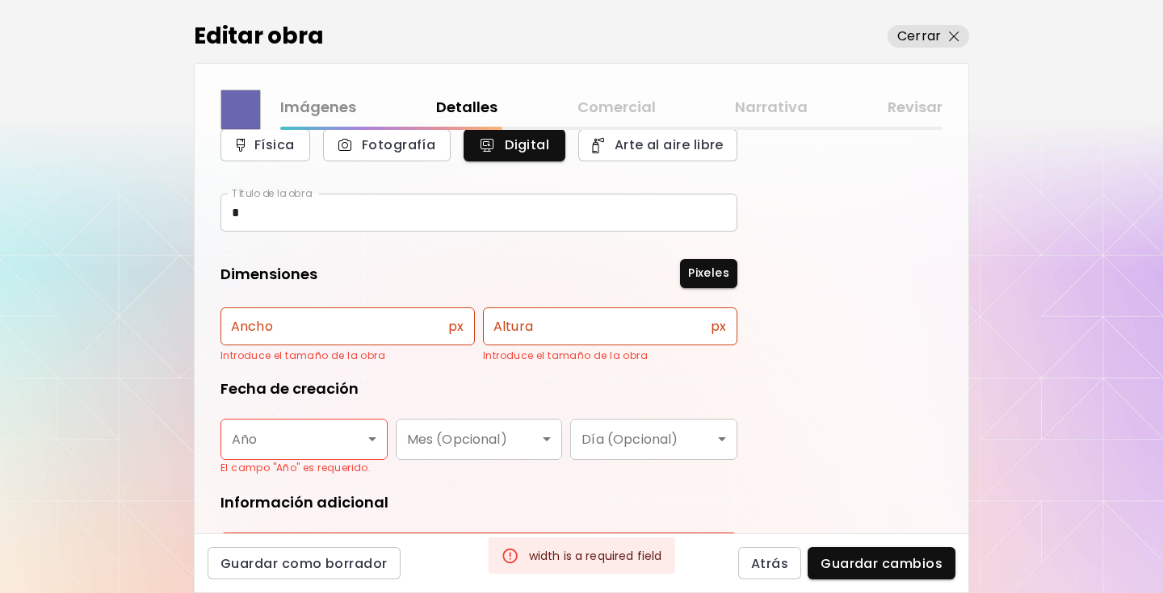
scroll to position [0, 0]
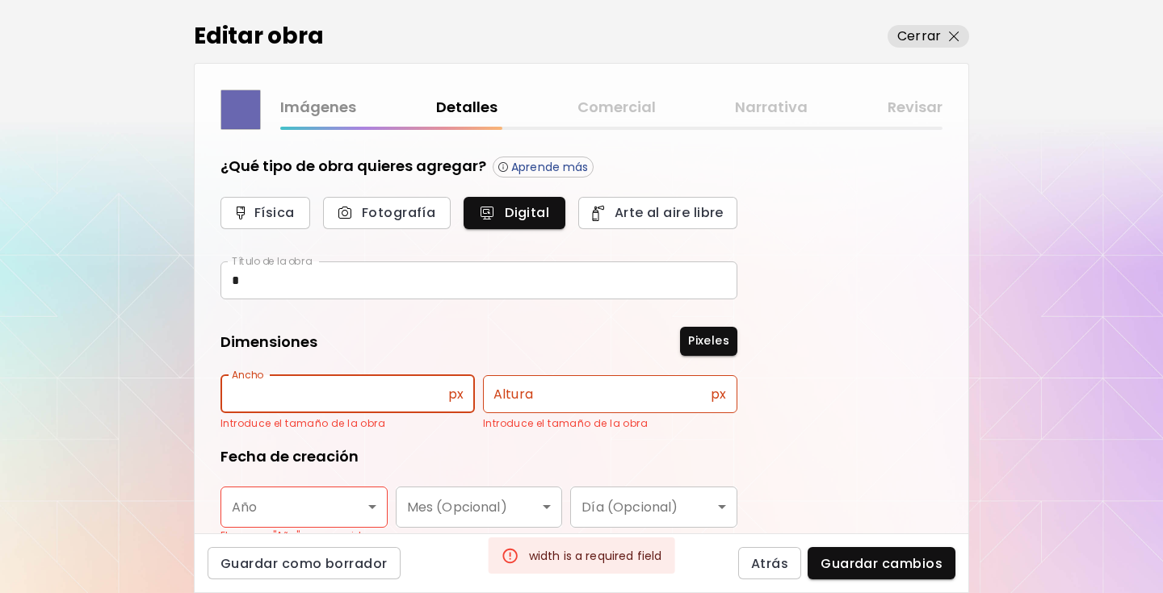
click at [398, 400] on input "text" at bounding box center [334, 394] width 228 height 38
type input "***"
drag, startPoint x: 551, startPoint y: 400, endPoint x: 450, endPoint y: 395, distance: 100.2
click at [450, 395] on div "Ancho *** px Ancho Introduce el tamaño de la obra Altura px Altura Introduce el…" at bounding box center [478, 394] width 517 height 39
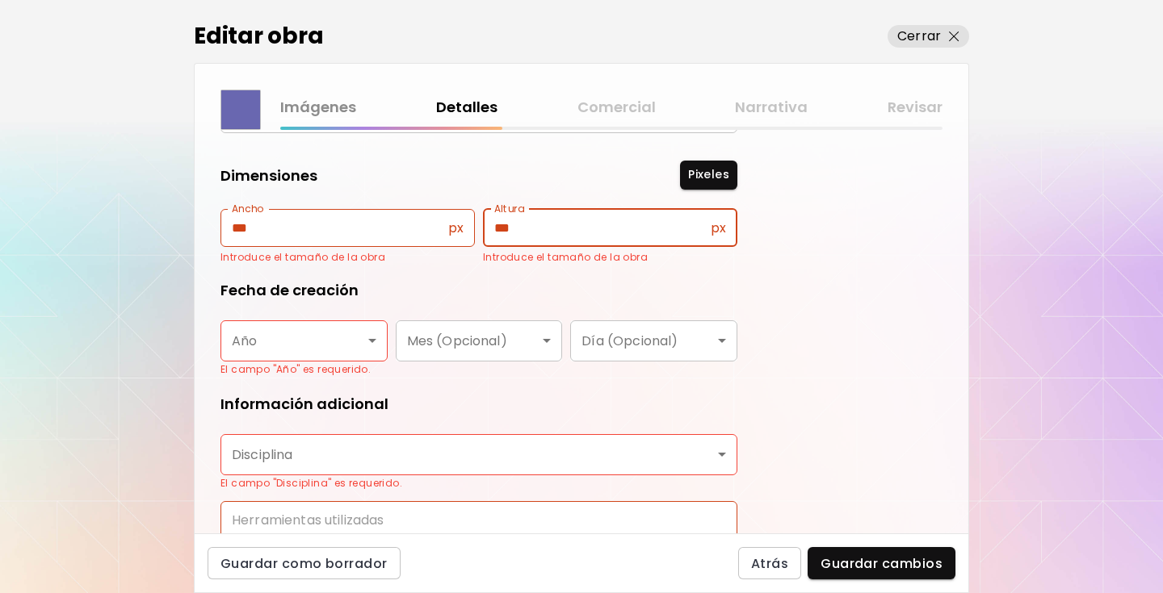
scroll to position [182, 0]
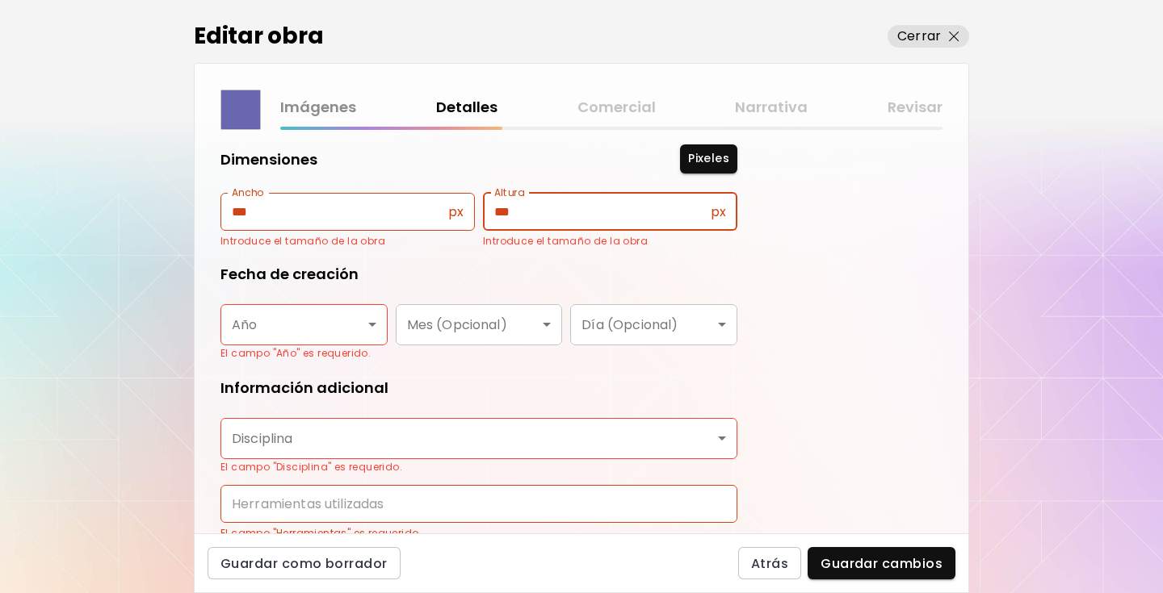
type input "***"
click at [373, 323] on body "kaleido.art/fembrillos Agregar obra Administrar obras Editar perfil My BioLink …" at bounding box center [581, 296] width 1163 height 593
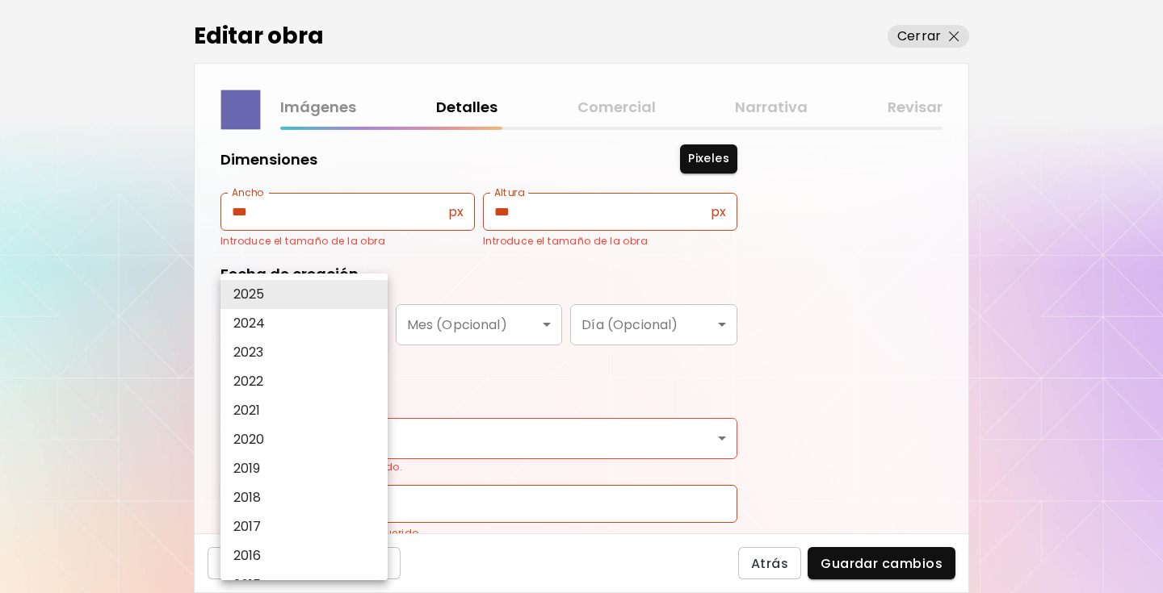
click at [350, 329] on li "2024" at bounding box center [303, 323] width 167 height 29
type input "****"
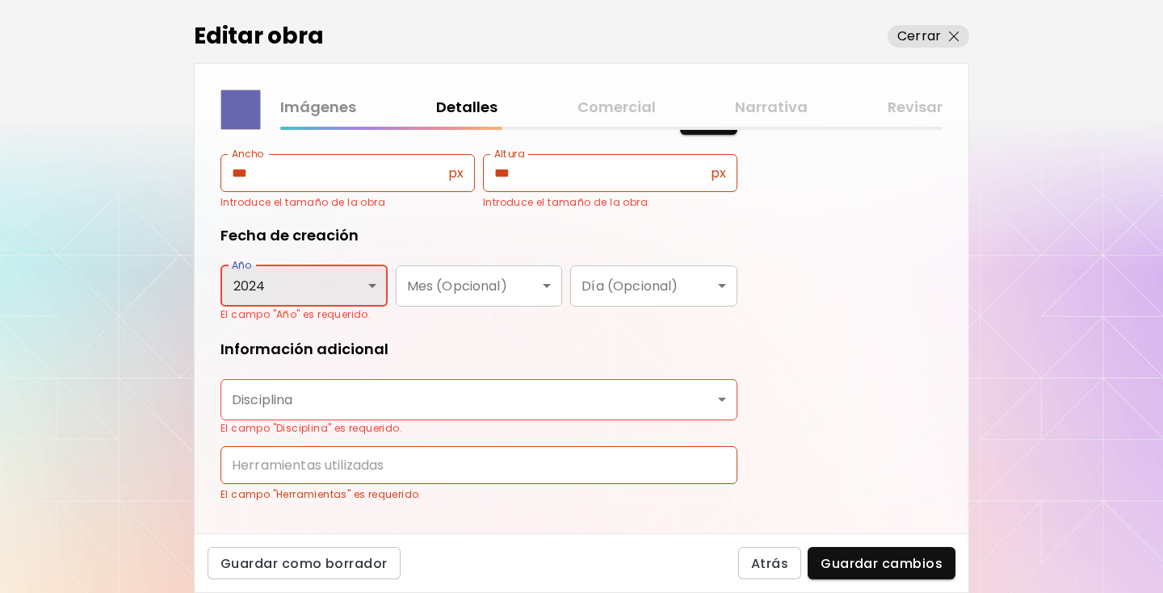
scroll to position [249, 0]
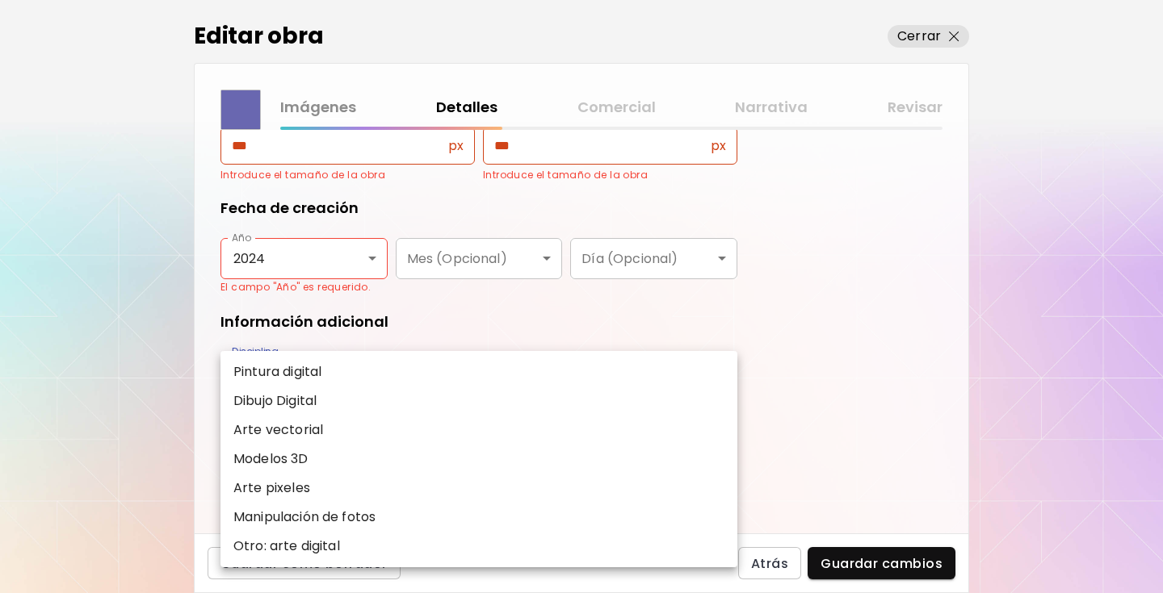
click at [389, 375] on body "kaleido.art/fembrillos Agregar obra Administrar obras Editar perfil My BioLink …" at bounding box center [581, 296] width 1163 height 593
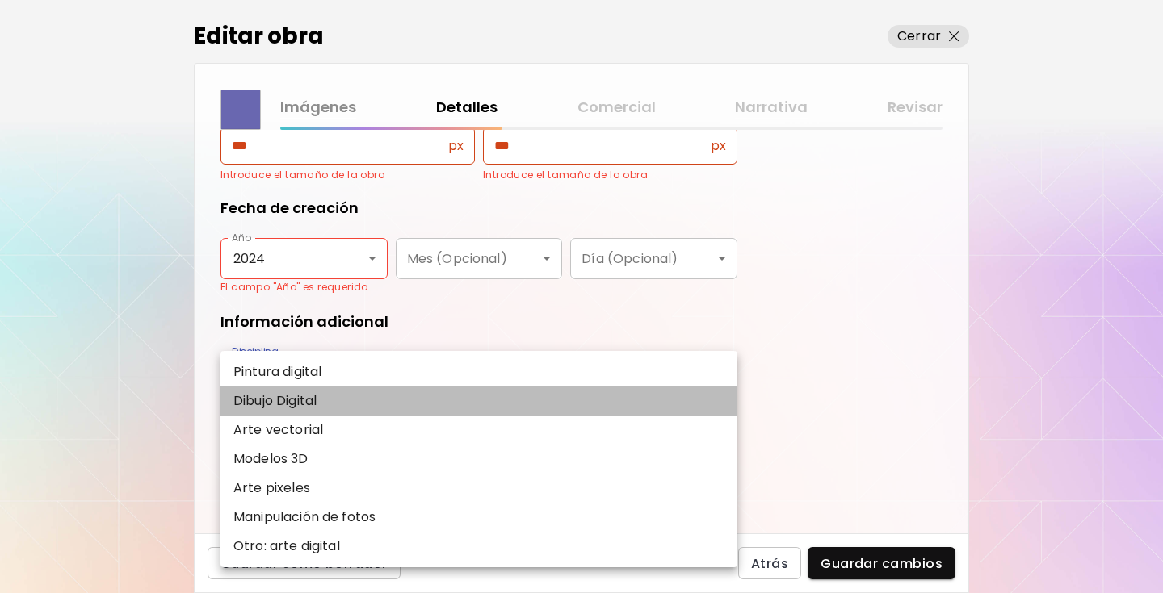
click at [350, 403] on li "Dibujo Digital" at bounding box center [478, 401] width 517 height 29
type input "**********"
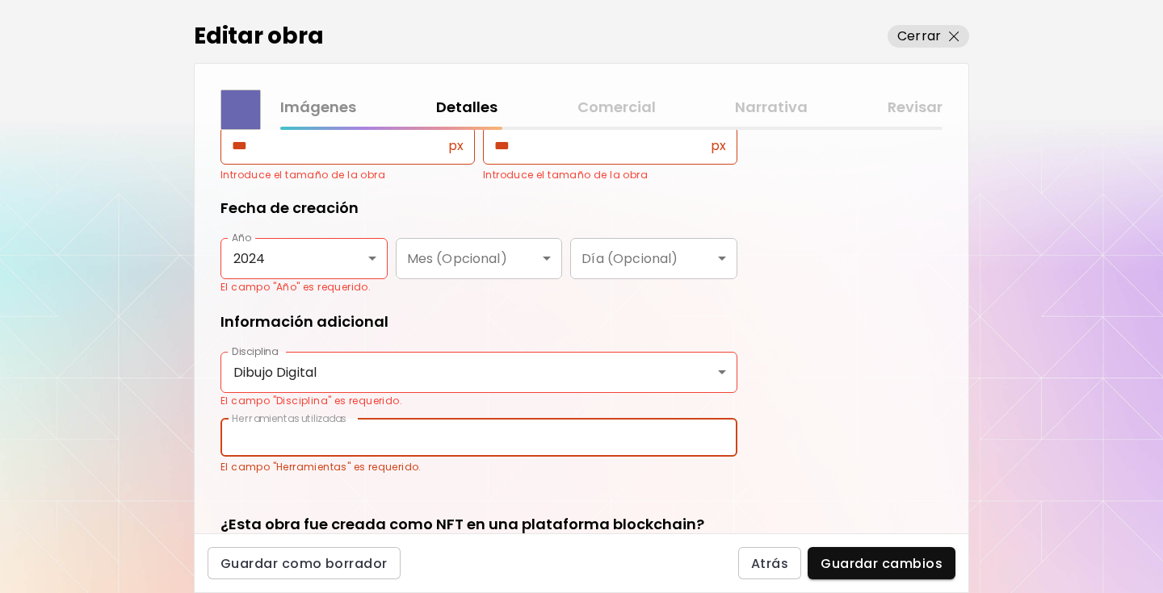
click at [343, 442] on input "text" at bounding box center [478, 438] width 517 height 38
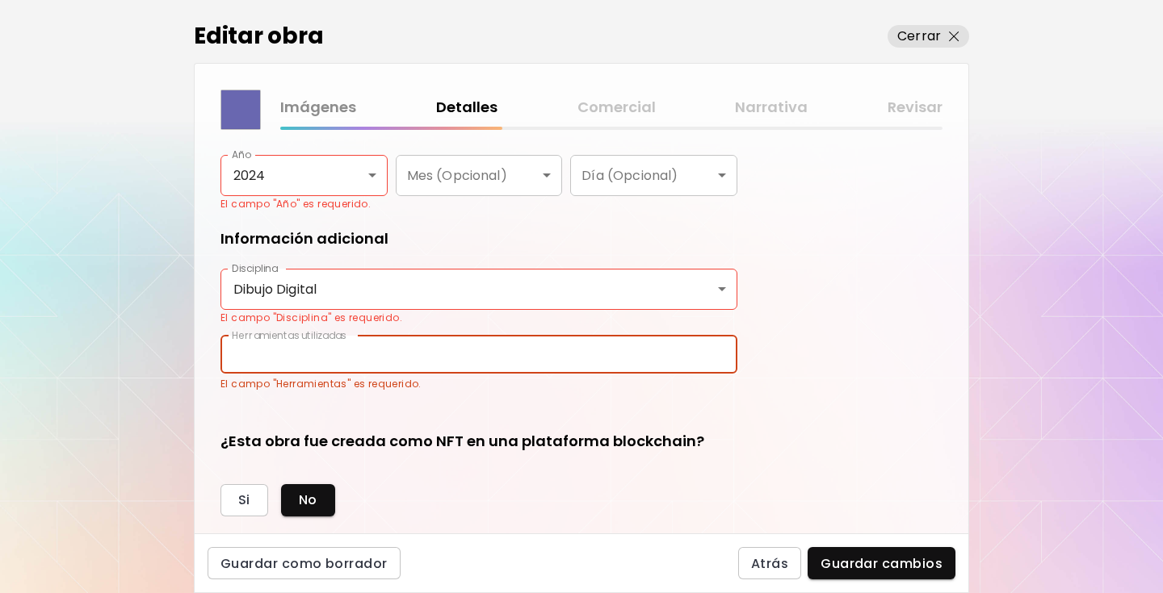
scroll to position [343, 0]
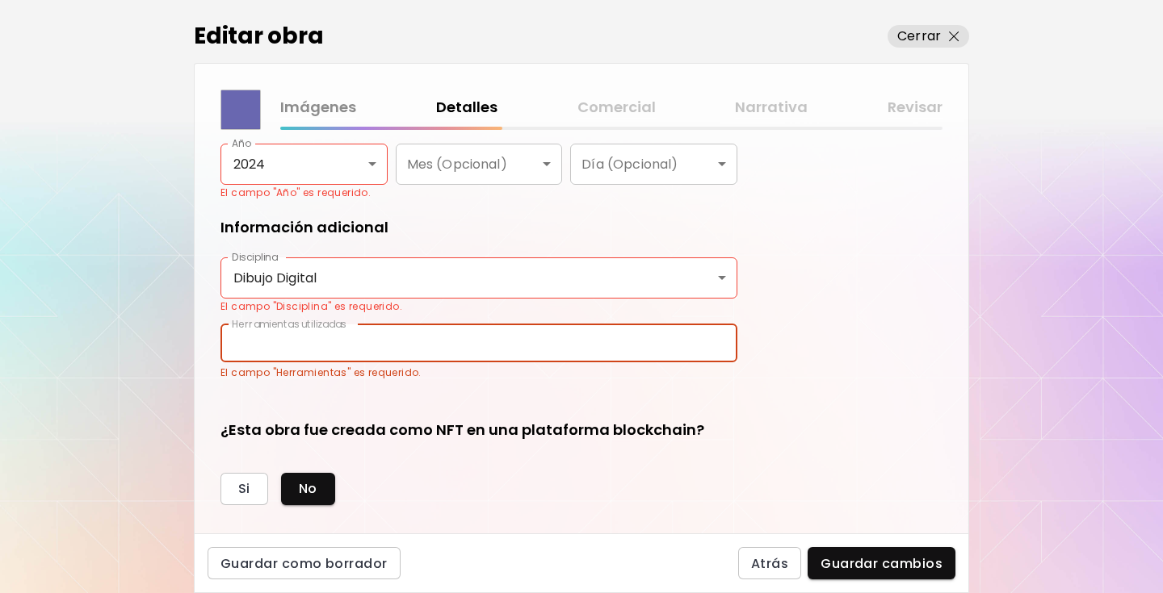
type input "*"
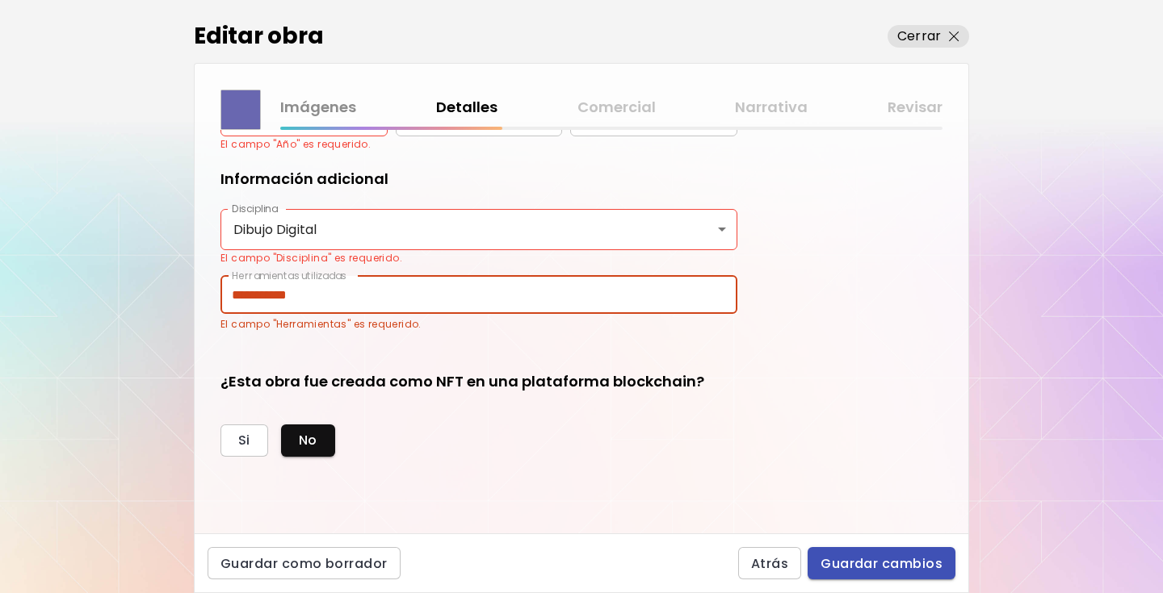
type input "**********"
click at [889, 559] on span "Guardar cambios" at bounding box center [881, 563] width 122 height 17
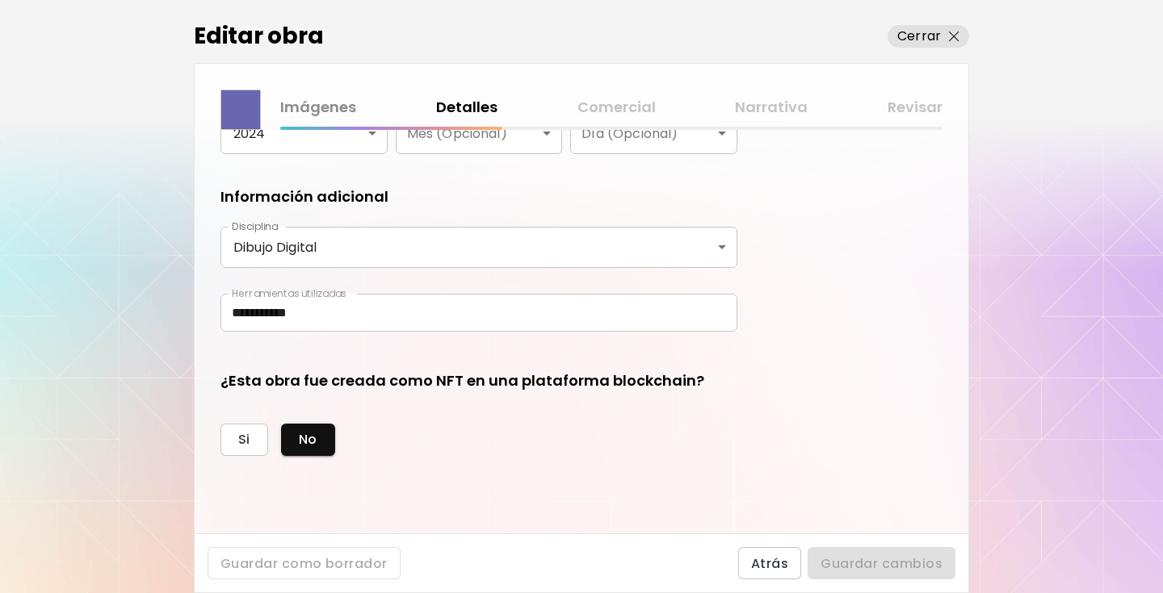
scroll to position [373, 0]
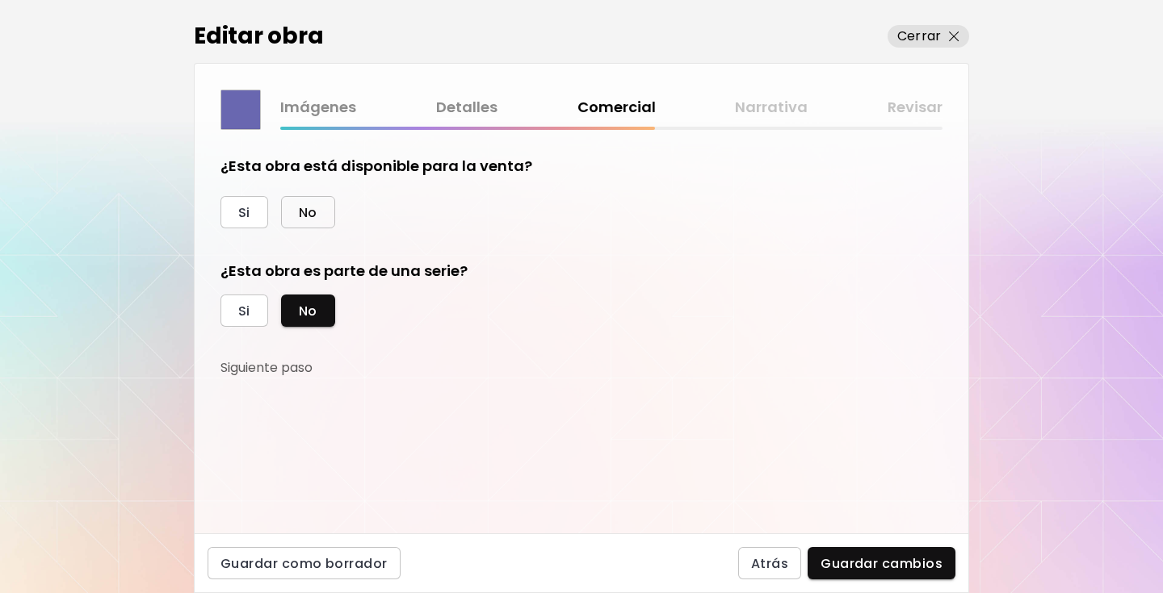
click at [297, 211] on button "No" at bounding box center [308, 212] width 54 height 32
click at [311, 303] on span "No" at bounding box center [308, 311] width 19 height 17
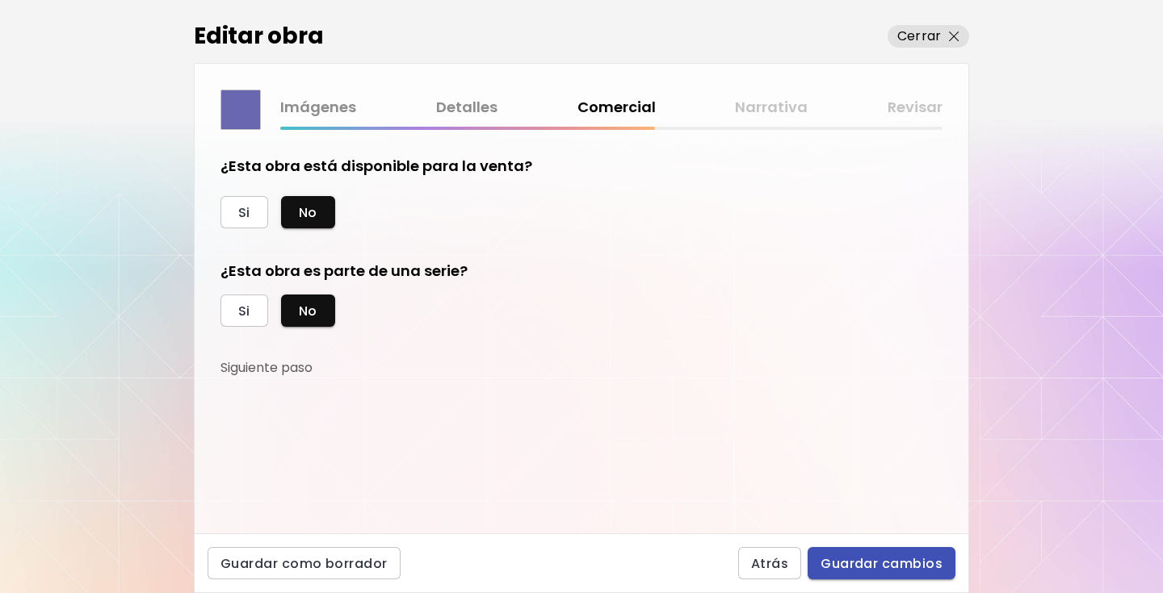
click at [885, 568] on span "Guardar cambios" at bounding box center [881, 563] width 122 height 17
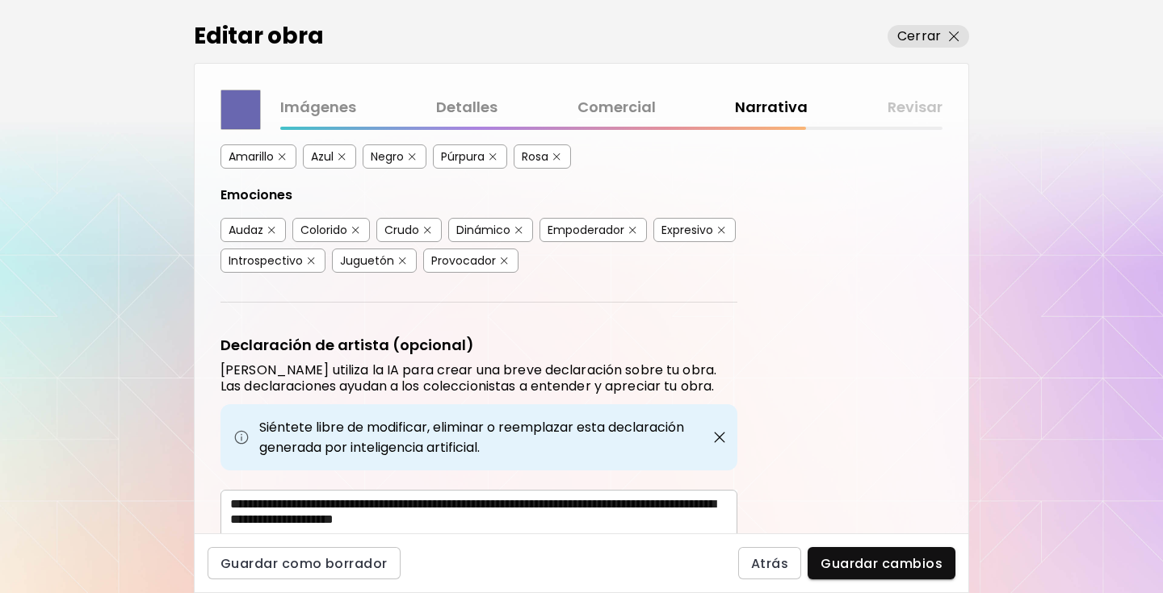
scroll to position [375, 0]
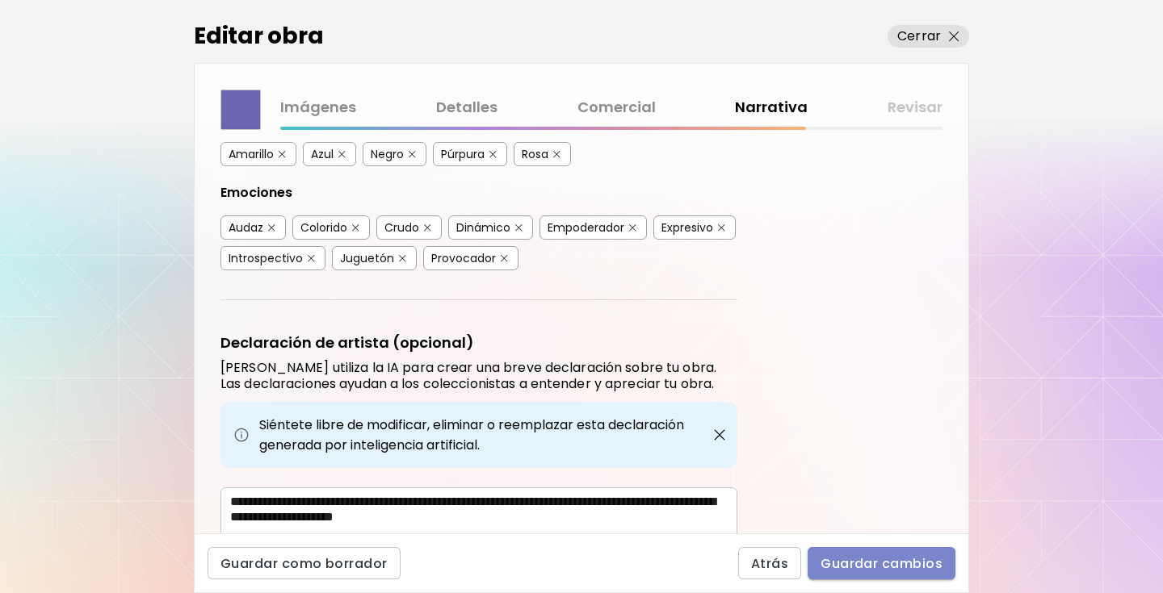
click at [861, 560] on span "Guardar cambios" at bounding box center [881, 563] width 122 height 17
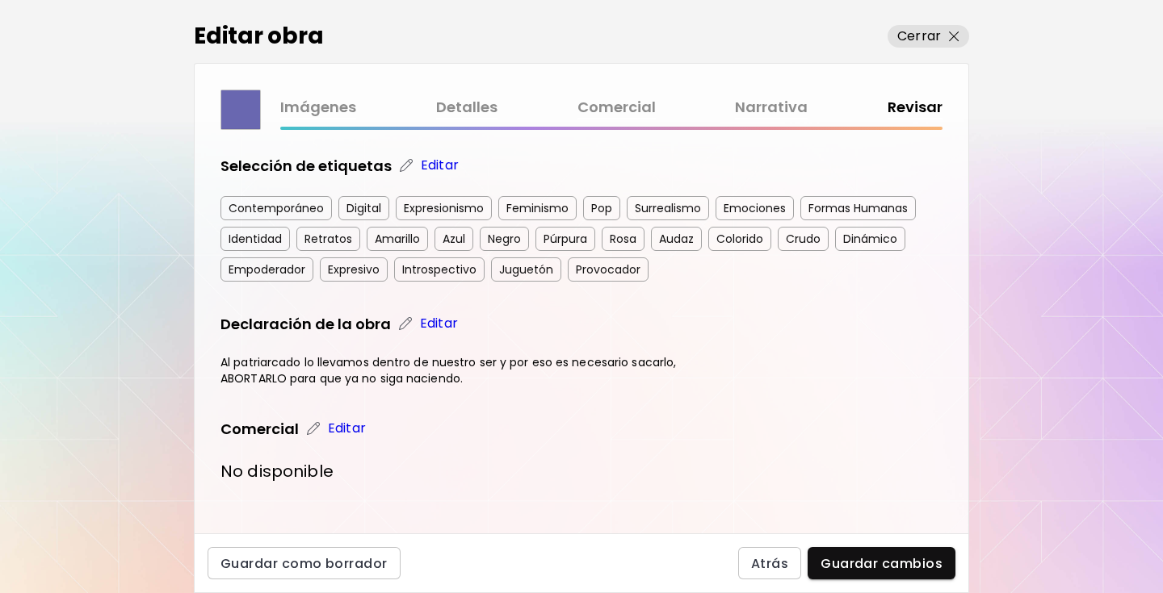
scroll to position [300, 0]
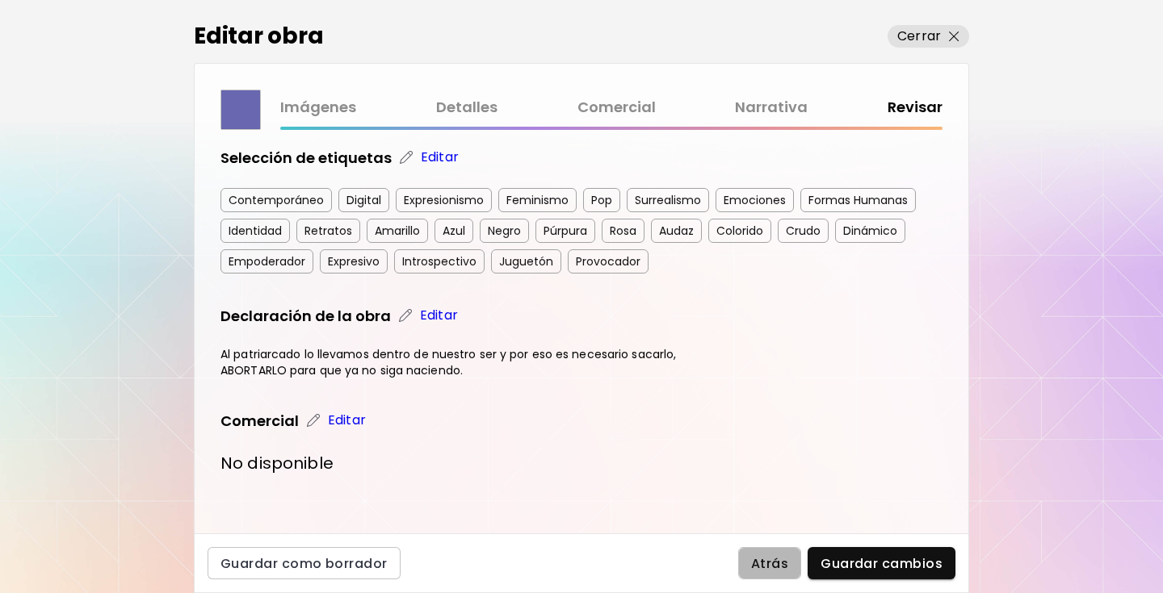
click at [769, 555] on span "Atrás" at bounding box center [769, 563] width 37 height 17
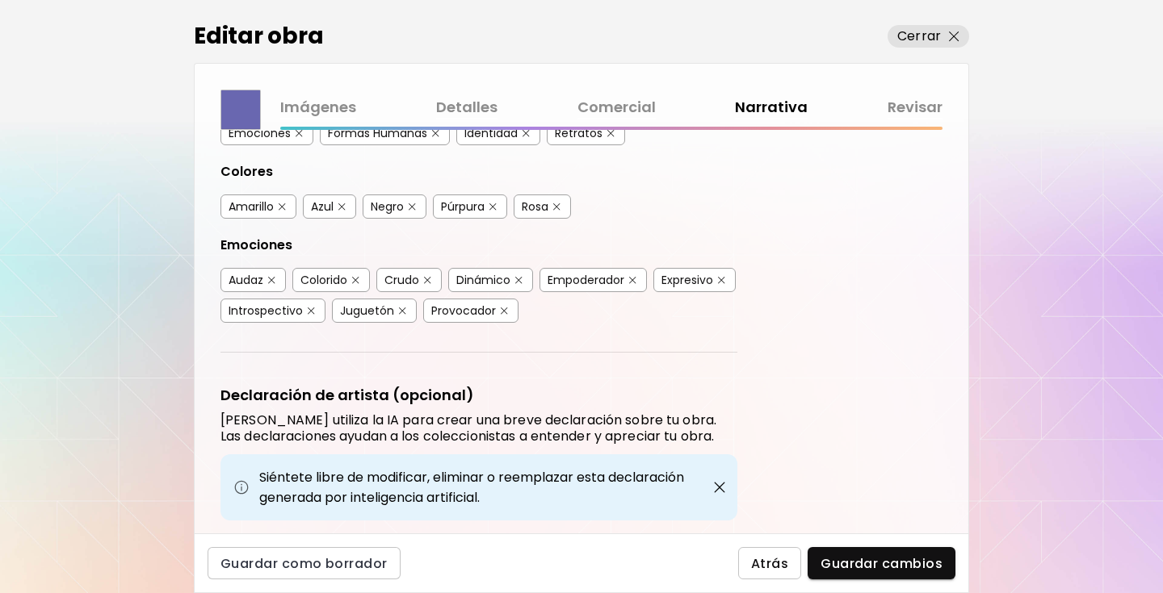
scroll to position [452, 0]
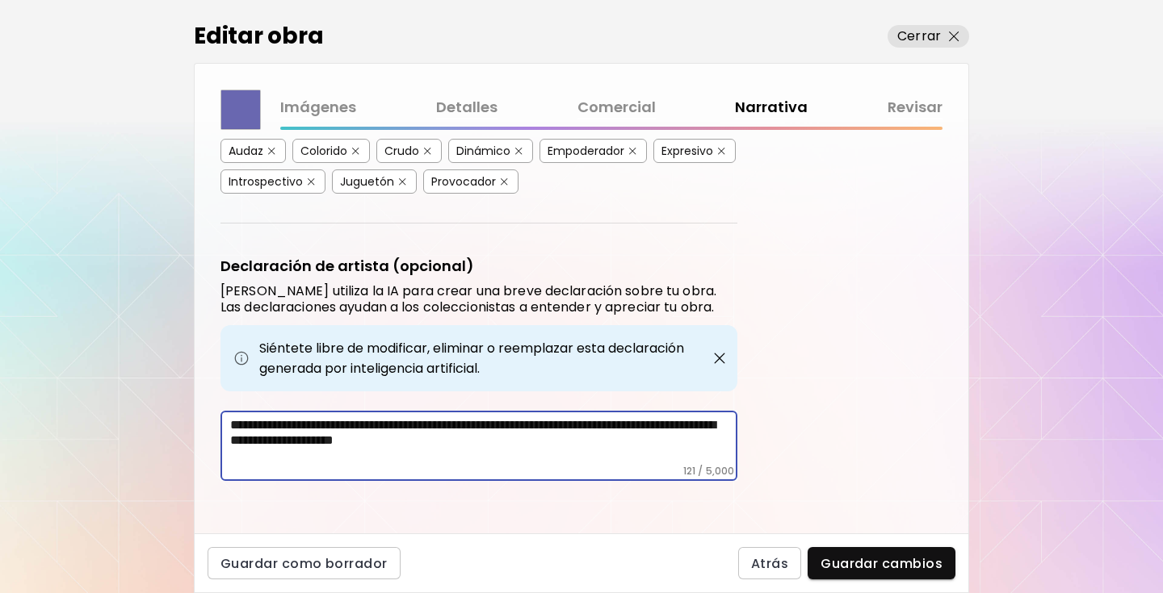
click at [576, 434] on textarea "**********" at bounding box center [483, 441] width 507 height 48
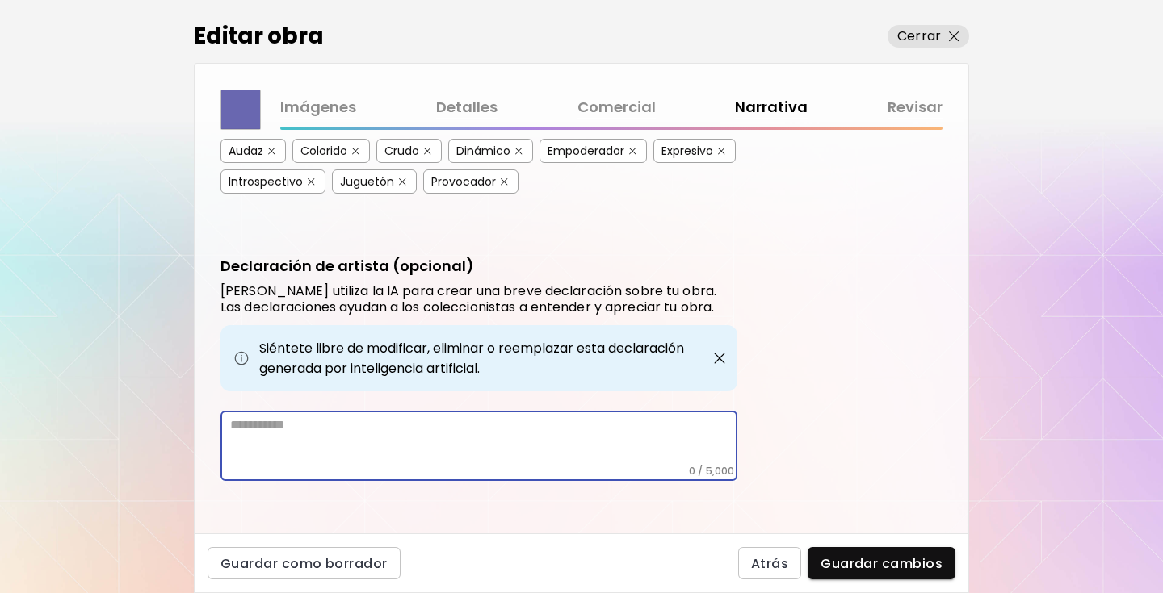
scroll to position [421, 0]
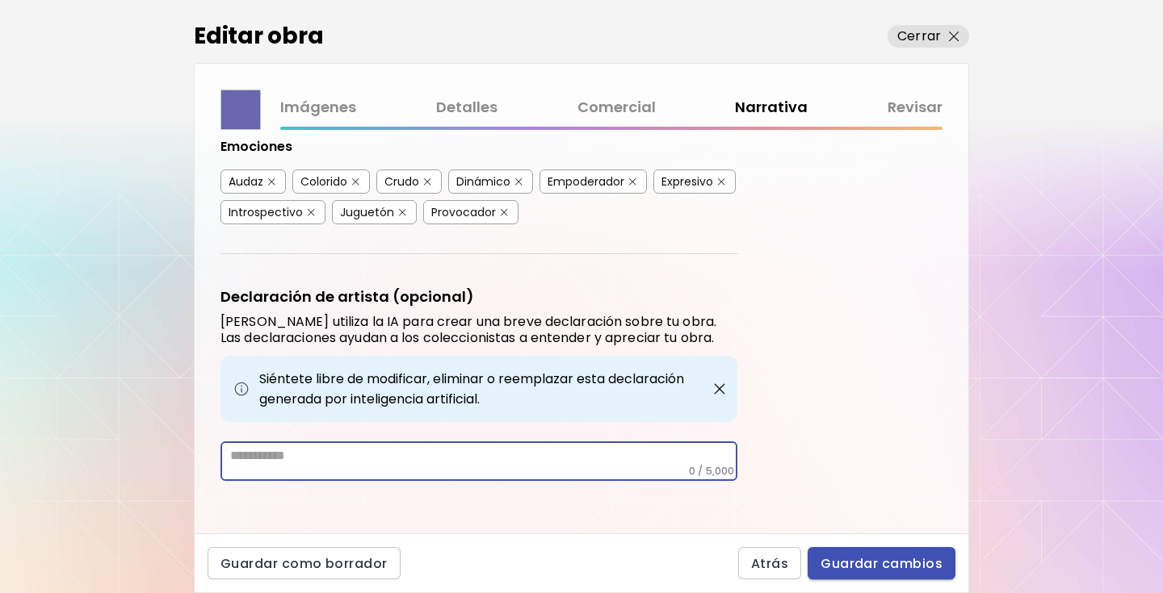
click at [843, 563] on span "Guardar cambios" at bounding box center [881, 563] width 122 height 17
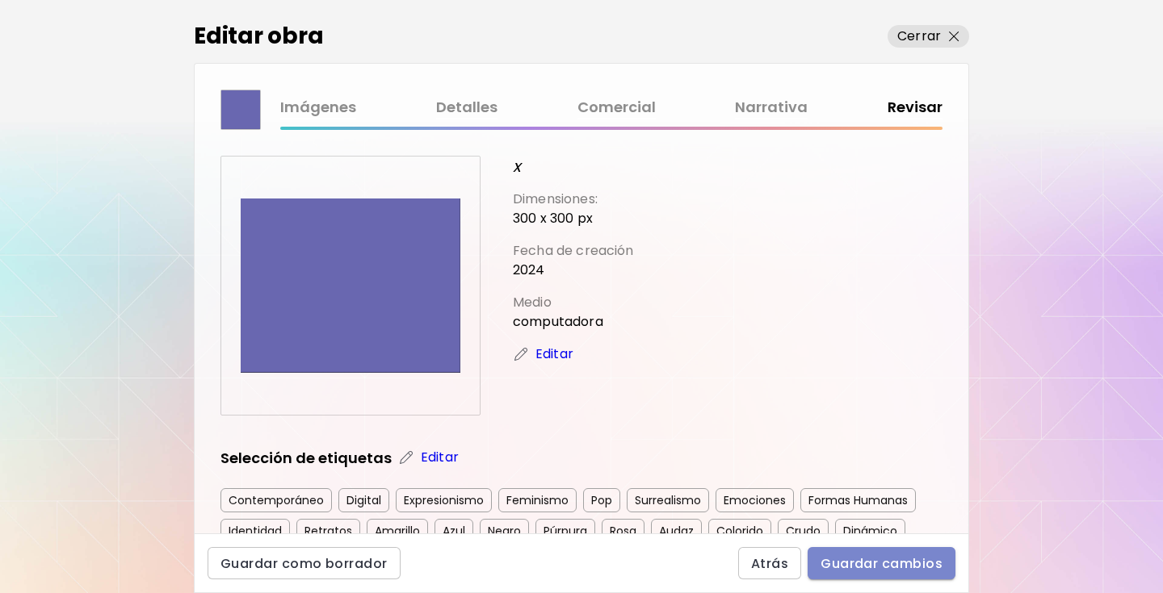
click at [880, 568] on span "Guardar cambios" at bounding box center [881, 563] width 122 height 17
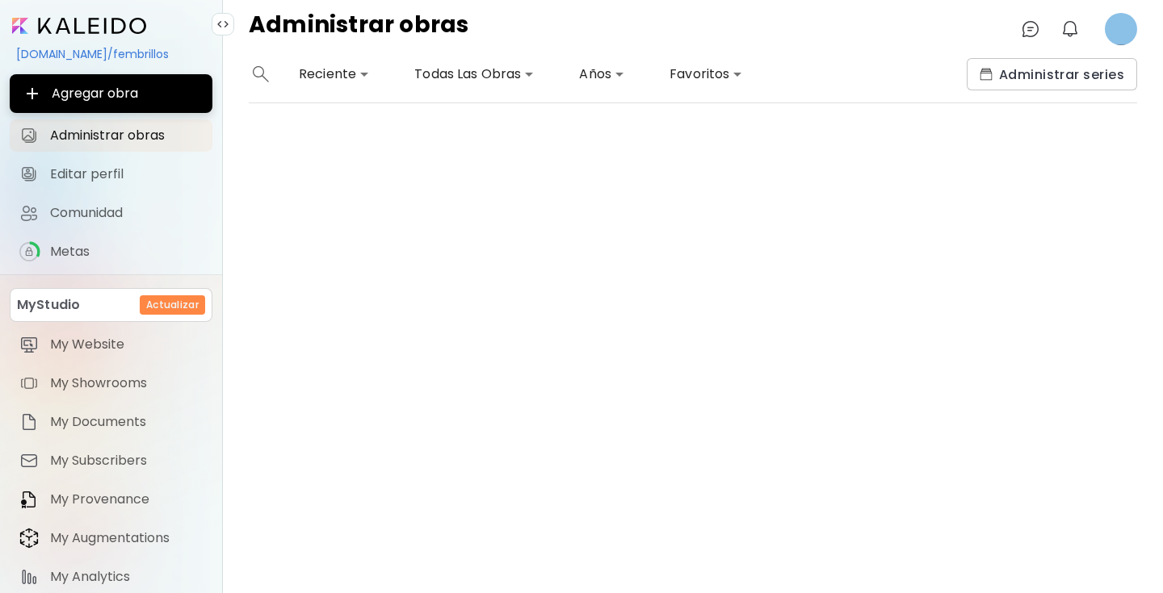
click at [111, 53] on div "[DOMAIN_NAME]/fembrillos" at bounding box center [111, 53] width 203 height 27
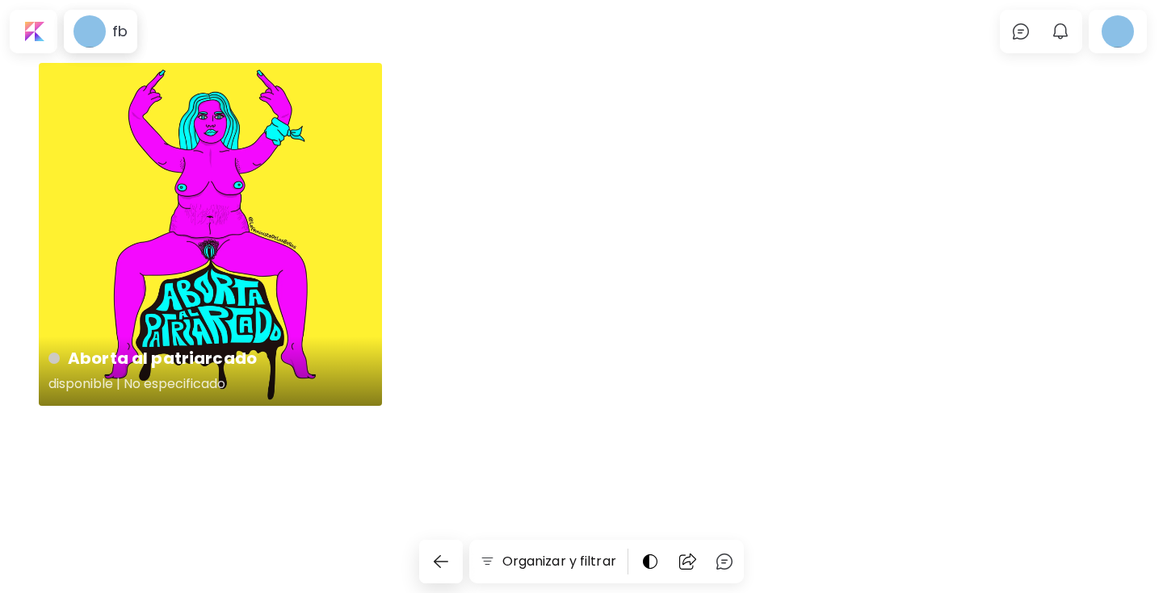
click at [256, 246] on div "Aborta al patriarcado disponible | No especificado" at bounding box center [210, 234] width 343 height 343
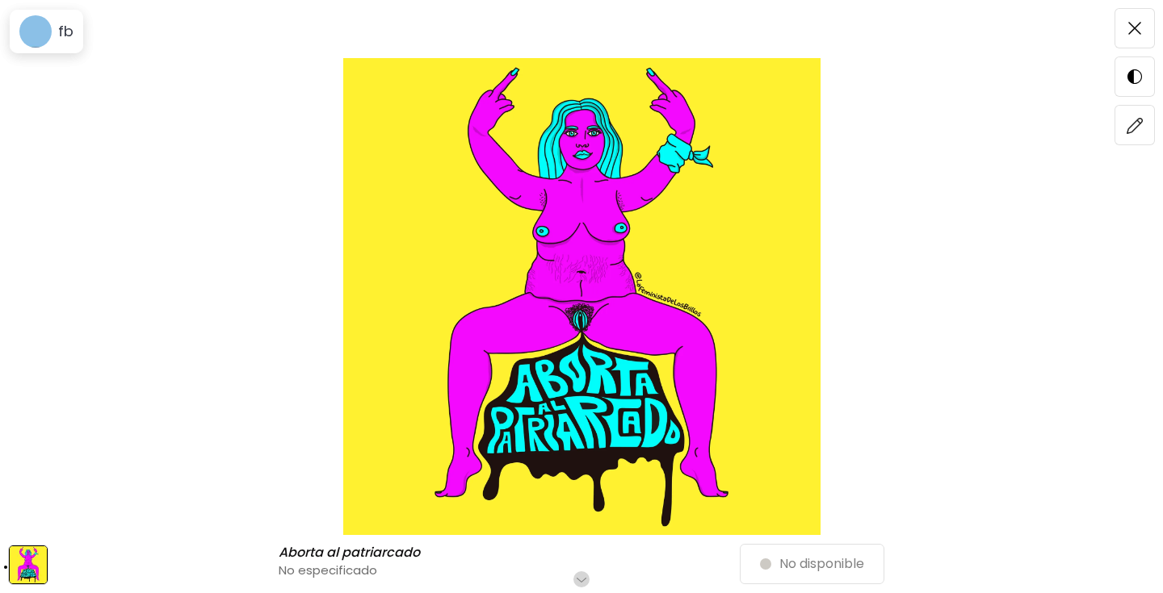
click at [25, 567] on img at bounding box center [28, 565] width 37 height 37
click at [24, 560] on img at bounding box center [28, 565] width 37 height 37
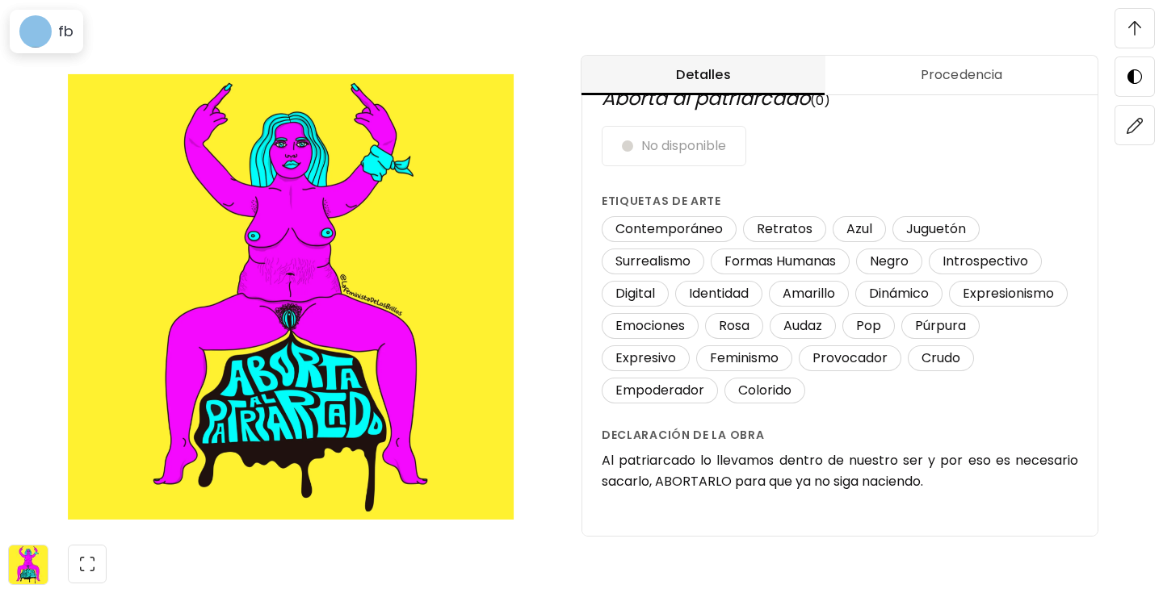
scroll to position [35, 0]
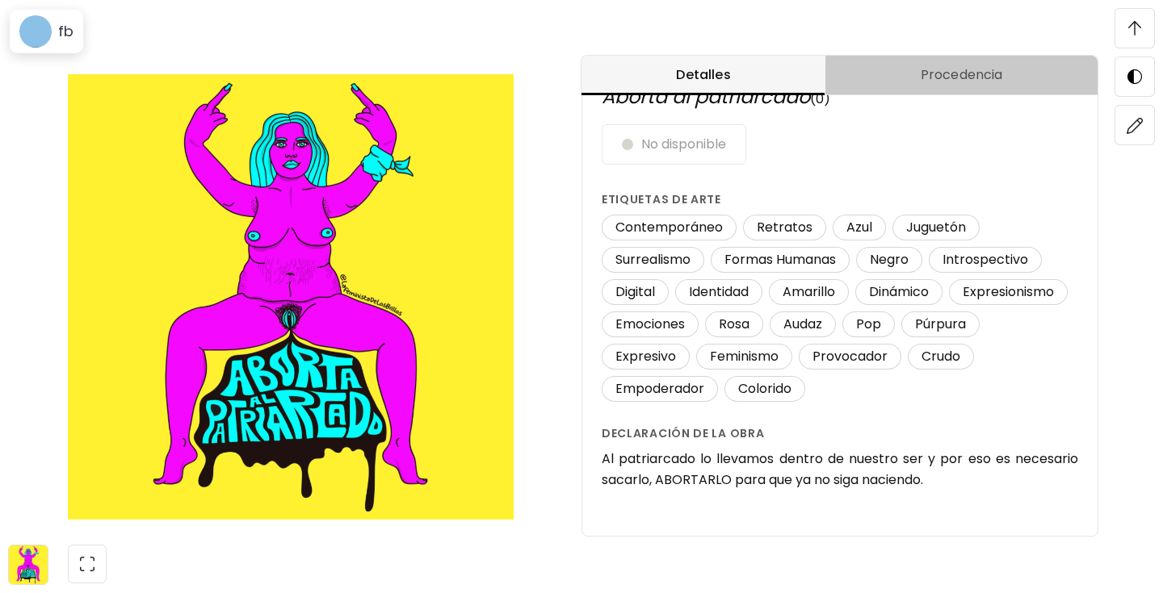
click at [986, 82] on span "Procedencia" at bounding box center [961, 74] width 253 height 19
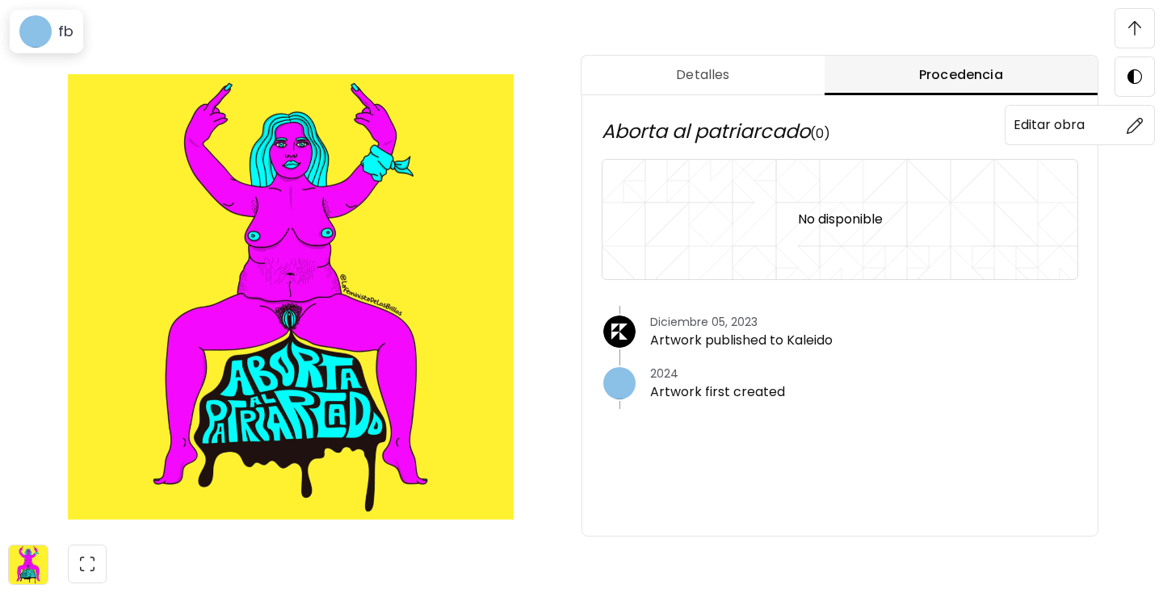
click at [1126, 124] on img at bounding box center [1134, 125] width 17 height 17
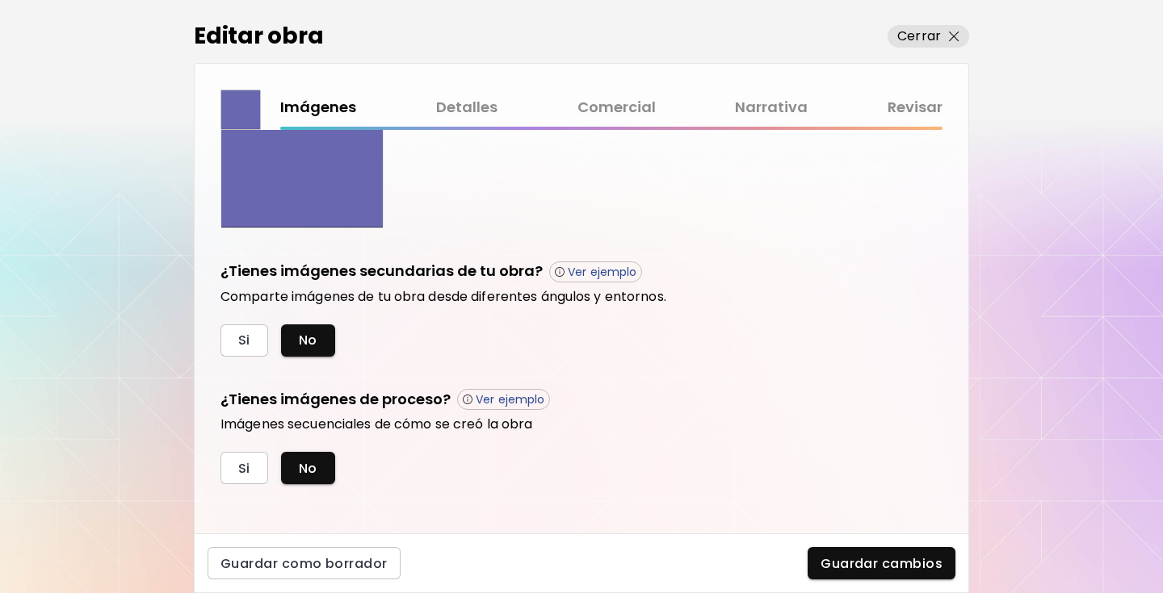
scroll to position [450, 0]
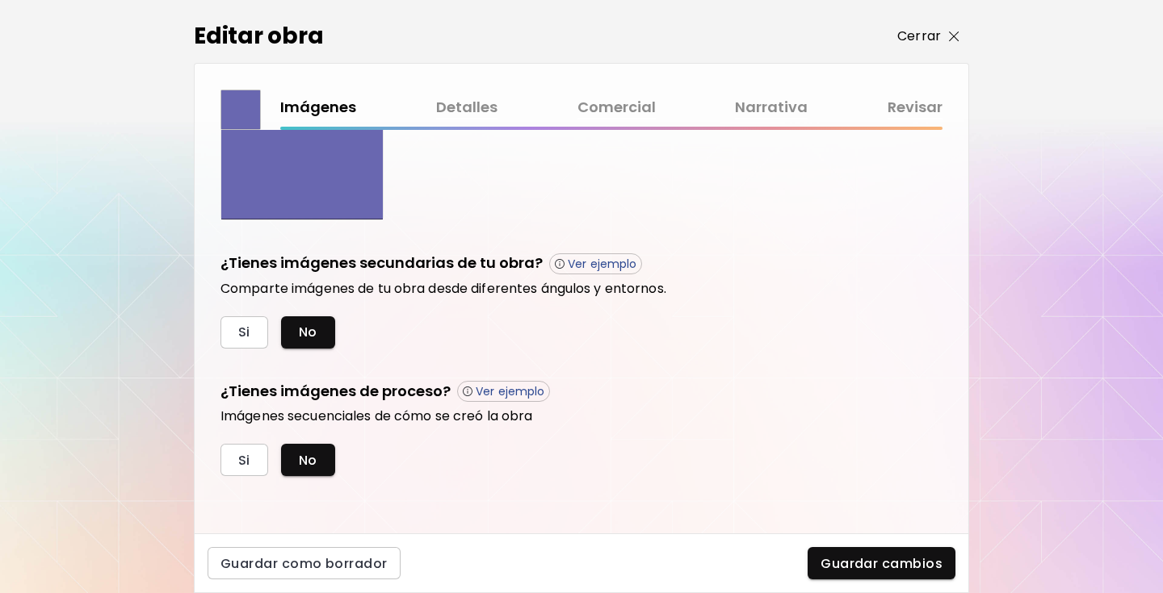
click at [939, 33] on p "Cerrar" at bounding box center [919, 36] width 44 height 19
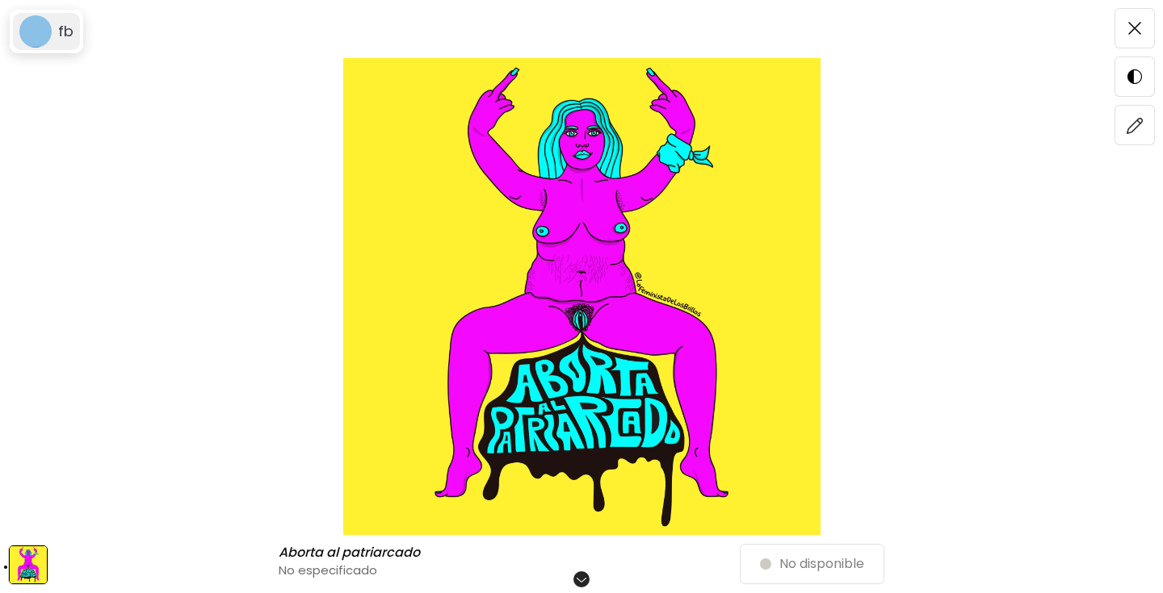
click at [46, 34] on image at bounding box center [35, 31] width 32 height 32
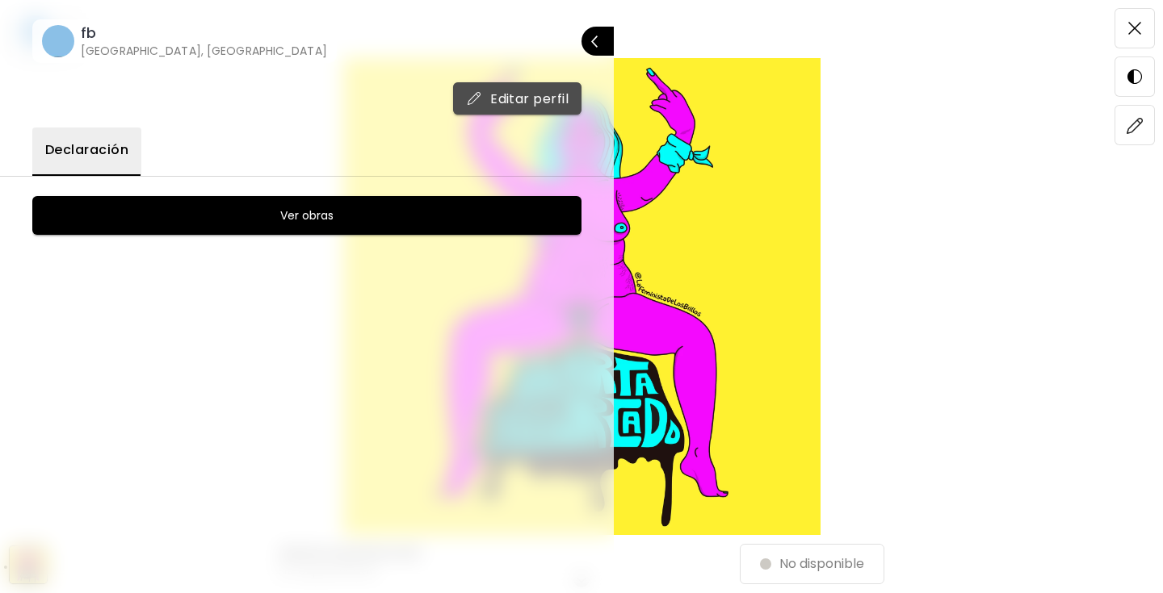
click at [513, 100] on span "Editar perfil" at bounding box center [517, 98] width 103 height 17
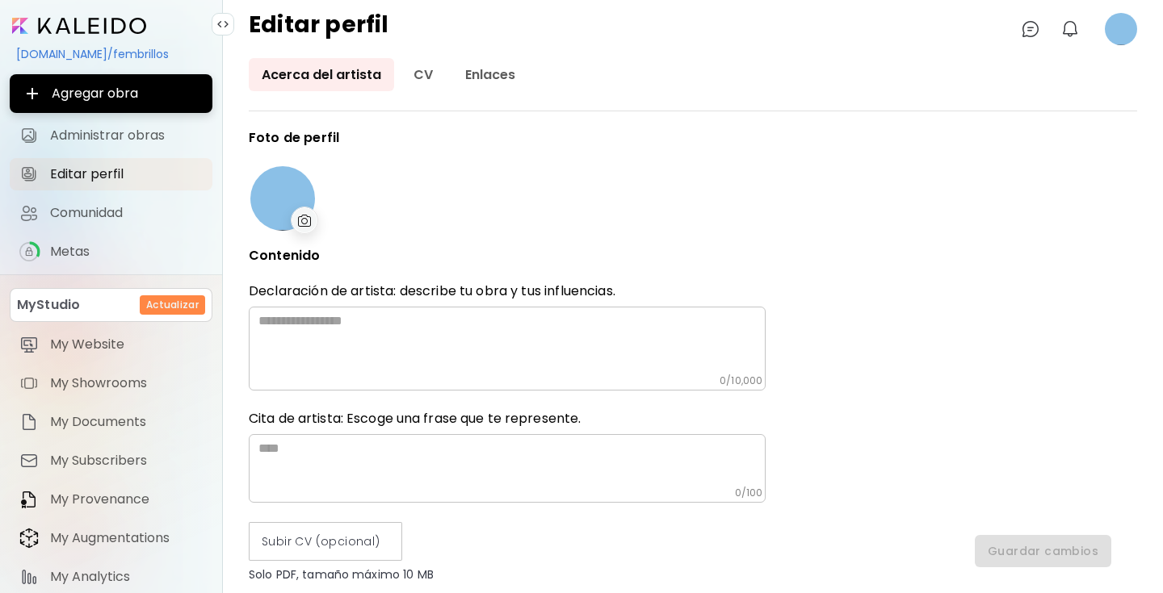
type input "******"
type input "**********"
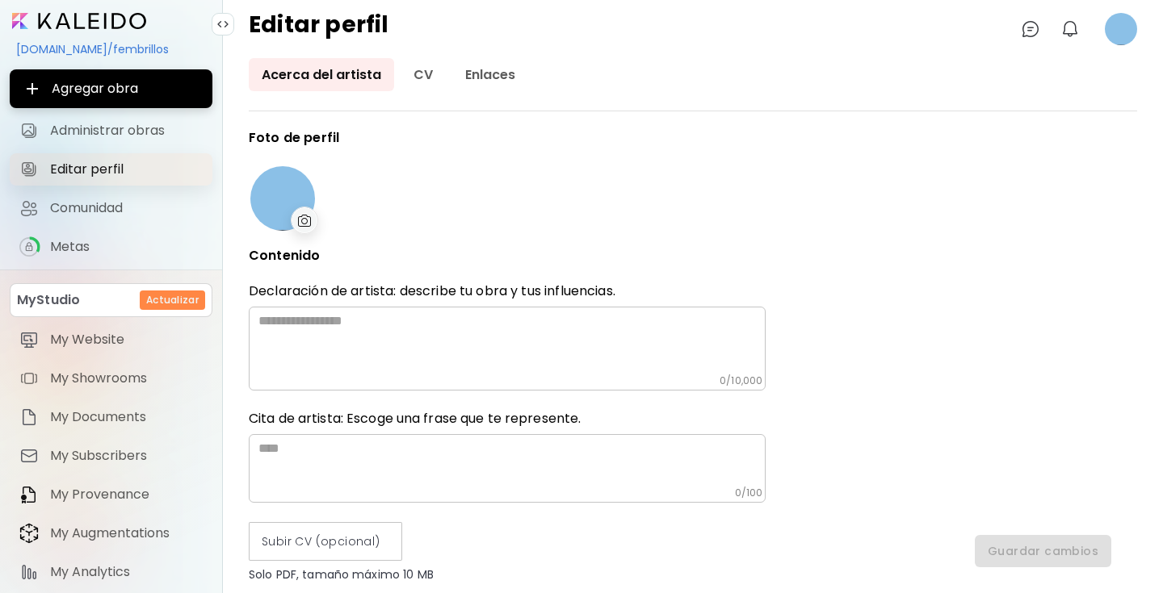
scroll to position [52, 0]
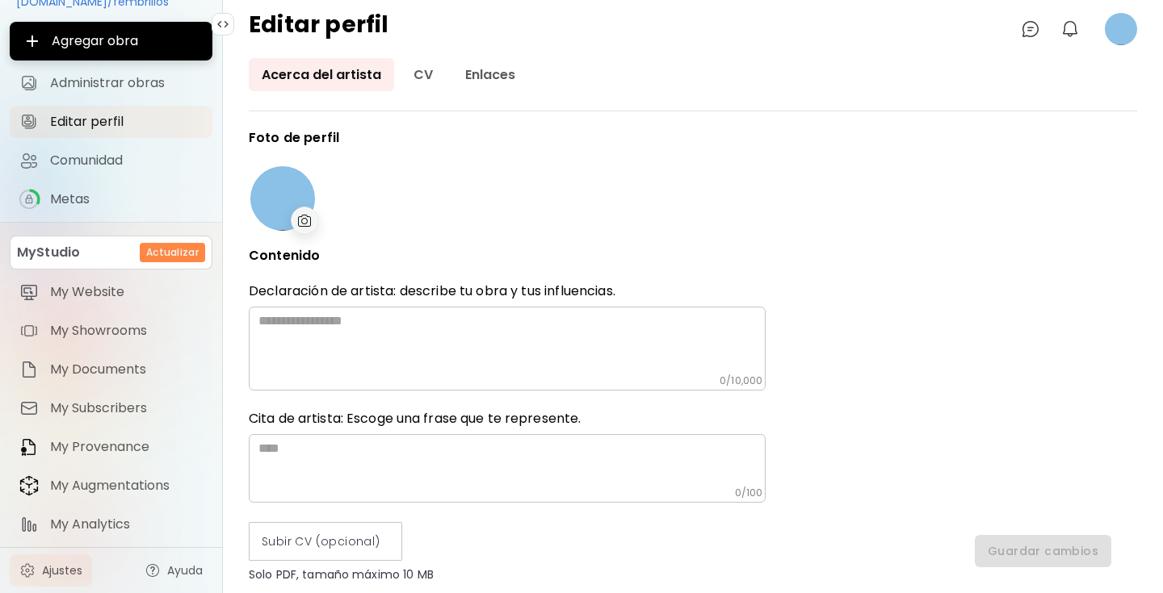
click at [61, 571] on span "Ajustes" at bounding box center [62, 571] width 40 height 16
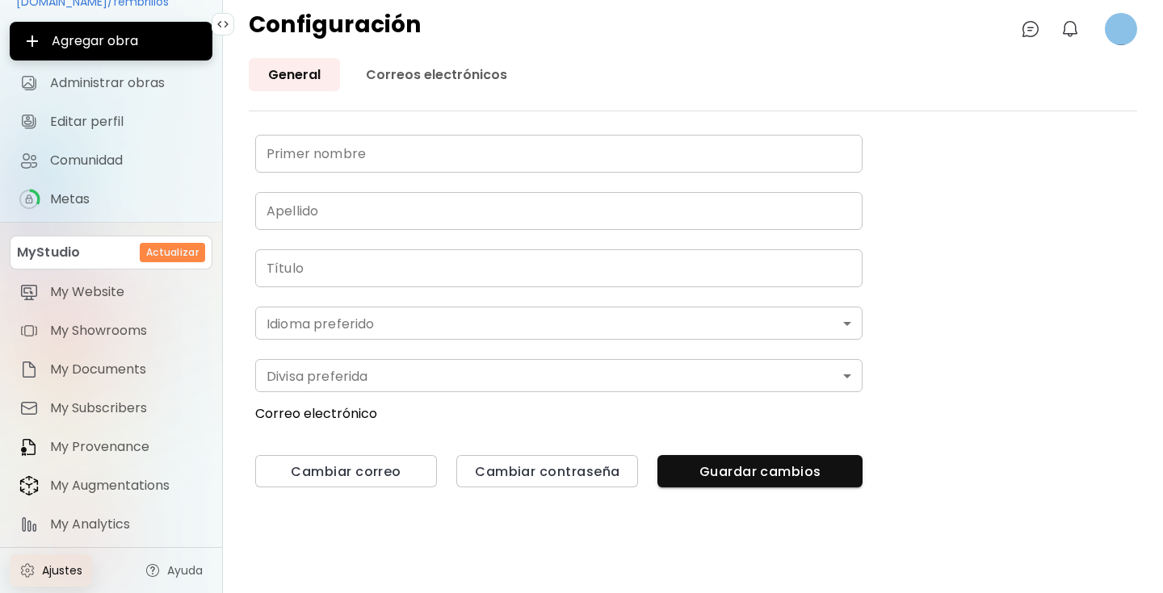
type input "******"
type input "**"
type input "*******"
type input "*"
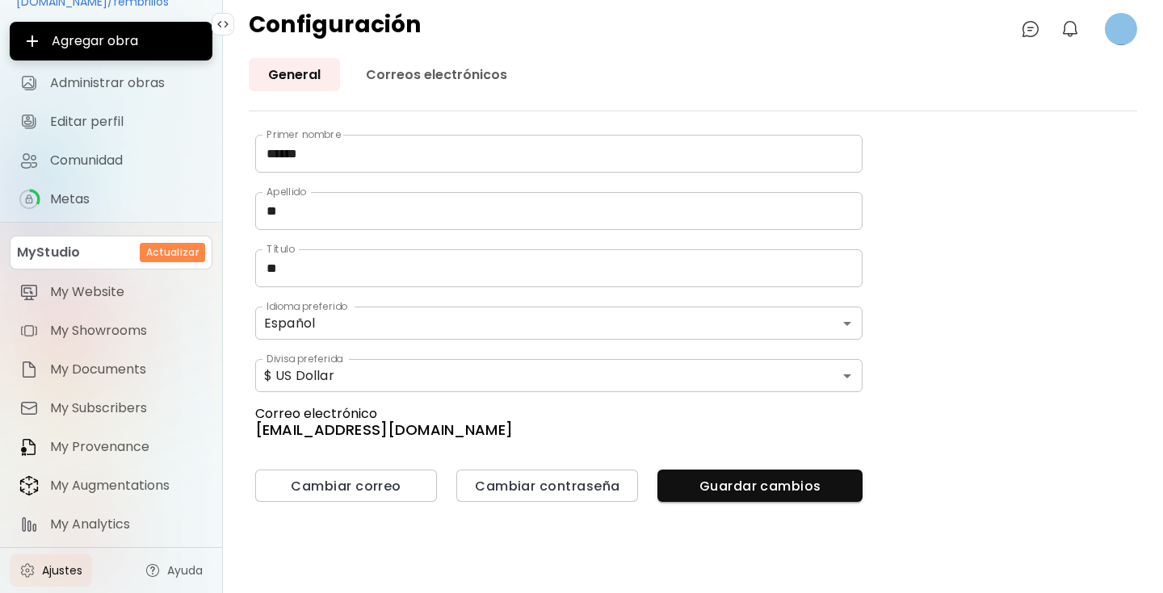
click at [379, 424] on h6 "lafeministadelosbrillos@gmail.com" at bounding box center [558, 430] width 607 height 15
click at [376, 481] on span "Cambiar correo" at bounding box center [346, 486] width 156 height 17
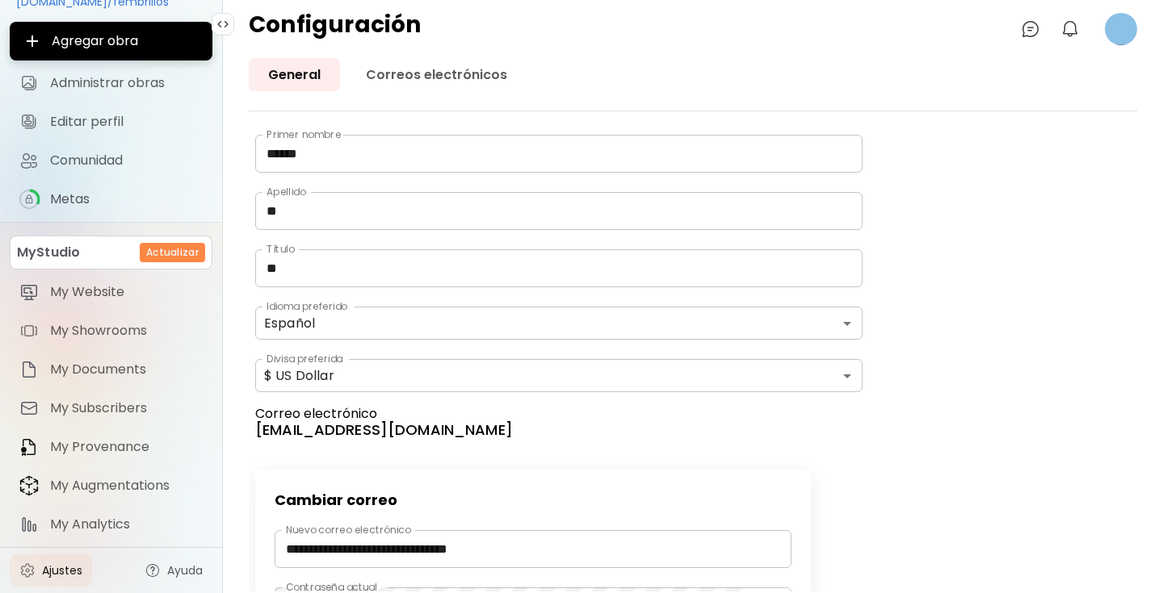
scroll to position [105, 0]
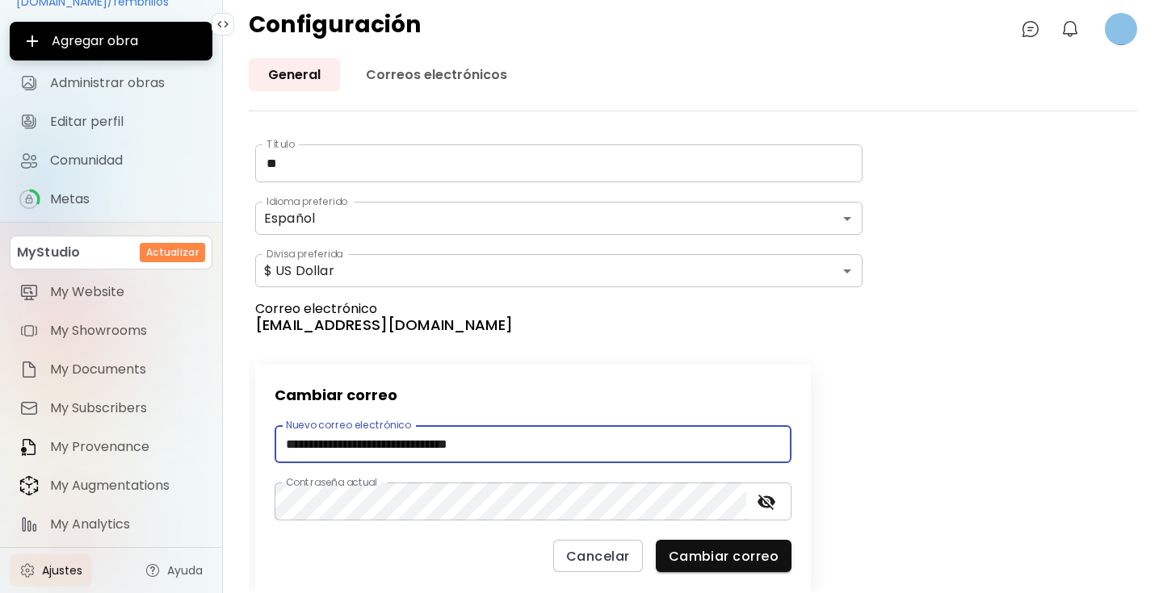
click at [433, 442] on input "**********" at bounding box center [532, 444] width 517 height 38
drag, startPoint x: 433, startPoint y: 442, endPoint x: 240, endPoint y: 435, distance: 193.1
click at [241, 435] on div "**********" at bounding box center [693, 325] width 940 height 535
type input "**********"
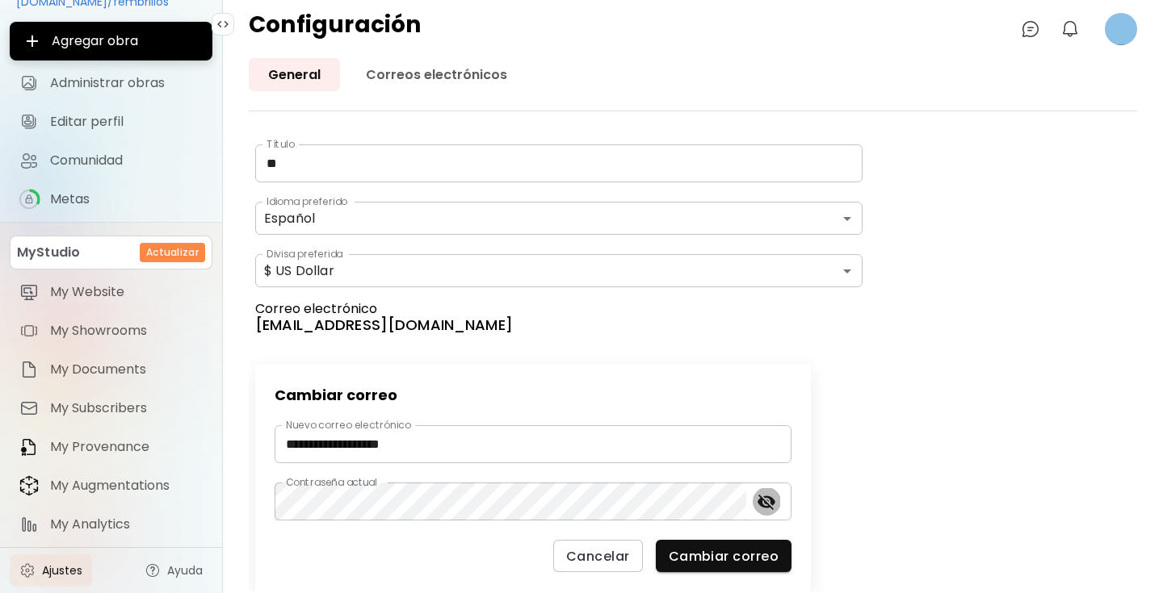
click at [777, 499] on button "toggle password visibility" at bounding box center [765, 501] width 27 height 27
click at [704, 555] on span "Cambiar correo" at bounding box center [723, 556] width 110 height 17
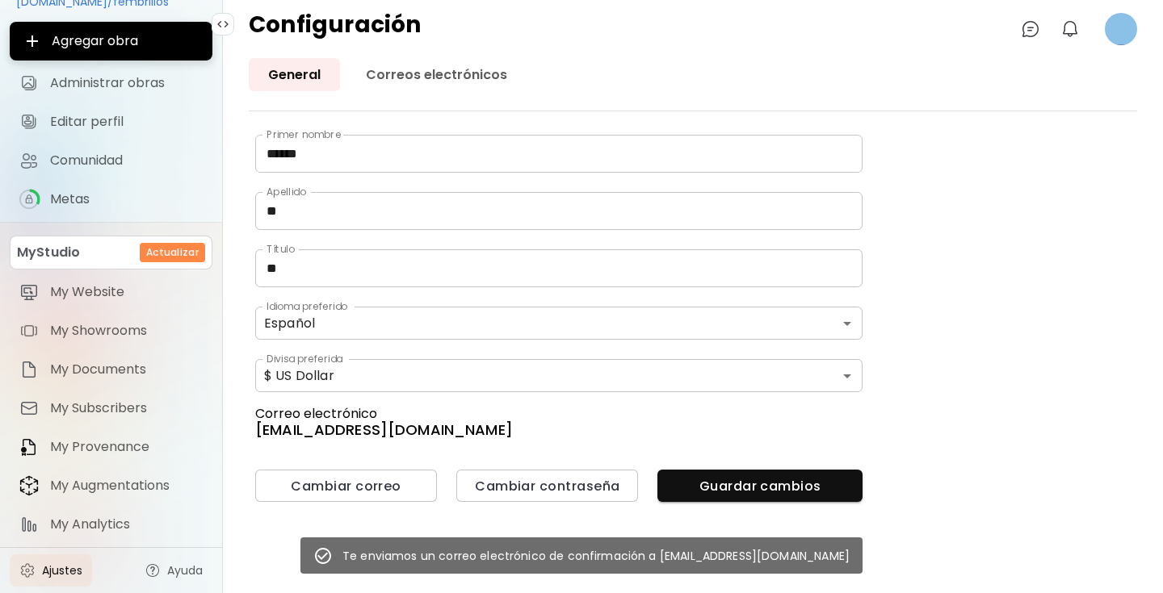
scroll to position [0, 0]
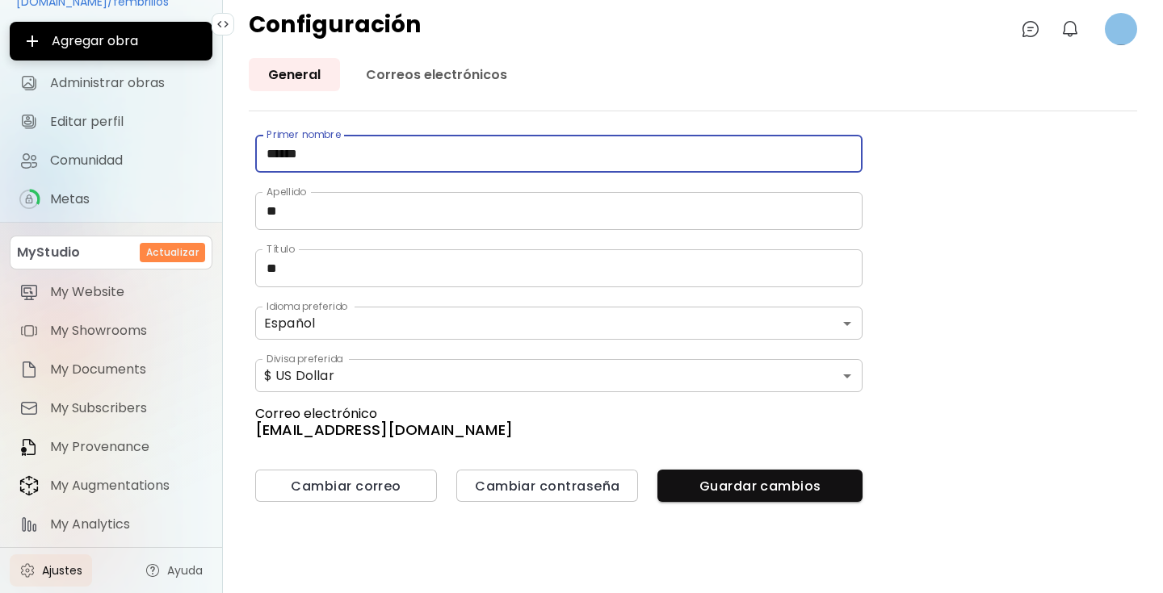
drag, startPoint x: 333, startPoint y: 157, endPoint x: 280, endPoint y: 151, distance: 53.6
click at [280, 151] on input "******" at bounding box center [558, 154] width 607 height 38
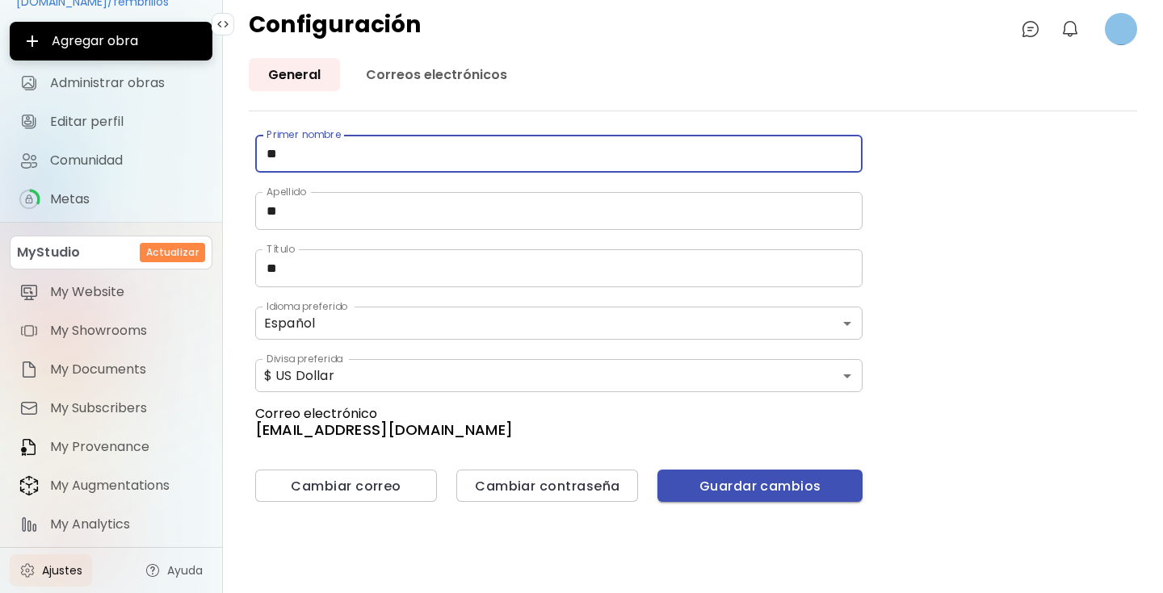
type input "**"
click at [710, 485] on span "Guardar cambios" at bounding box center [759, 486] width 179 height 17
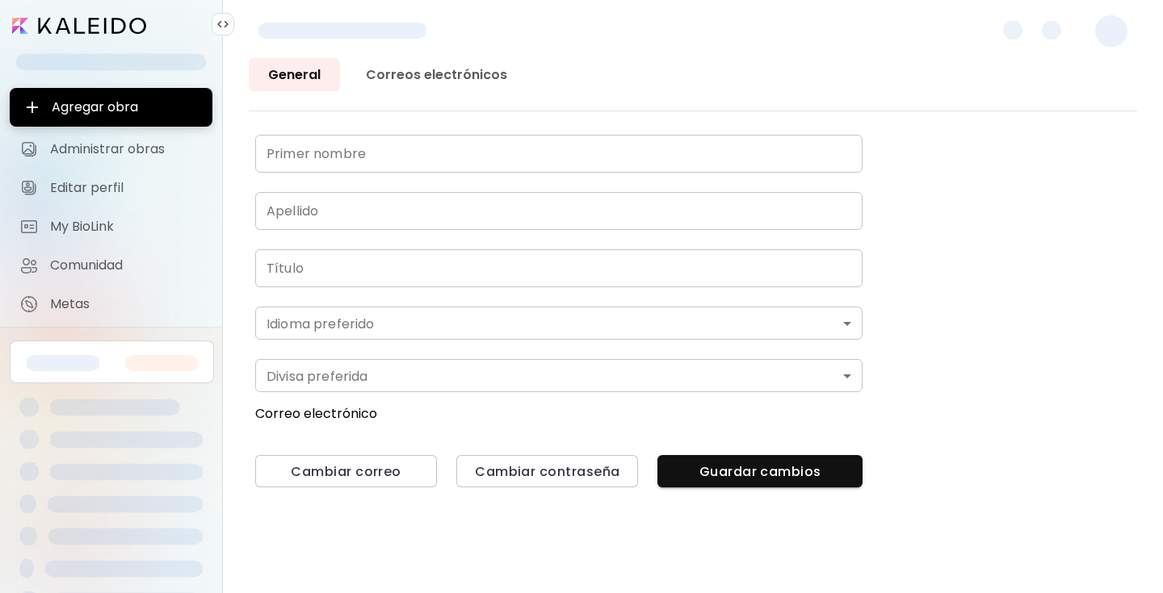
type input "**"
type input "*******"
type input "*"
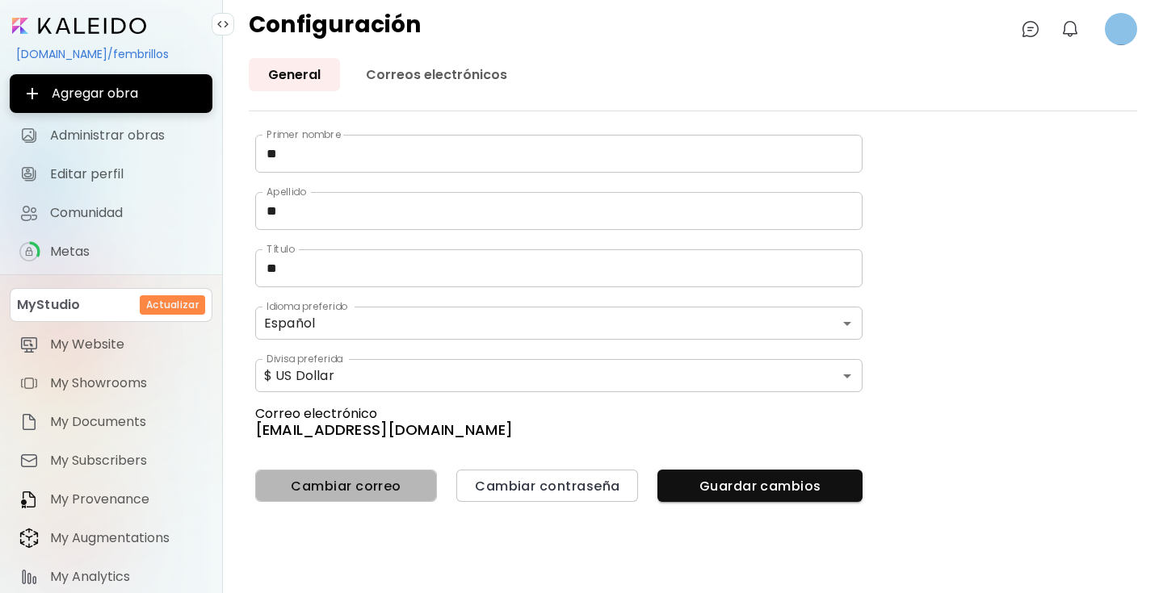
click at [396, 483] on span "Cambiar correo" at bounding box center [346, 486] width 156 height 17
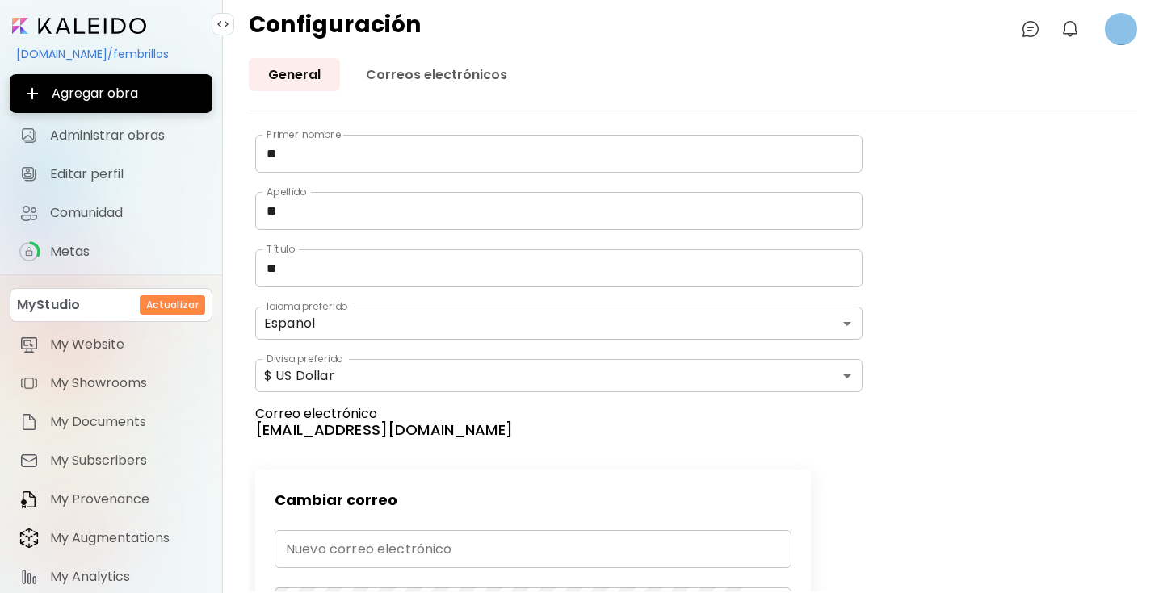
type input "**********"
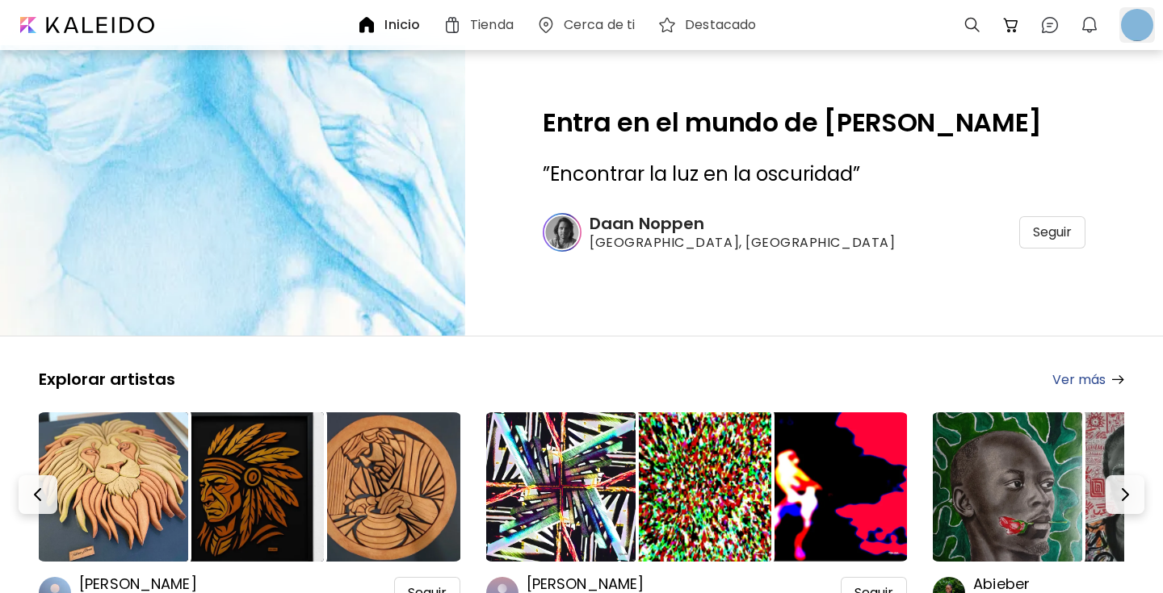
click at [1129, 25] on div at bounding box center [1137, 25] width 36 height 36
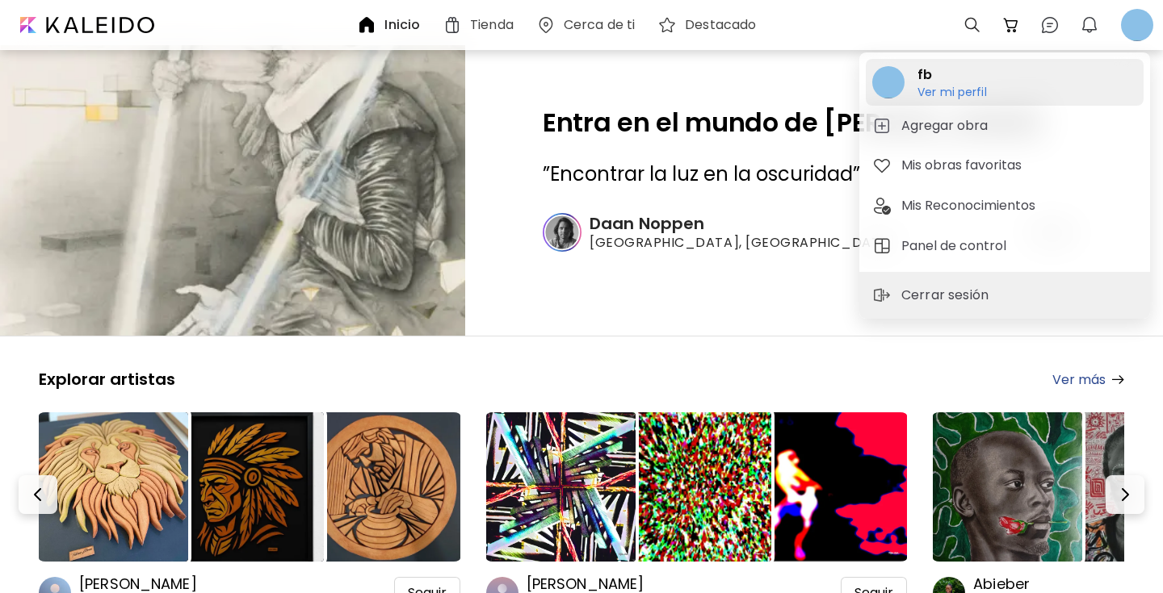
click at [956, 91] on h6 "Ver mi perfil" at bounding box center [951, 92] width 69 height 15
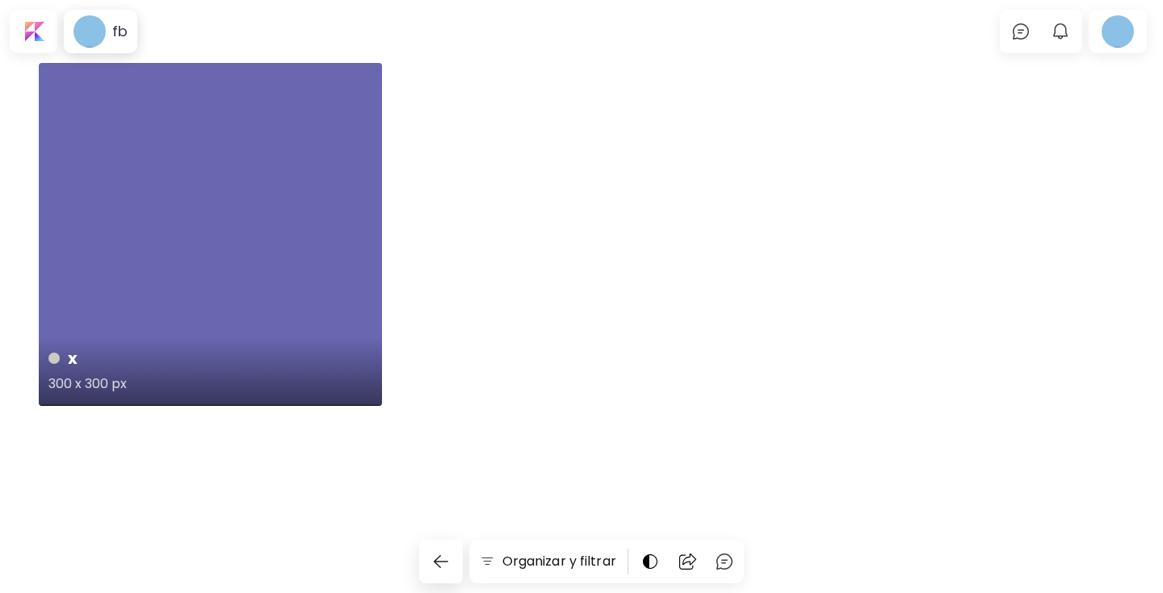
click at [298, 237] on div "x 300 x 300 px" at bounding box center [210, 234] width 343 height 343
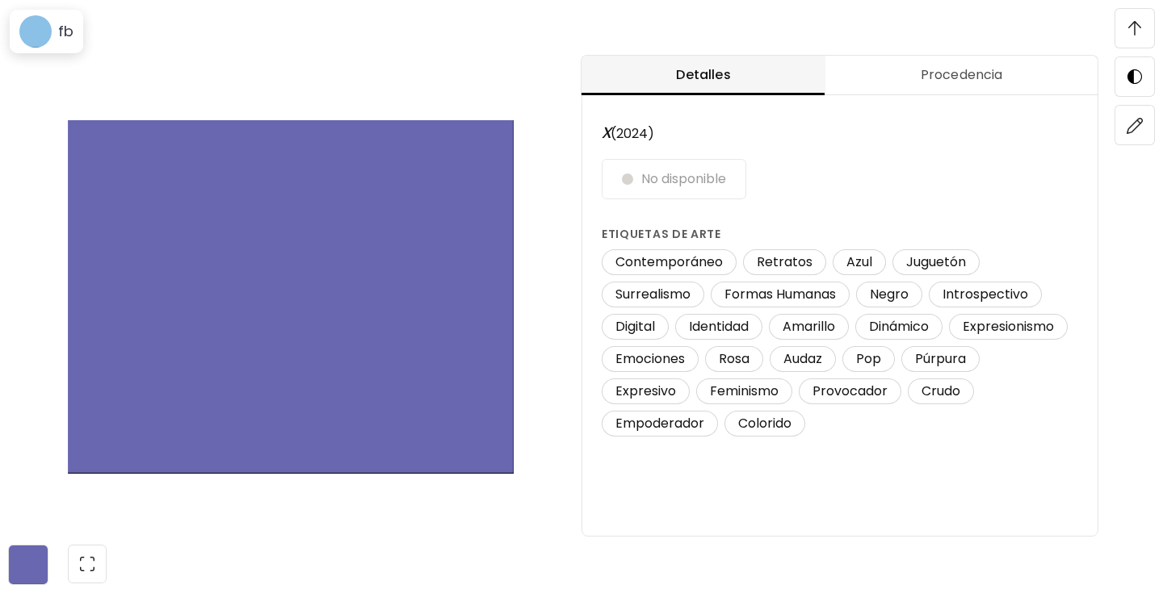
scroll to position [1537, 0]
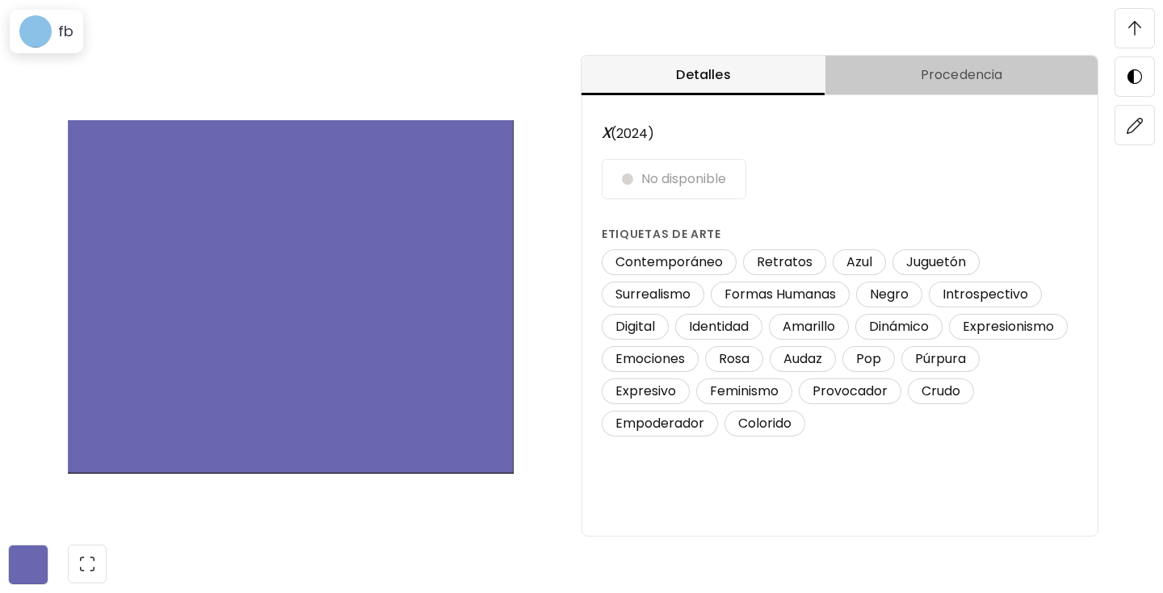
click at [915, 86] on button "Procedencia" at bounding box center [961, 76] width 272 height 40
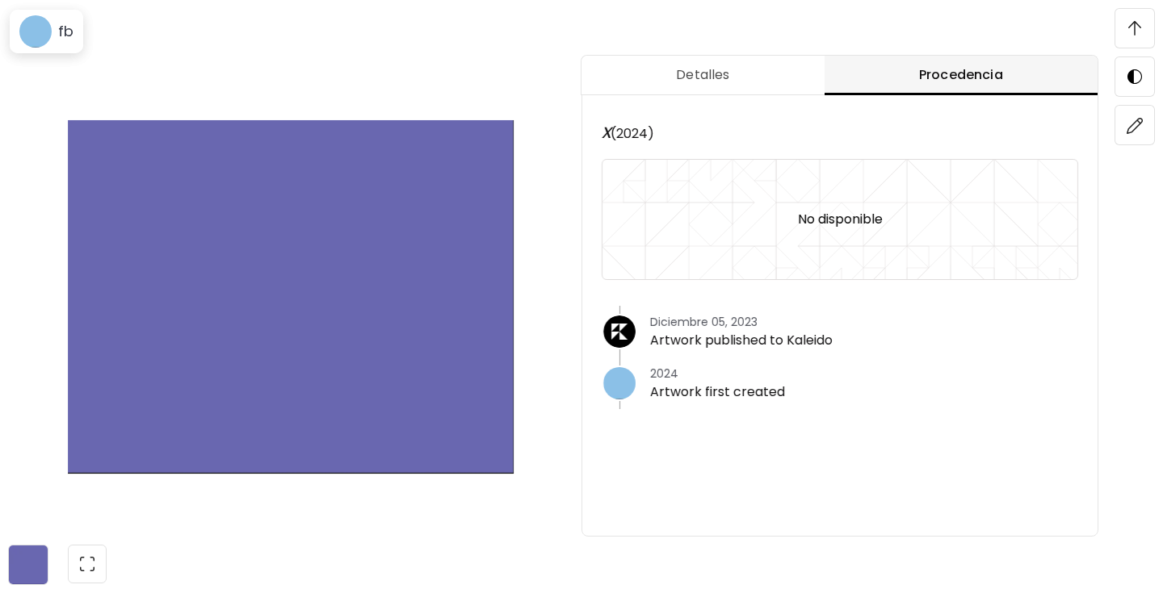
click at [1140, 21] on img at bounding box center [1134, 28] width 13 height 15
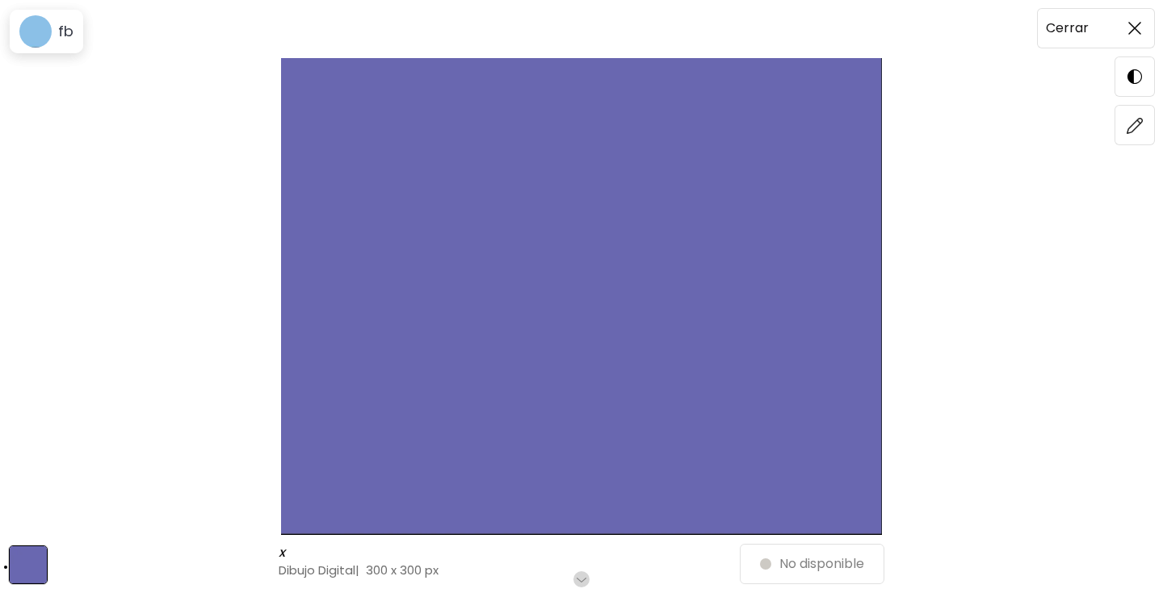
scroll to position [0, 0]
click at [1133, 30] on img at bounding box center [1134, 28] width 13 height 13
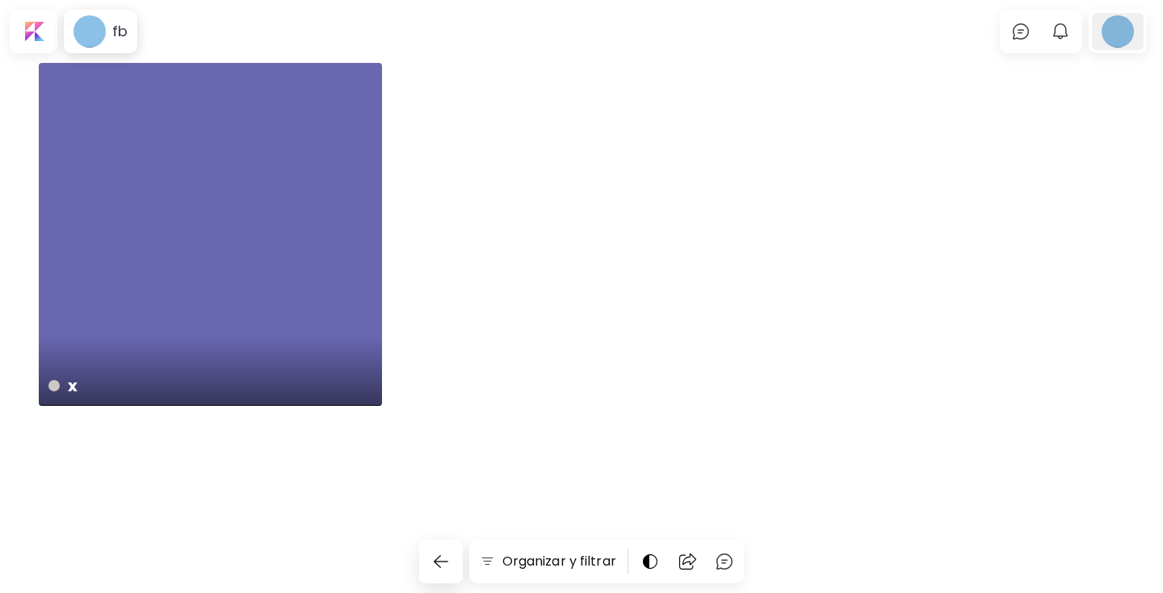
click at [1121, 30] on div at bounding box center [1117, 31] width 52 height 37
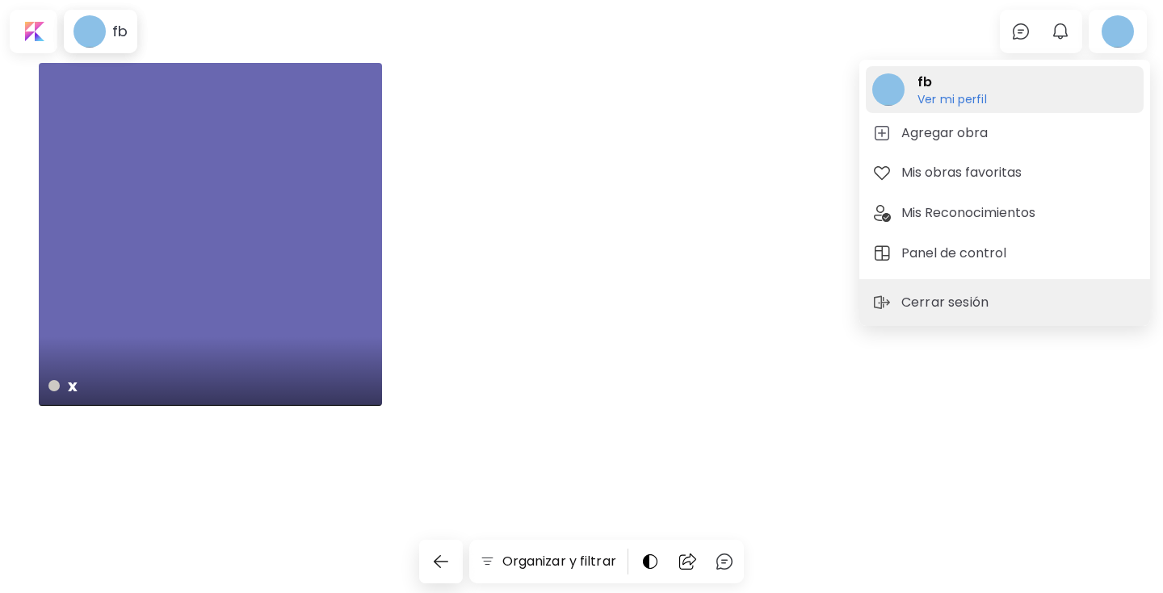
click at [965, 104] on h6 "Ver mi perfil" at bounding box center [951, 99] width 69 height 15
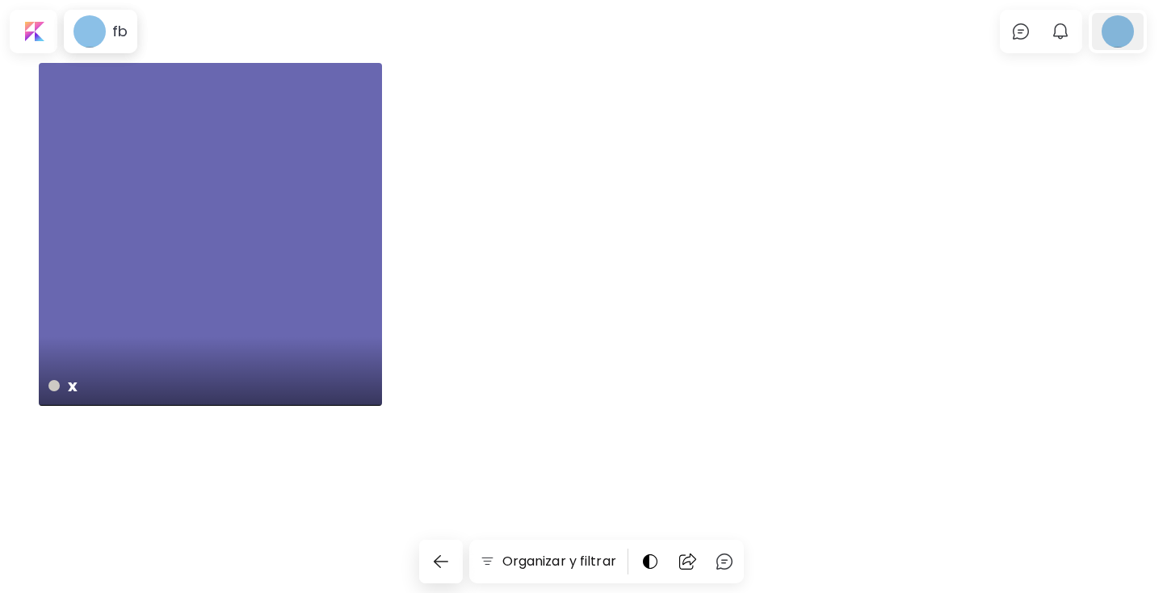
click at [1118, 33] on div at bounding box center [1117, 31] width 52 height 37
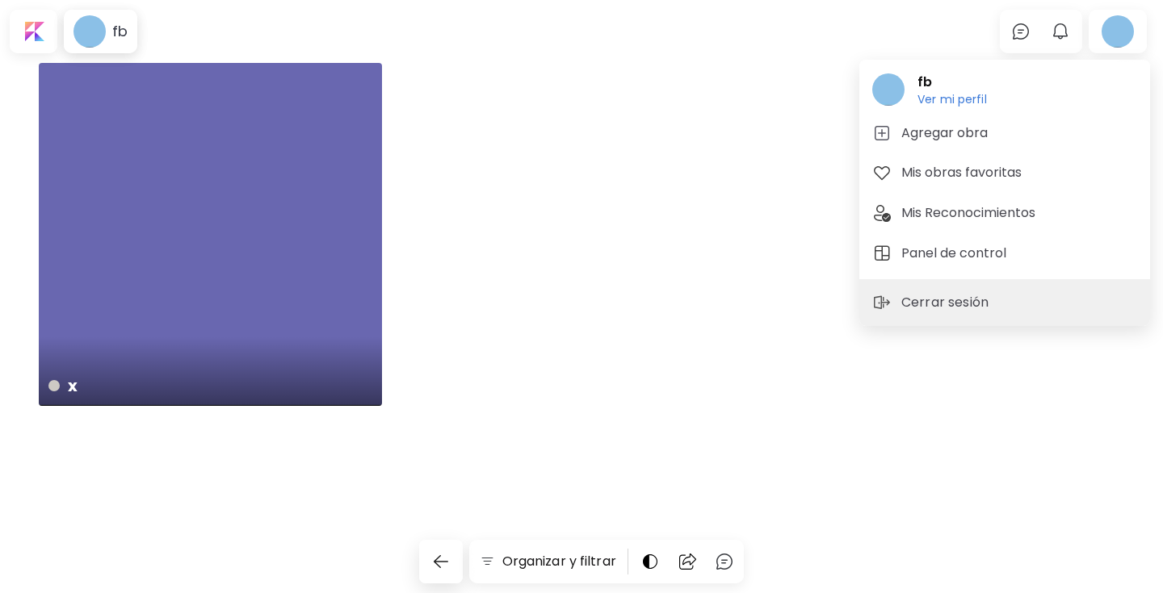
click at [100, 50] on div at bounding box center [581, 296] width 1163 height 593
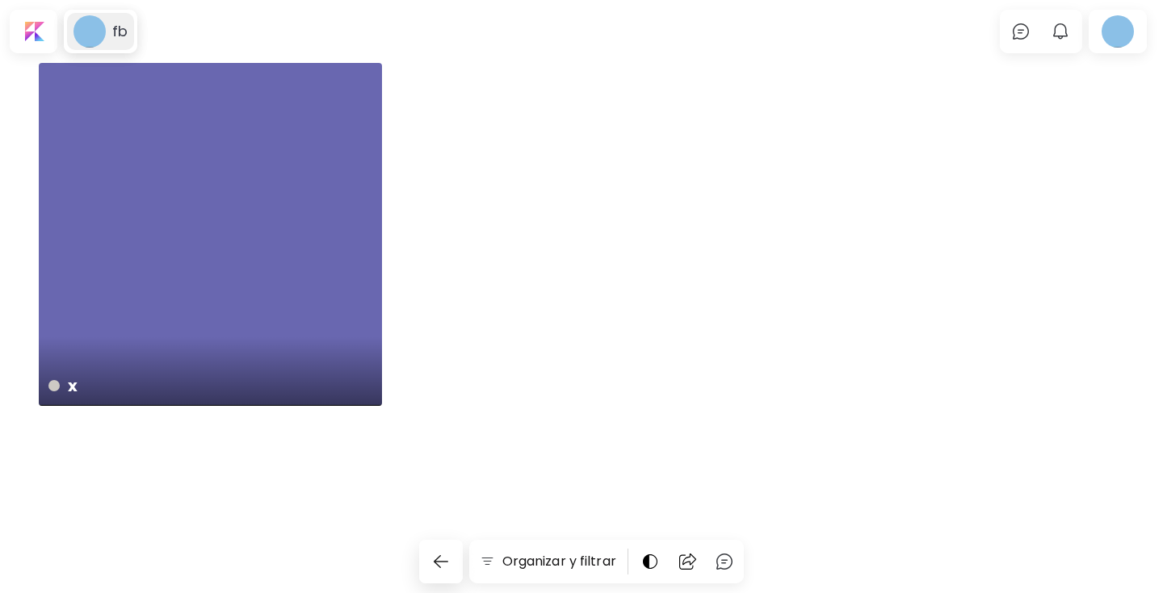
click at [94, 28] on image at bounding box center [89, 31] width 32 height 32
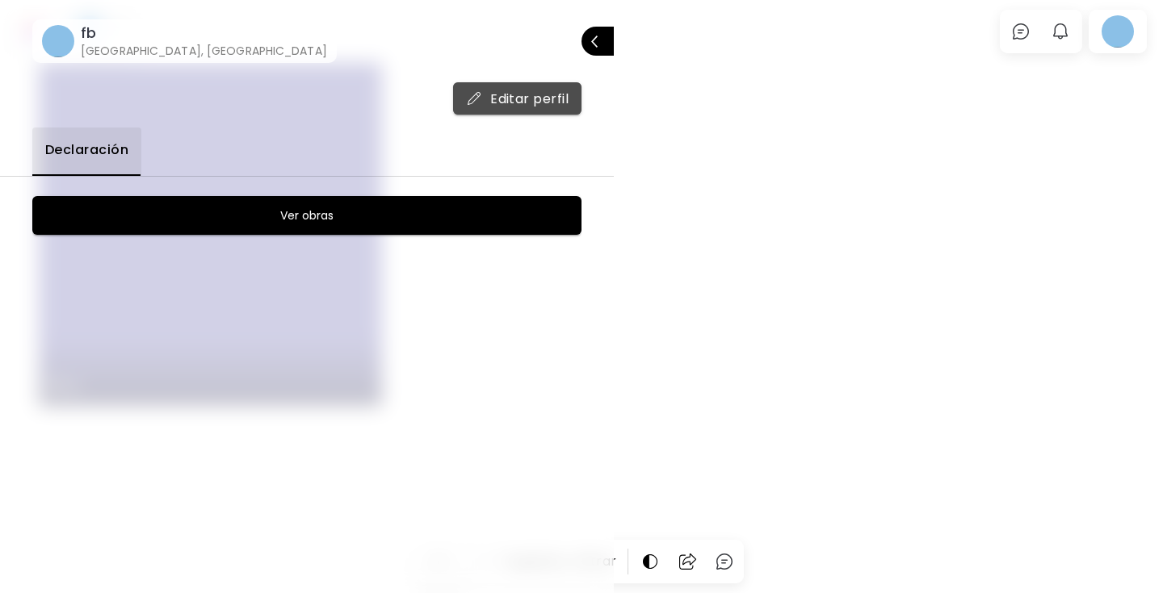
click at [522, 108] on button "Editar perfil" at bounding box center [517, 98] width 128 height 32
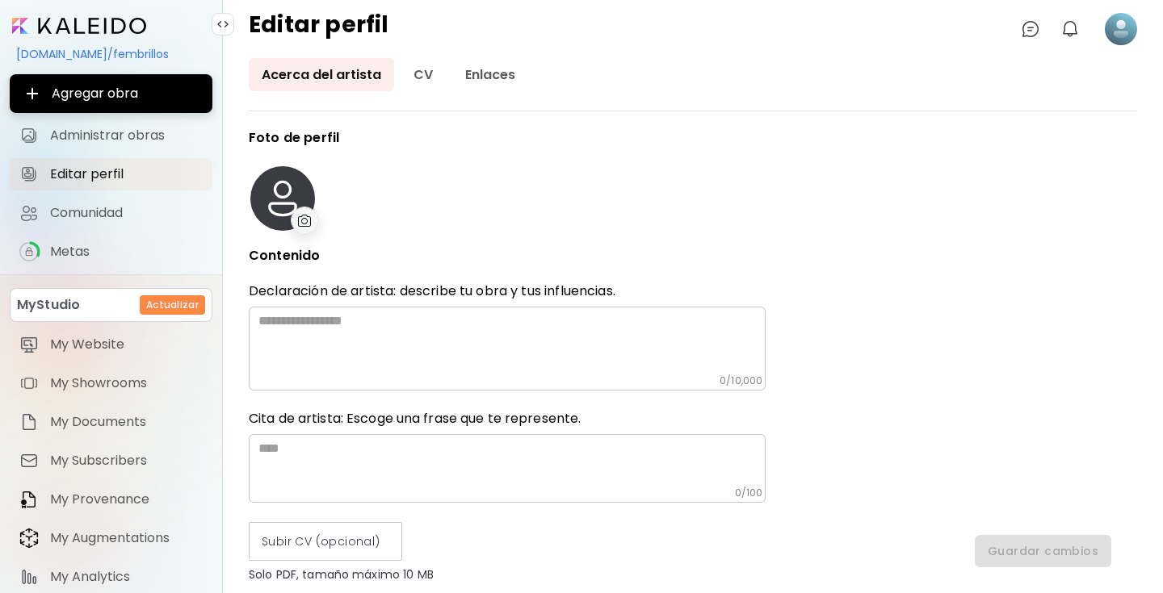
type input "******"
type input "**********"
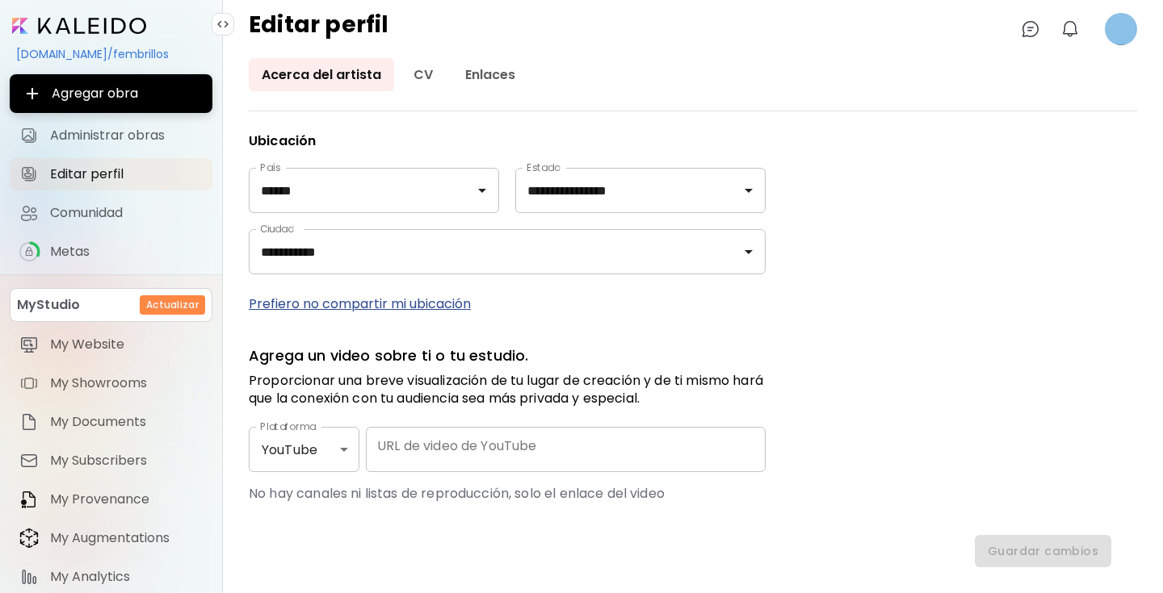
scroll to position [821, 0]
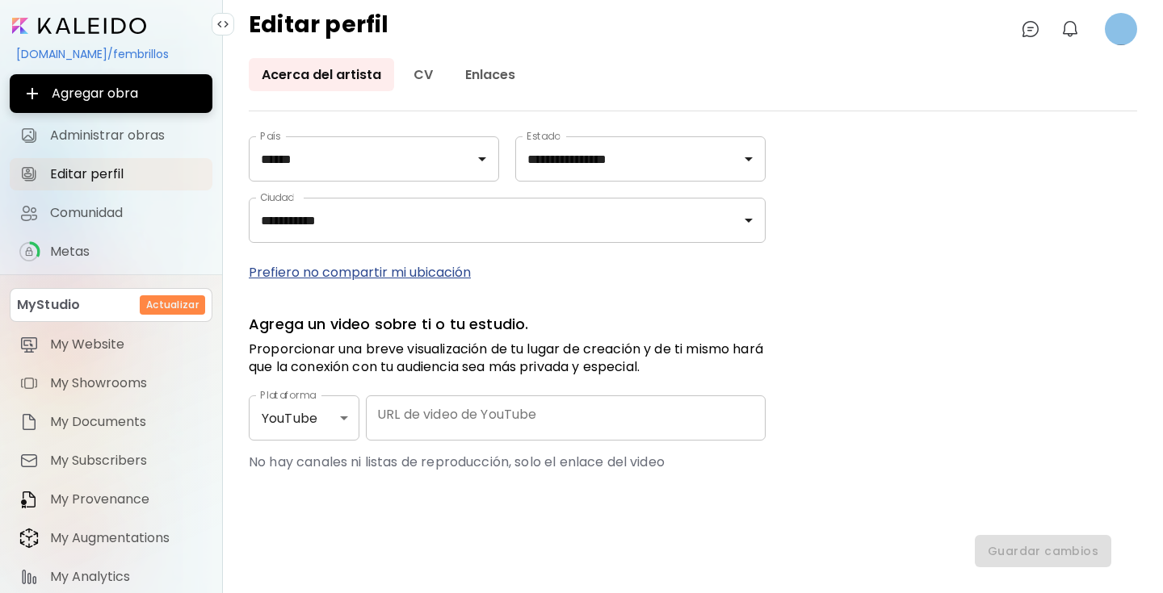
click at [120, 53] on div "[DOMAIN_NAME]/fembrillos" at bounding box center [111, 53] width 203 height 27
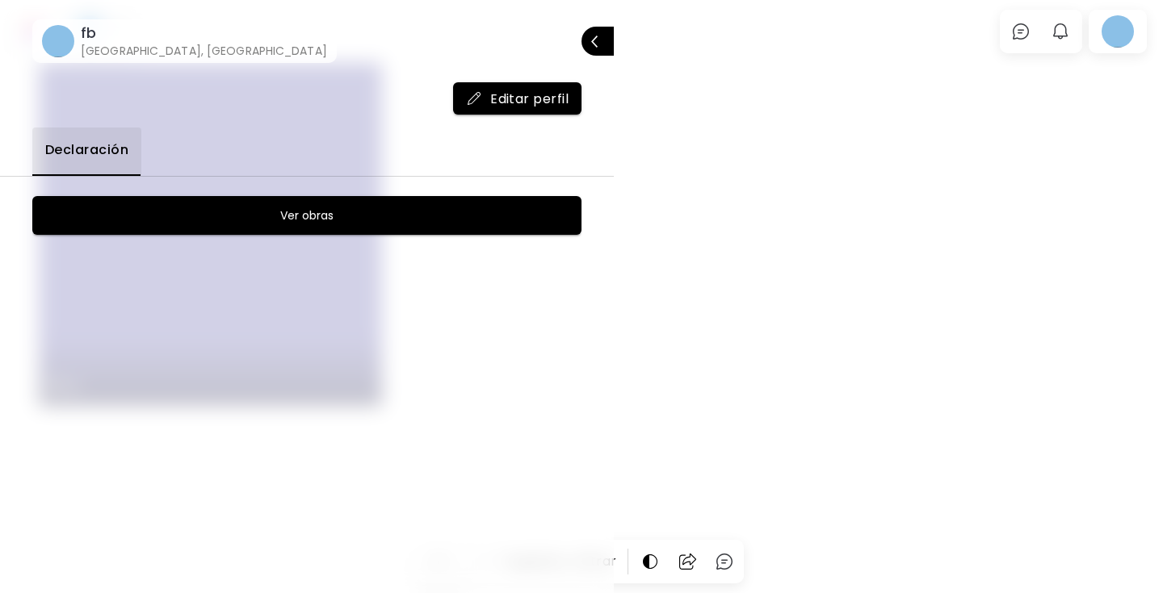
click at [515, 100] on span "Editar perfil" at bounding box center [517, 98] width 103 height 17
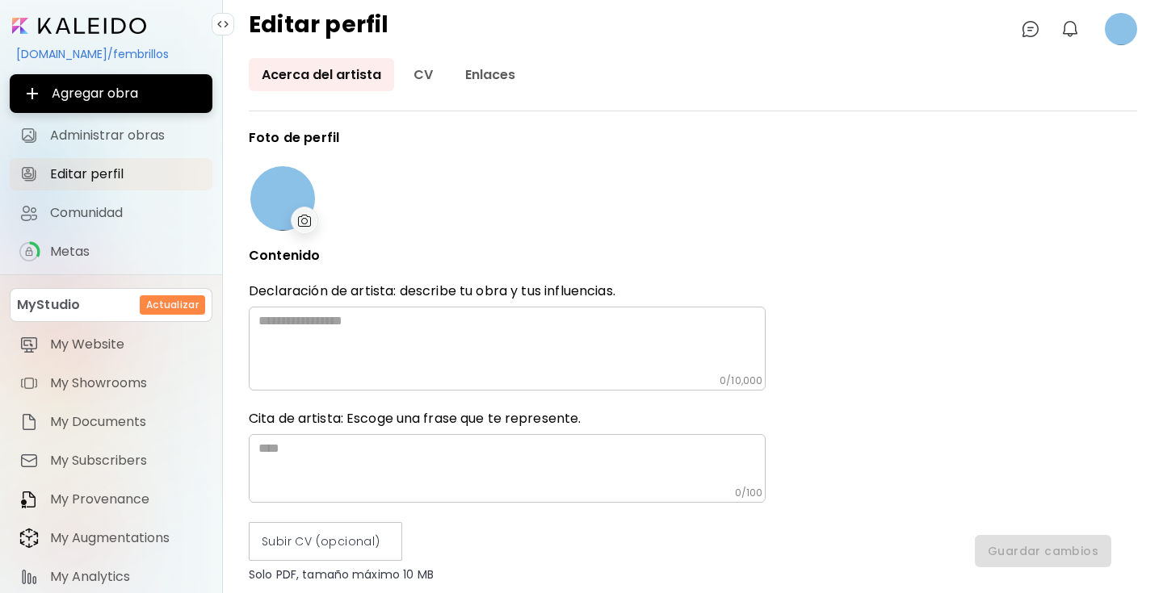
type input "******"
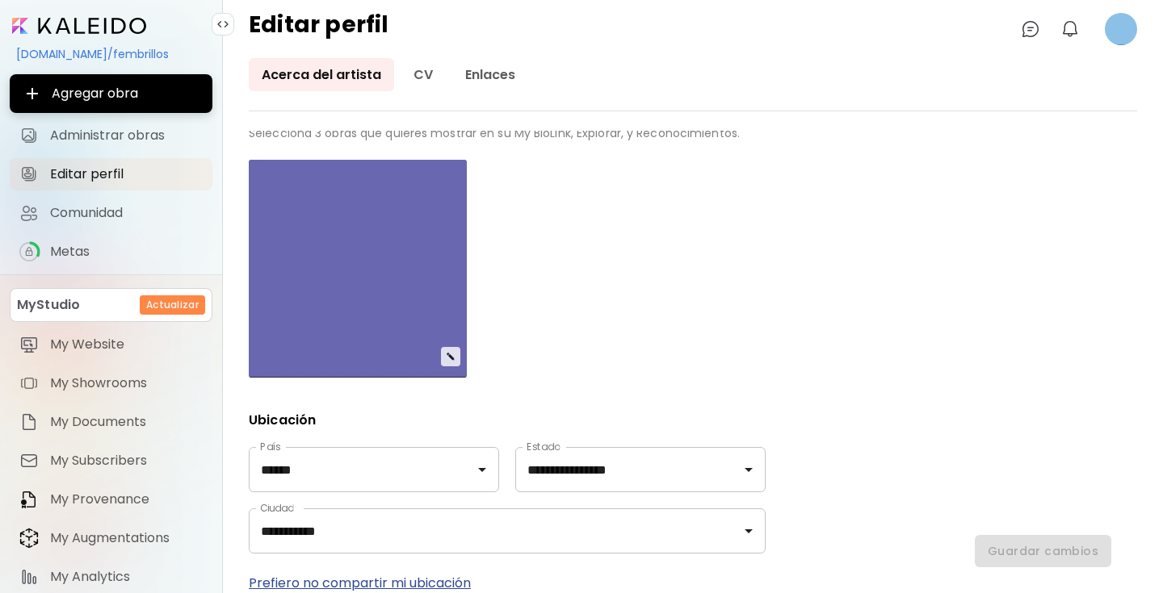
scroll to position [821, 0]
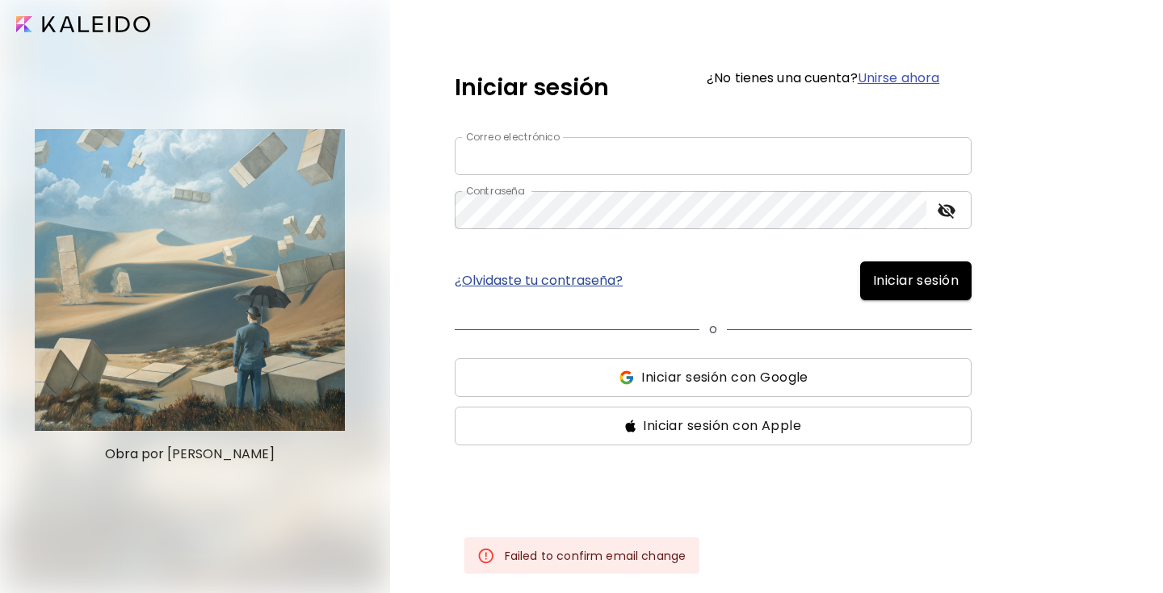
type input "**********"
click at [911, 280] on span "Iniciar sesión" at bounding box center [916, 280] width 86 height 19
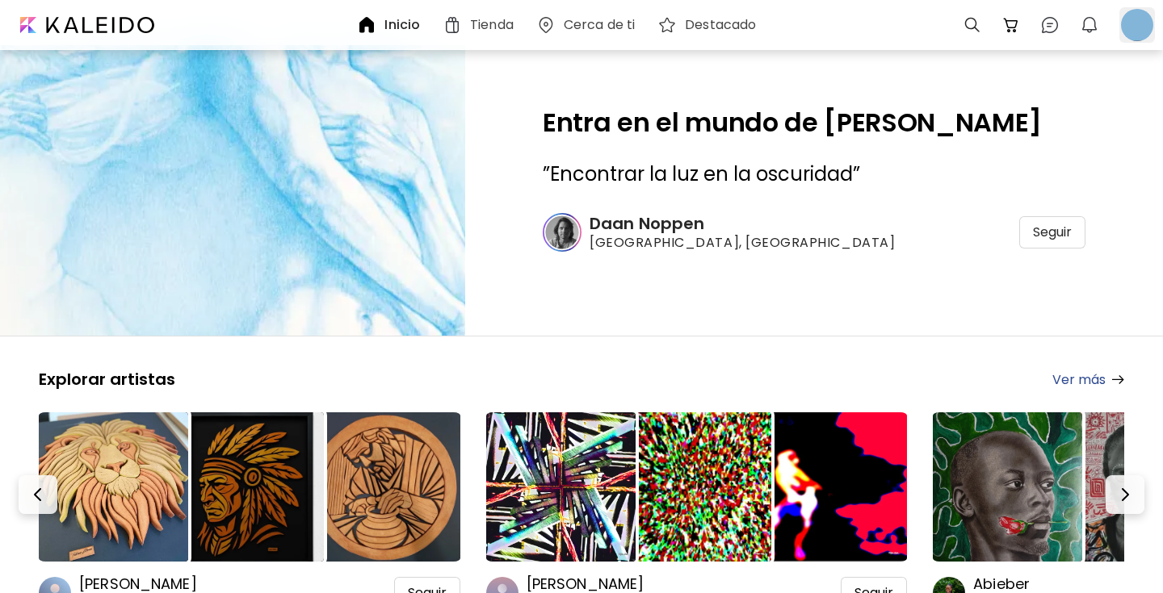
click at [1130, 21] on div at bounding box center [1137, 25] width 36 height 36
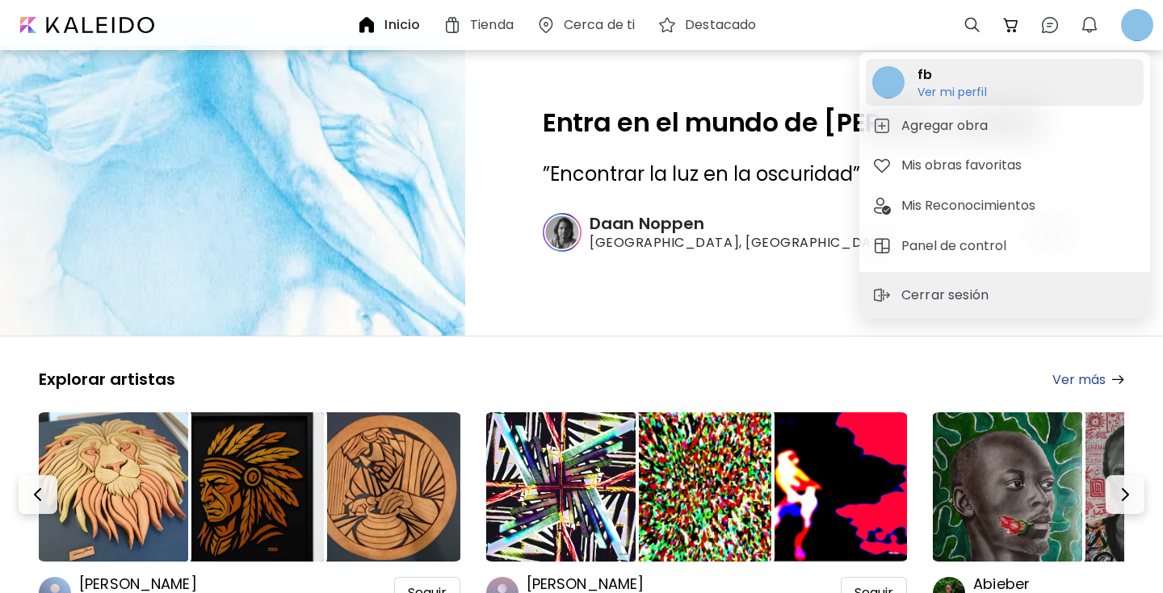
click at [968, 89] on h6 "Ver mi perfil" at bounding box center [951, 92] width 69 height 15
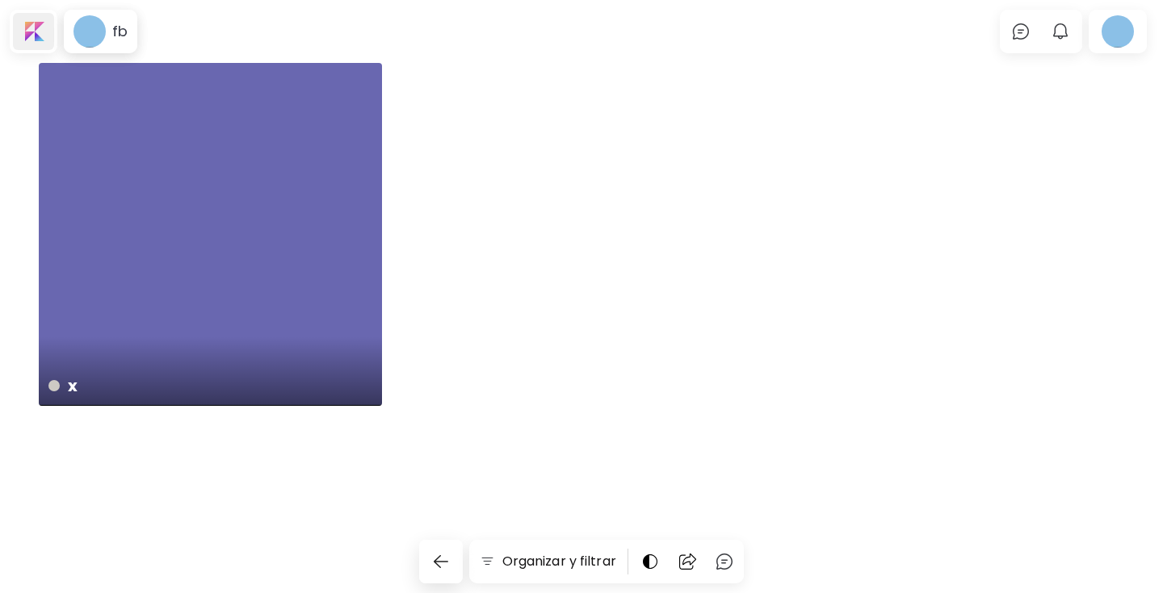
click at [33, 23] on div at bounding box center [33, 31] width 41 height 37
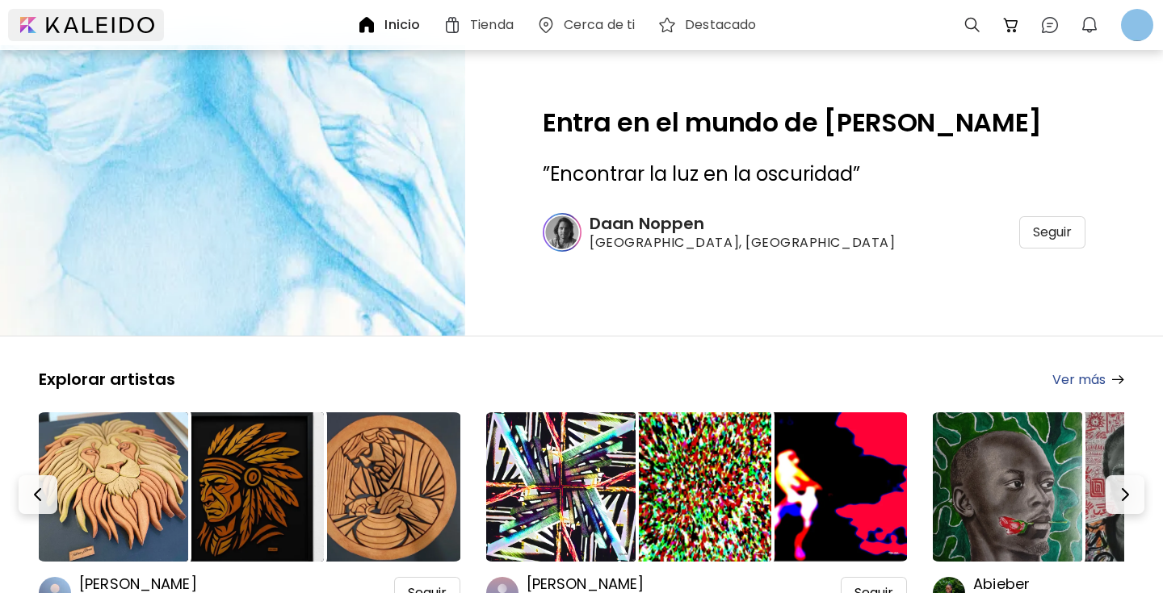
click at [128, 25] on div at bounding box center [86, 25] width 156 height 32
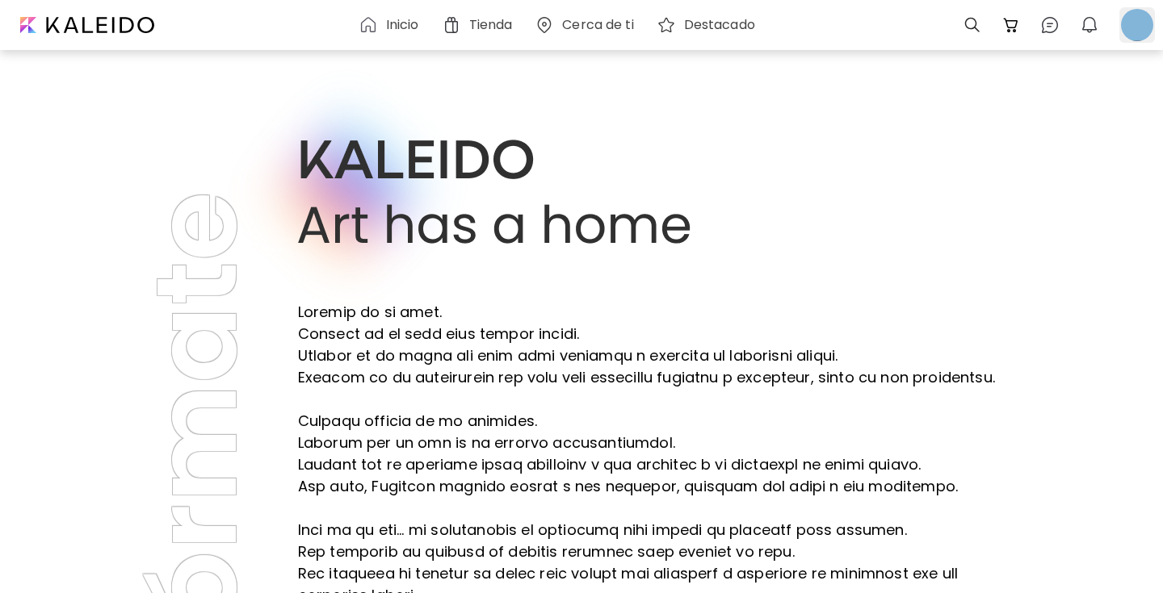
click at [1134, 28] on div at bounding box center [1137, 25] width 36 height 36
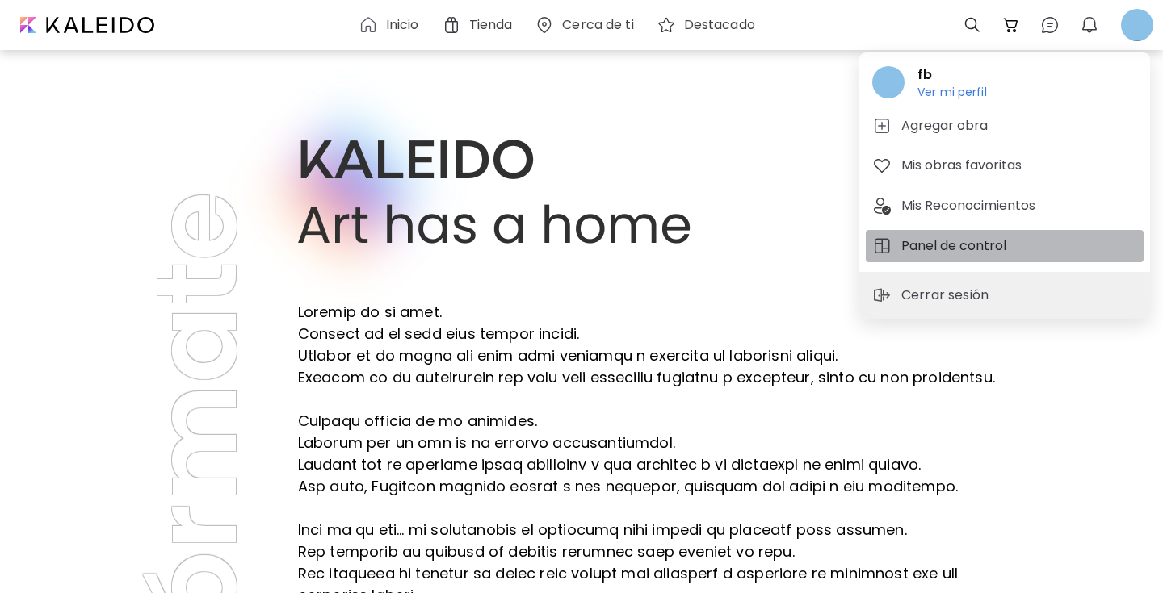
click at [936, 252] on h5 "Panel de control" at bounding box center [956, 246] width 110 height 19
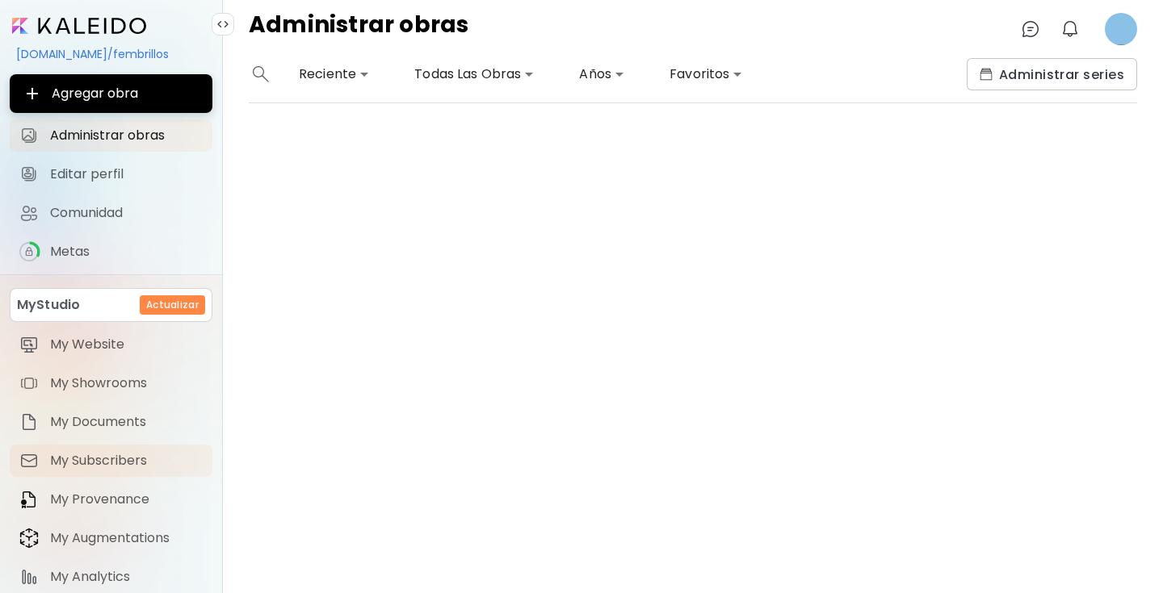
scroll to position [52, 0]
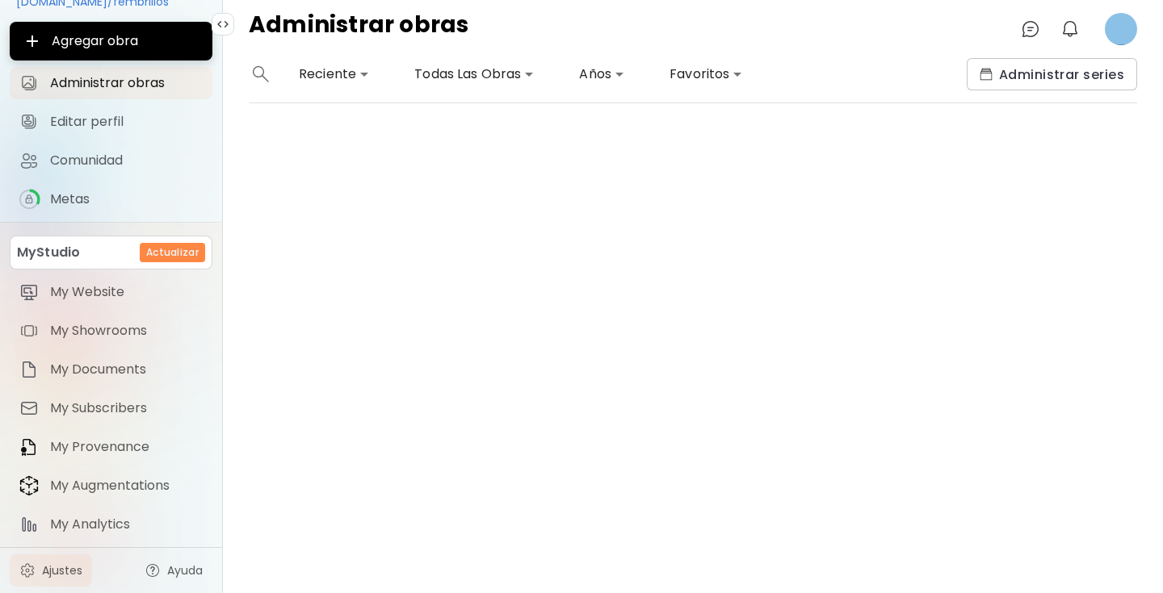
click at [70, 567] on span "Ajustes" at bounding box center [62, 571] width 40 height 16
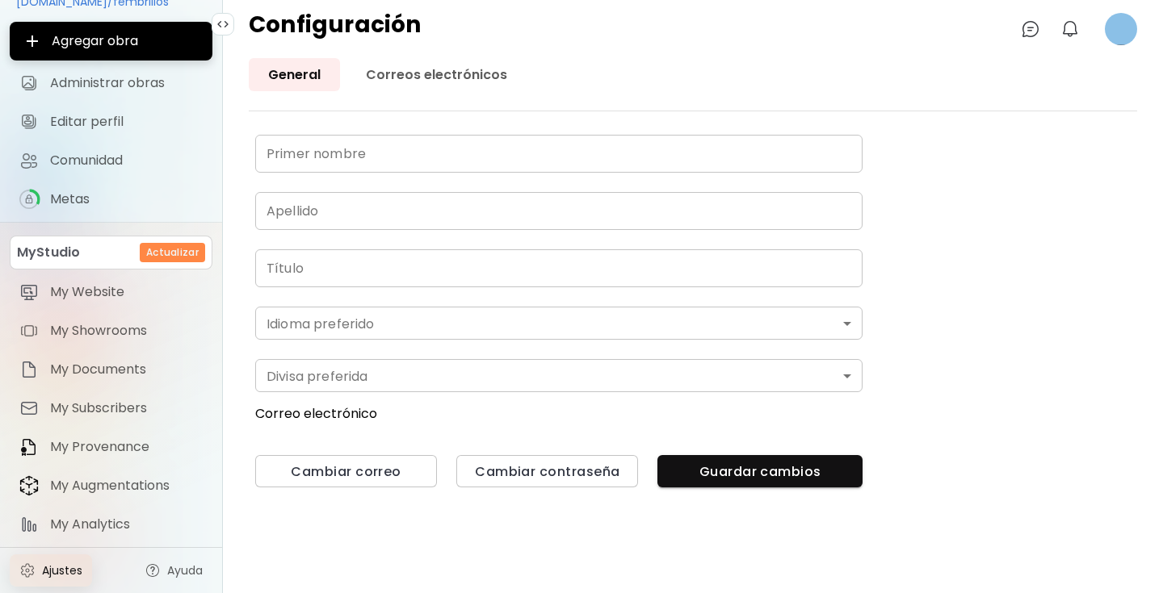
type input "**"
type input "*******"
type input "*"
